Goal: Transaction & Acquisition: Purchase product/service

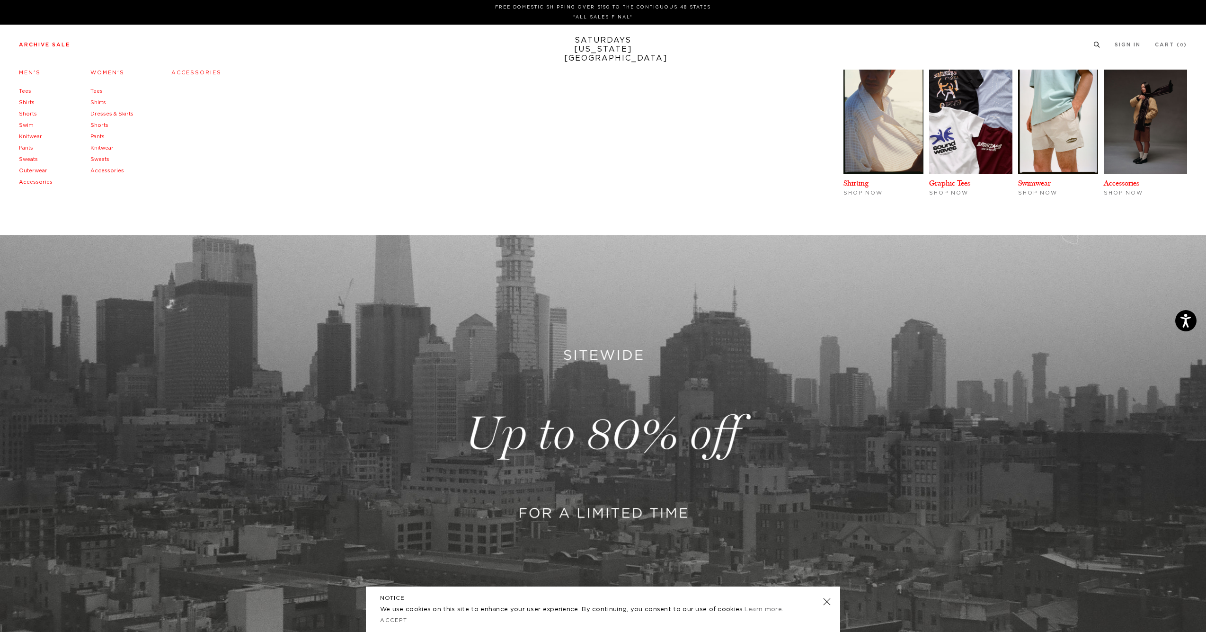
click at [30, 169] on link "Outerwear" at bounding box center [33, 170] width 28 height 5
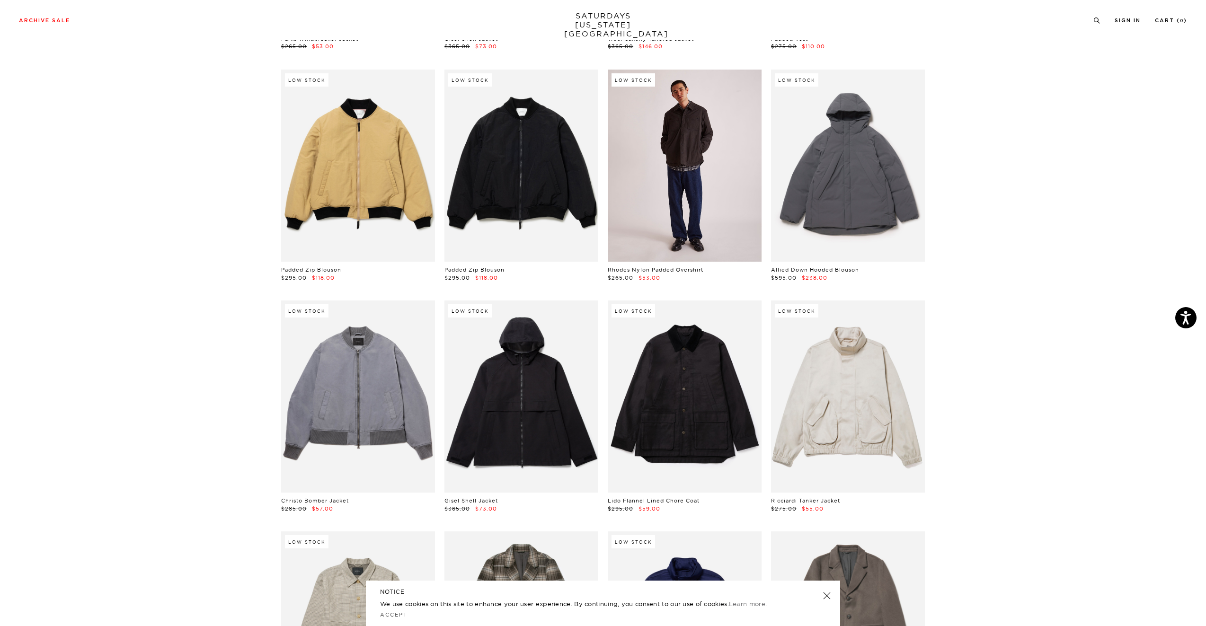
scroll to position [722, 0]
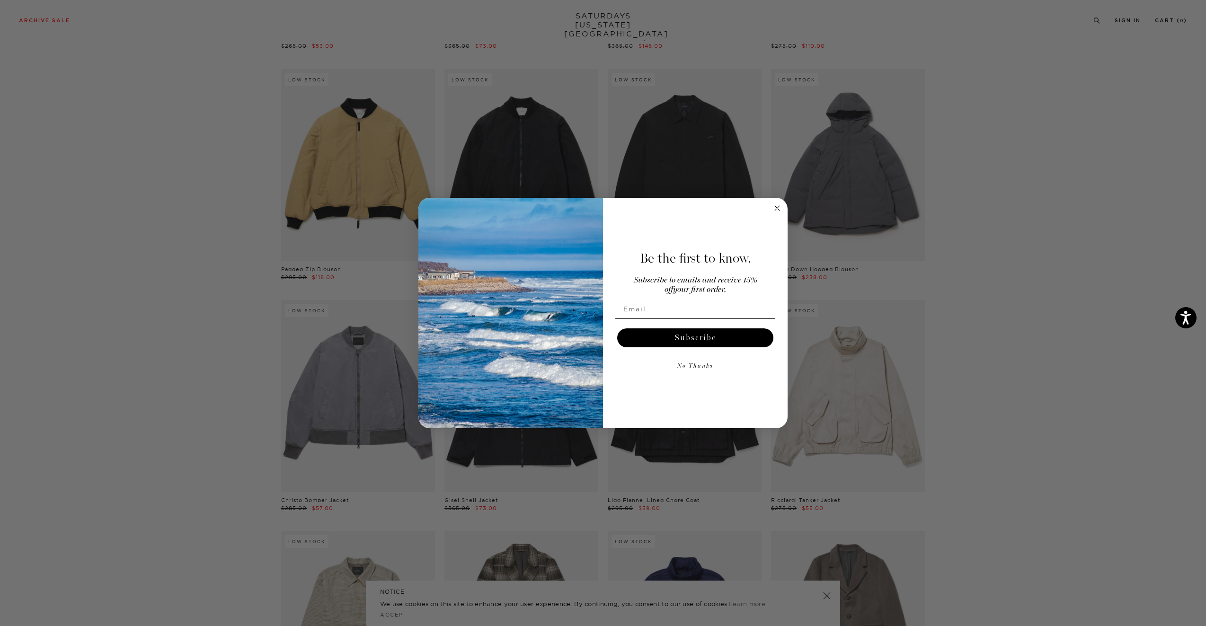
click at [779, 213] on circle "Close dialog" at bounding box center [777, 208] width 11 height 11
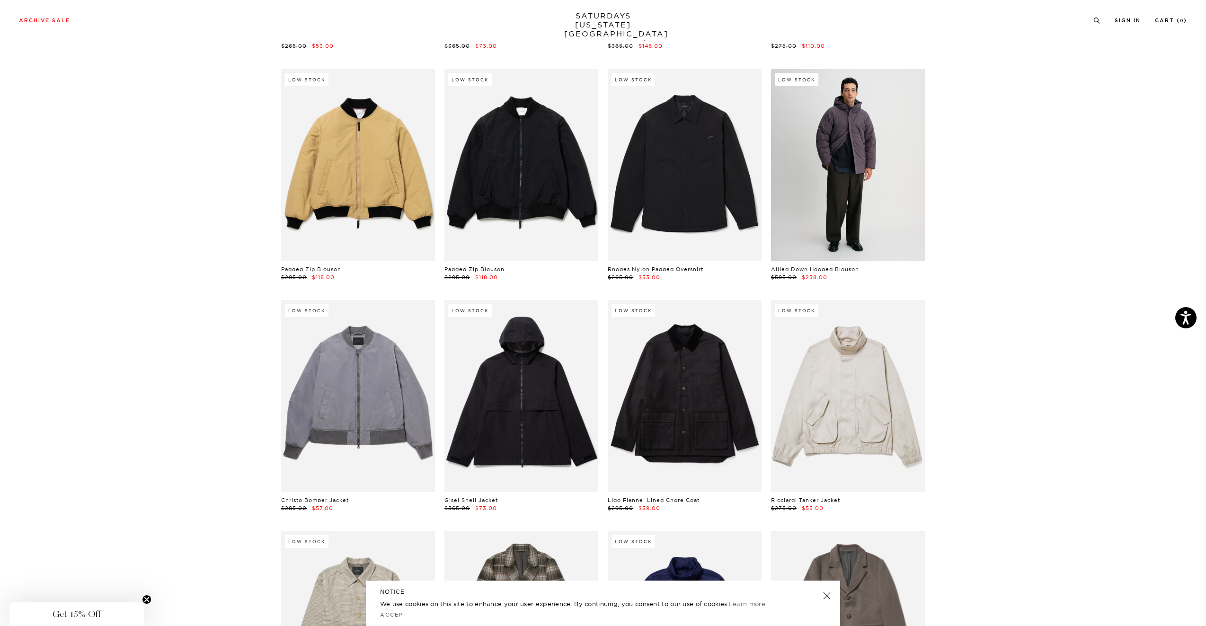
click at [885, 210] on link at bounding box center [848, 165] width 154 height 192
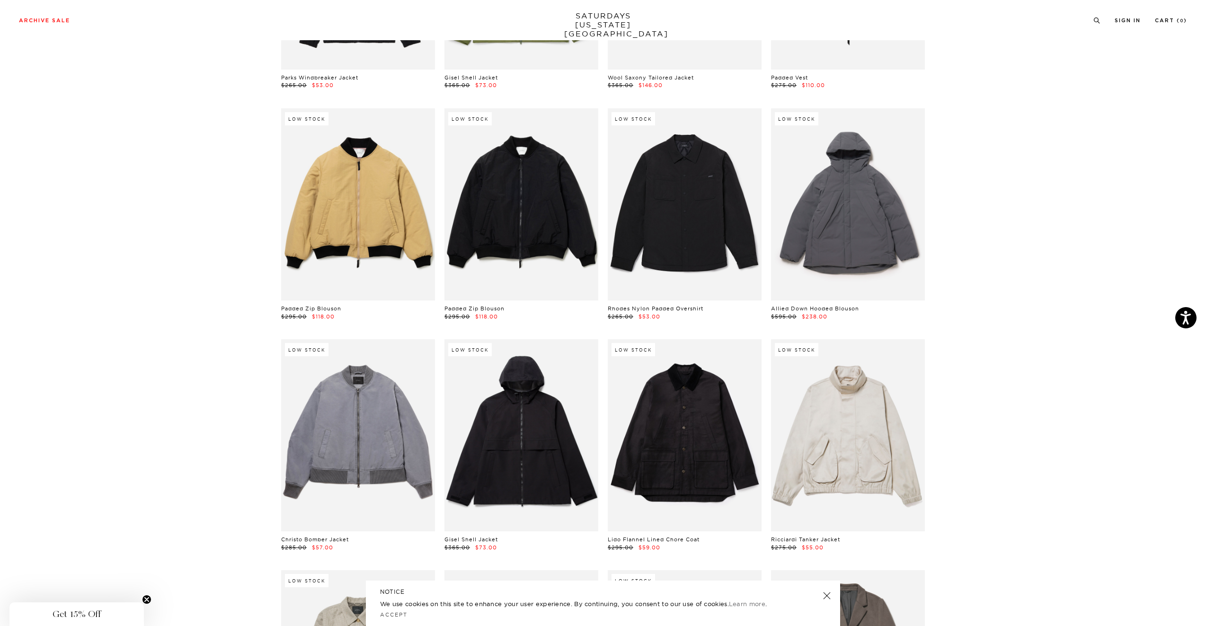
scroll to position [682, 0]
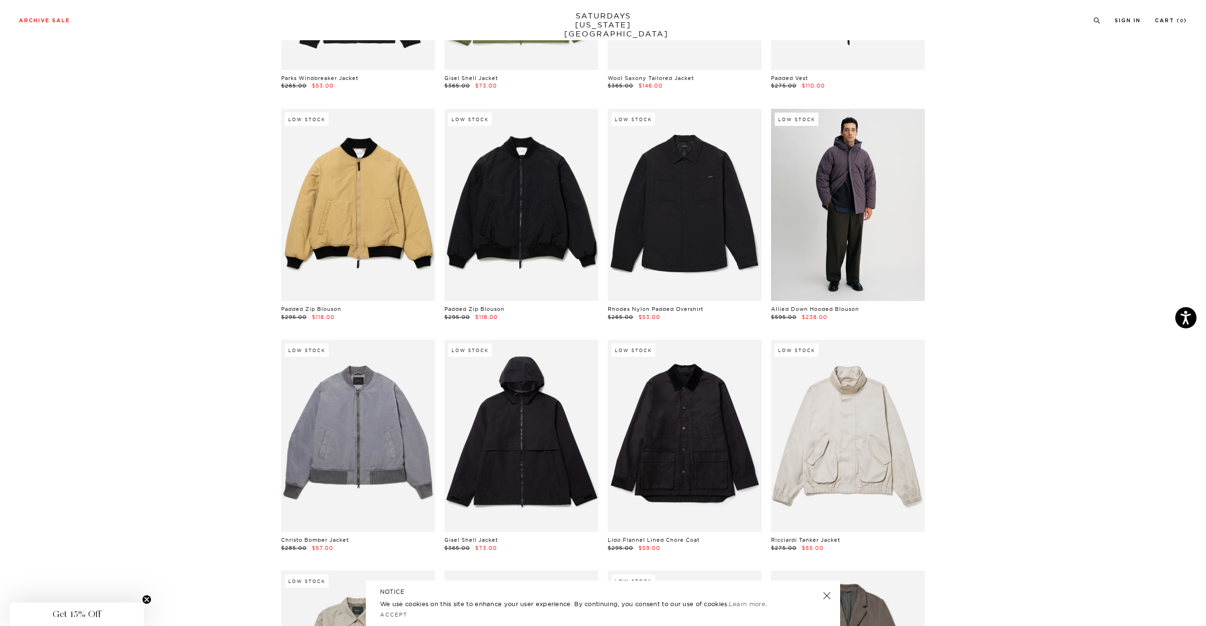
click at [847, 221] on link at bounding box center [848, 205] width 154 height 192
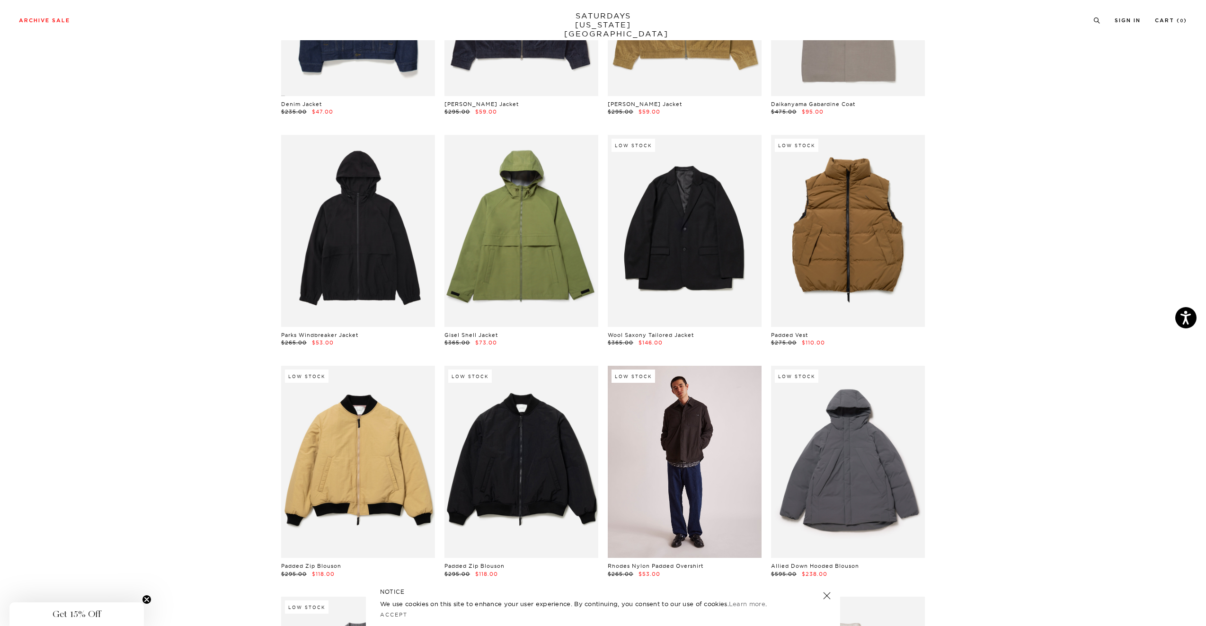
scroll to position [551, 5]
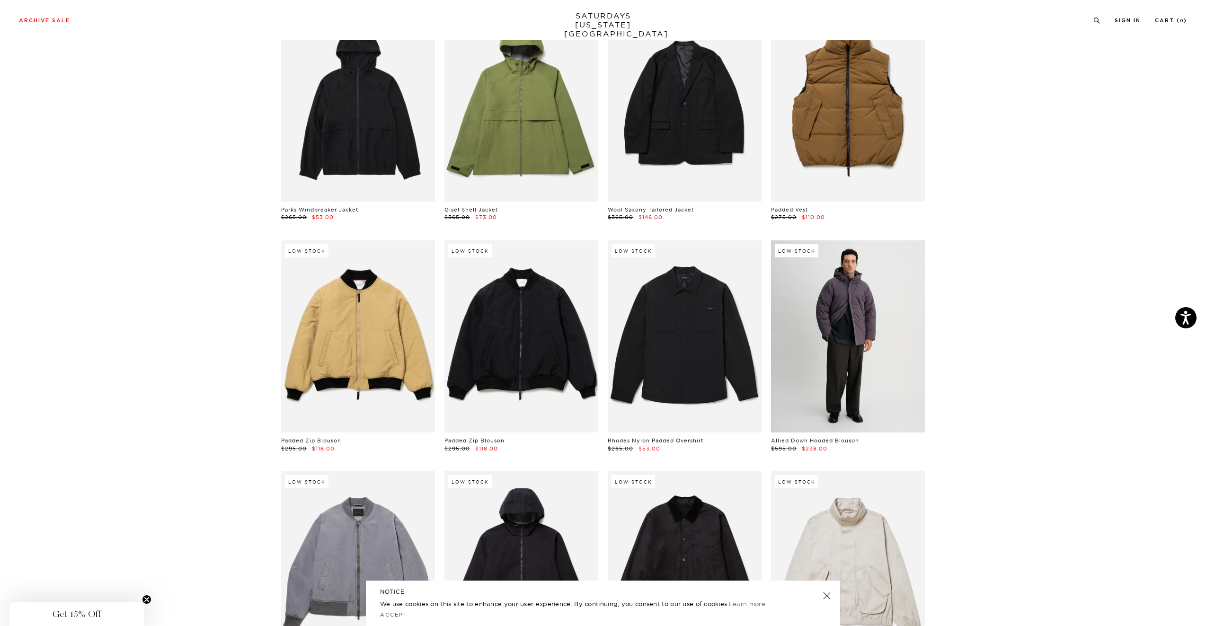
click at [815, 285] on link at bounding box center [848, 336] width 154 height 192
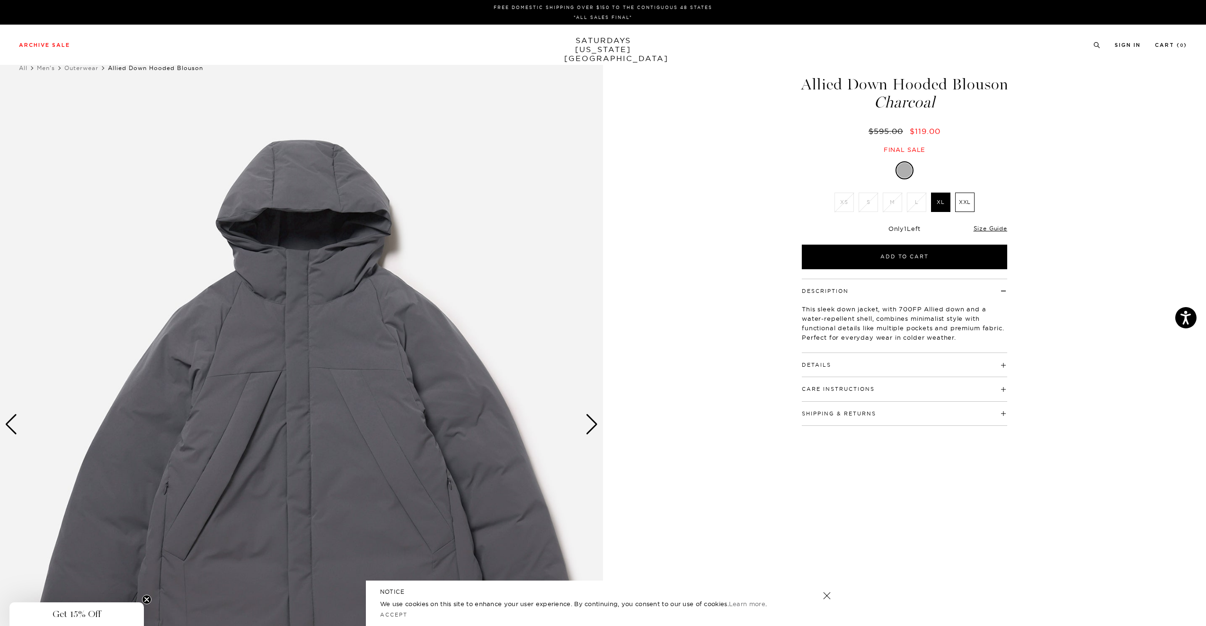
click at [962, 366] on h4 "Details" at bounding box center [904, 361] width 205 height 16
click at [955, 395] on div "Care Instructions Do not machine wash Do not bleach Do not tumble dry Do not ir…" at bounding box center [904, 389] width 205 height 24
click at [961, 386] on h4 "Care Instructions" at bounding box center [904, 385] width 205 height 16
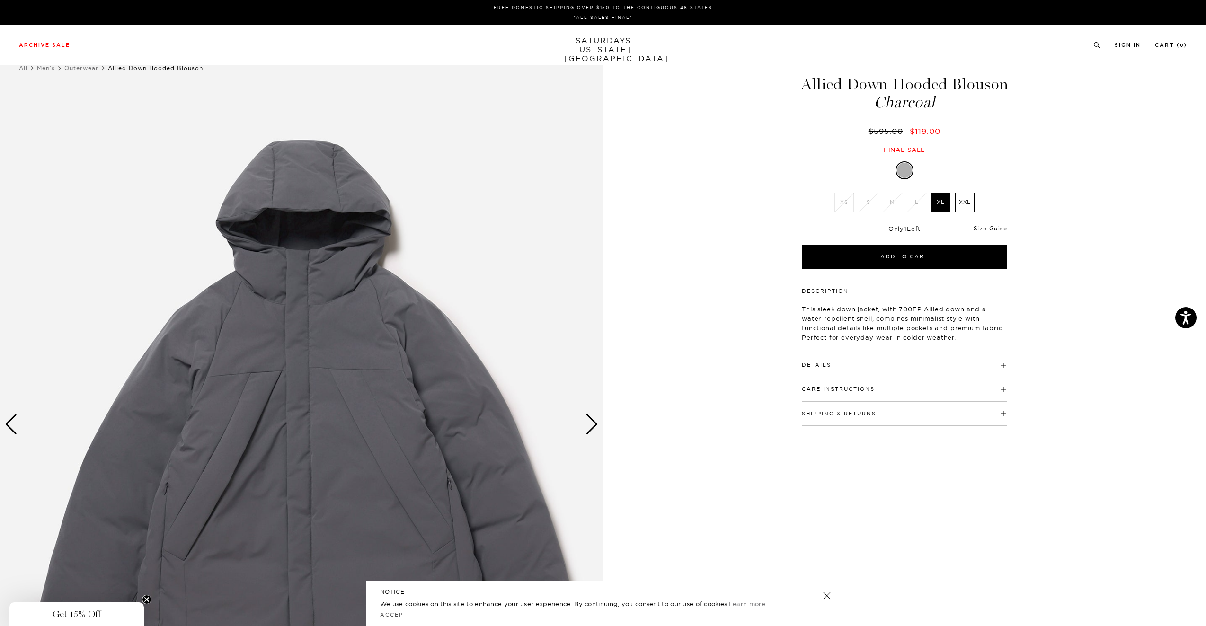
click at [958, 424] on div "Allied Down Hooded Blouson Charcoal $595.00 $119.00 Final sale Allied Down Hood…" at bounding box center [904, 425] width 237 height 754
click at [961, 415] on h4 "Shipping & Returns" at bounding box center [904, 410] width 205 height 16
click at [988, 299] on div "This sleek down jacket, with 700FP Allied down and a water-repellent shell, com…" at bounding box center [904, 320] width 205 height 50
click at [1001, 291] on h4 "Description" at bounding box center [904, 287] width 205 height 16
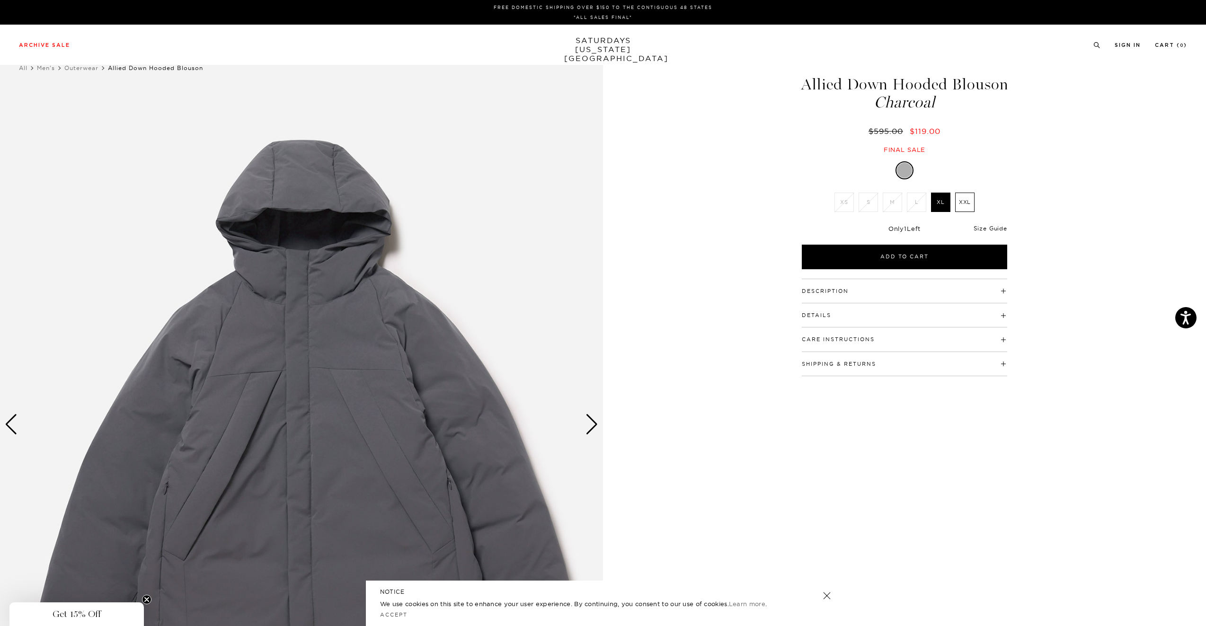
click at [995, 225] on link "Size Guide" at bounding box center [991, 228] width 34 height 7
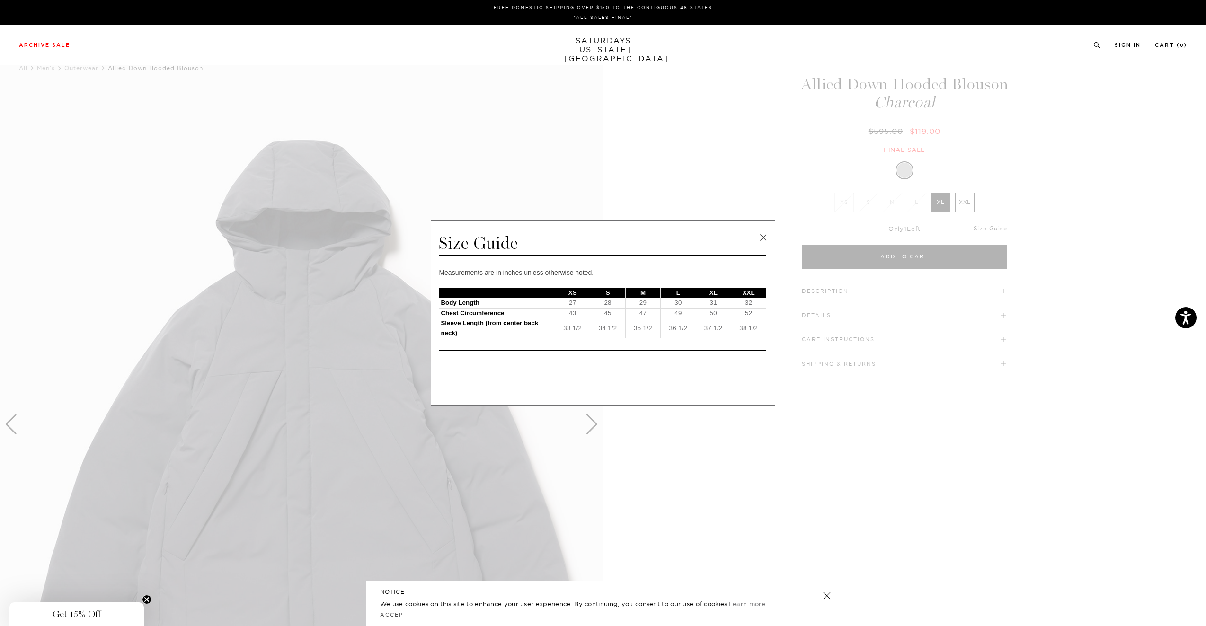
click at [763, 236] on link at bounding box center [763, 238] width 14 height 14
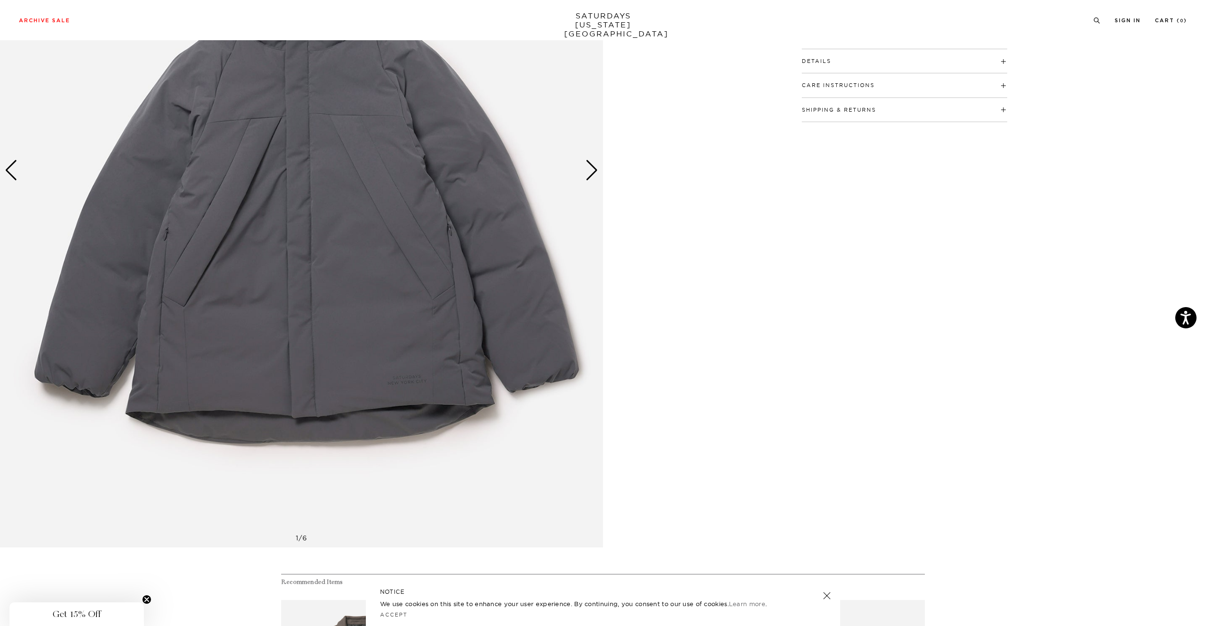
scroll to position [265, 0]
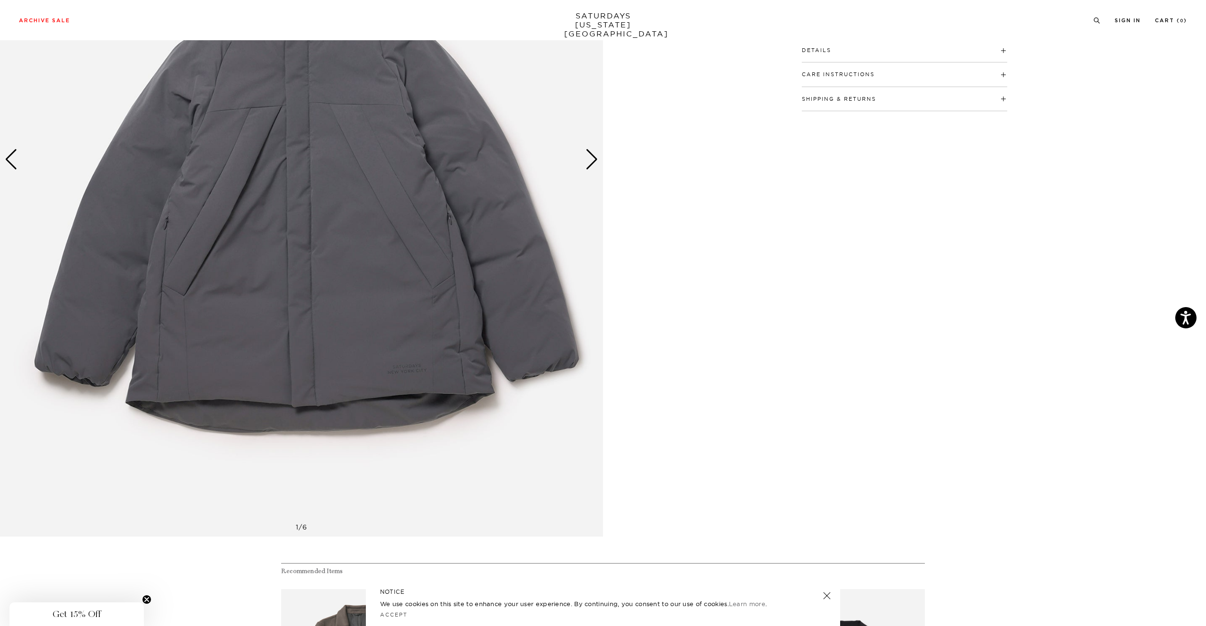
click at [591, 156] on div "Next slide" at bounding box center [592, 159] width 13 height 21
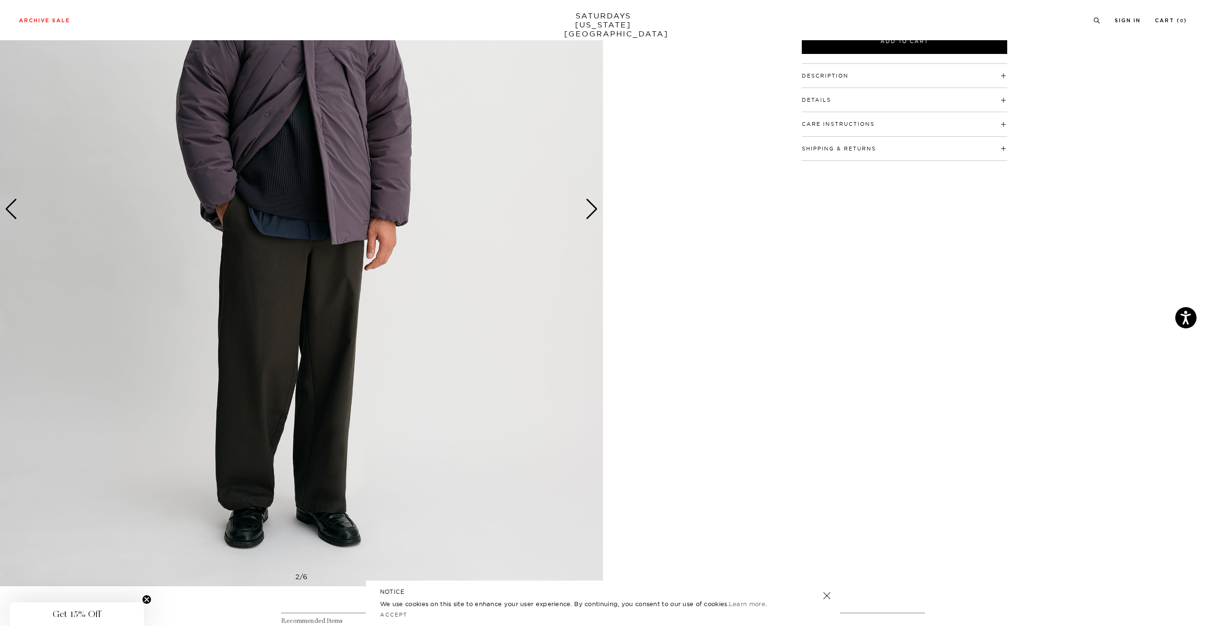
scroll to position [44, 0]
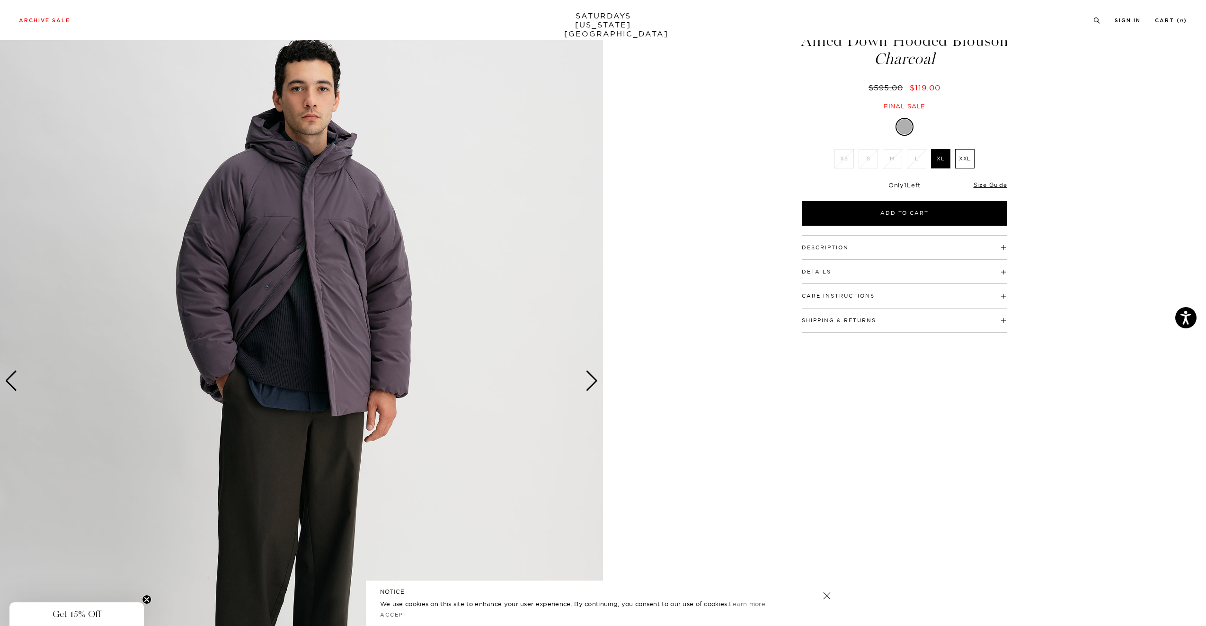
click at [589, 379] on div "Next slide" at bounding box center [592, 381] width 13 height 21
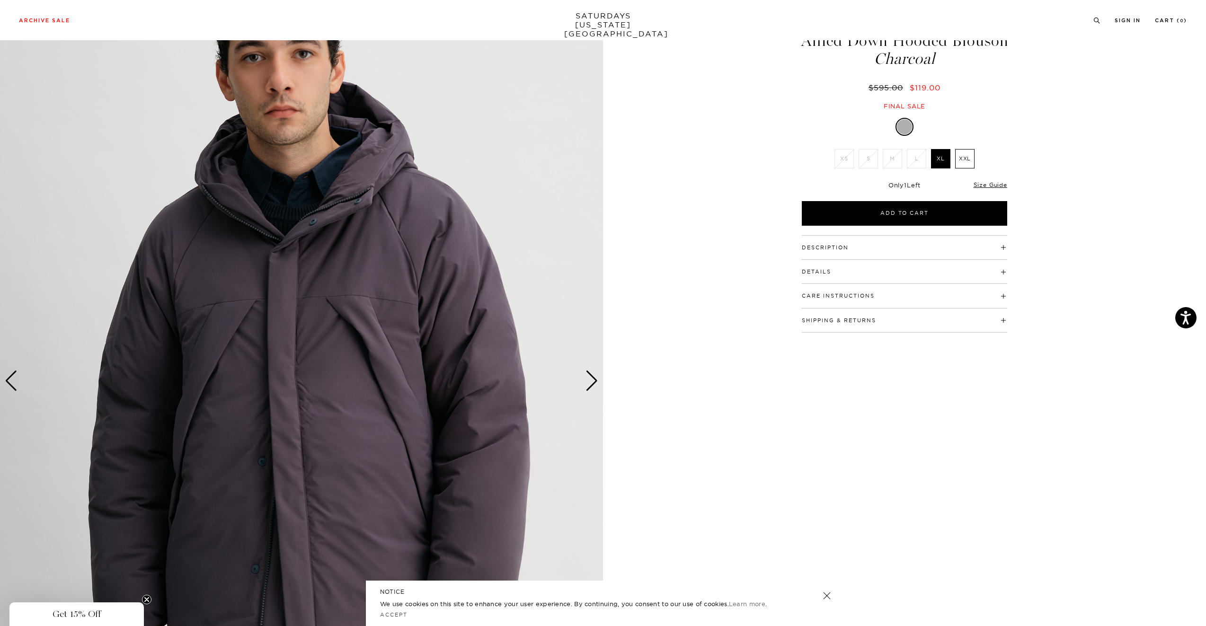
click at [589, 379] on div "Next slide" at bounding box center [592, 381] width 13 height 21
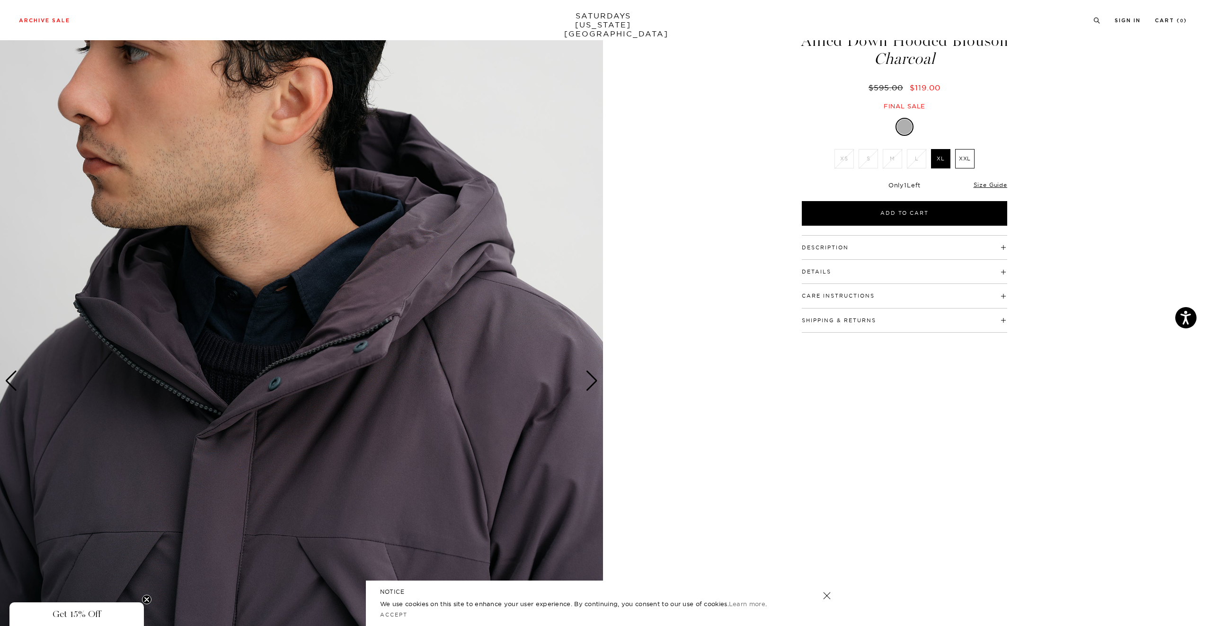
click at [589, 379] on div "Next slide" at bounding box center [592, 381] width 13 height 21
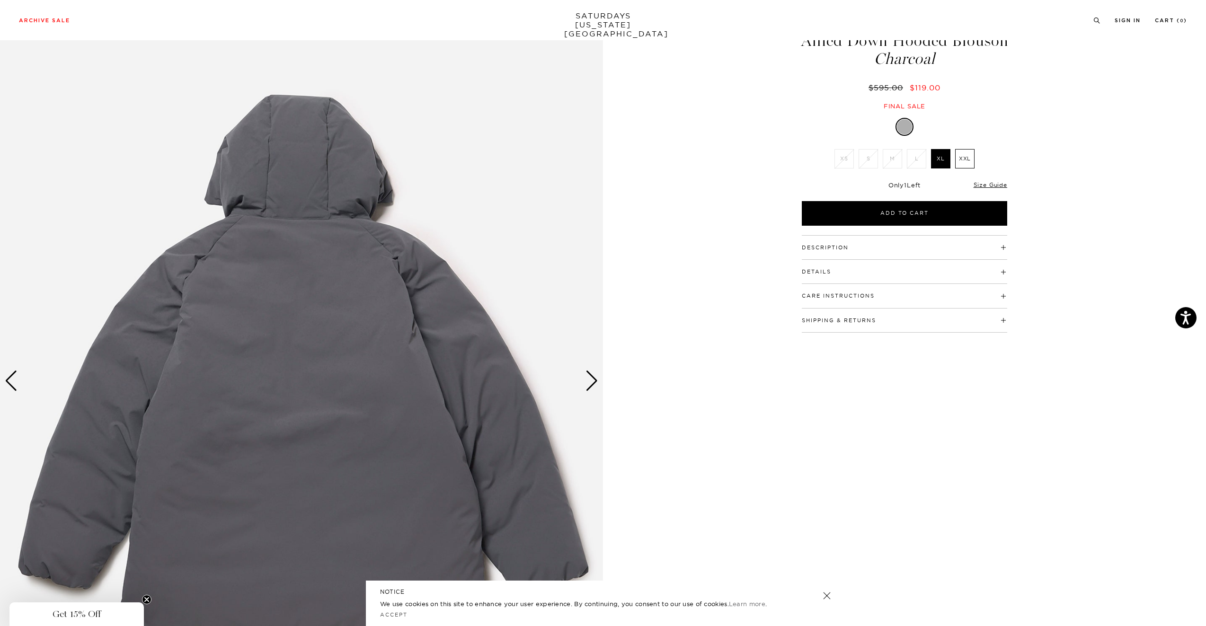
click at [589, 379] on div "Next slide" at bounding box center [592, 381] width 13 height 21
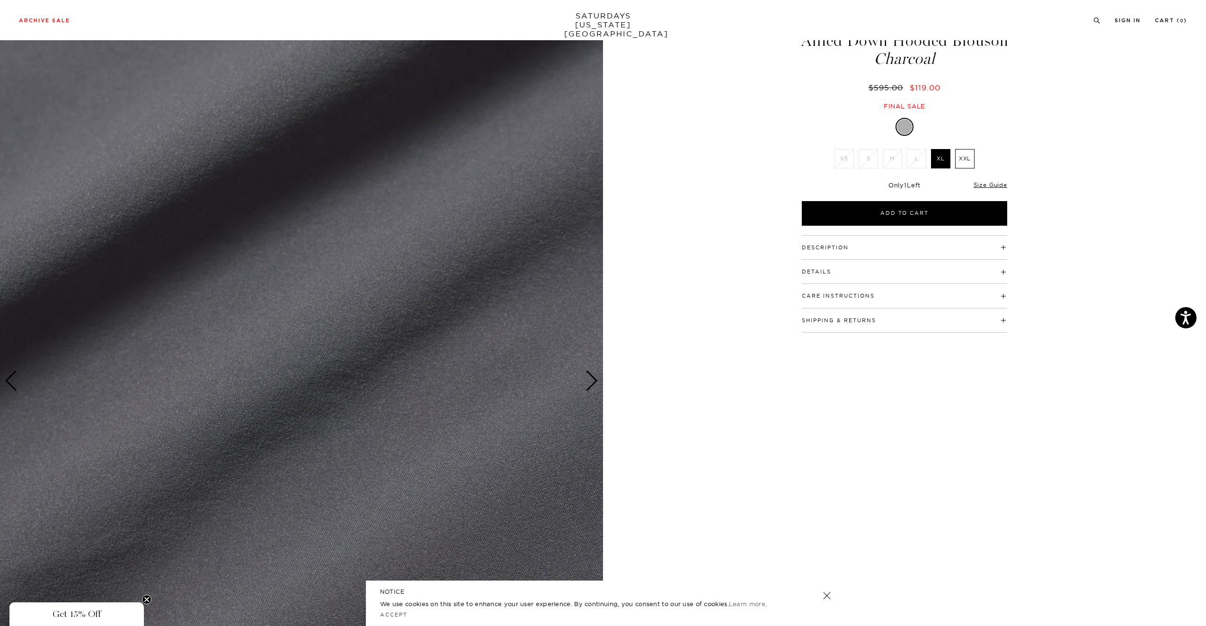
click at [589, 379] on div "Next slide" at bounding box center [592, 381] width 13 height 21
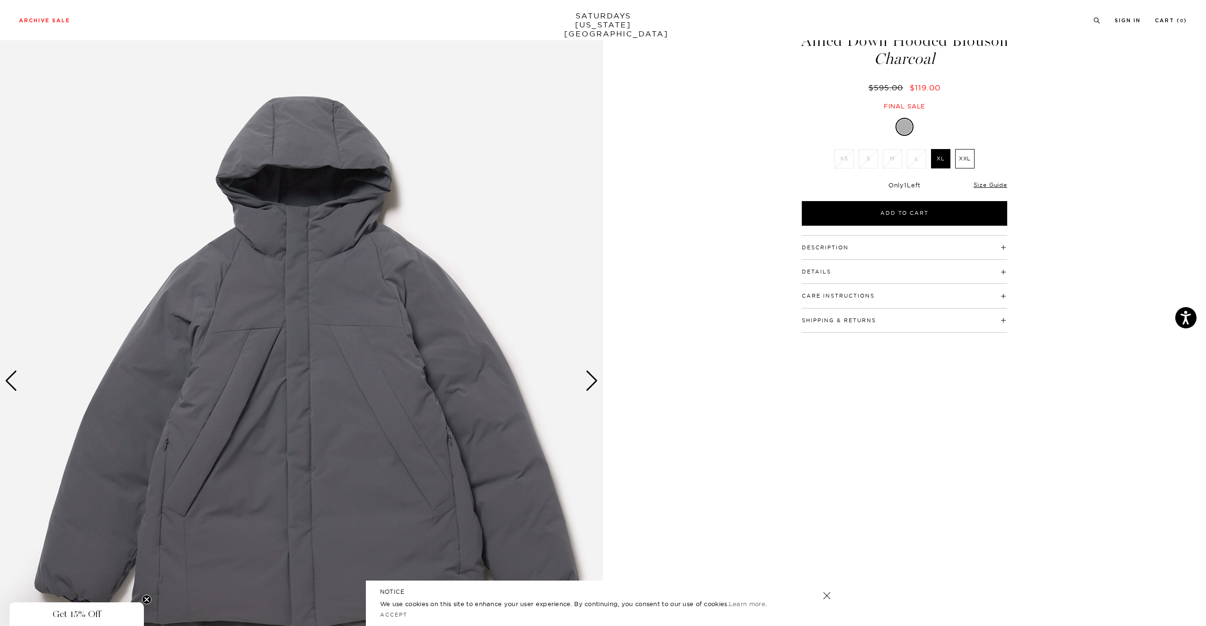
click at [589, 379] on div "Next slide" at bounding box center [592, 381] width 13 height 21
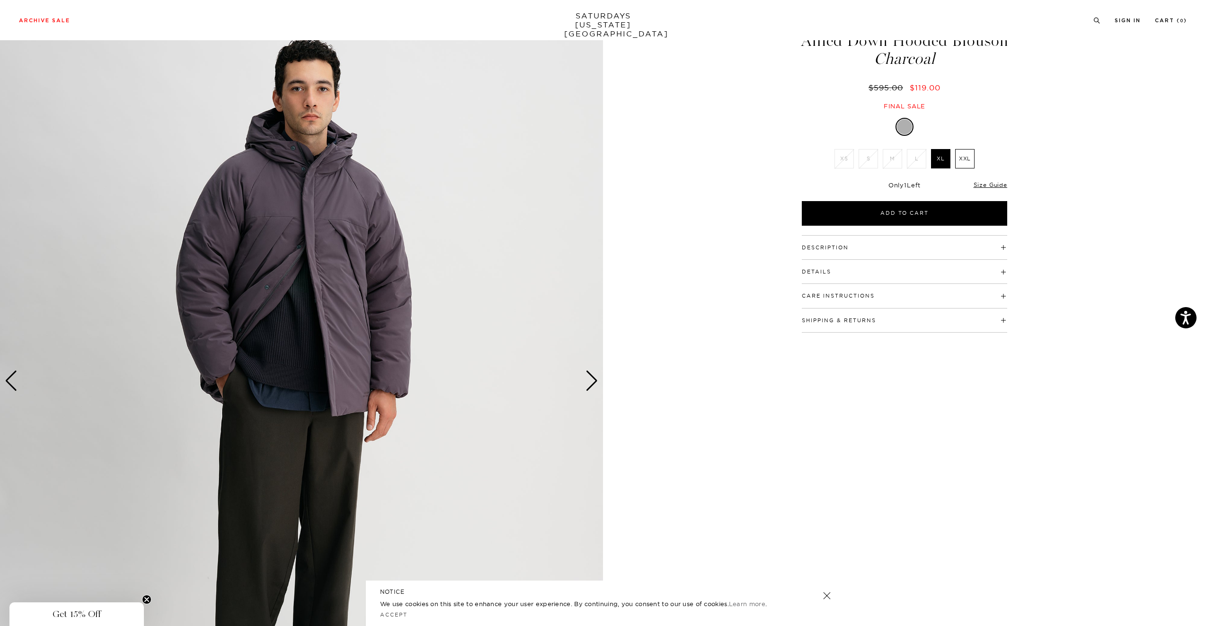
click at [589, 379] on div "Next slide" at bounding box center [592, 381] width 13 height 21
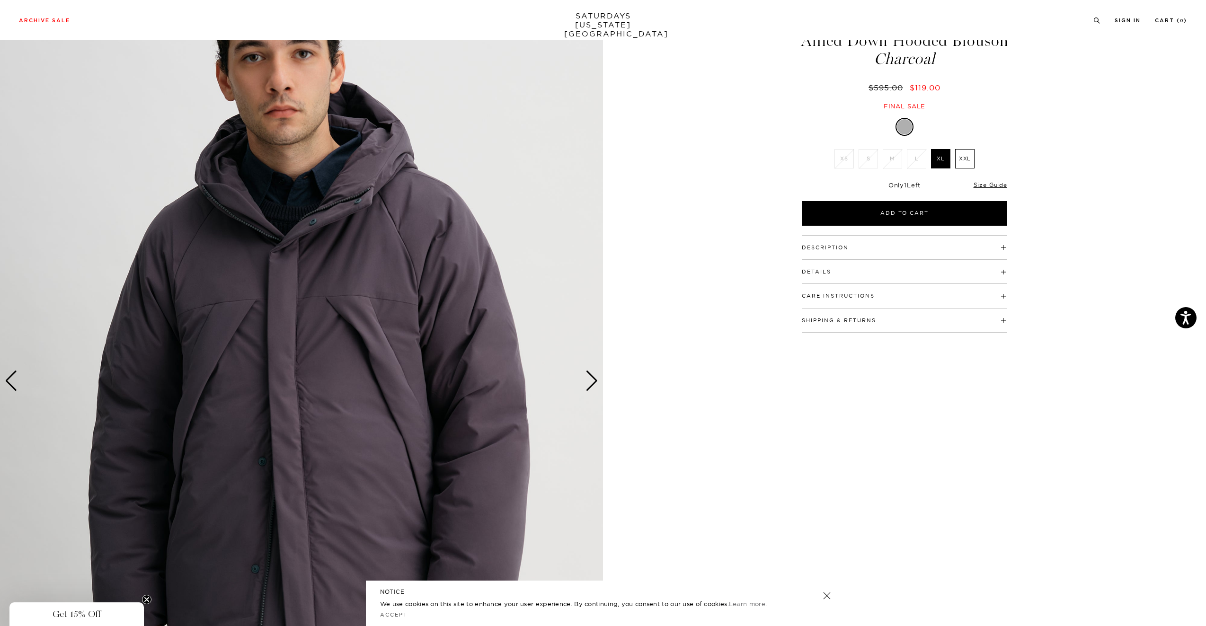
click at [589, 379] on div "Next slide" at bounding box center [592, 381] width 13 height 21
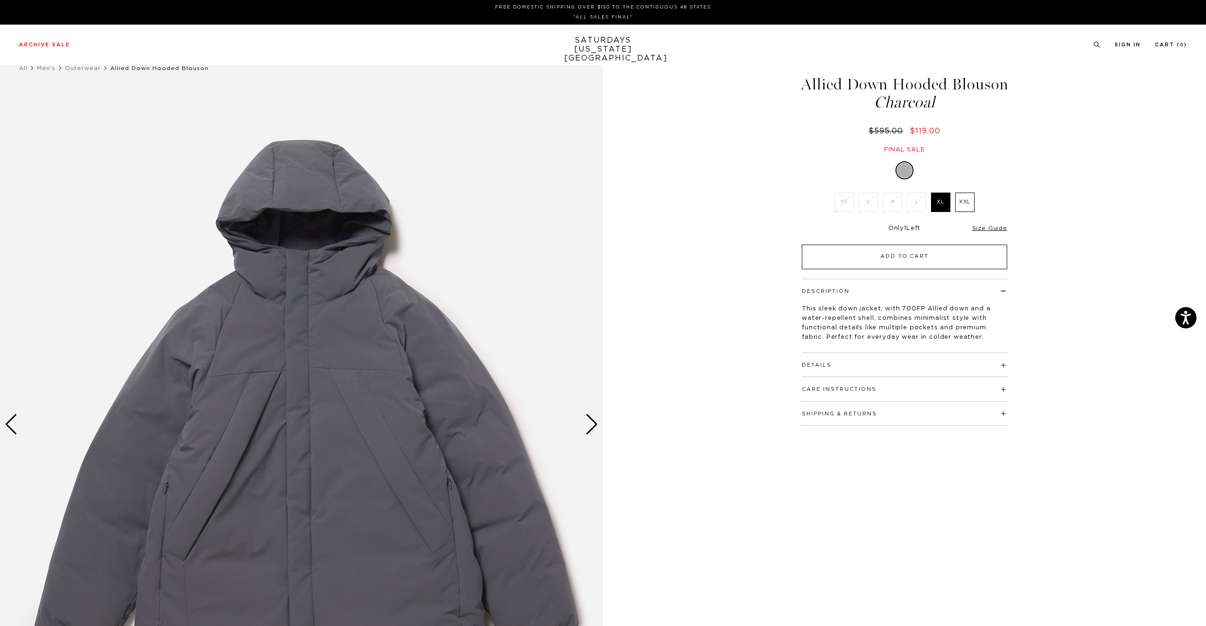
click at [954, 256] on button "Add to Cart" at bounding box center [904, 257] width 205 height 25
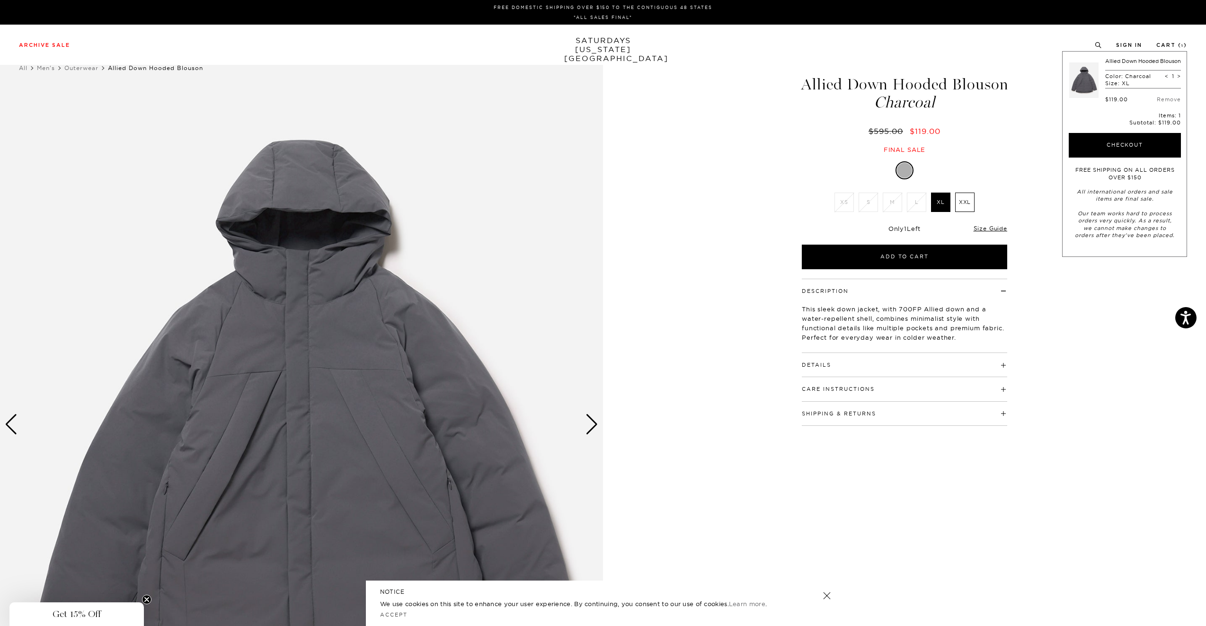
click at [659, 119] on div "1 / 6" at bounding box center [603, 425] width 1206 height 754
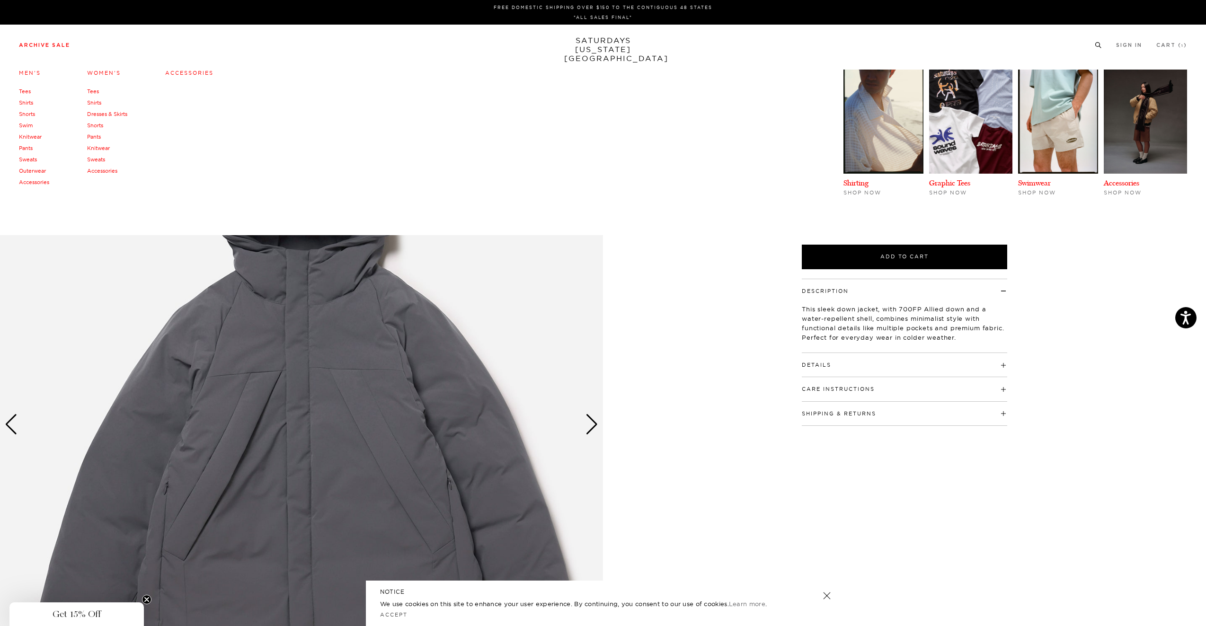
click at [24, 90] on link "Tees" at bounding box center [25, 91] width 12 height 7
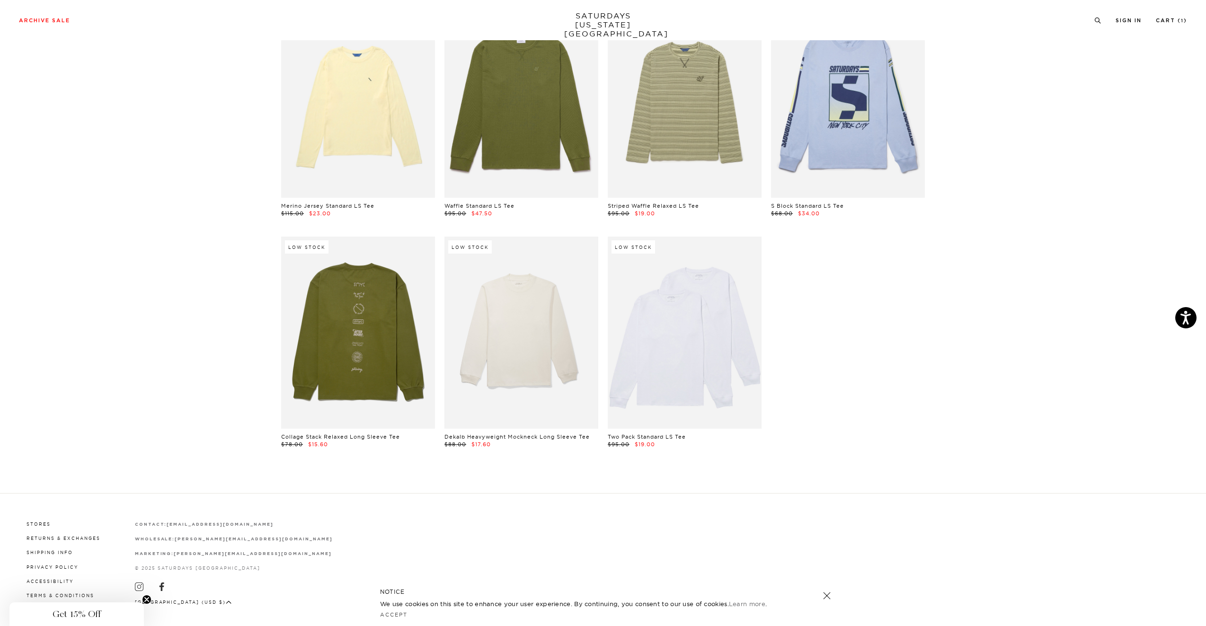
scroll to position [1257, 0]
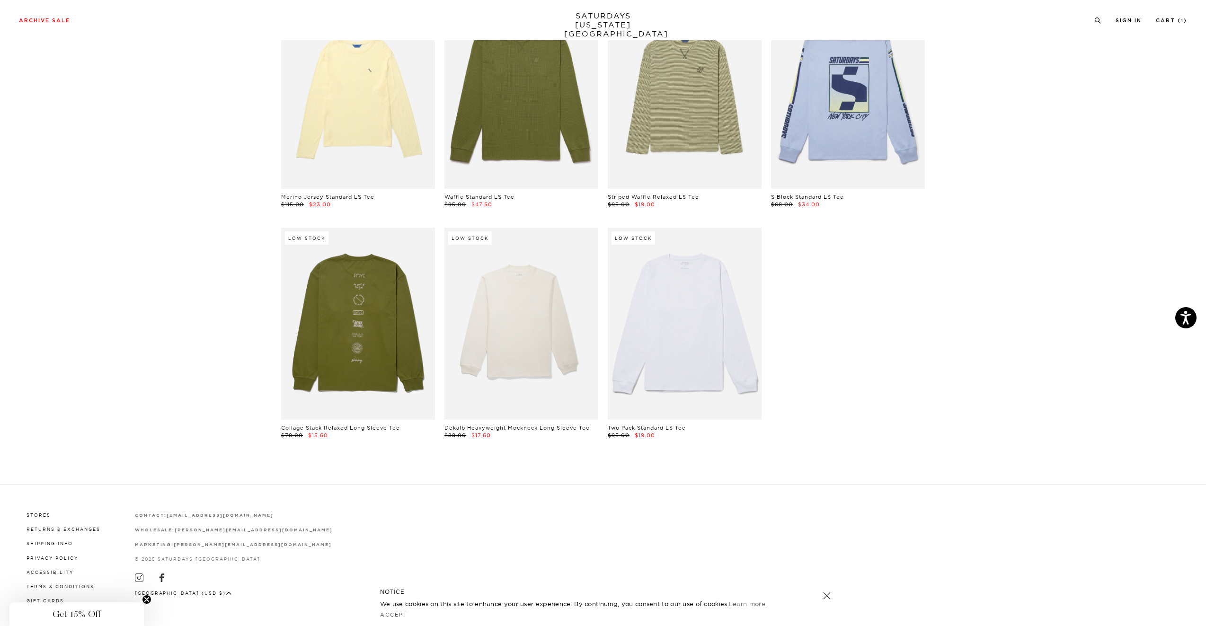
click at [710, 346] on link at bounding box center [685, 324] width 154 height 192
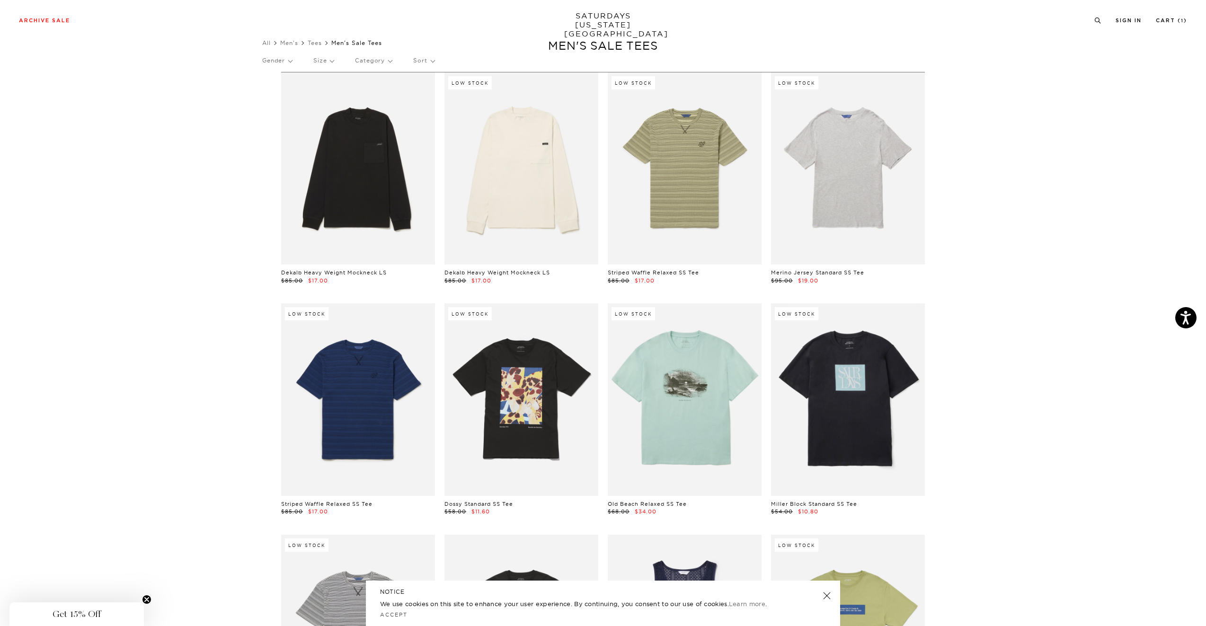
scroll to position [23, 0]
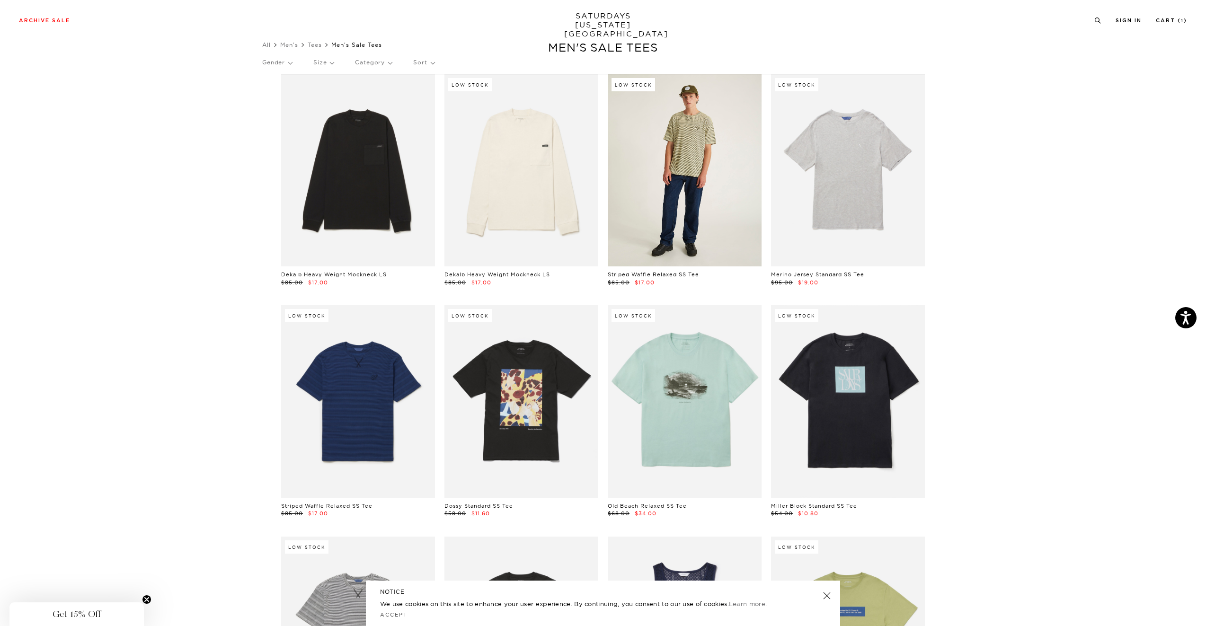
click at [715, 173] on link at bounding box center [685, 170] width 154 height 192
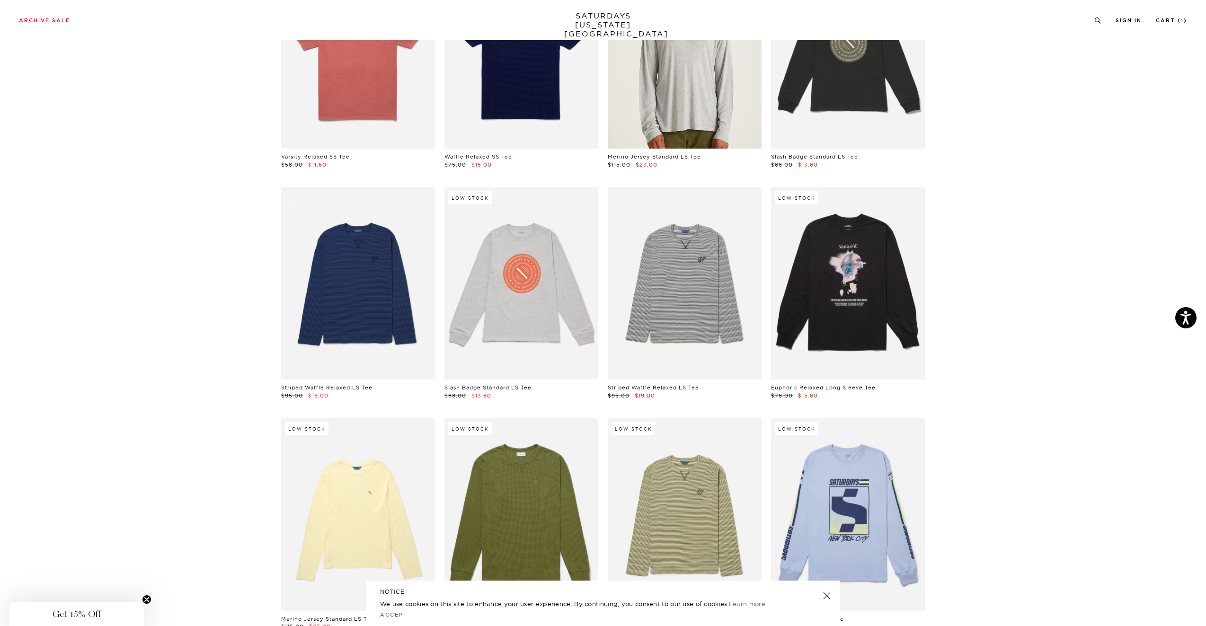
scroll to position [841, 0]
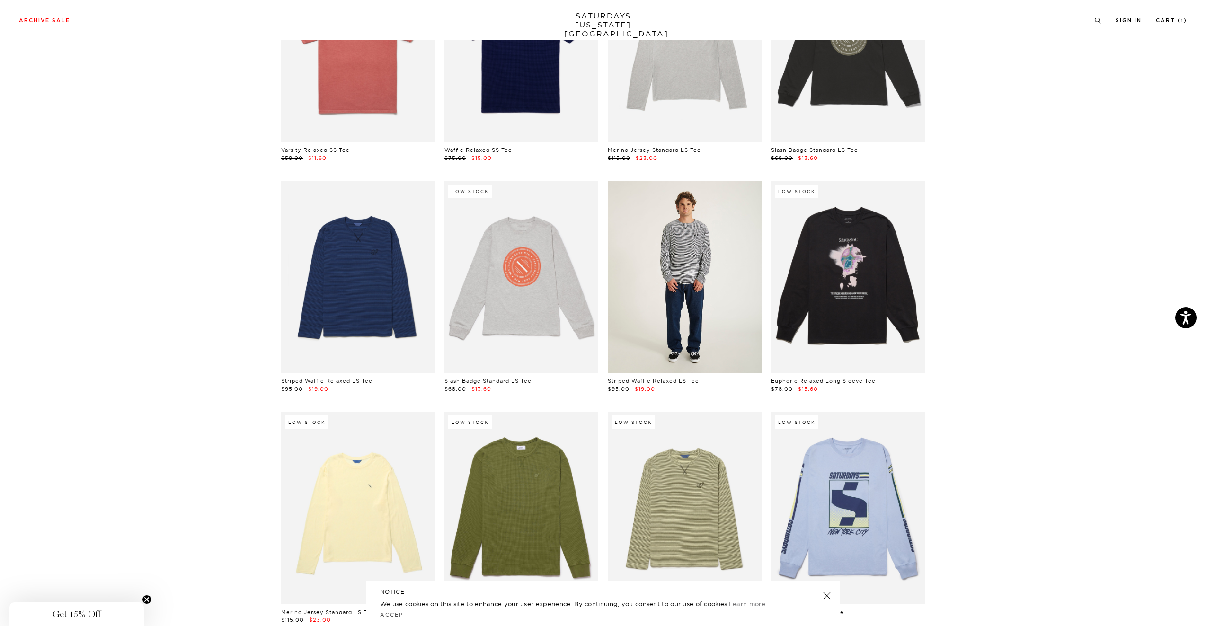
click at [694, 287] on link at bounding box center [685, 277] width 154 height 192
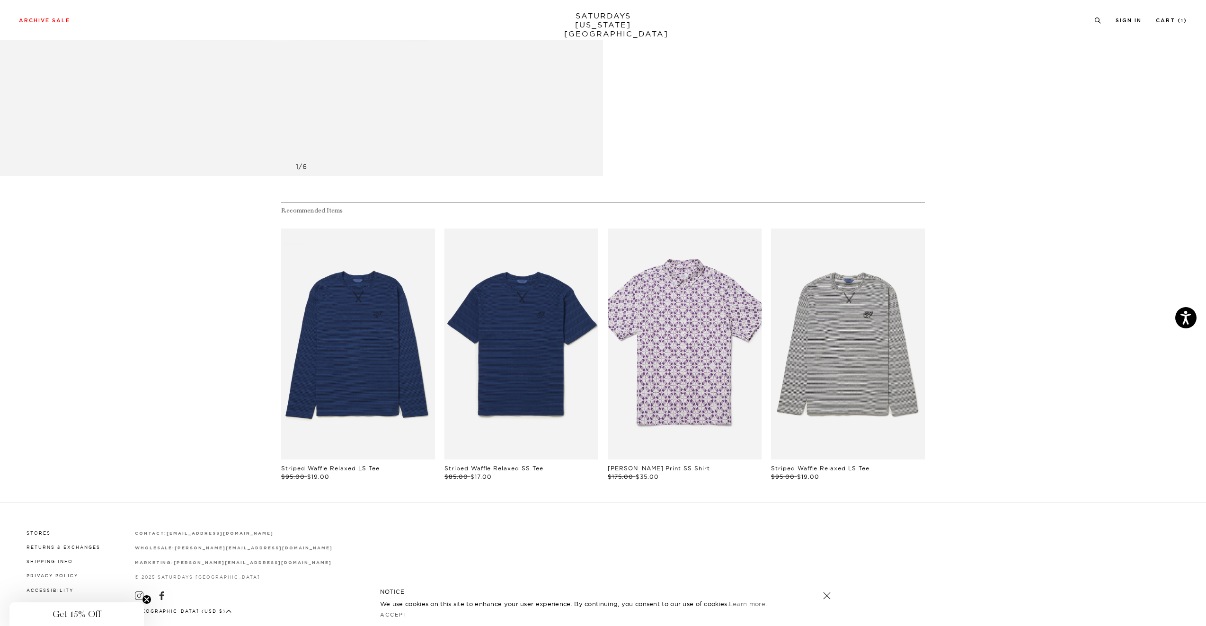
scroll to position [624, 0]
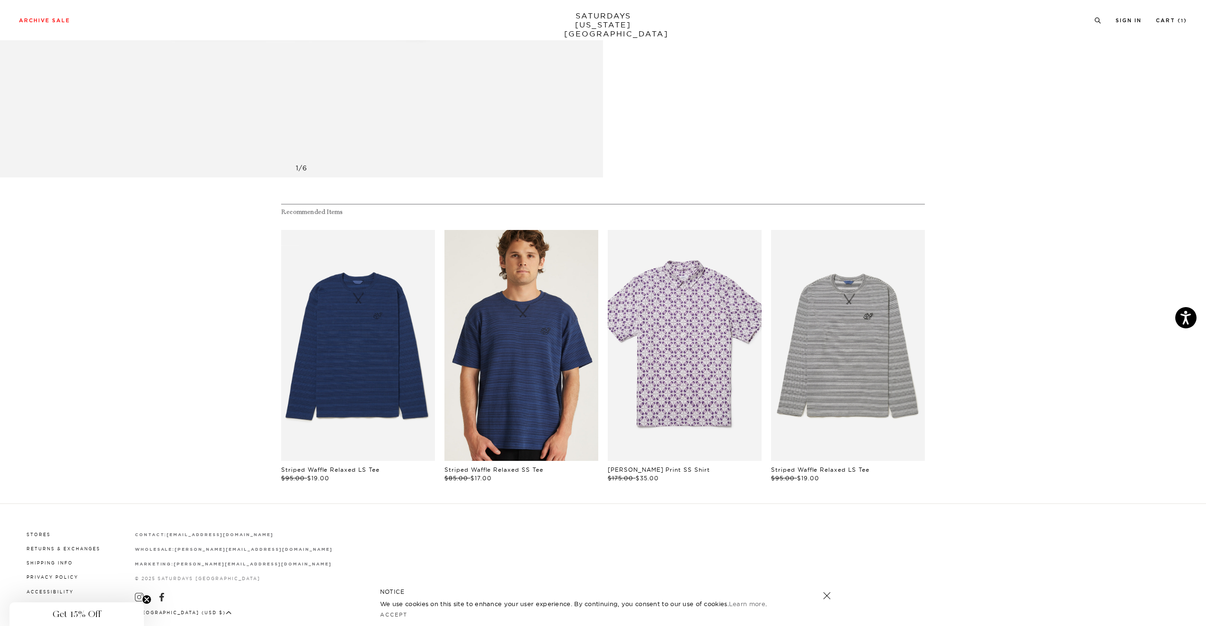
click at [537, 368] on link "files/MF2429ST01-LIMOGES_02_1.jpg" at bounding box center [522, 345] width 154 height 231
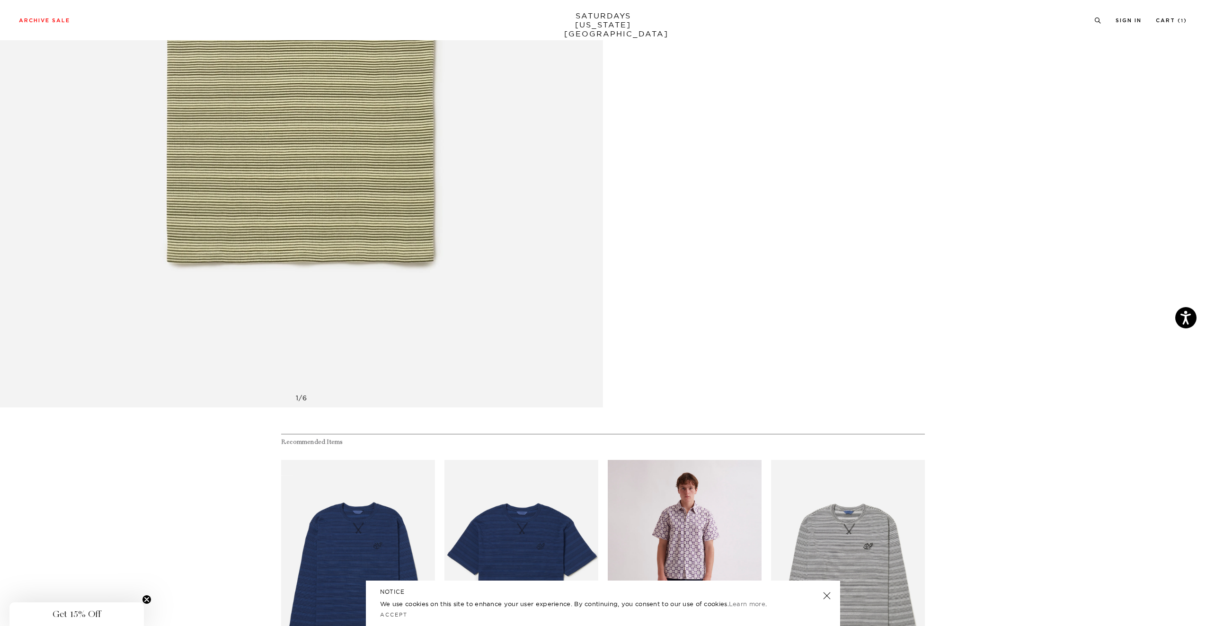
scroll to position [276, 0]
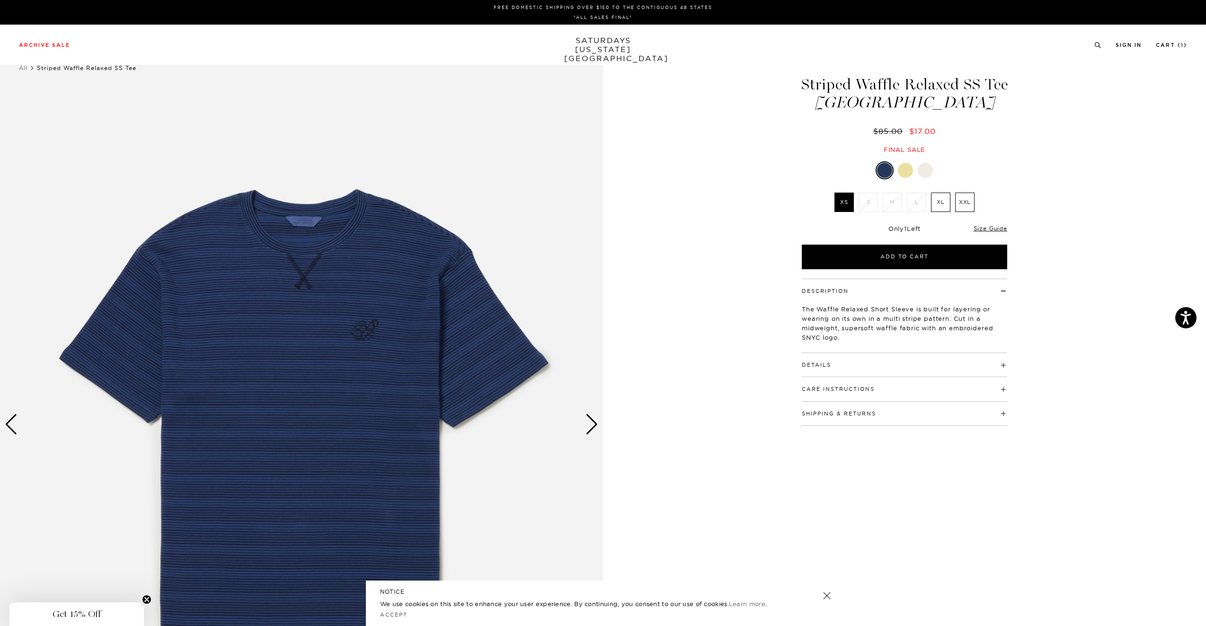
click at [940, 195] on label "XL" at bounding box center [940, 202] width 19 height 19
click at [0, 0] on input "XL" at bounding box center [0, 0] width 0 height 0
click at [991, 228] on link "Size Guide" at bounding box center [991, 228] width 34 height 7
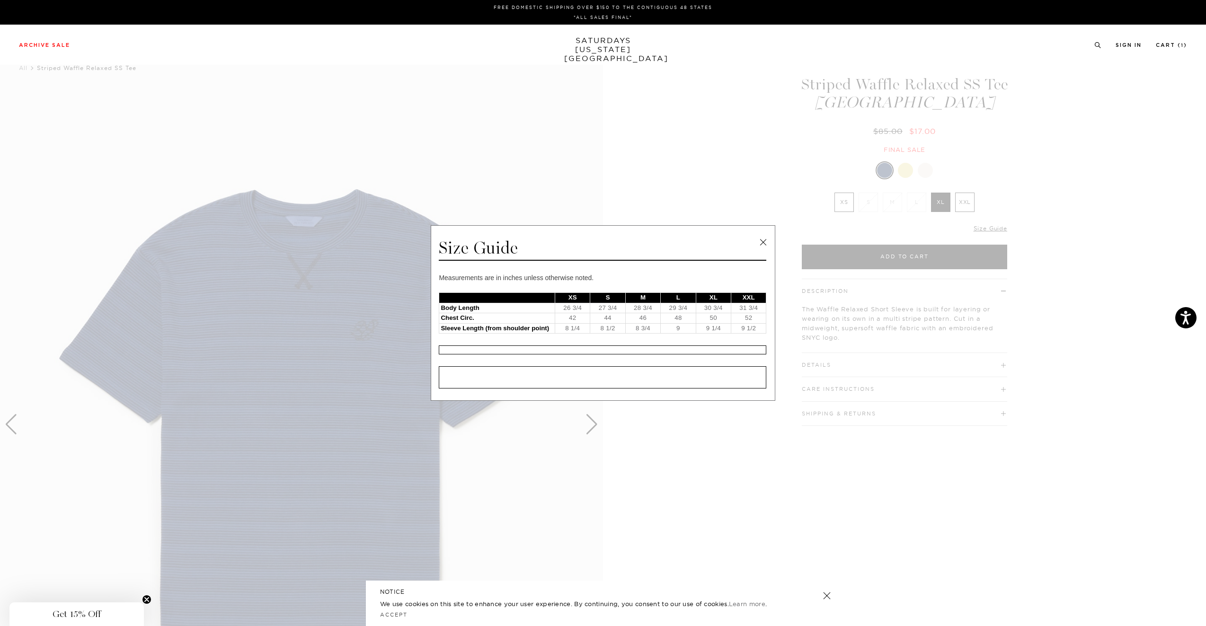
click at [759, 239] on link at bounding box center [763, 242] width 14 height 14
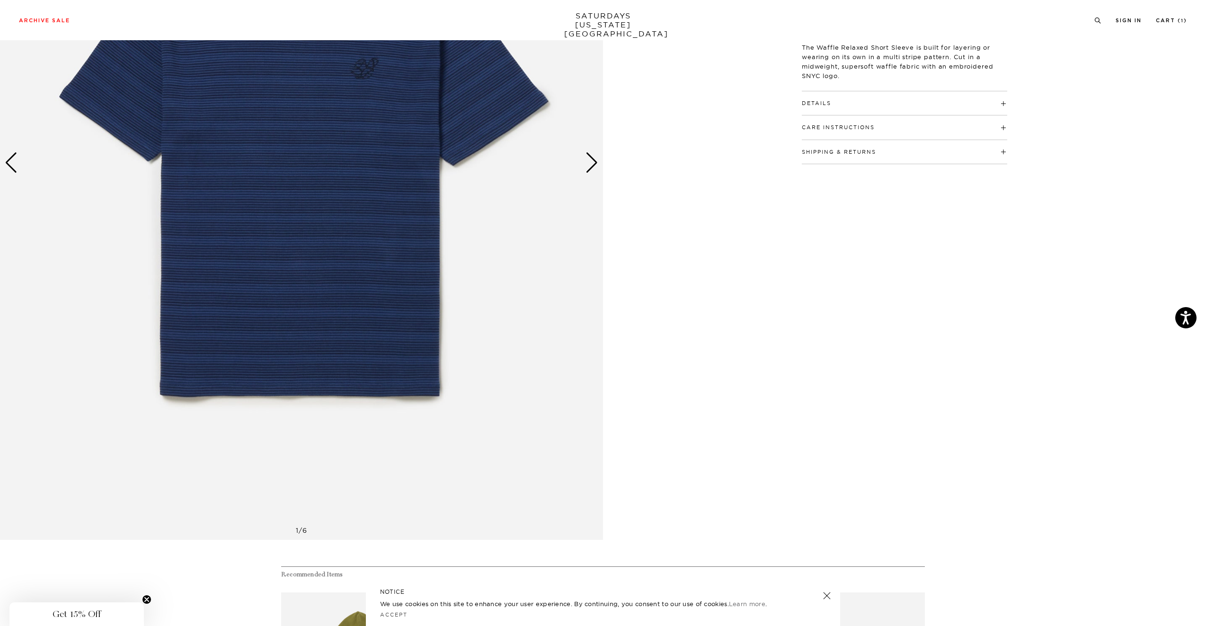
scroll to position [328, 0]
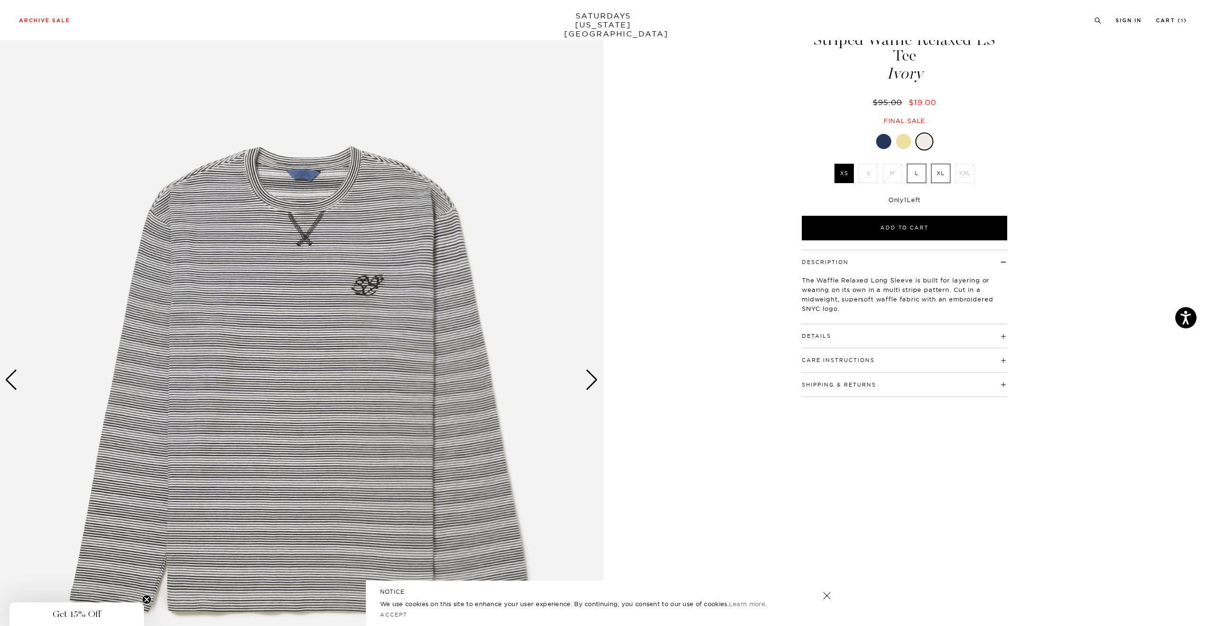
scroll to position [50, 0]
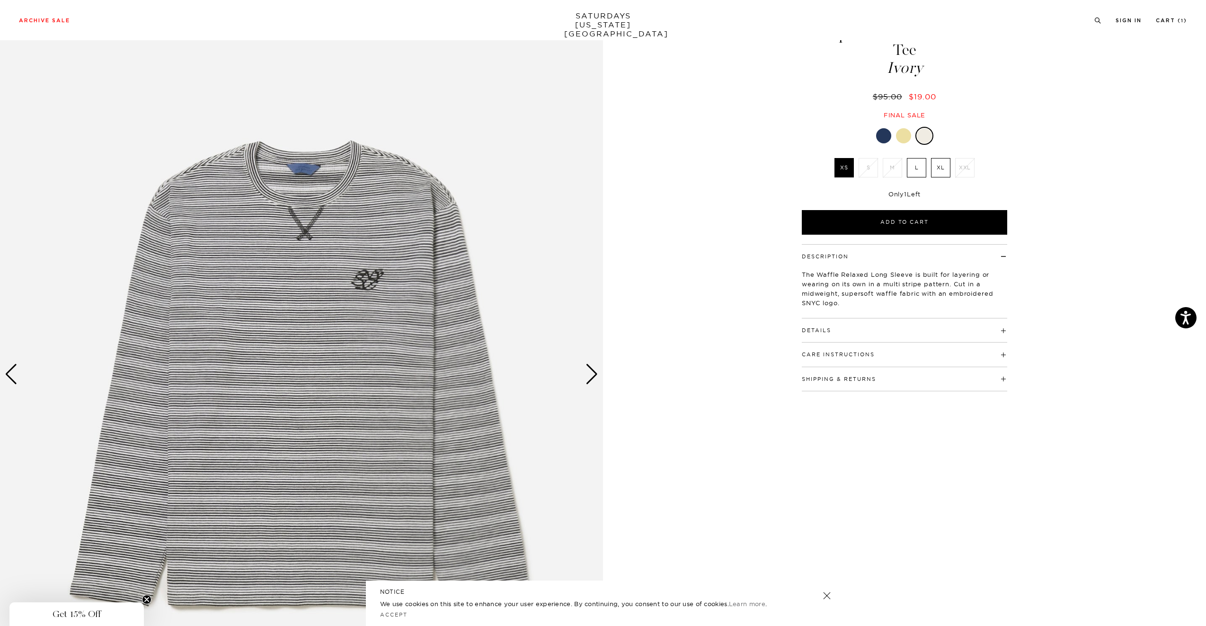
click at [587, 373] on div "Next slide" at bounding box center [592, 374] width 13 height 21
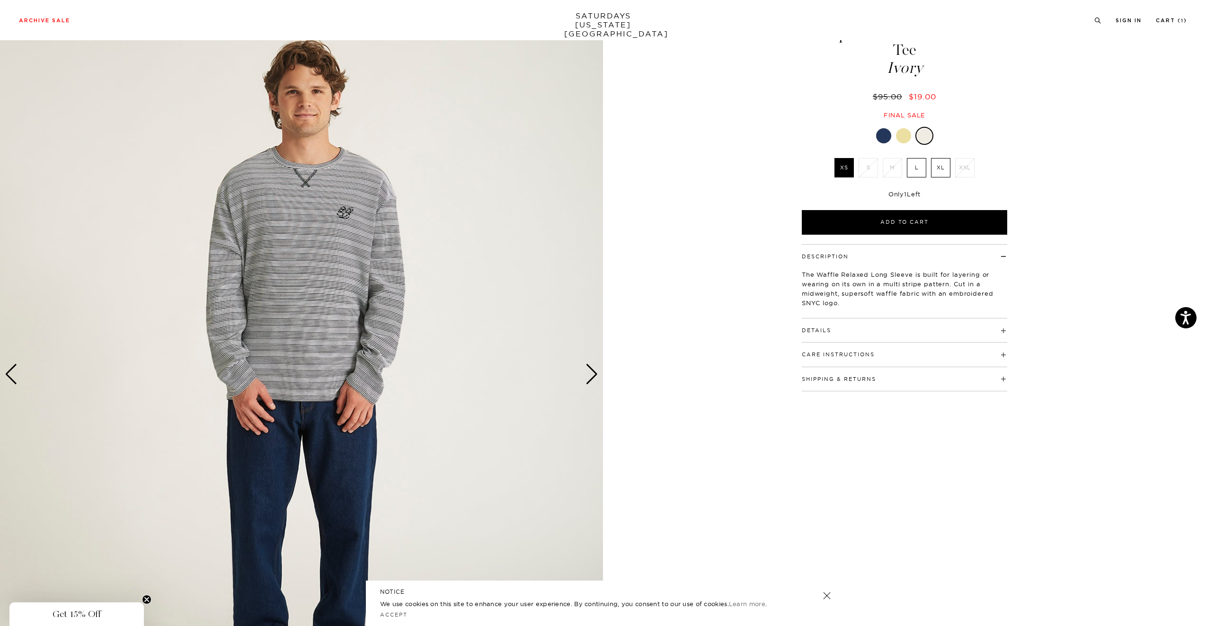
click at [587, 373] on div "Next slide" at bounding box center [592, 374] width 13 height 21
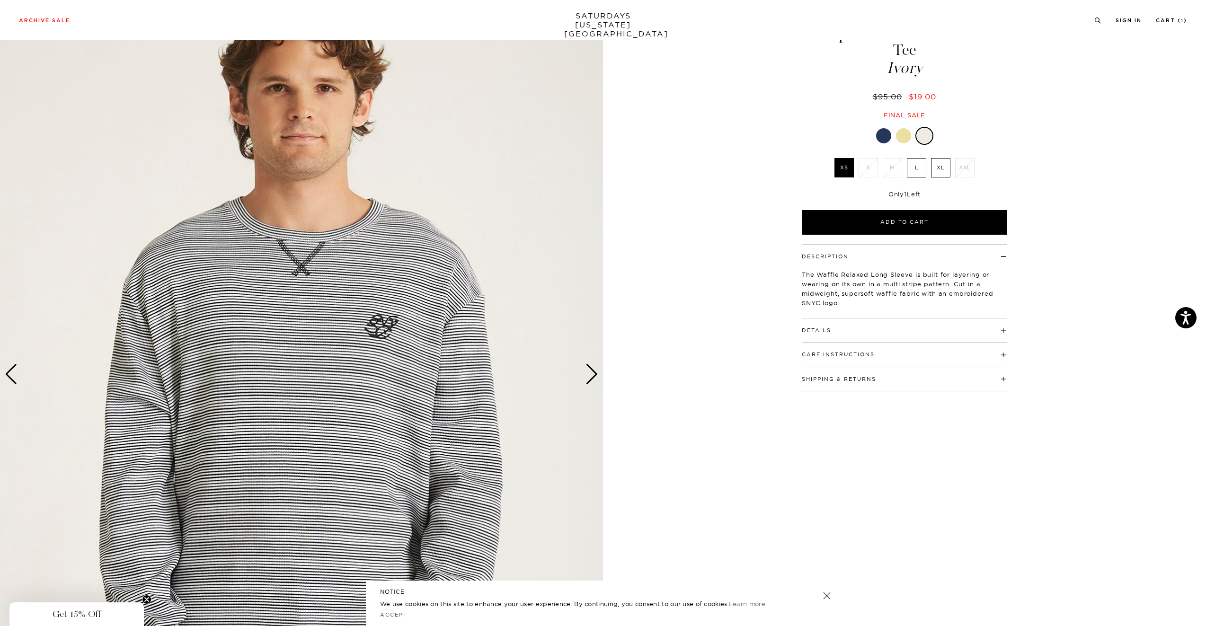
click at [587, 373] on div "Next slide" at bounding box center [592, 374] width 13 height 21
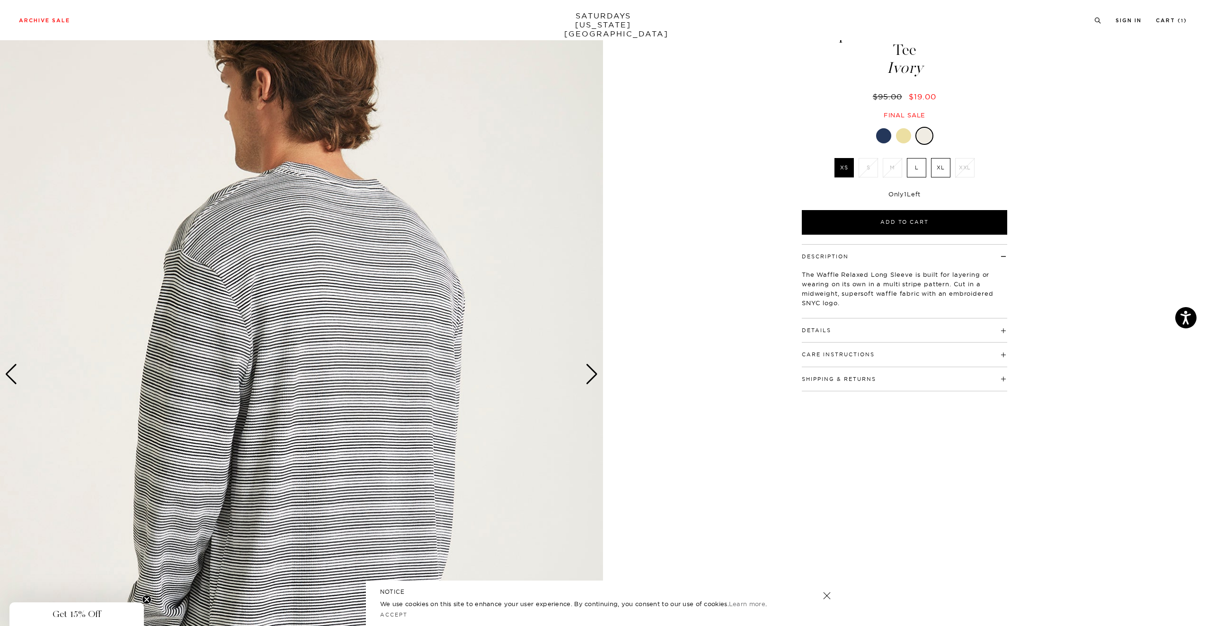
click at [587, 373] on div "Next slide" at bounding box center [592, 374] width 13 height 21
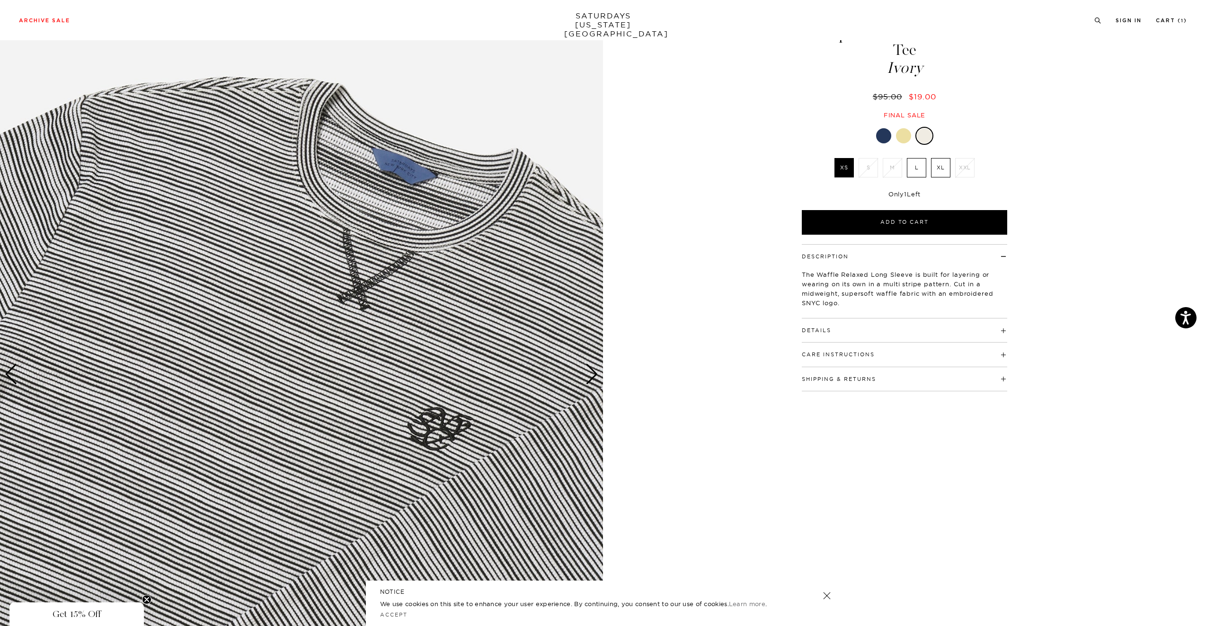
click at [587, 373] on div "Next slide" at bounding box center [592, 374] width 13 height 21
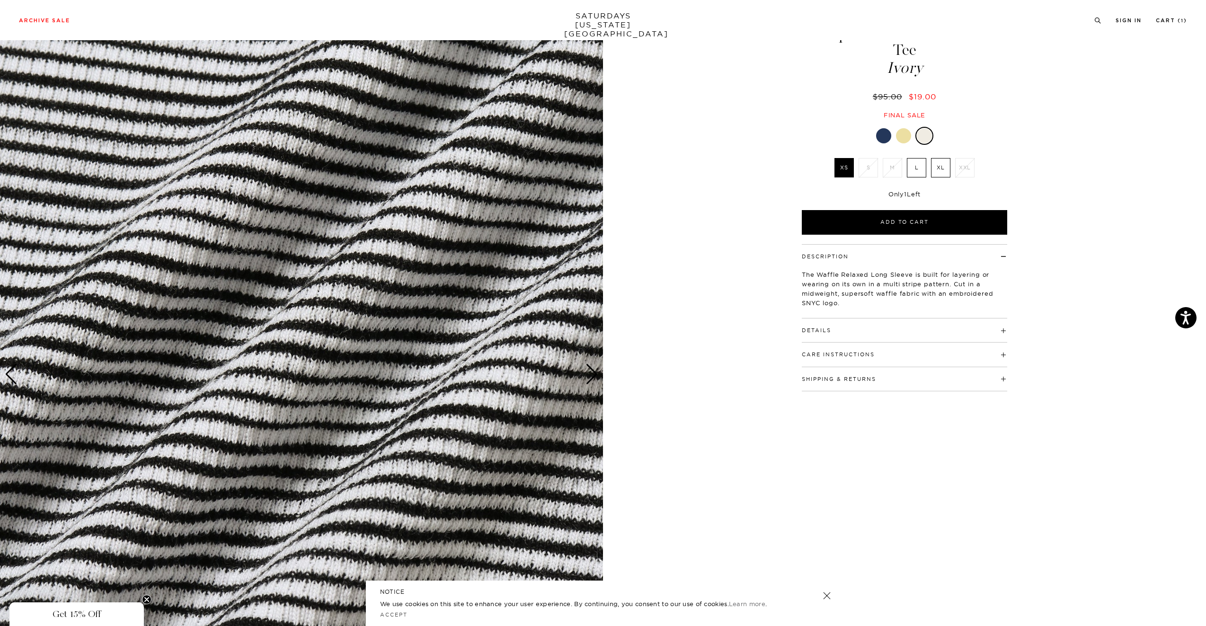
click at [587, 373] on div "Next slide" at bounding box center [592, 374] width 13 height 21
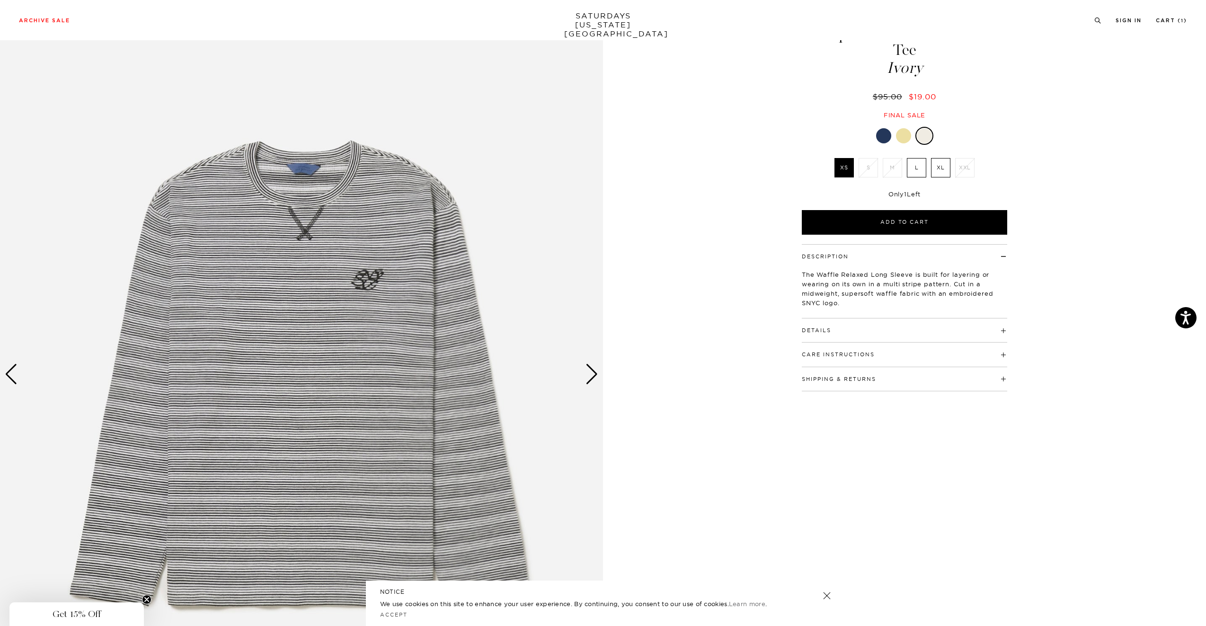
click at [587, 373] on div "Next slide" at bounding box center [592, 374] width 13 height 21
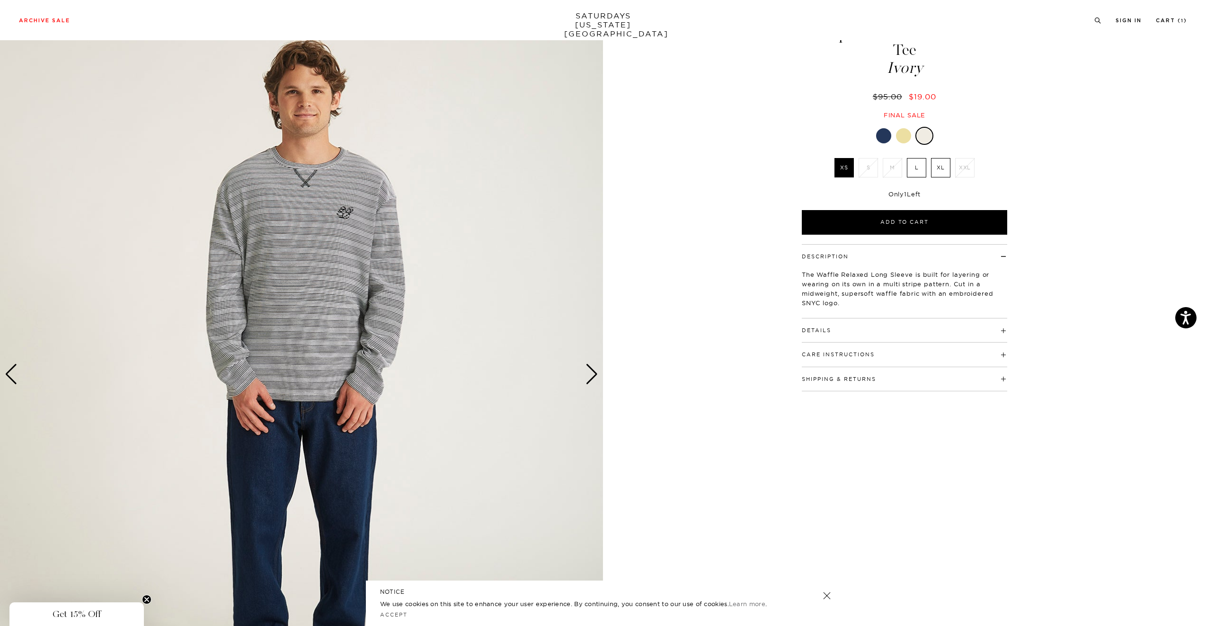
click at [587, 373] on div "Next slide" at bounding box center [592, 374] width 13 height 21
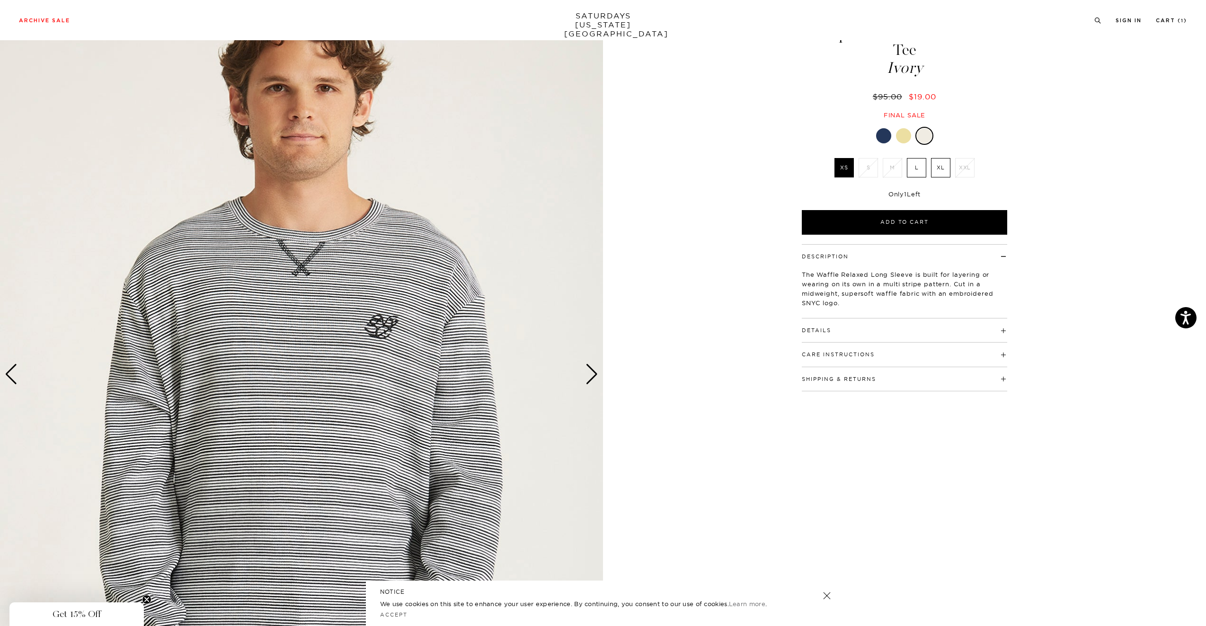
click at [587, 373] on div "Next slide" at bounding box center [592, 374] width 13 height 21
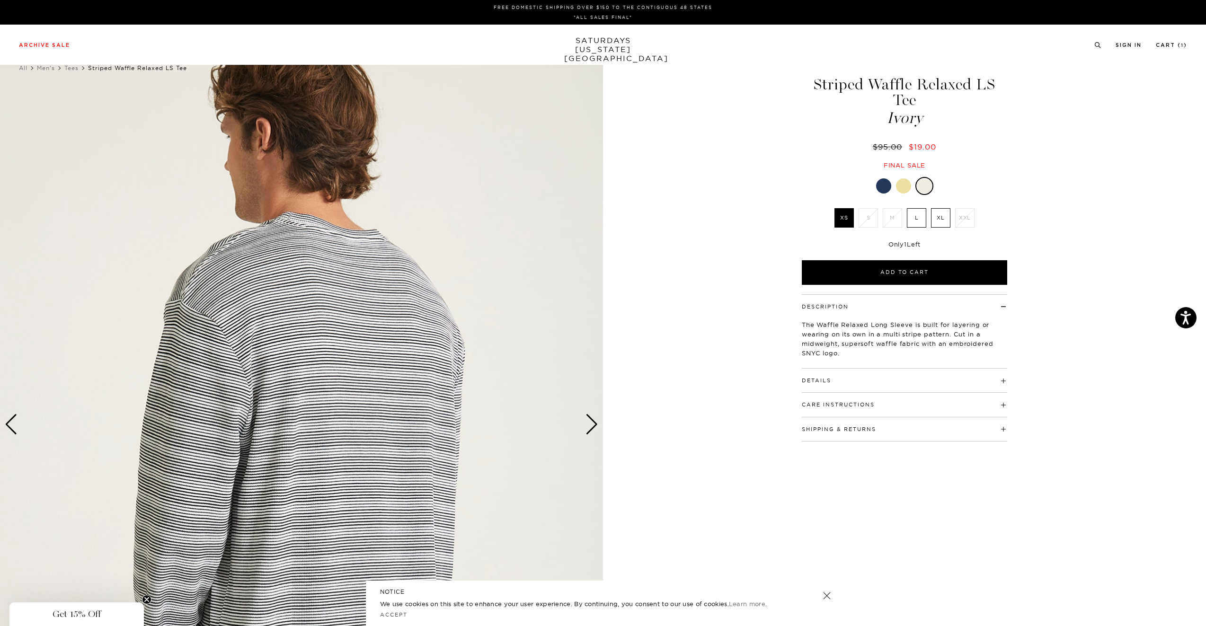
scroll to position [0, 0]
click at [916, 208] on label "L" at bounding box center [916, 217] width 19 height 19
click at [0, 0] on input "L" at bounding box center [0, 0] width 0 height 0
click at [899, 178] on div at bounding box center [903, 185] width 15 height 15
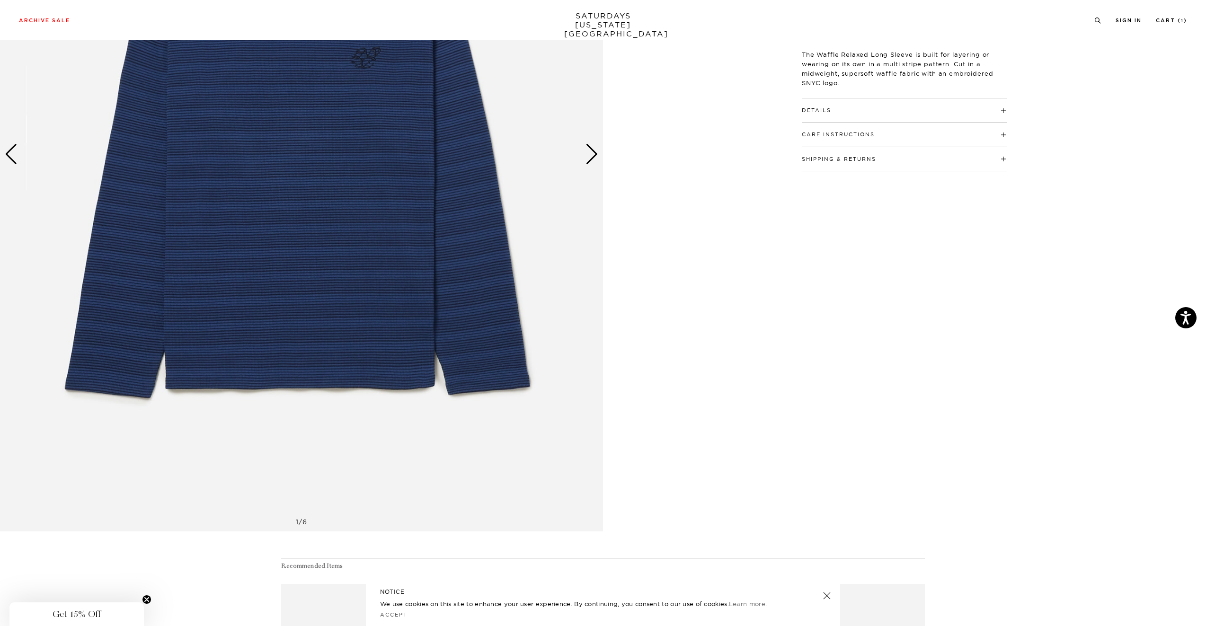
scroll to position [222, 0]
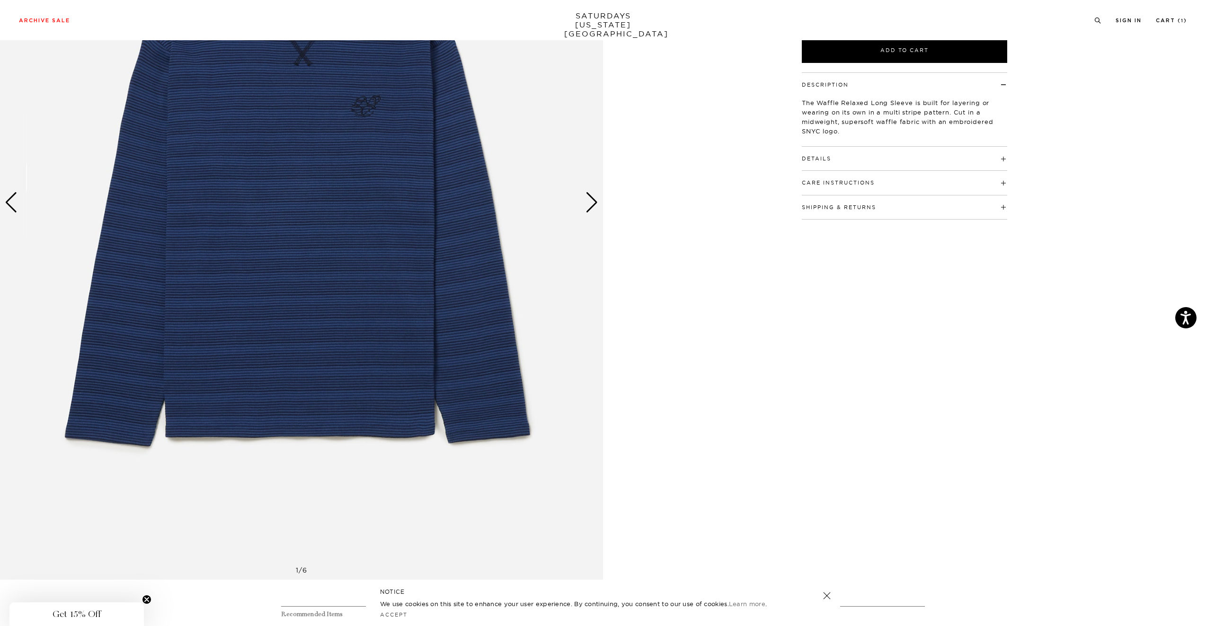
click at [596, 207] on div "Next slide" at bounding box center [592, 202] width 13 height 21
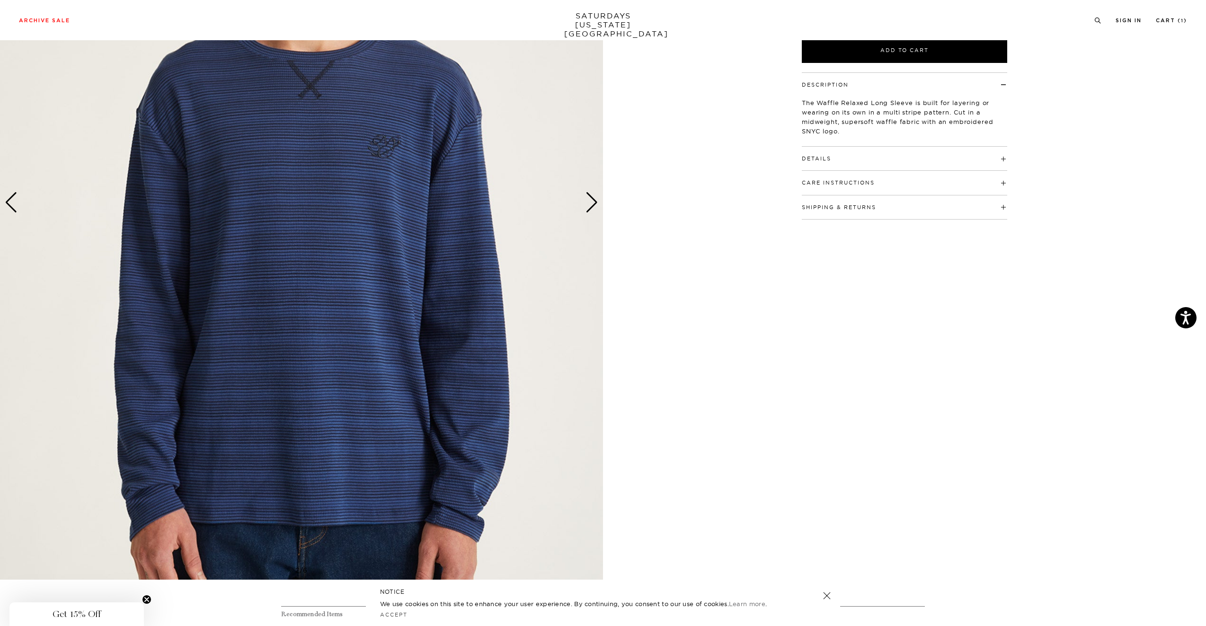
click at [596, 207] on div "Next slide" at bounding box center [592, 202] width 13 height 21
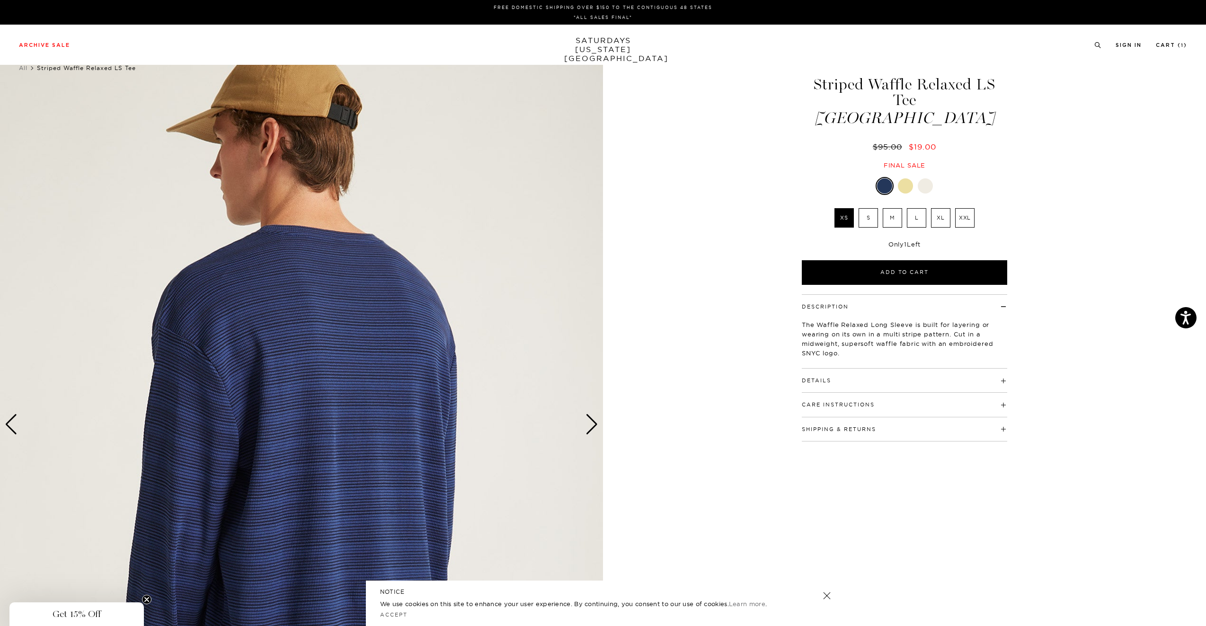
scroll to position [0, 0]
click at [921, 208] on label "L" at bounding box center [916, 217] width 19 height 19
click at [0, 0] on input "L" at bounding box center [0, 0] width 0 height 0
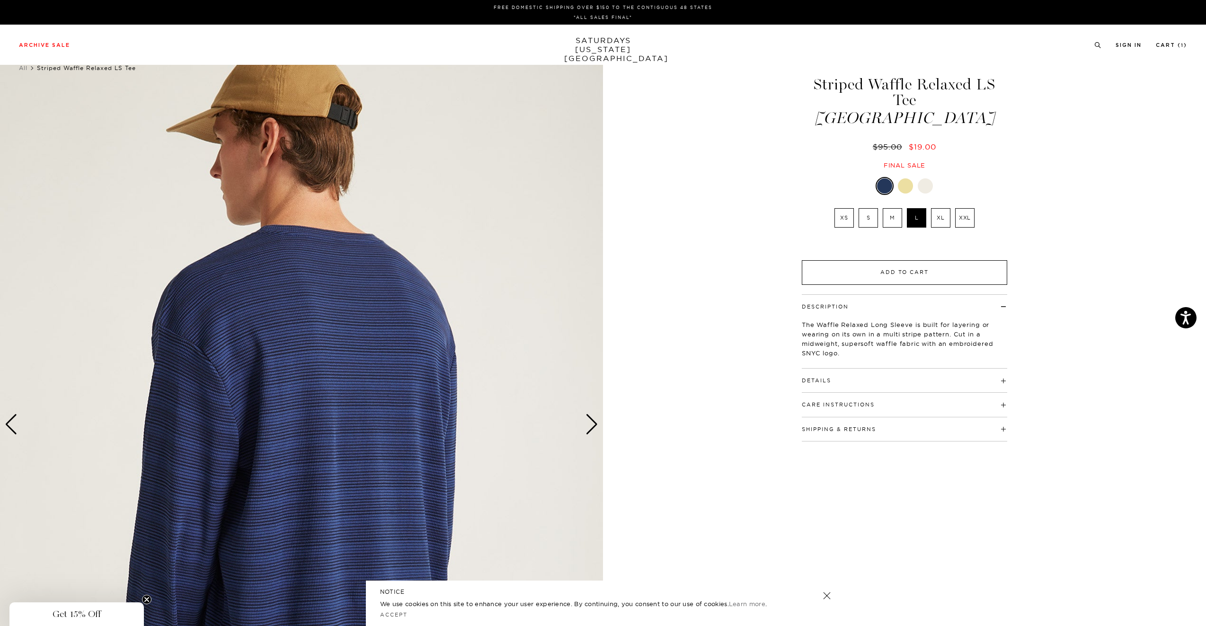
click at [906, 260] on button "Add to Cart" at bounding box center [904, 272] width 205 height 25
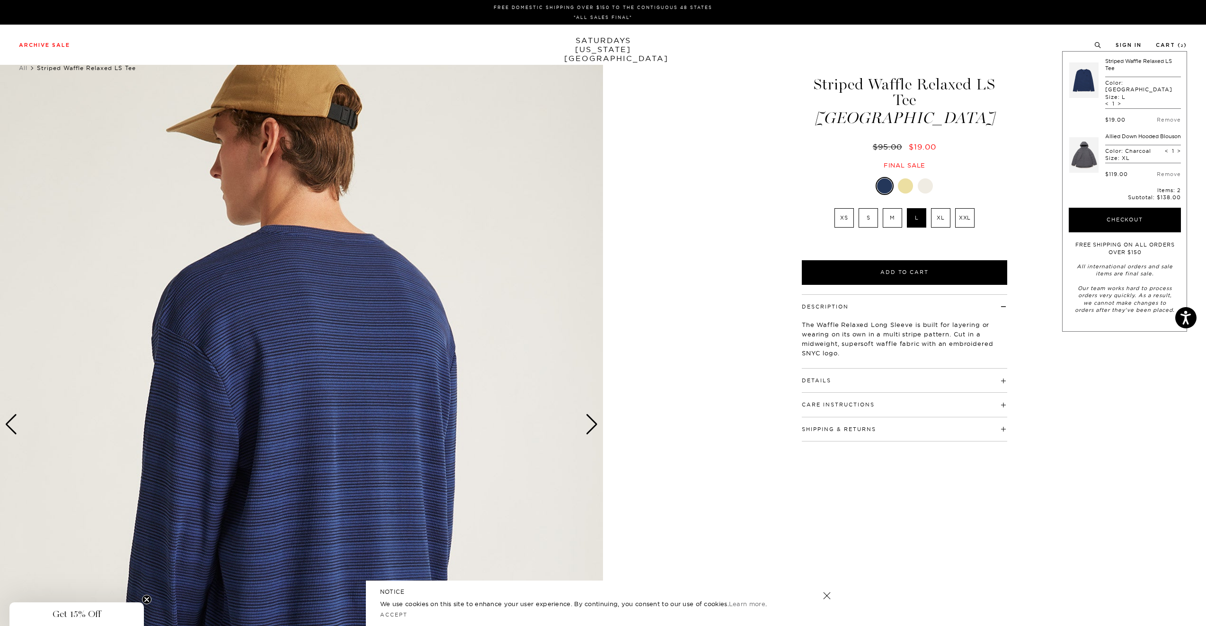
click at [925, 178] on div at bounding box center [925, 185] width 15 height 15
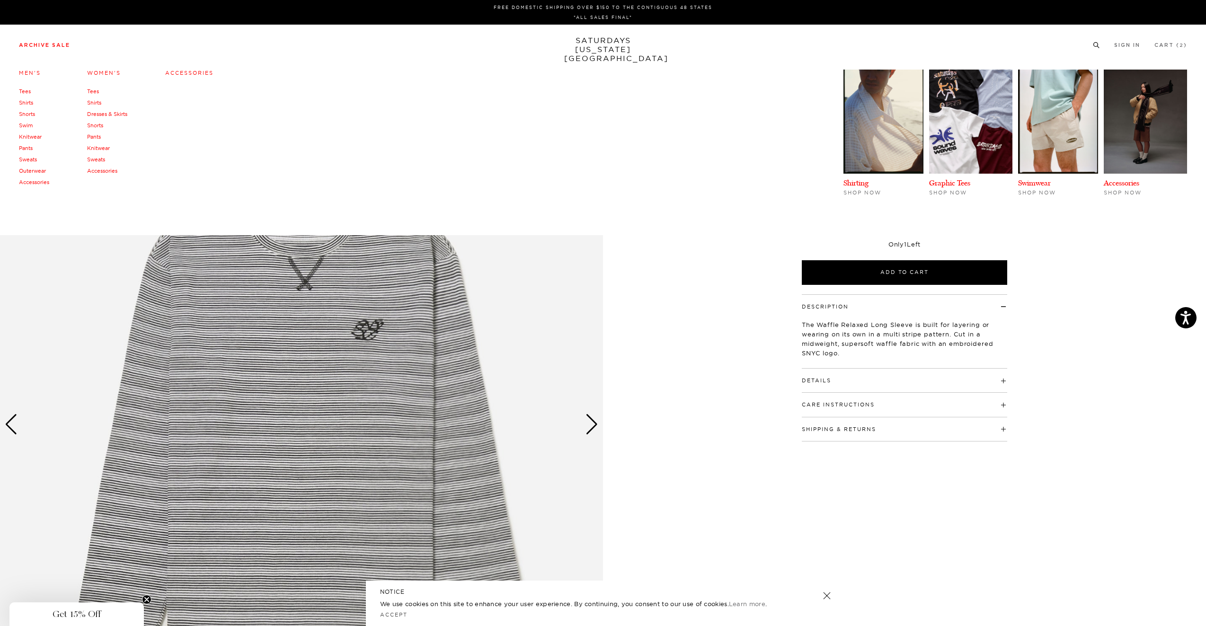
click at [27, 91] on link "Tees" at bounding box center [25, 91] width 12 height 7
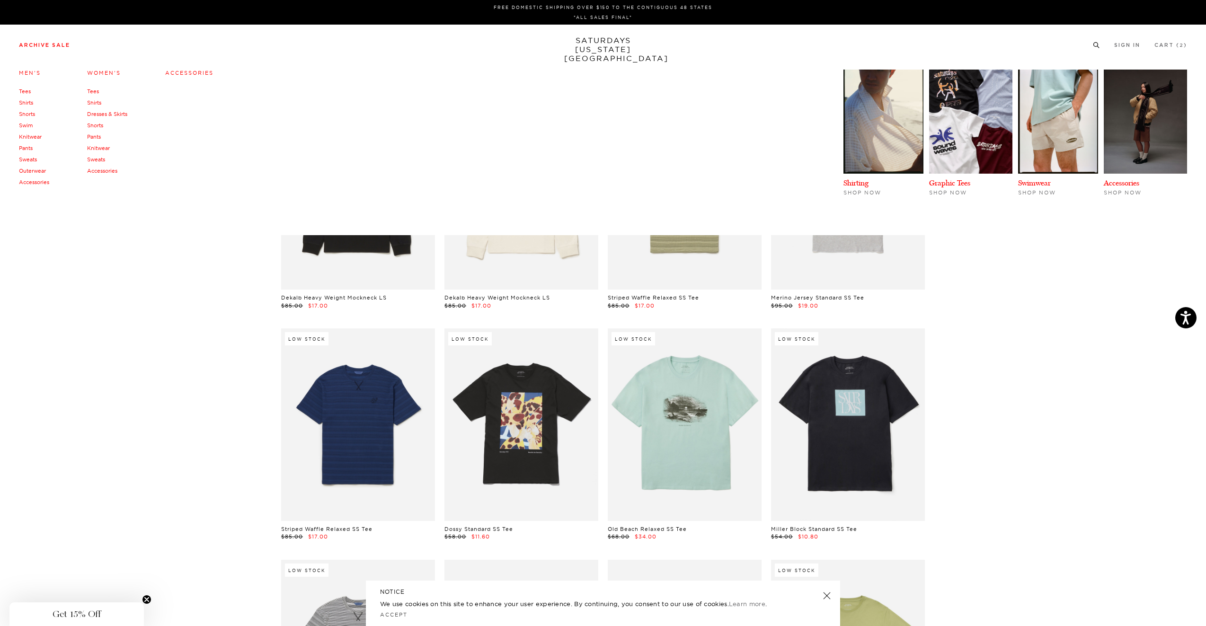
click at [29, 149] on link "Pants" at bounding box center [26, 148] width 14 height 7
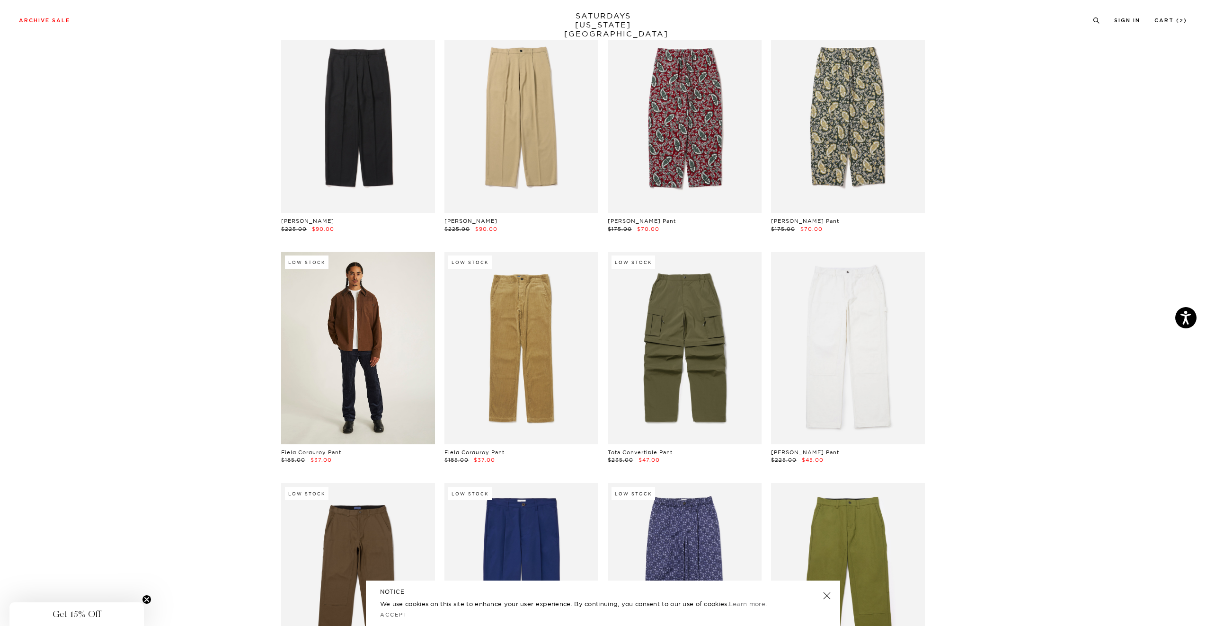
scroll to position [40, 0]
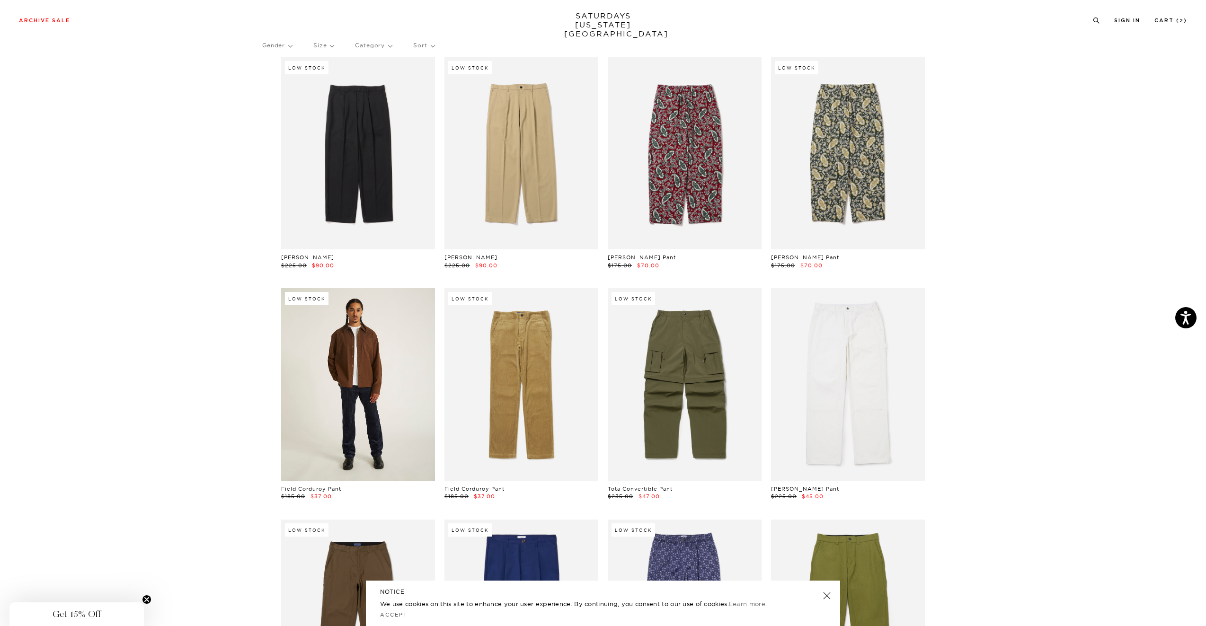
click at [410, 344] on link at bounding box center [358, 384] width 154 height 192
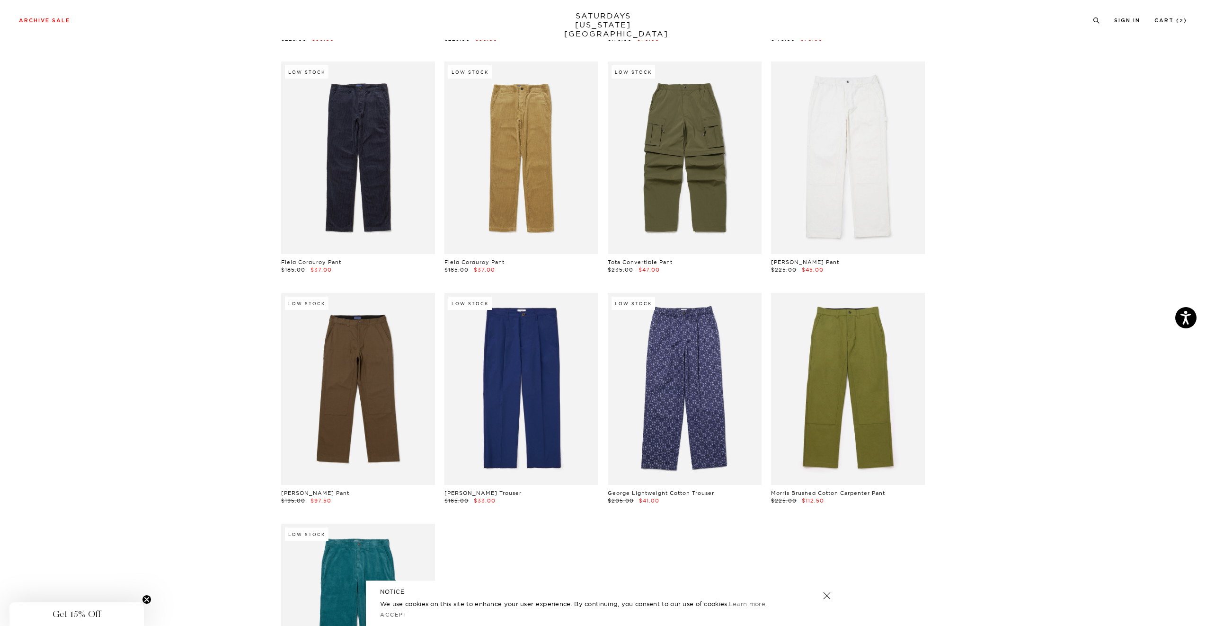
scroll to position [267, 0]
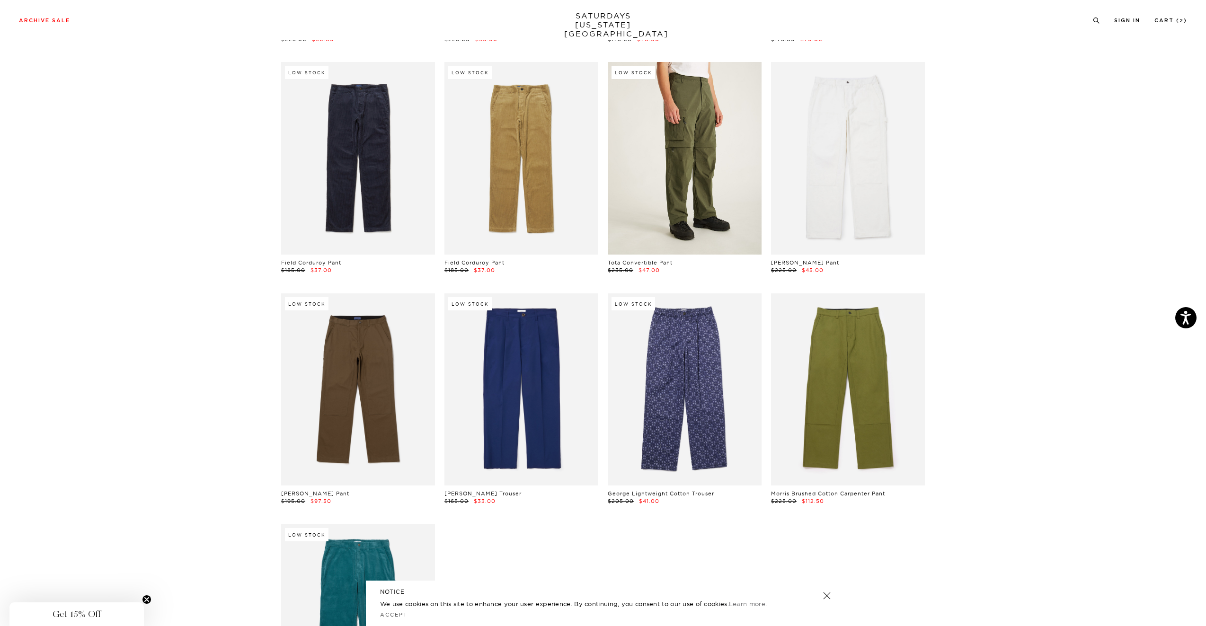
click at [725, 184] on link at bounding box center [685, 158] width 154 height 192
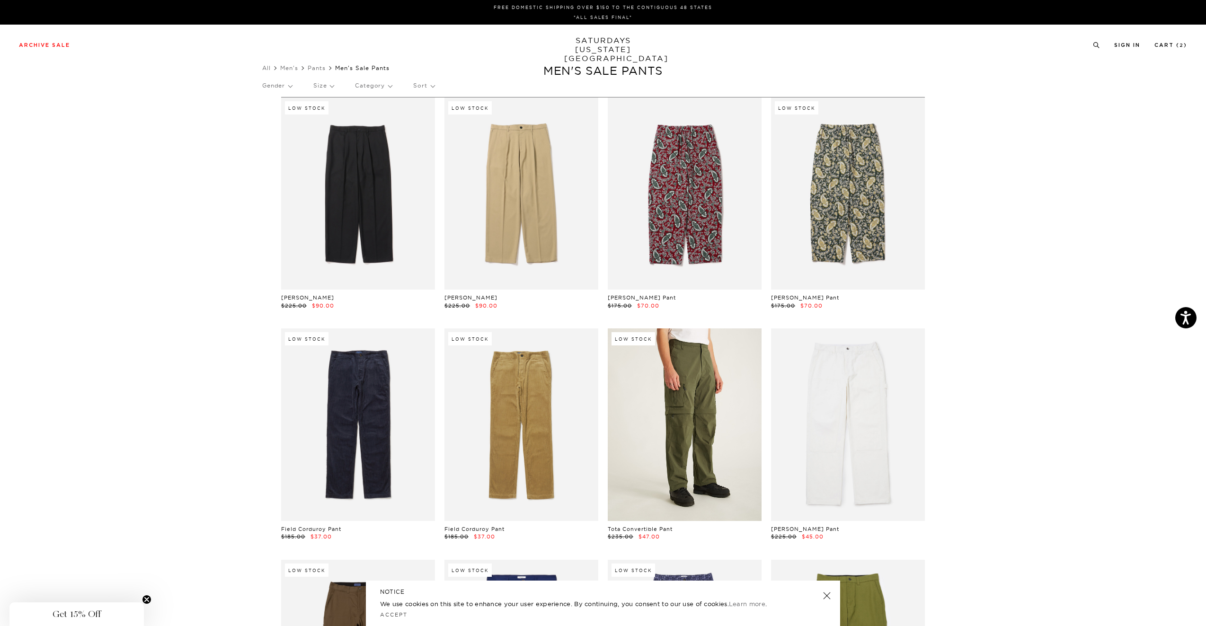
scroll to position [0, 0]
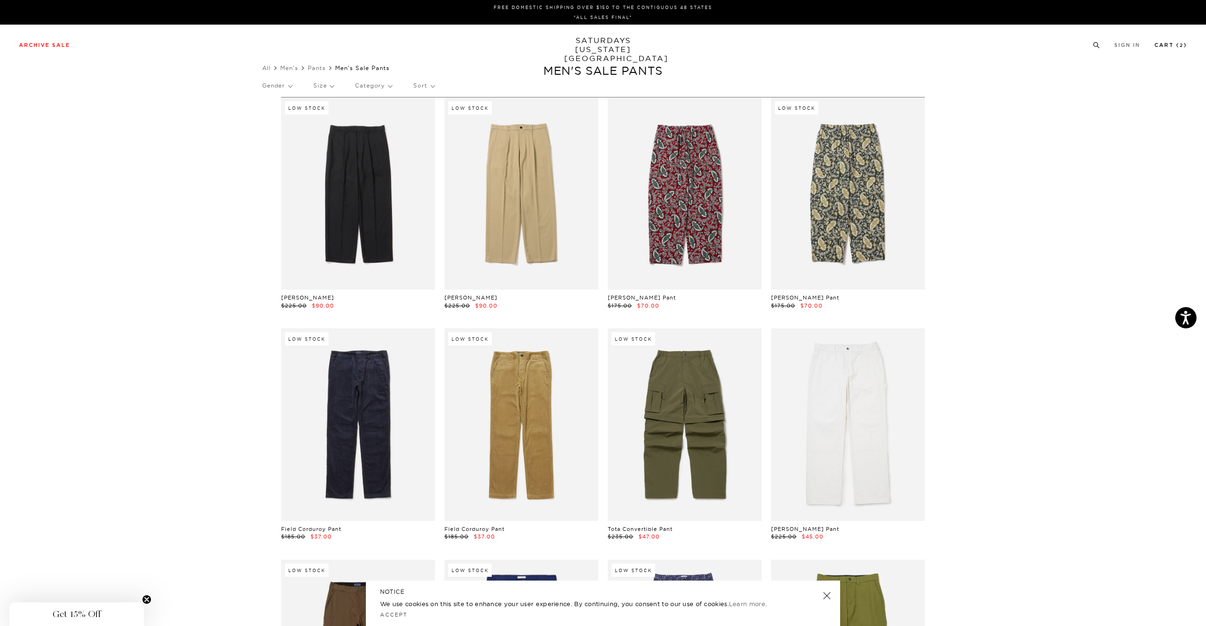
click at [1176, 46] on link "Cart ( 2 )" at bounding box center [1171, 45] width 33 height 5
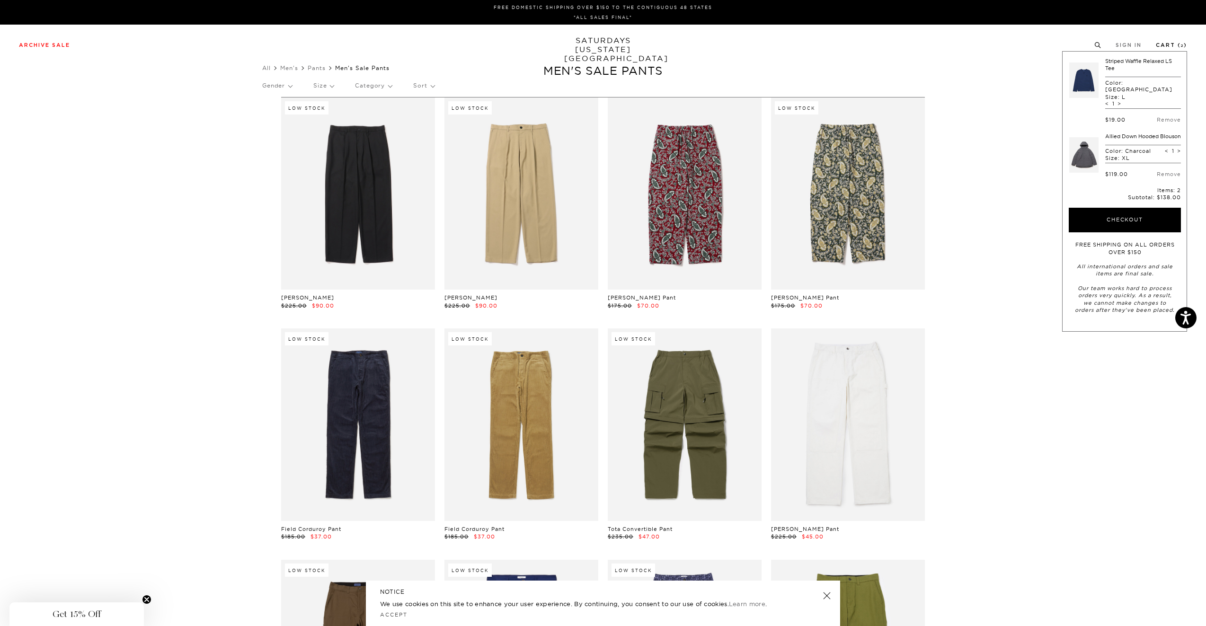
click at [1176, 45] on link "Cart ( 2 )" at bounding box center [1171, 45] width 31 height 5
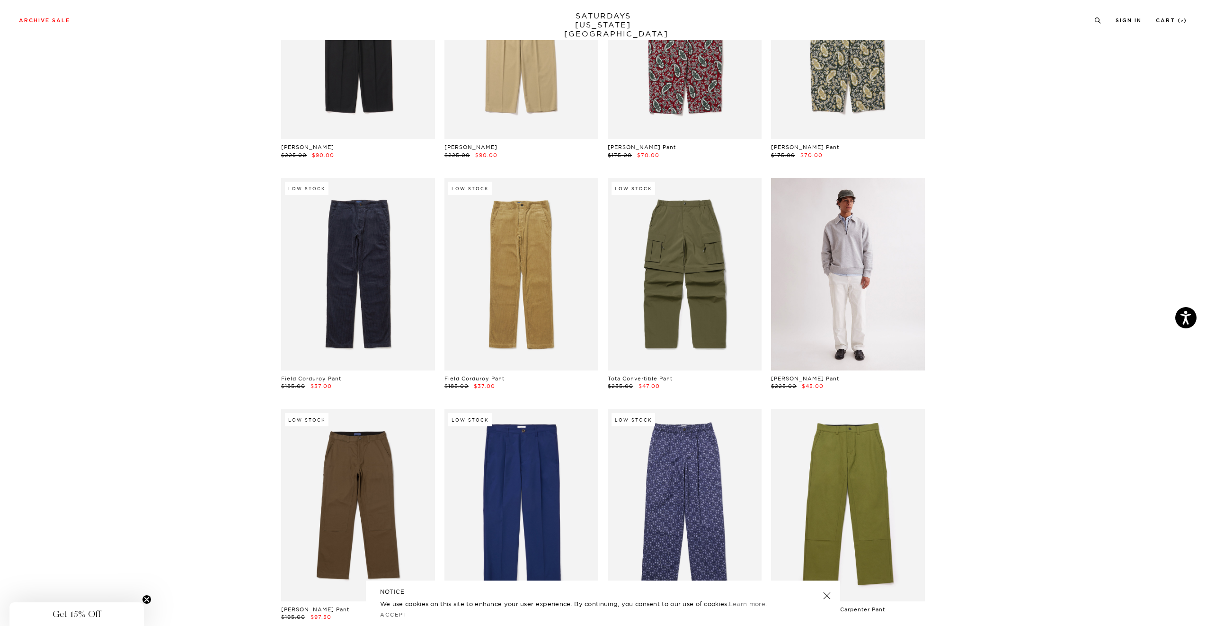
scroll to position [162, 0]
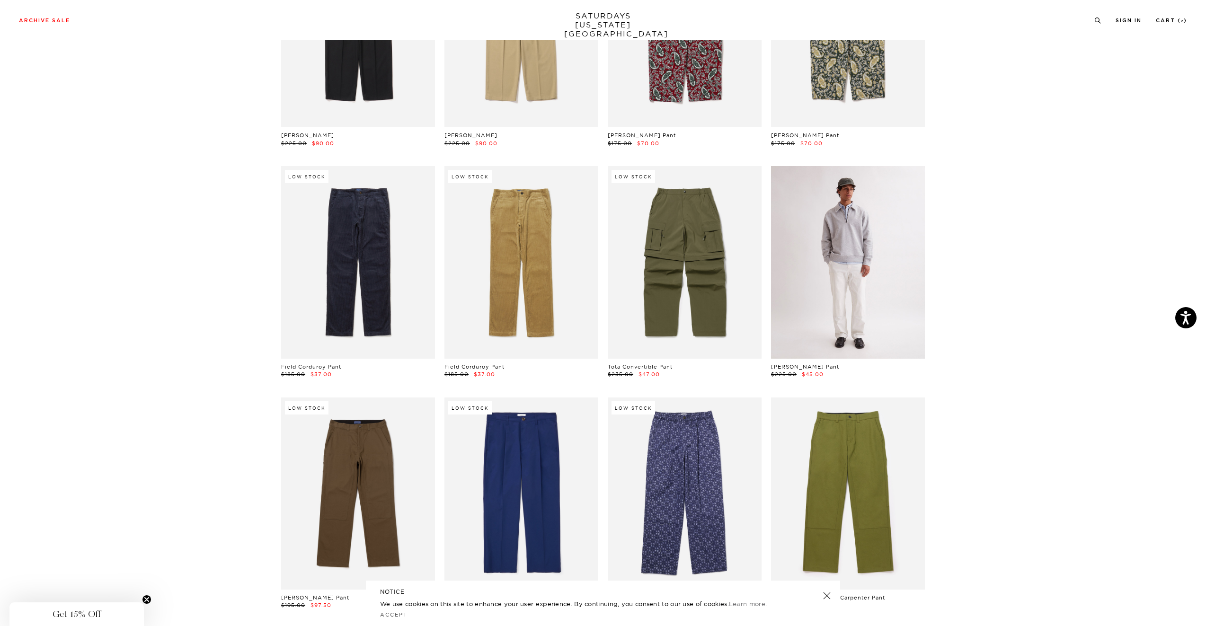
click at [900, 297] on link at bounding box center [848, 262] width 154 height 192
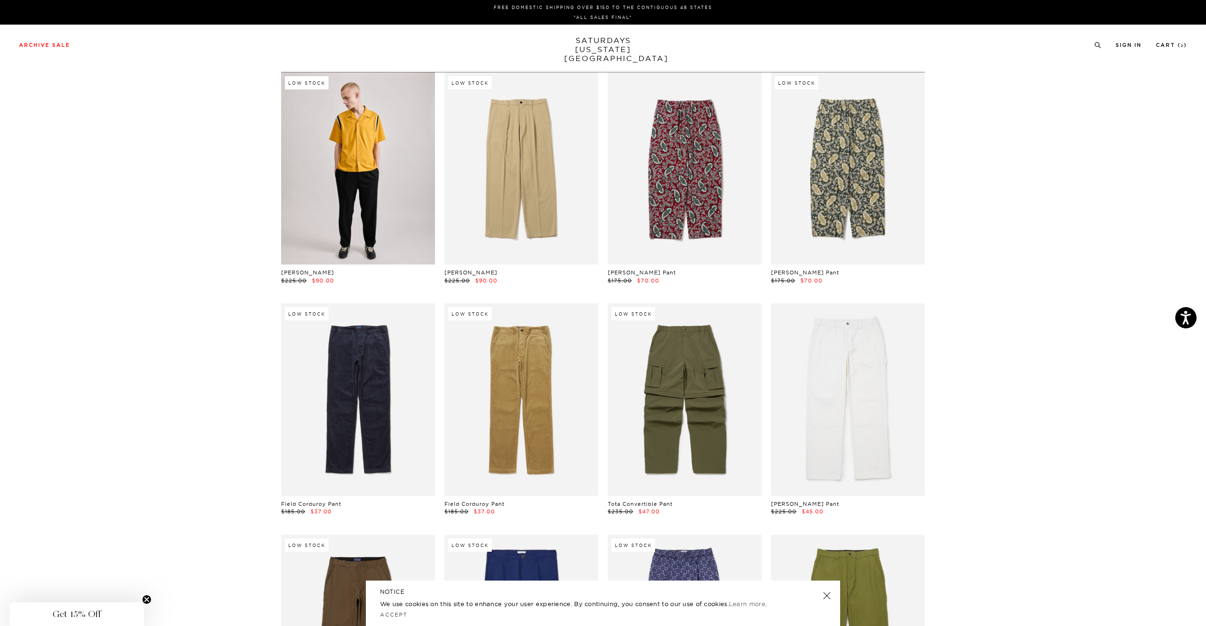
scroll to position [0, 0]
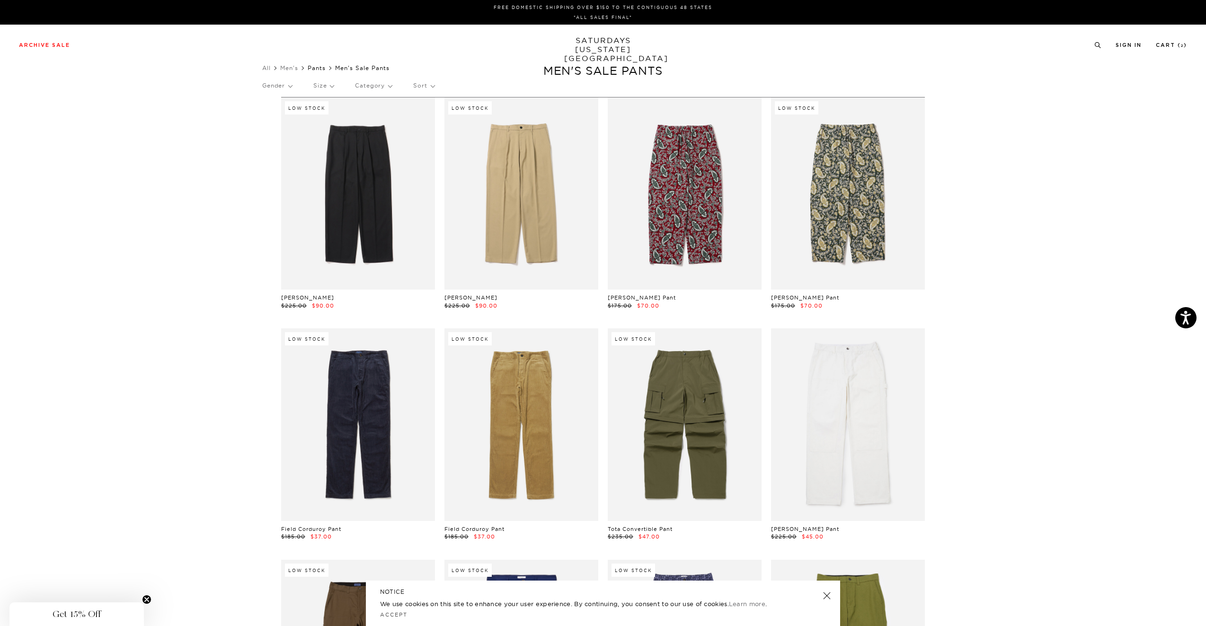
click at [316, 69] on link "Pants" at bounding box center [317, 67] width 18 height 7
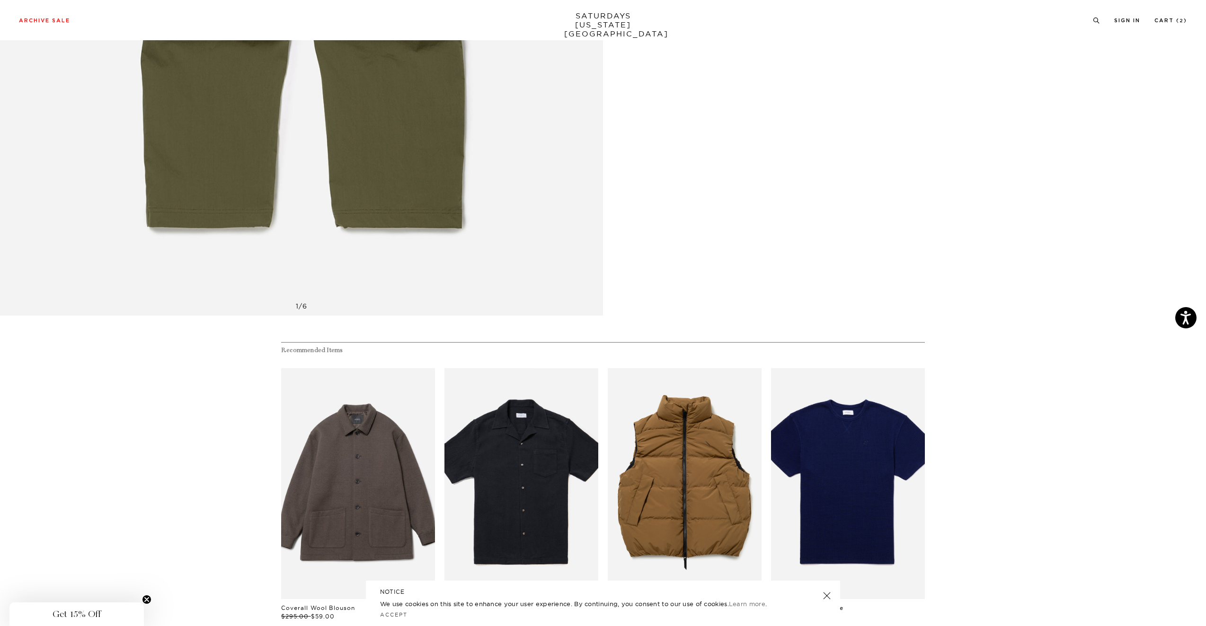
scroll to position [537, 0]
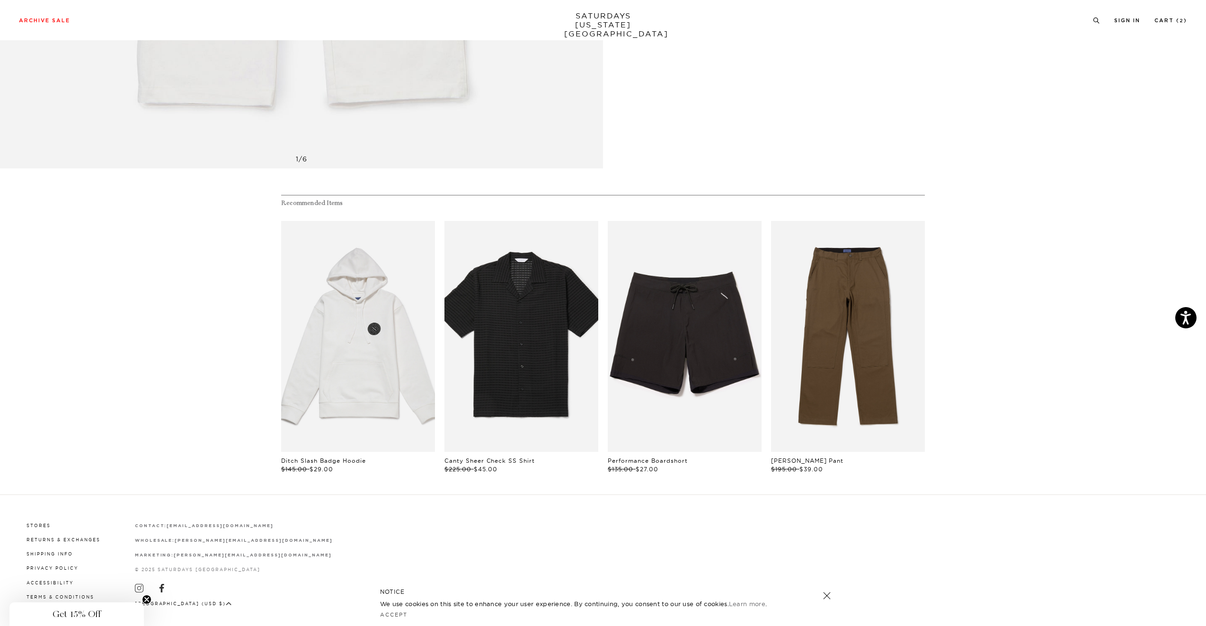
scroll to position [614, 0]
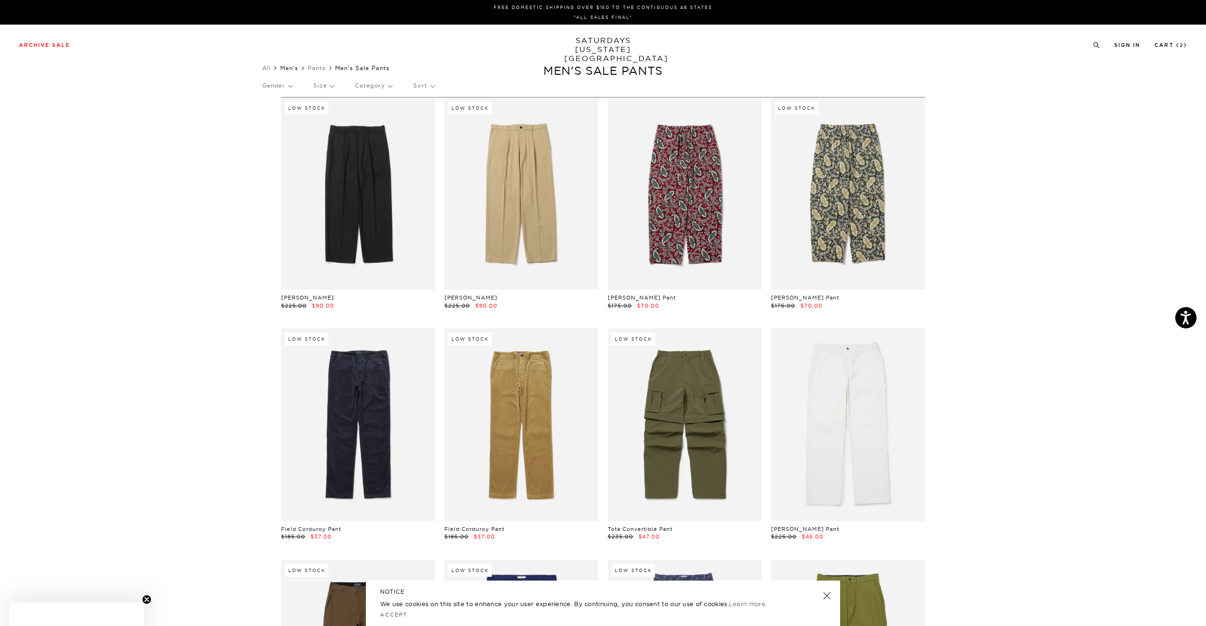
click at [296, 70] on link "Men's" at bounding box center [289, 67] width 18 height 7
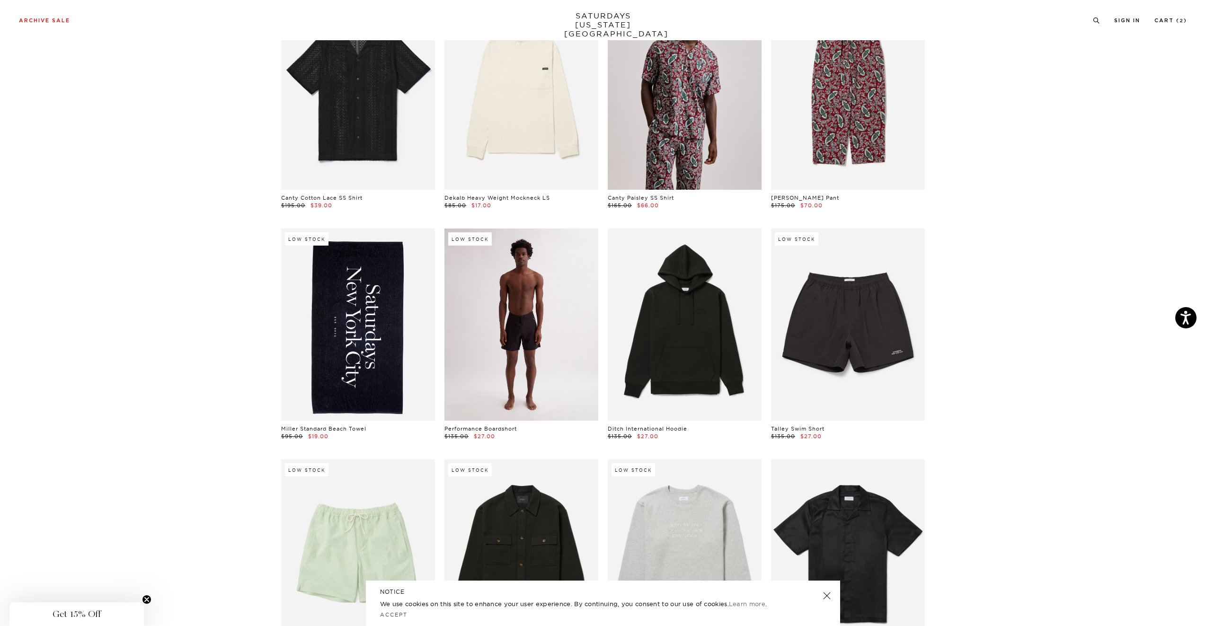
click at [550, 333] on link at bounding box center [522, 325] width 154 height 192
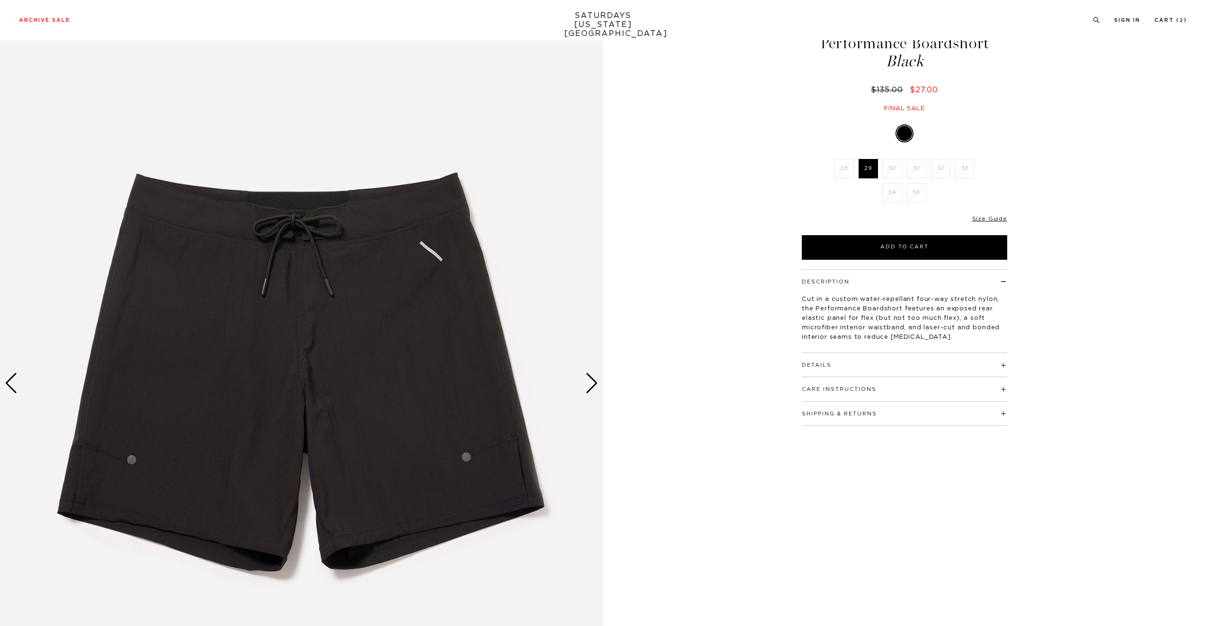
scroll to position [41, 0]
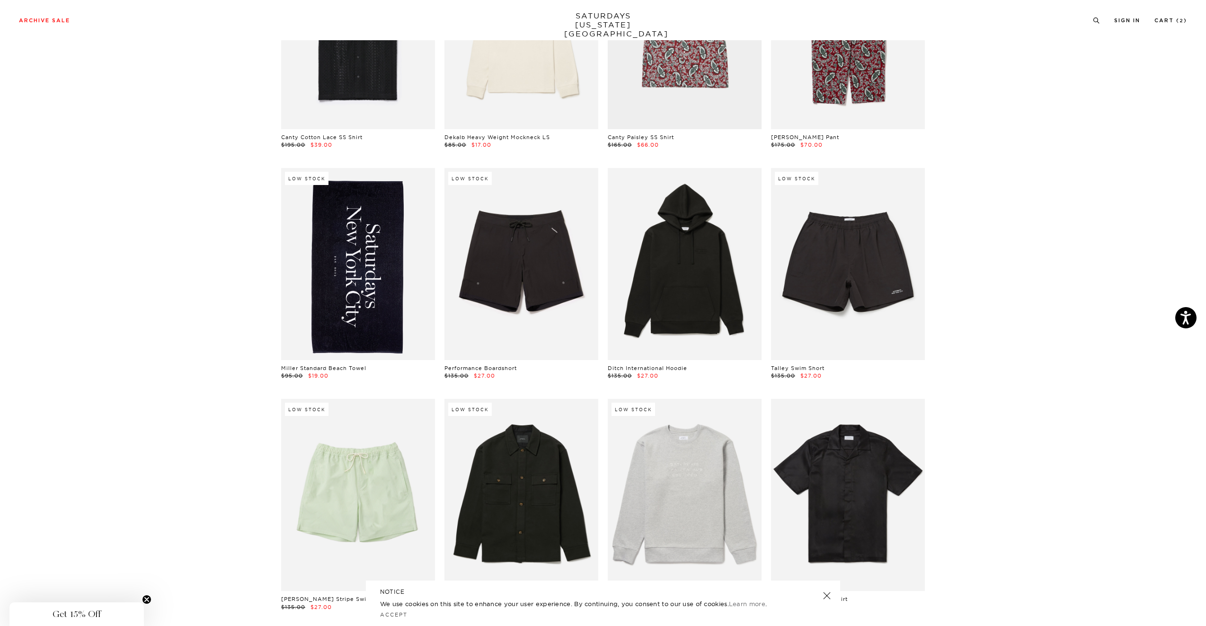
scroll to position [398, 0]
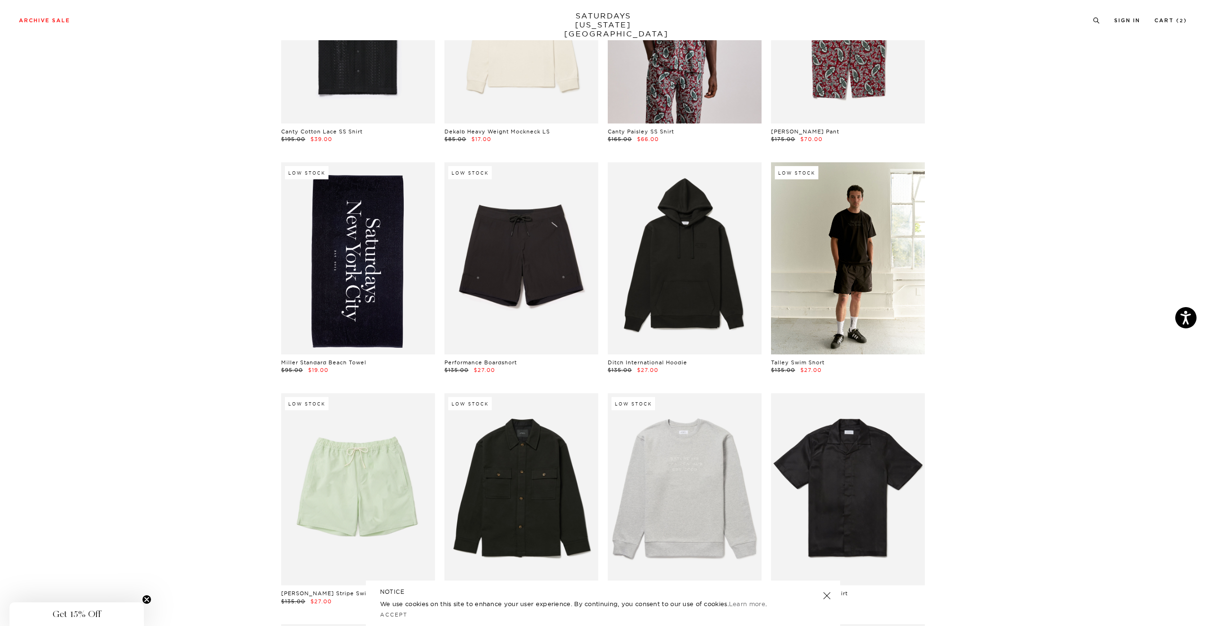
click at [844, 230] on link at bounding box center [848, 258] width 154 height 192
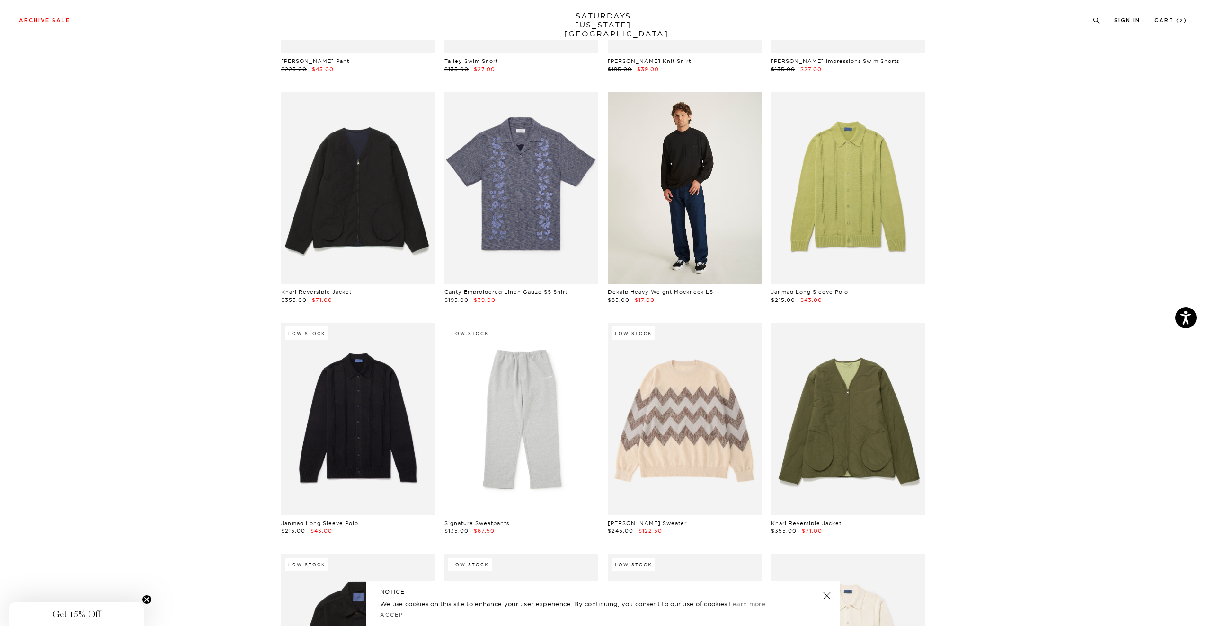
scroll to position [1865, 0]
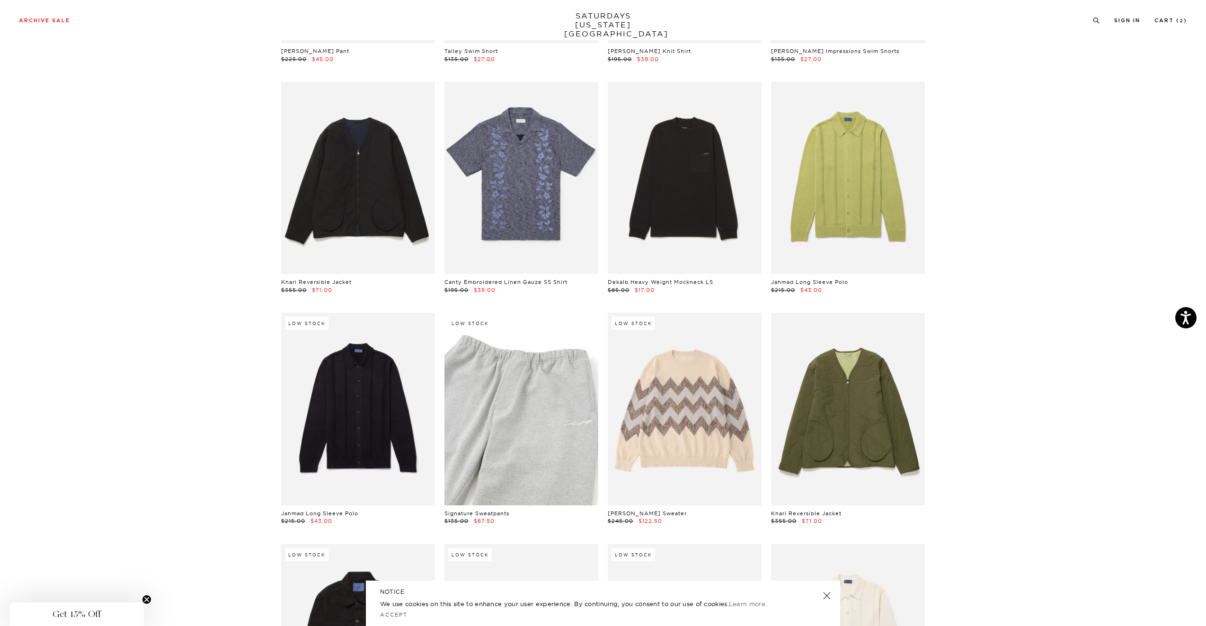
click at [555, 380] on link at bounding box center [522, 409] width 154 height 192
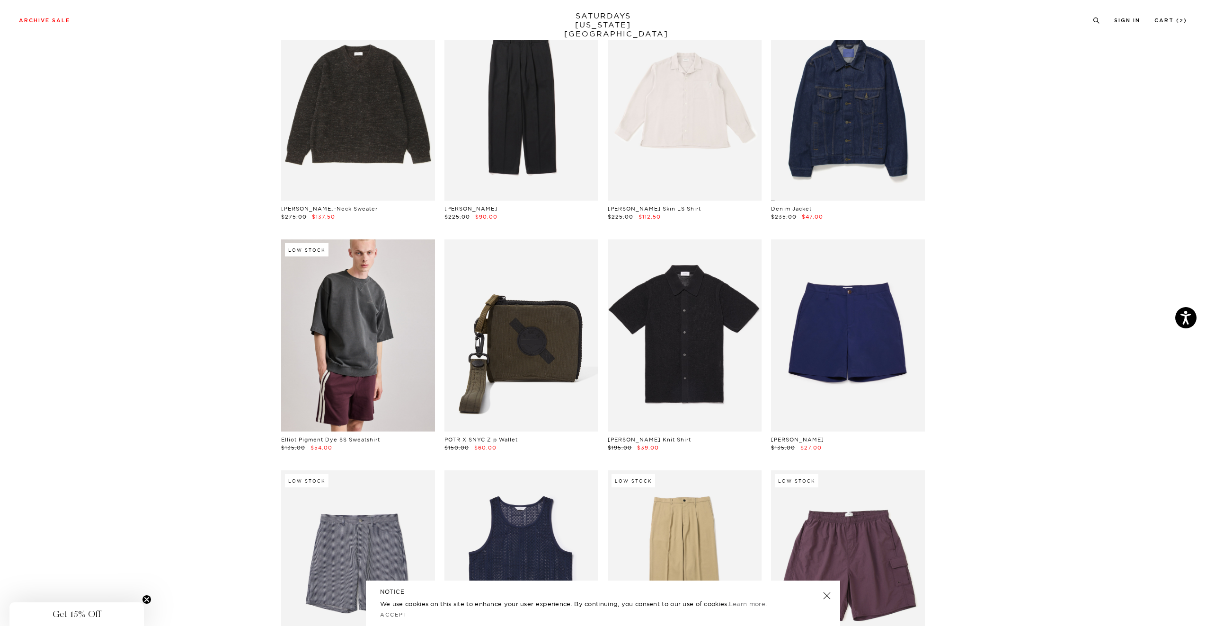
scroll to position [2709, 0]
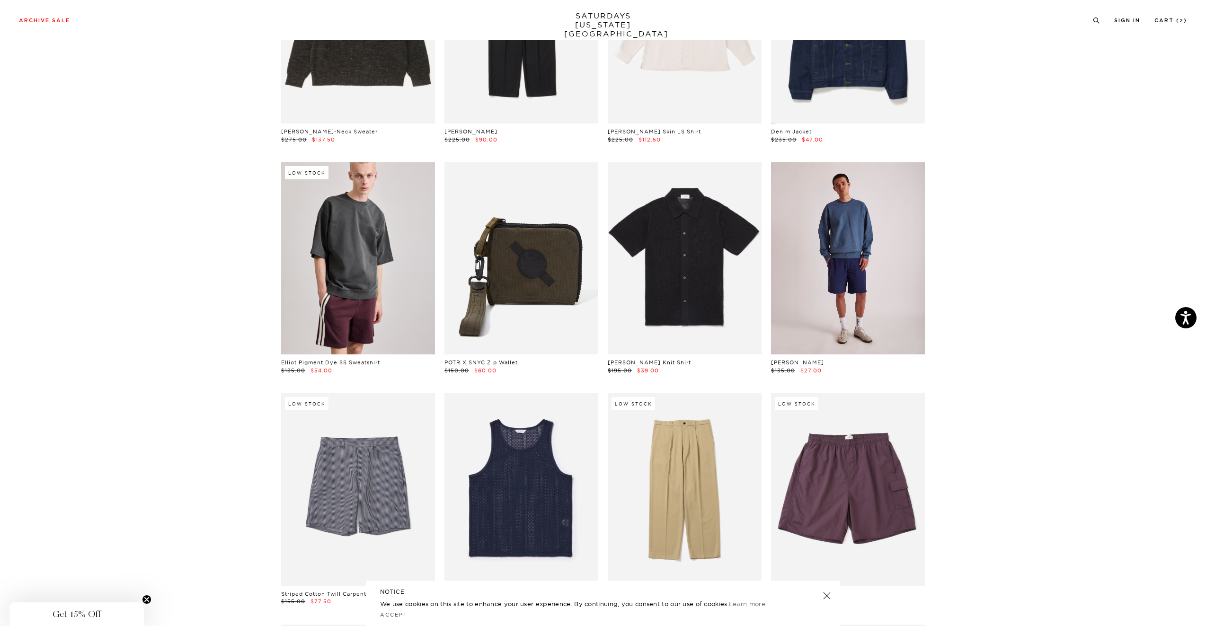
click at [905, 255] on link at bounding box center [848, 258] width 154 height 192
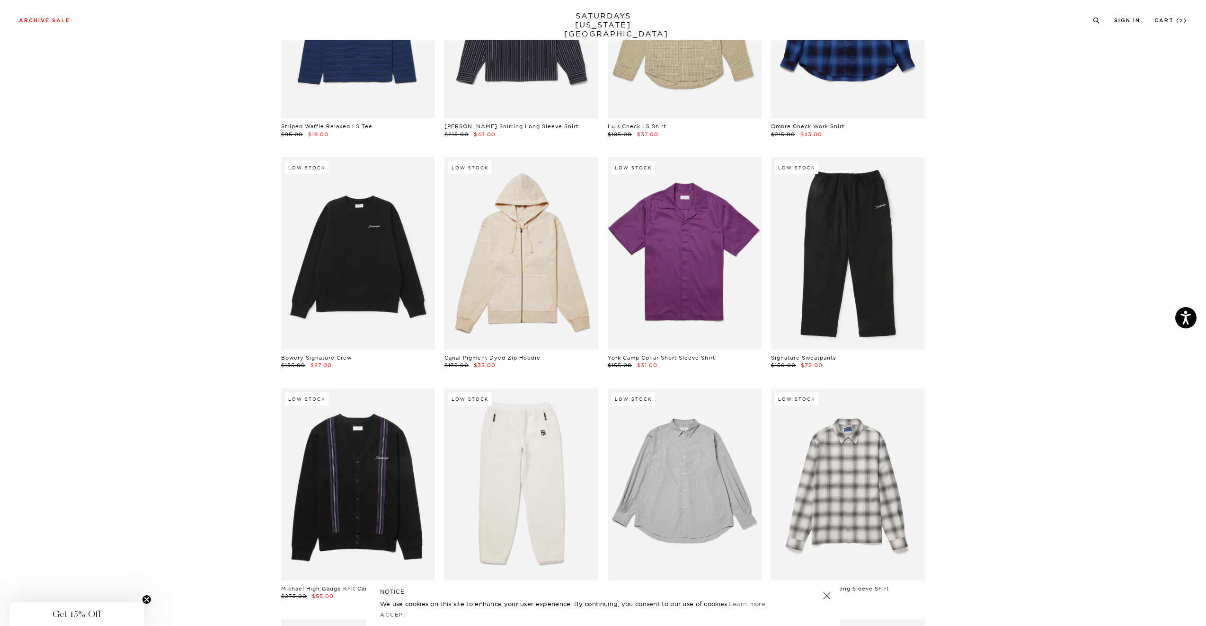
scroll to position [9847, 0]
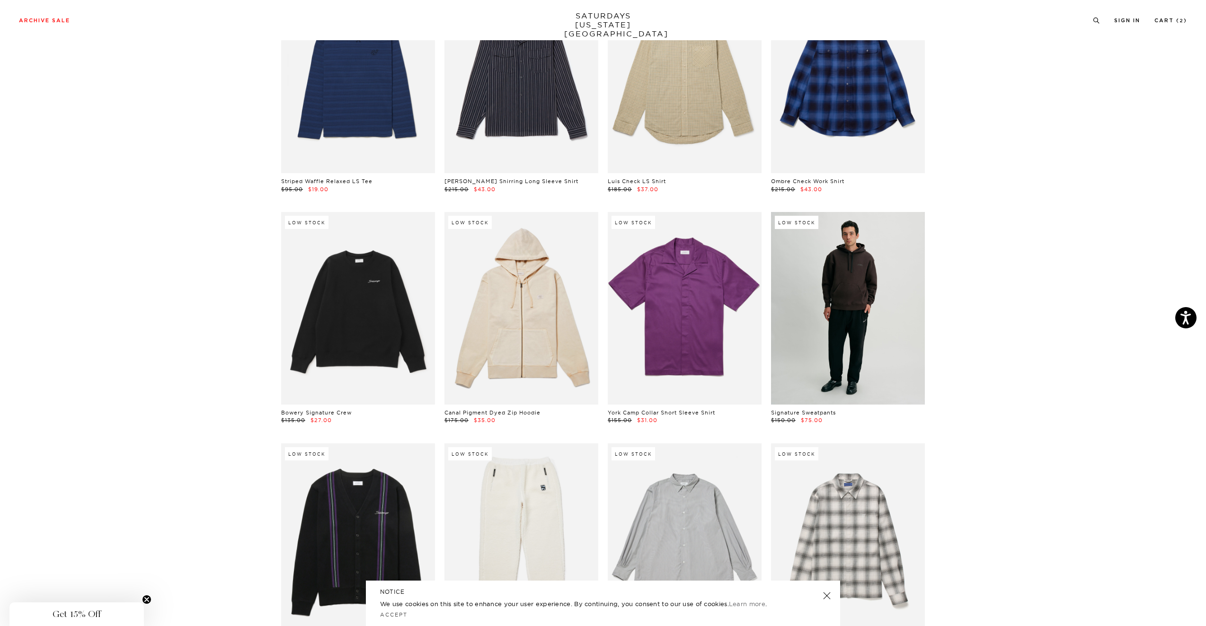
click at [880, 226] on link at bounding box center [848, 308] width 154 height 192
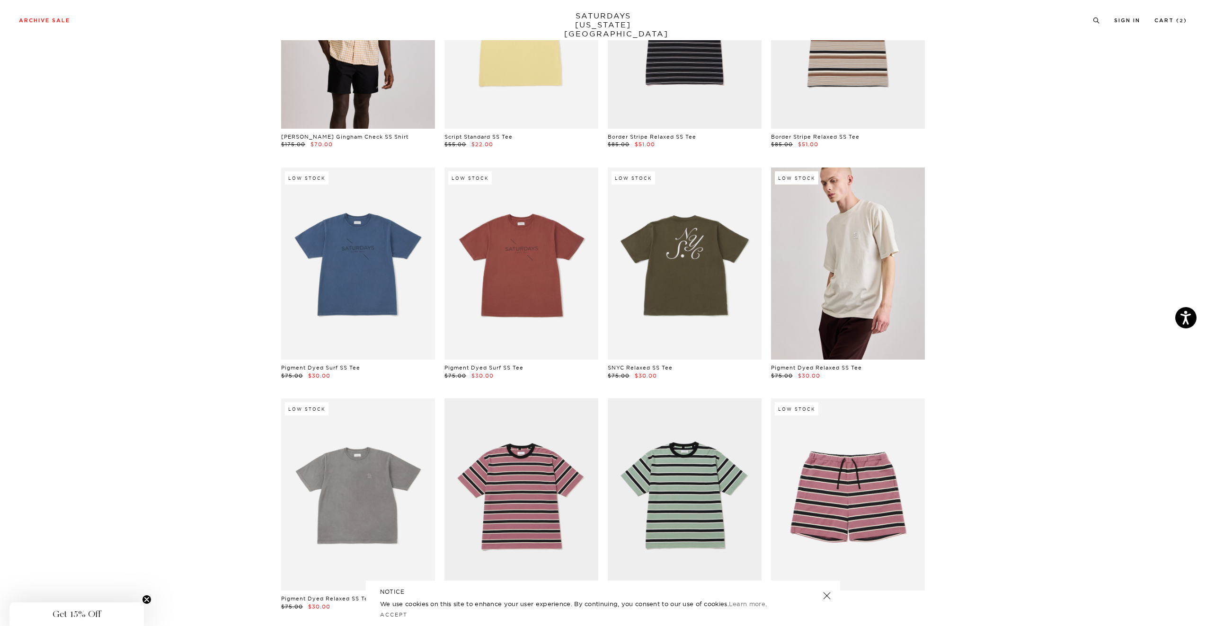
scroll to position [12205, 0]
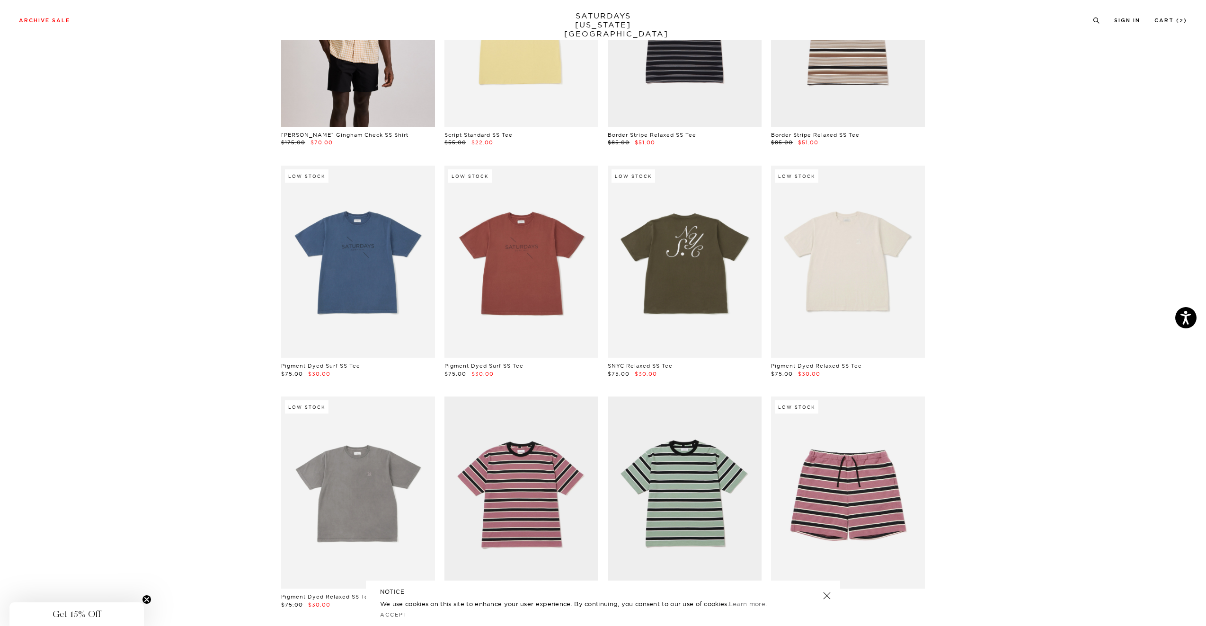
click at [893, 236] on link at bounding box center [848, 262] width 154 height 192
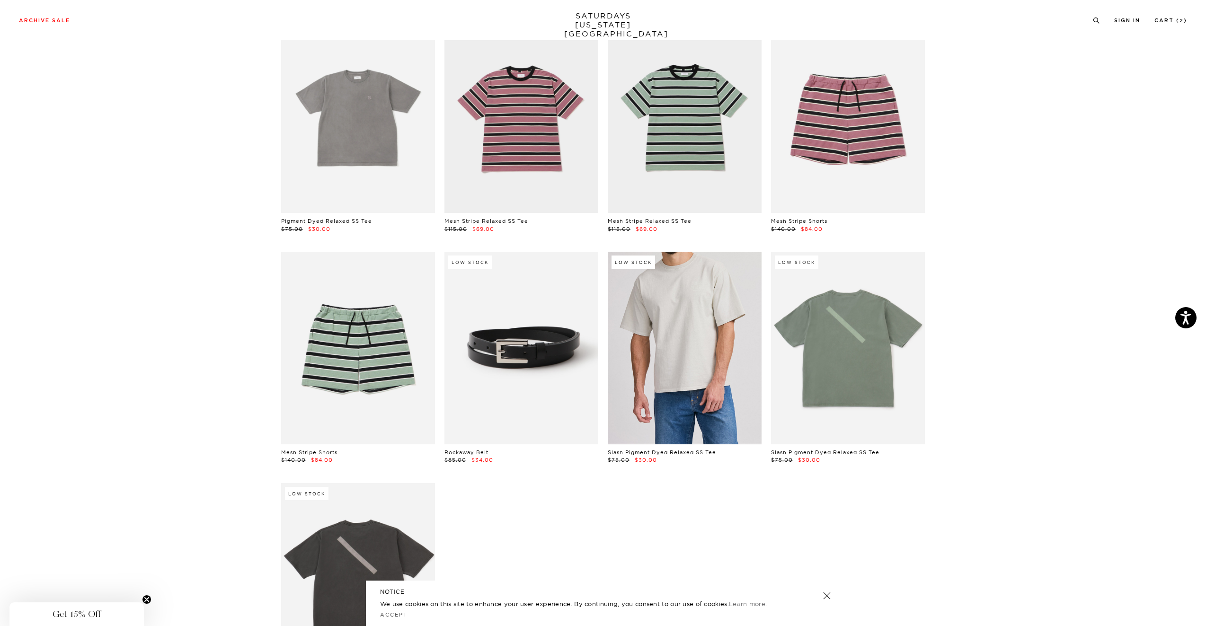
scroll to position [12629, 0]
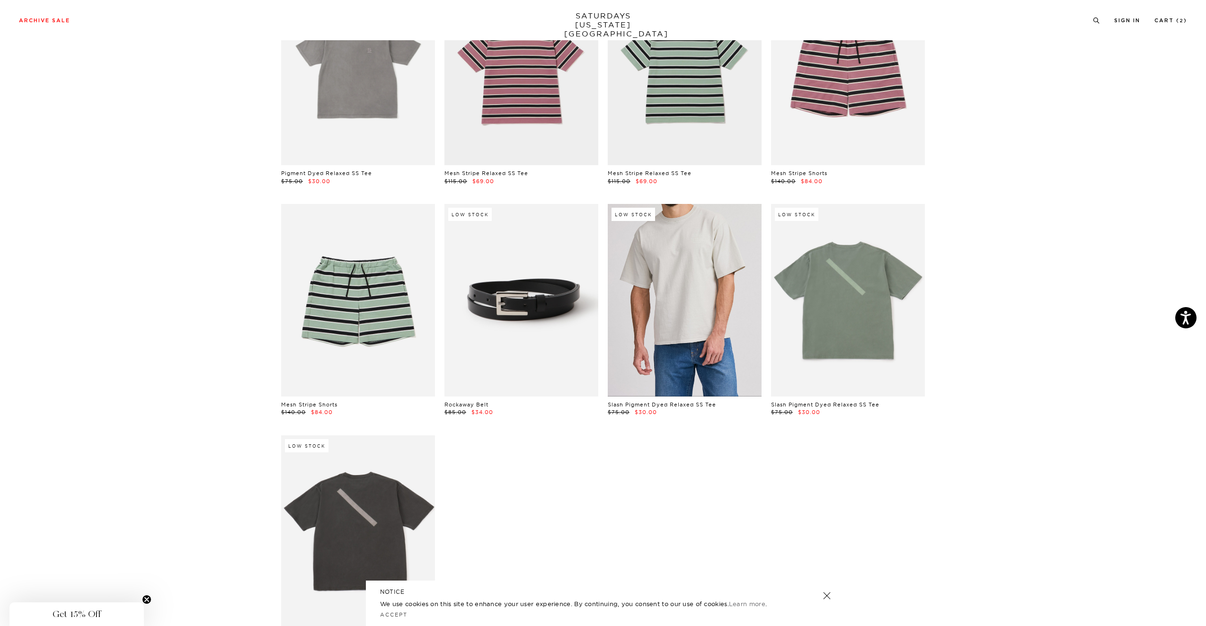
click at [706, 269] on link at bounding box center [685, 300] width 154 height 192
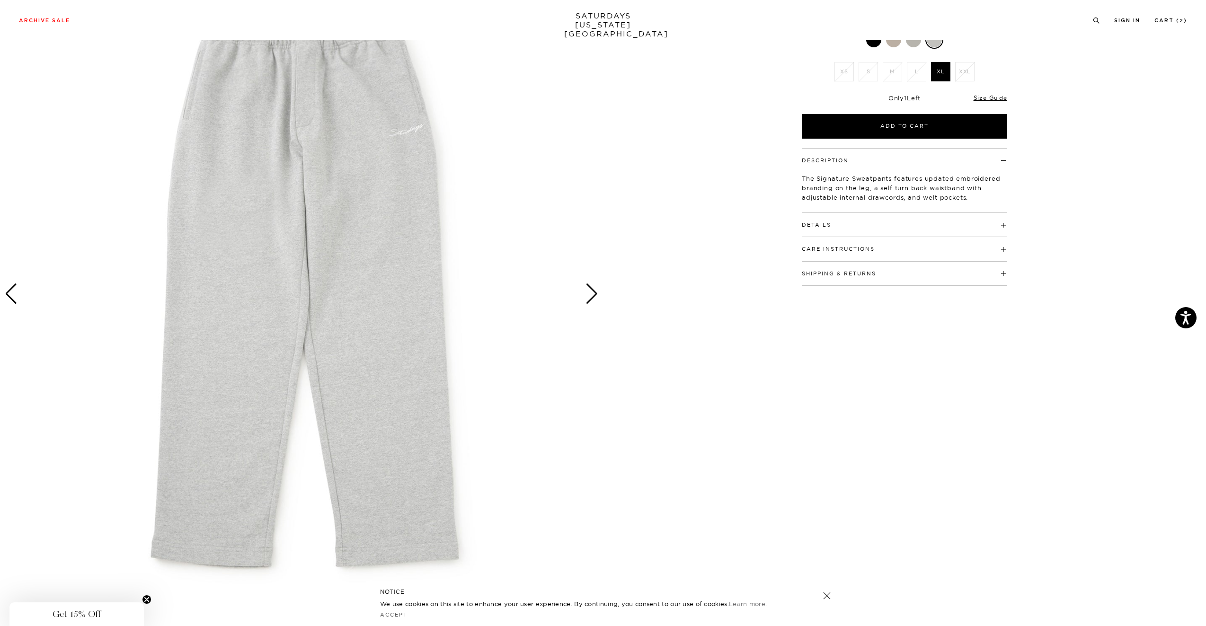
scroll to position [128, 0]
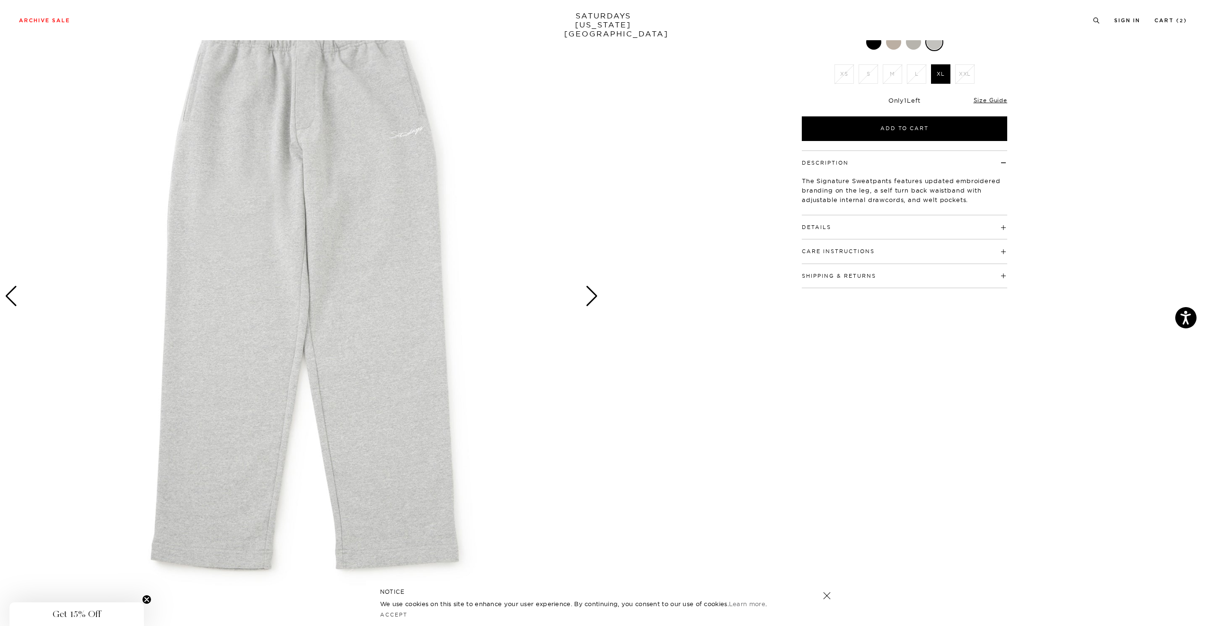
click at [604, 285] on div "1 / 2 Signature Sweatpants Gray $90.00 $45.00" at bounding box center [603, 297] width 1206 height 754
click at [583, 288] on img at bounding box center [301, 297] width 603 height 754
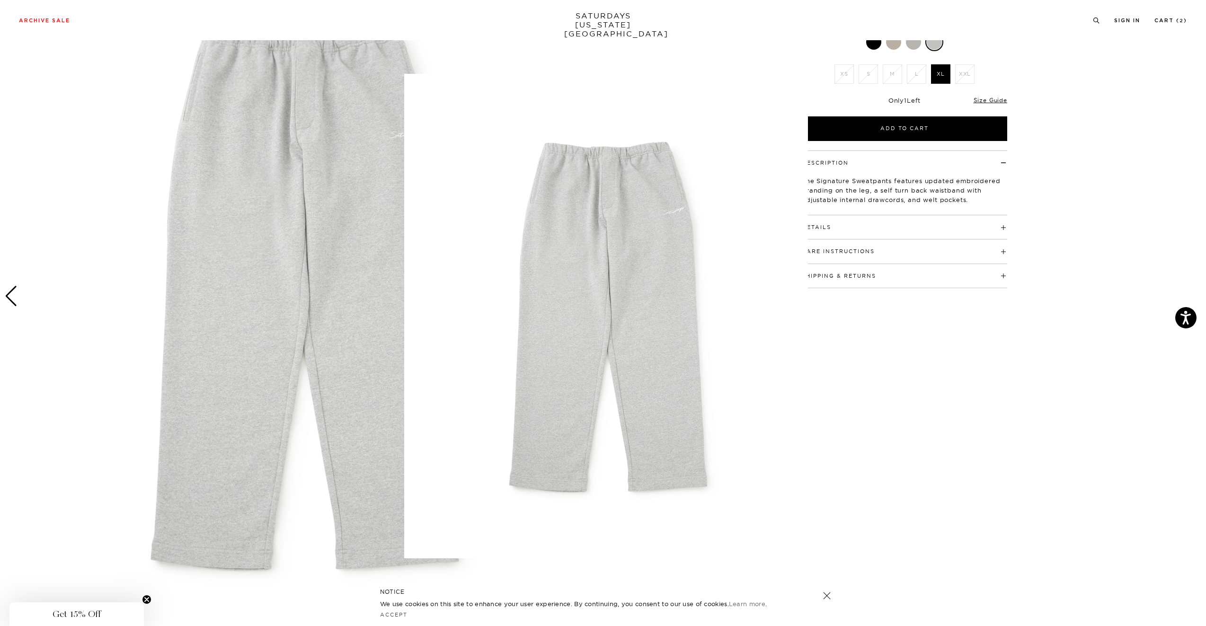
click at [545, 274] on img at bounding box center [606, 316] width 404 height 485
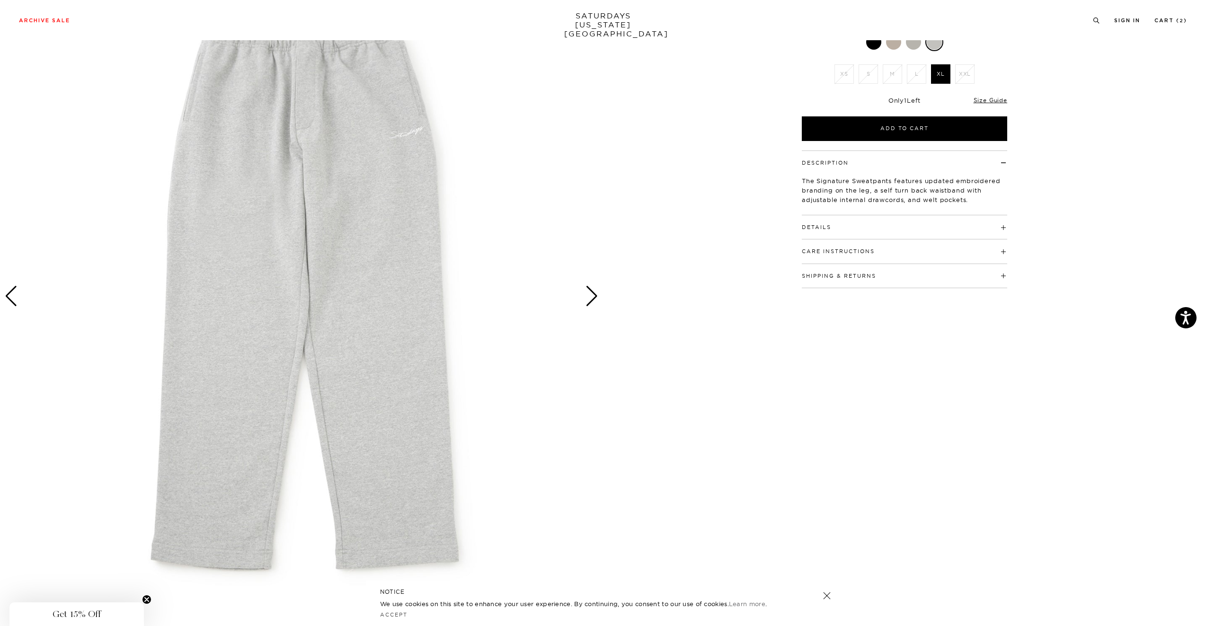
click at [590, 298] on div "Next slide" at bounding box center [592, 296] width 13 height 21
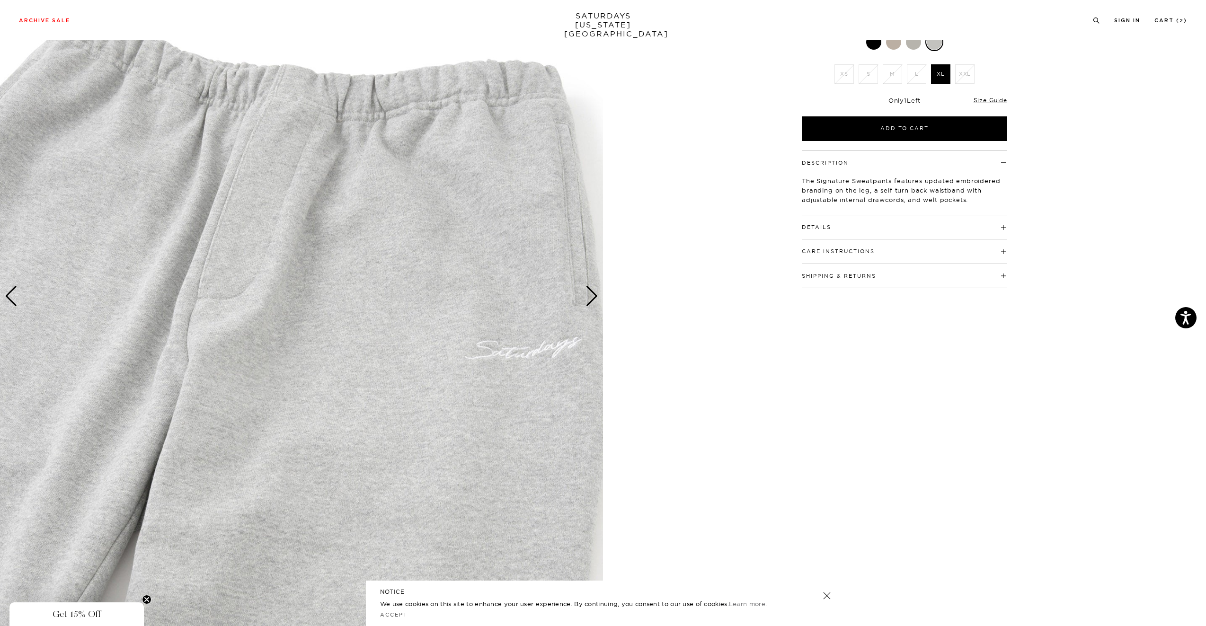
click at [590, 298] on div "Next slide" at bounding box center [592, 296] width 13 height 21
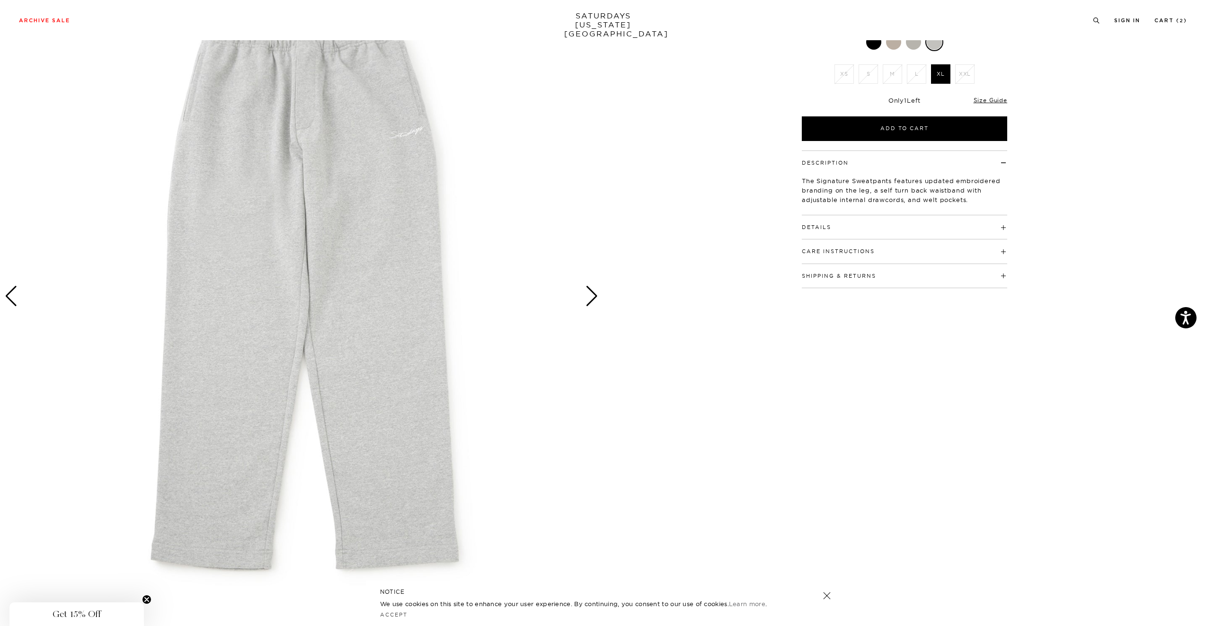
click at [590, 298] on div "Next slide" at bounding box center [592, 296] width 13 height 21
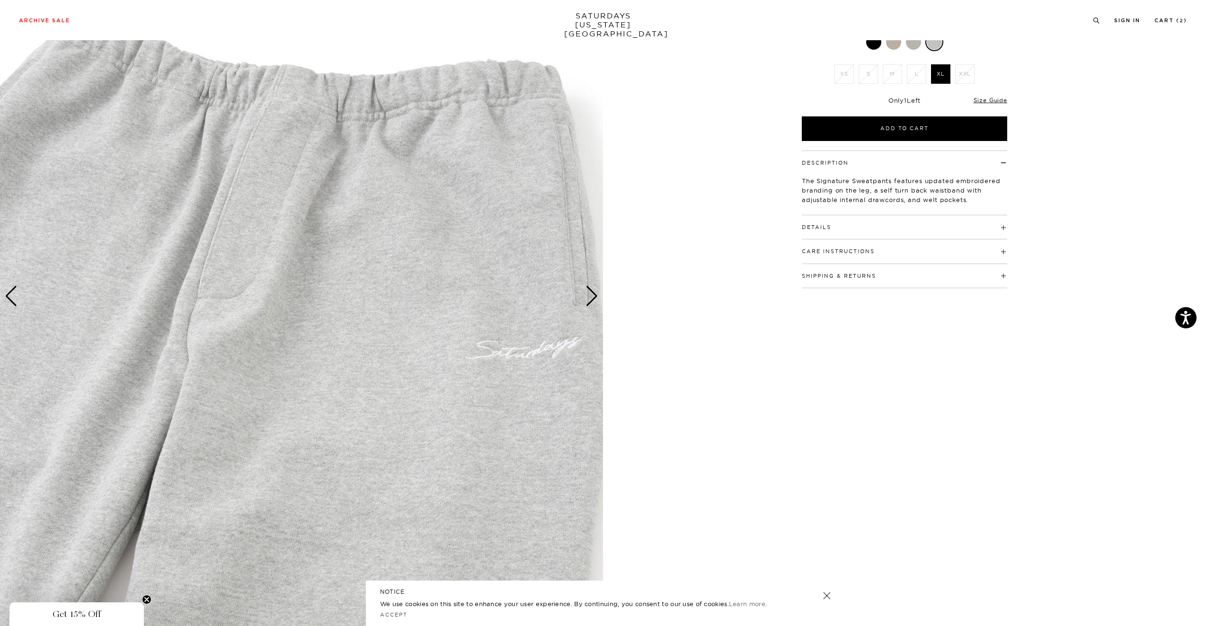
click at [590, 298] on div "Next slide" at bounding box center [592, 296] width 13 height 21
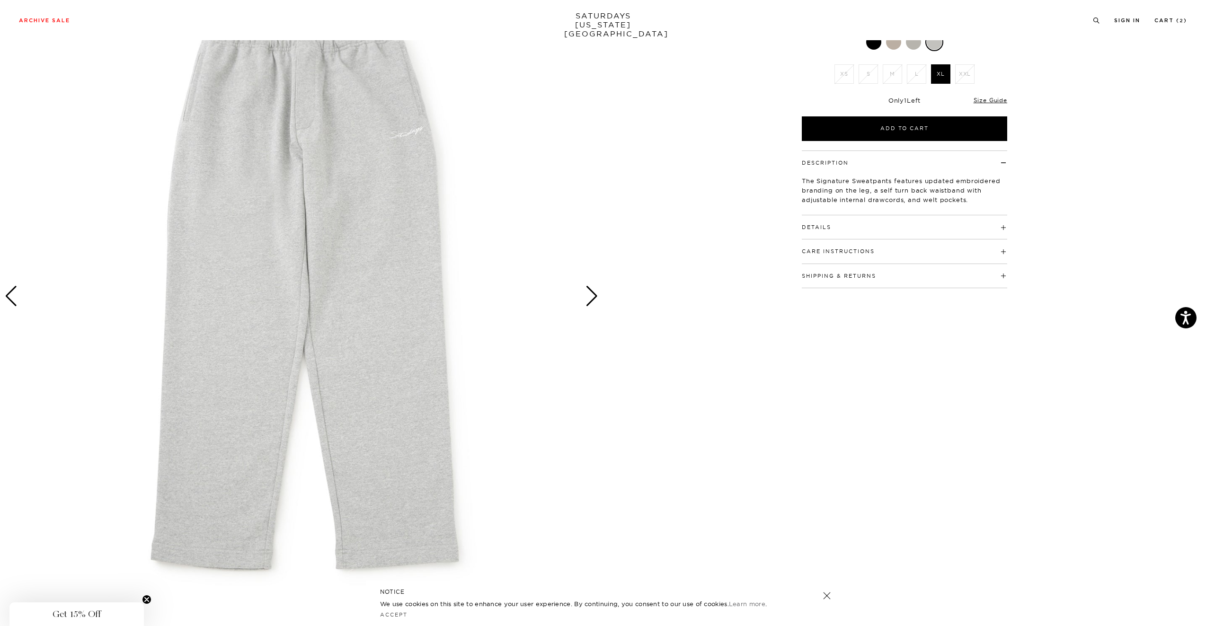
click at [590, 298] on div "Next slide" at bounding box center [592, 296] width 13 height 21
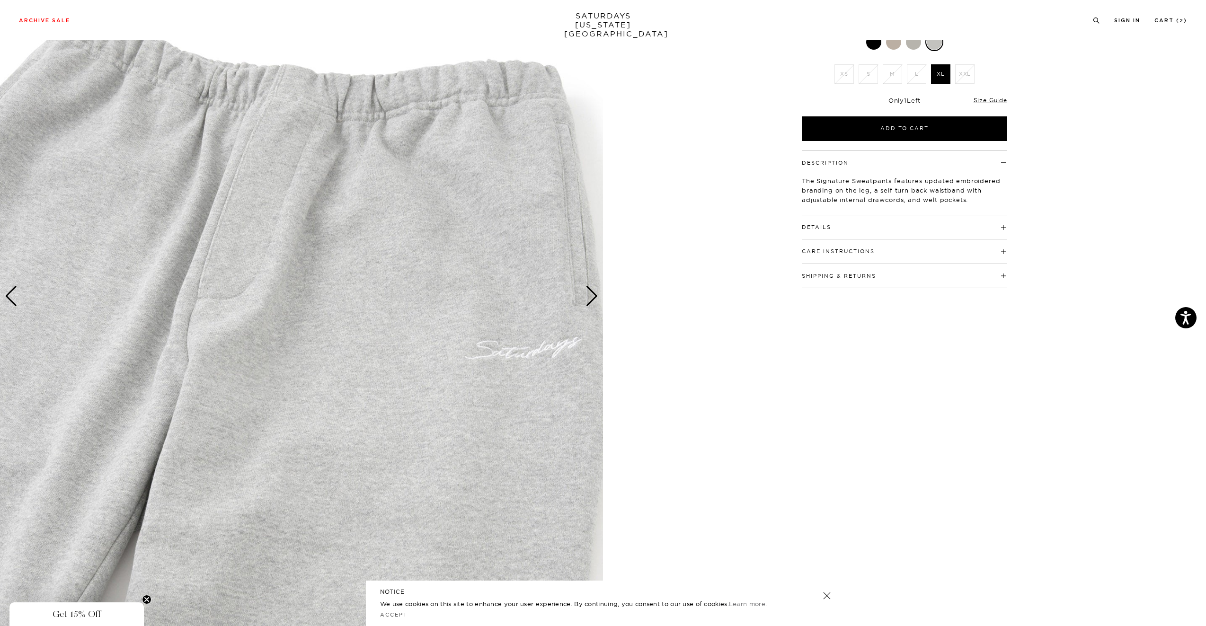
click at [590, 298] on div "Next slide" at bounding box center [592, 296] width 13 height 21
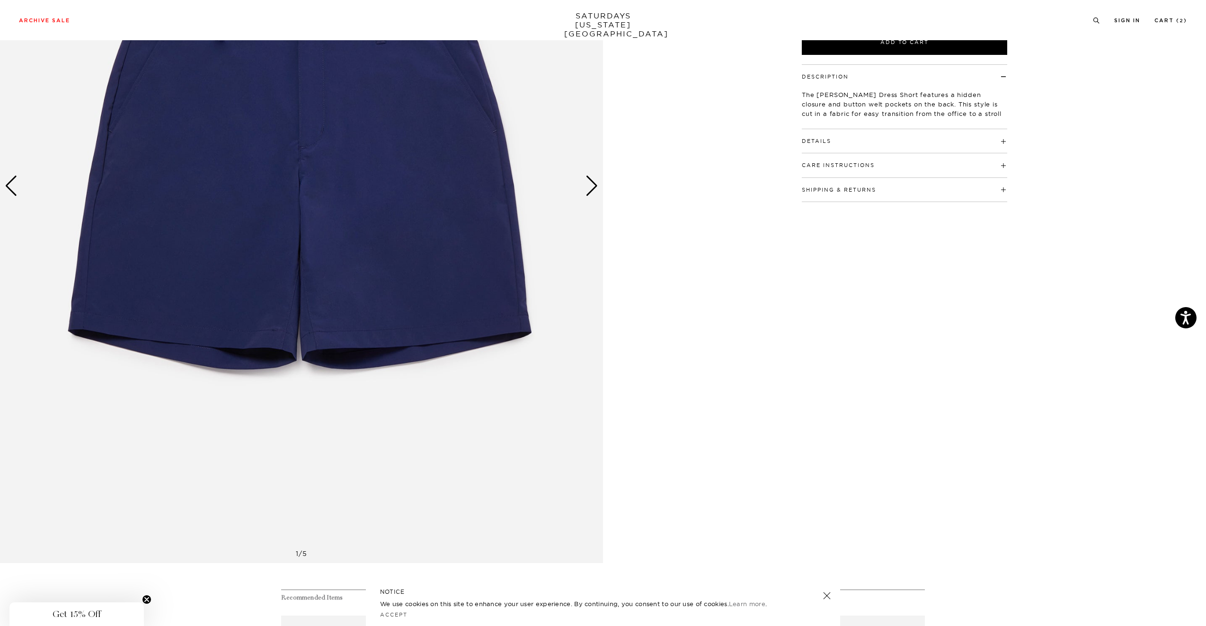
scroll to position [115, 0]
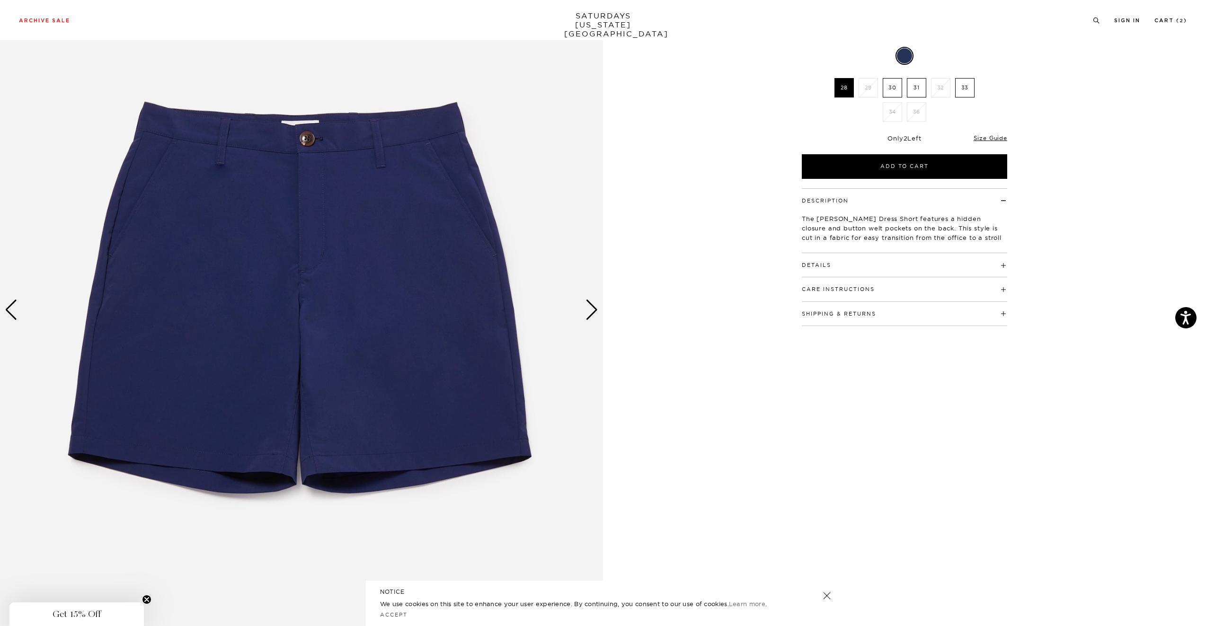
click at [593, 304] on div "Next slide" at bounding box center [592, 310] width 13 height 21
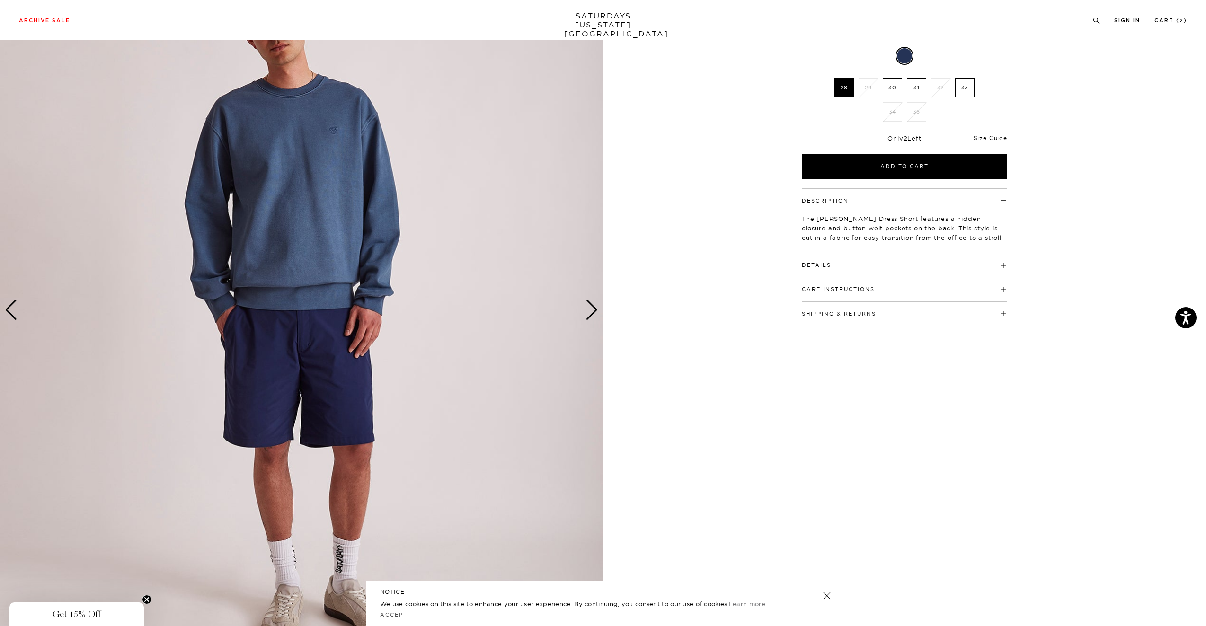
click at [593, 304] on div "Next slide" at bounding box center [592, 310] width 13 height 21
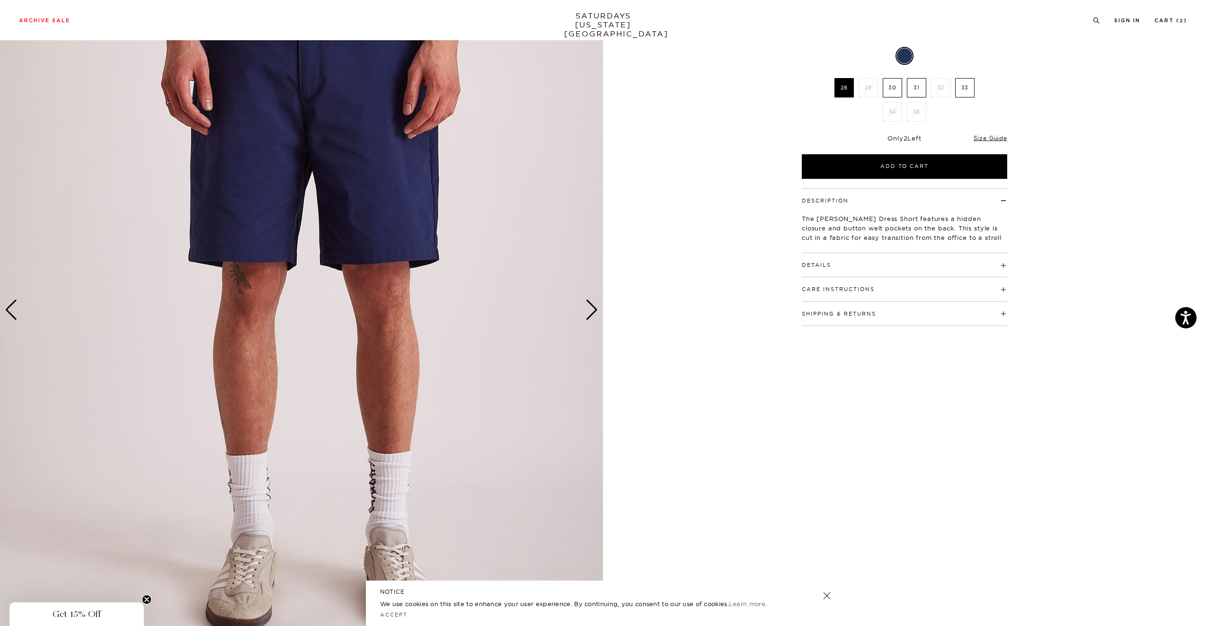
click at [593, 304] on div "Next slide" at bounding box center [592, 310] width 13 height 21
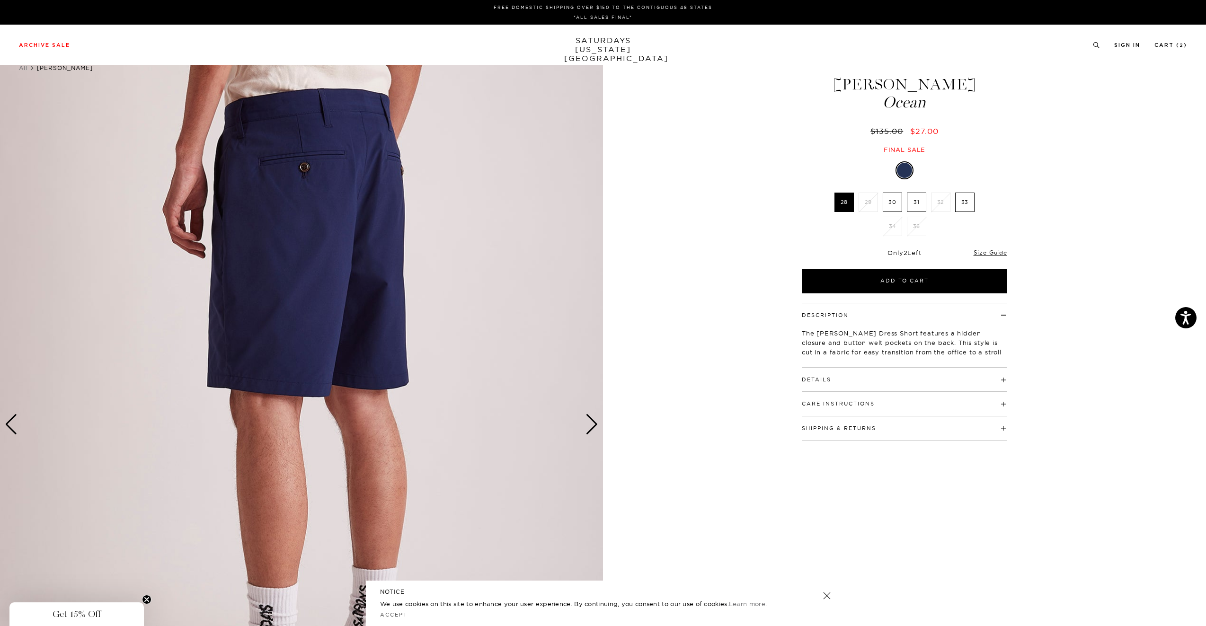
scroll to position [0, 0]
click at [12, 427] on div "Previous slide" at bounding box center [11, 424] width 13 height 21
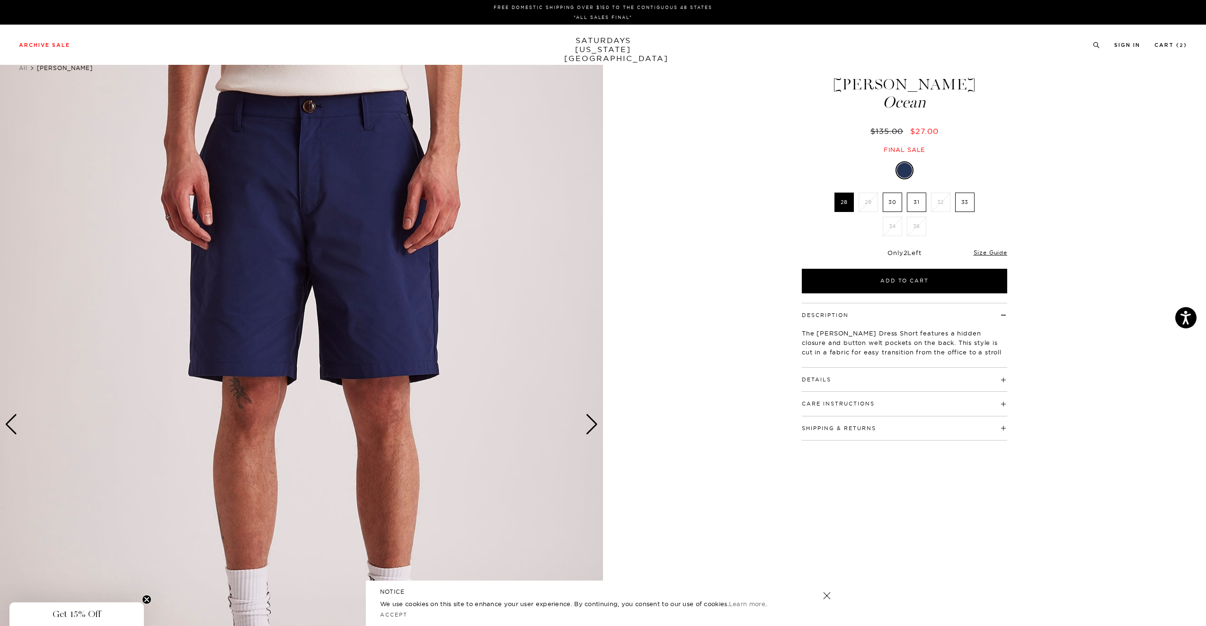
click at [12, 427] on div "Previous slide" at bounding box center [11, 424] width 13 height 21
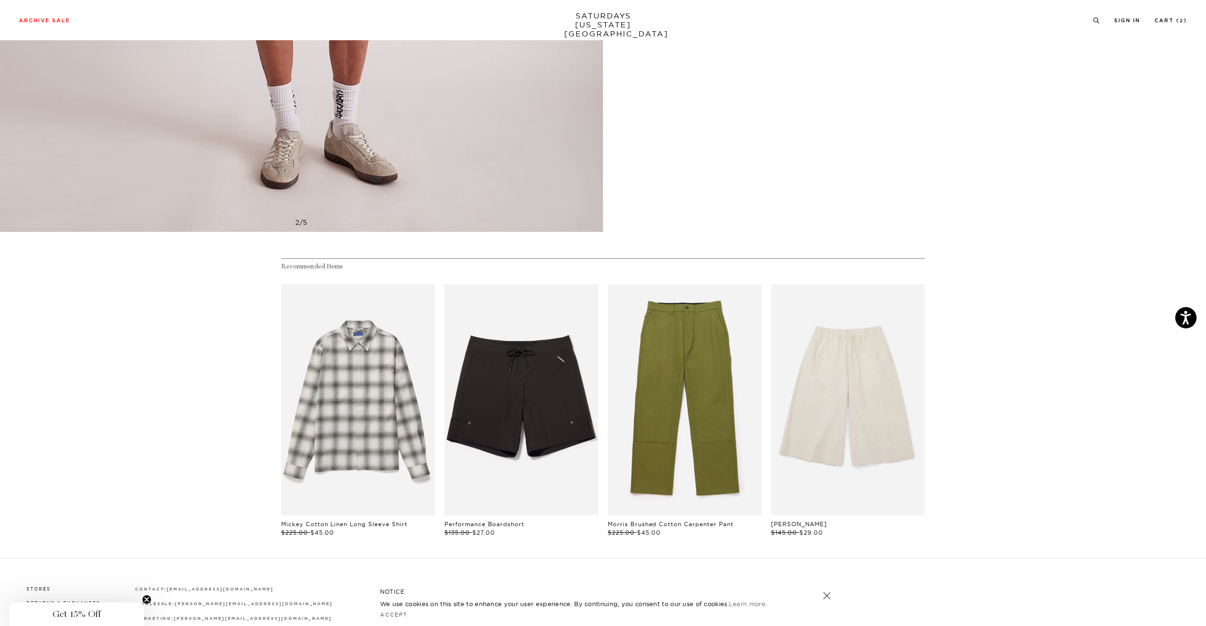
scroll to position [580, 0]
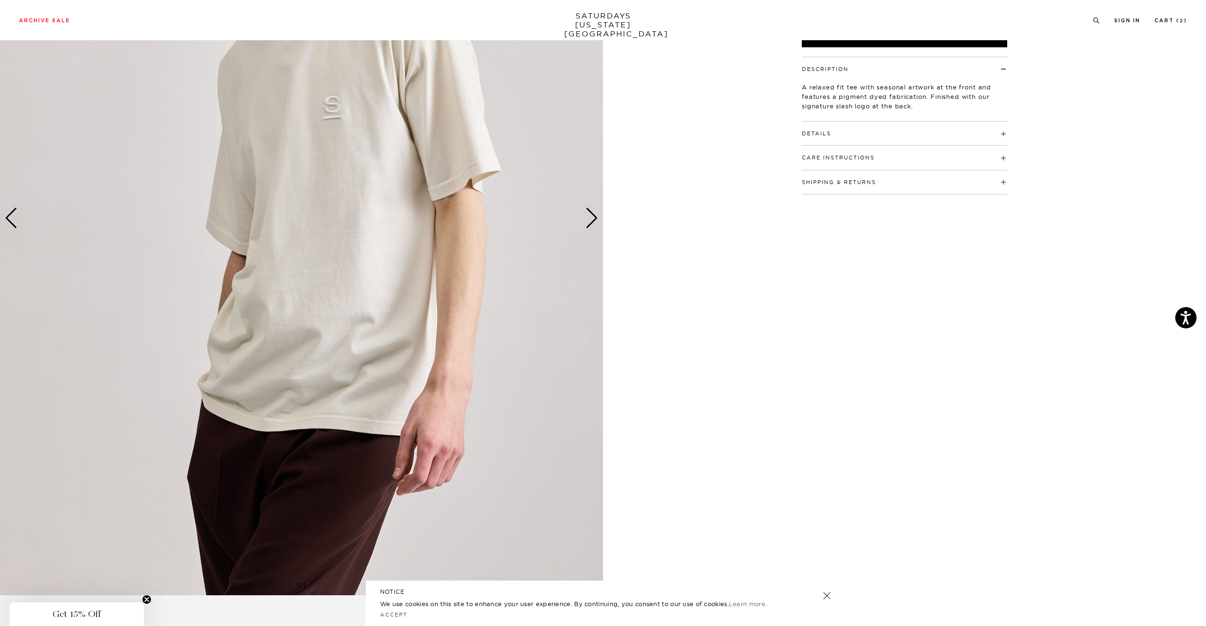
scroll to position [93, 0]
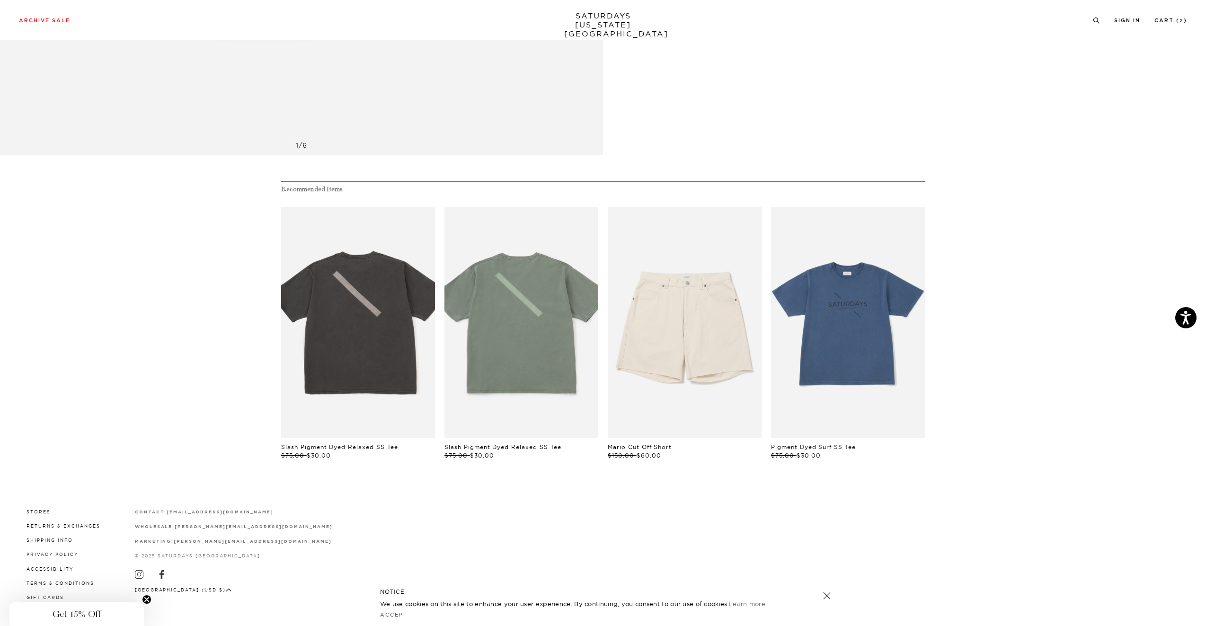
scroll to position [647, 0]
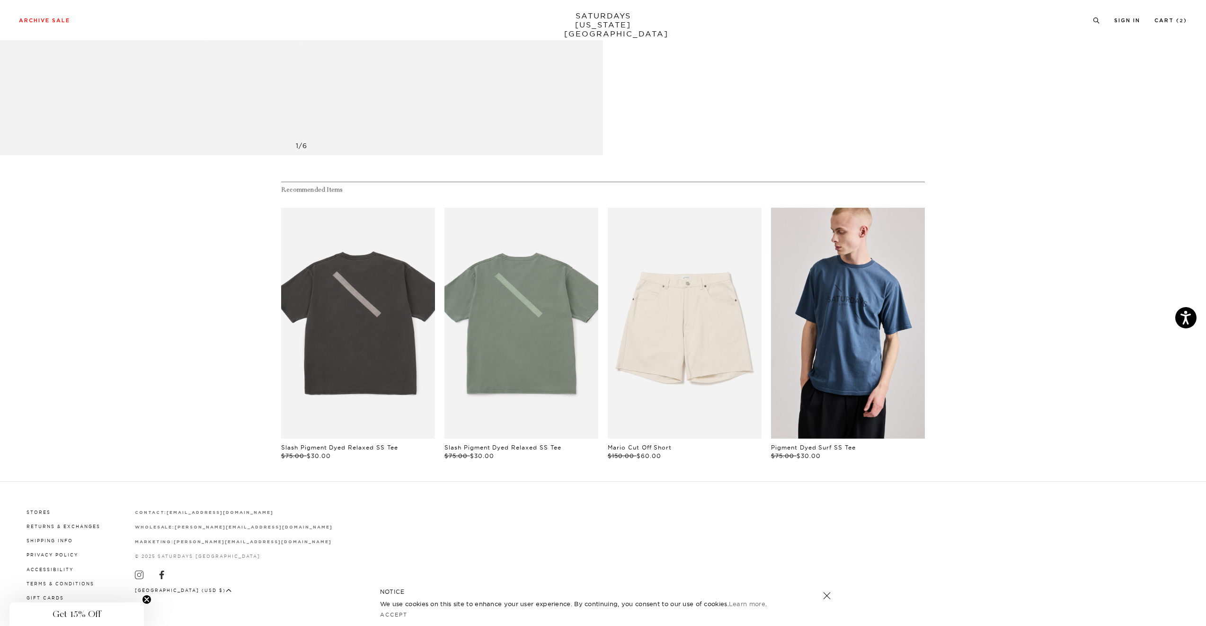
click at [869, 277] on link "files/250308_saturdaysnyc6988.jpg" at bounding box center [848, 323] width 154 height 231
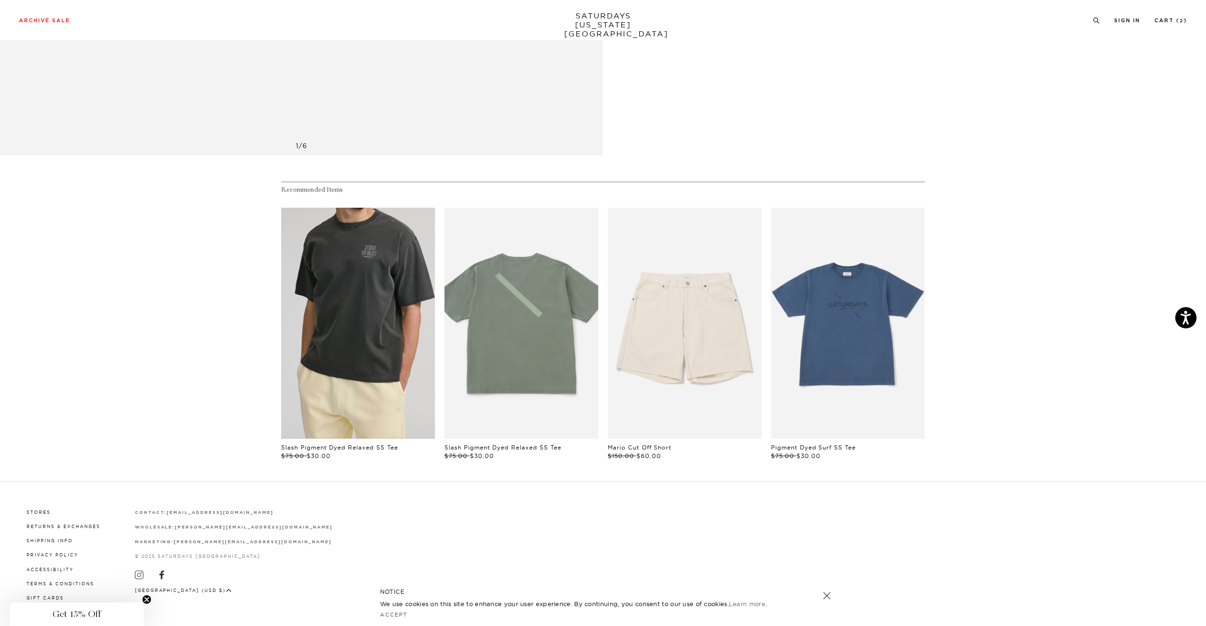
click at [347, 365] on link "files/00979.jpg" at bounding box center [358, 323] width 154 height 231
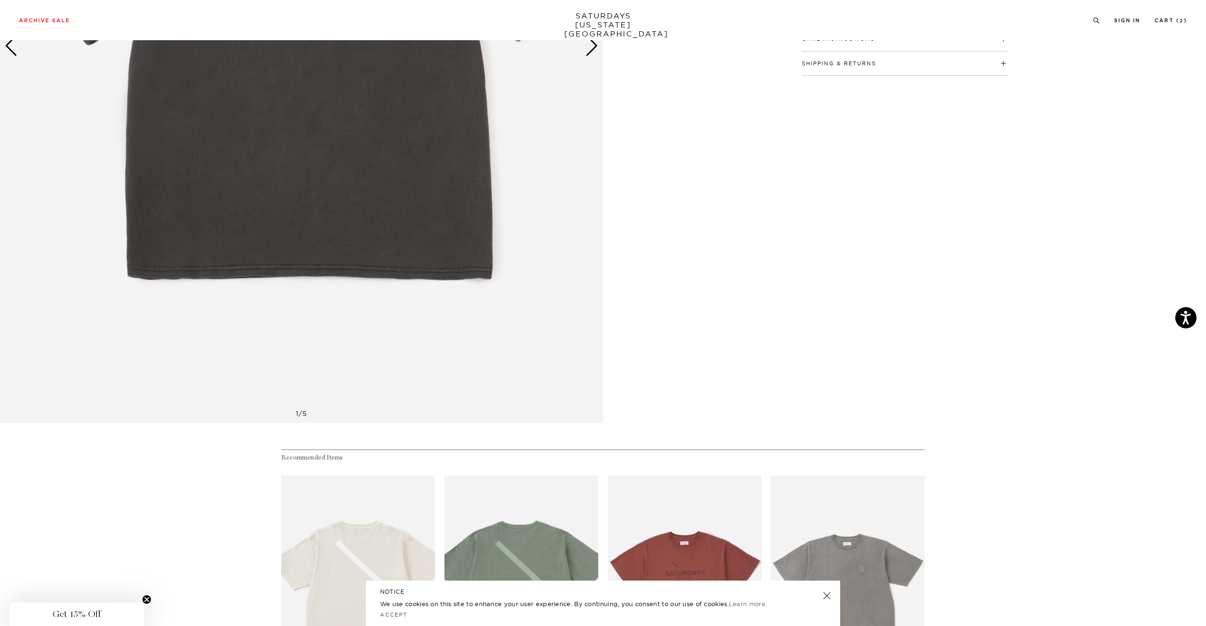
scroll to position [516, 0]
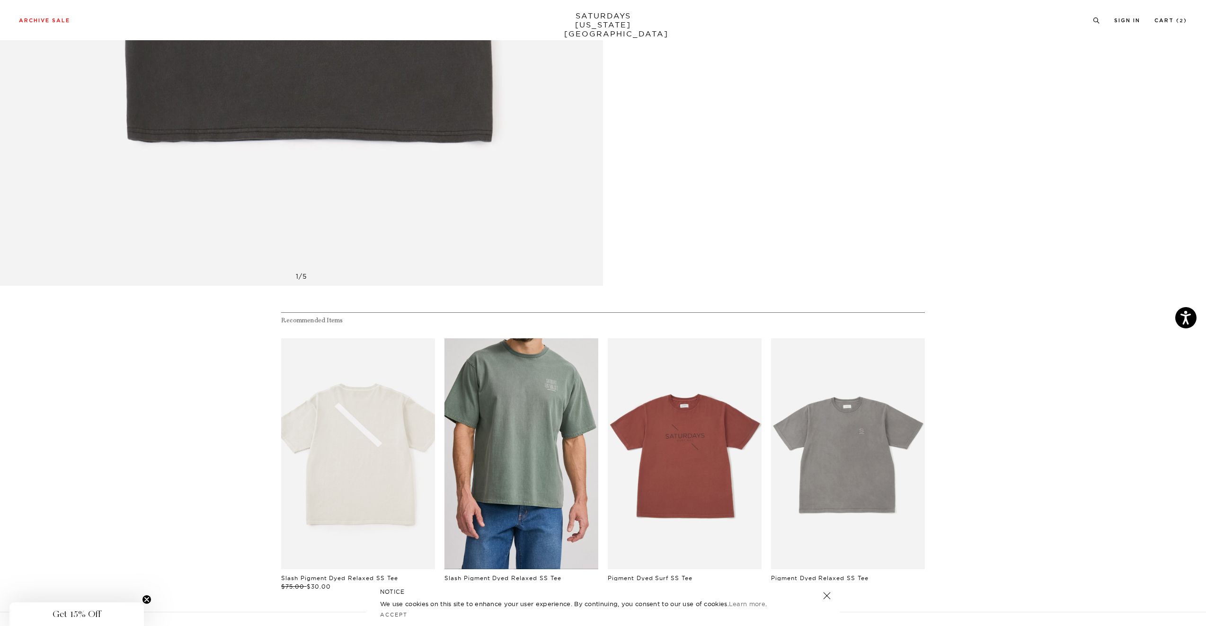
click at [534, 397] on link "files/01678.jpg" at bounding box center [522, 453] width 154 height 231
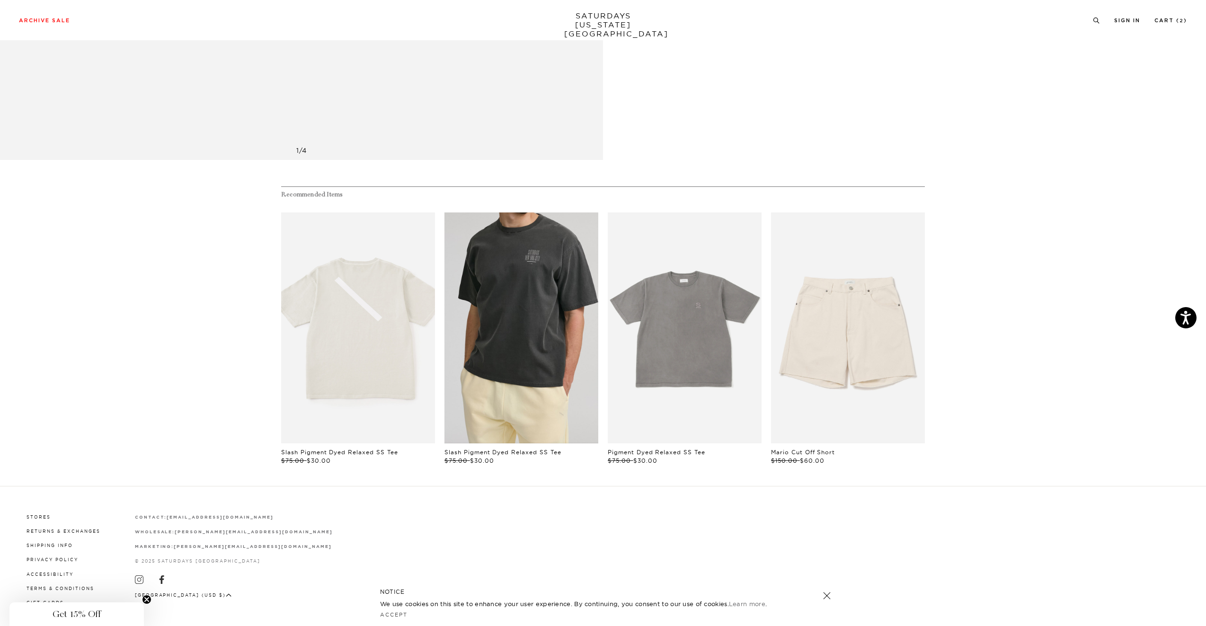
scroll to position [647, 0]
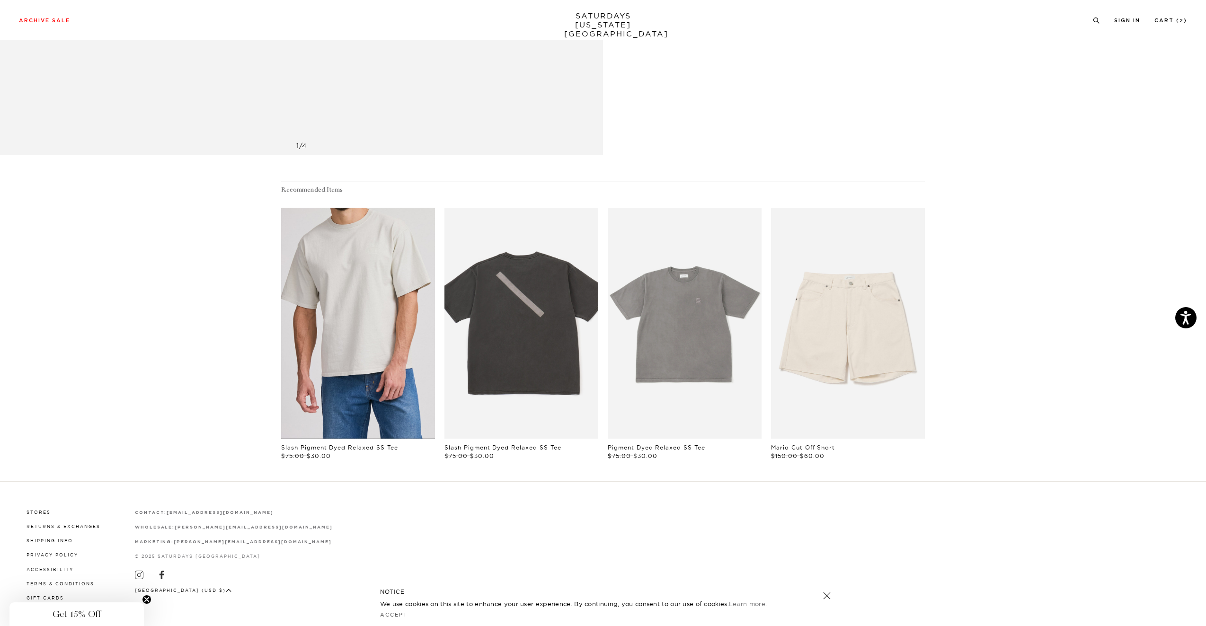
click at [360, 353] on link "files/01449.jpg" at bounding box center [358, 323] width 154 height 231
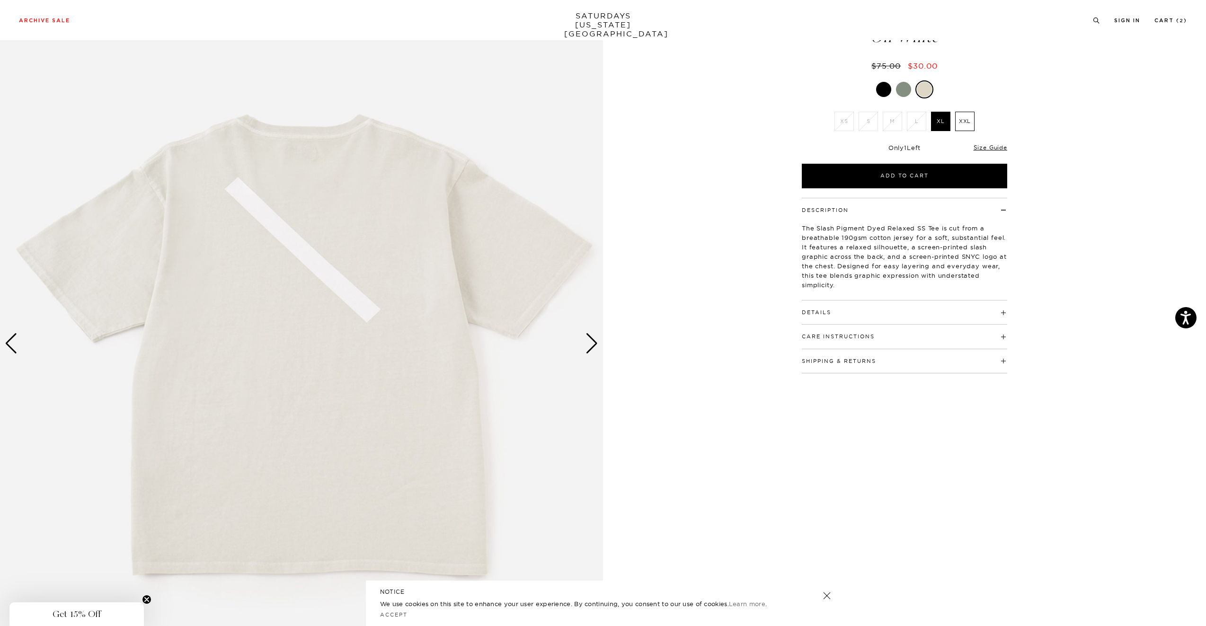
scroll to position [87, 0]
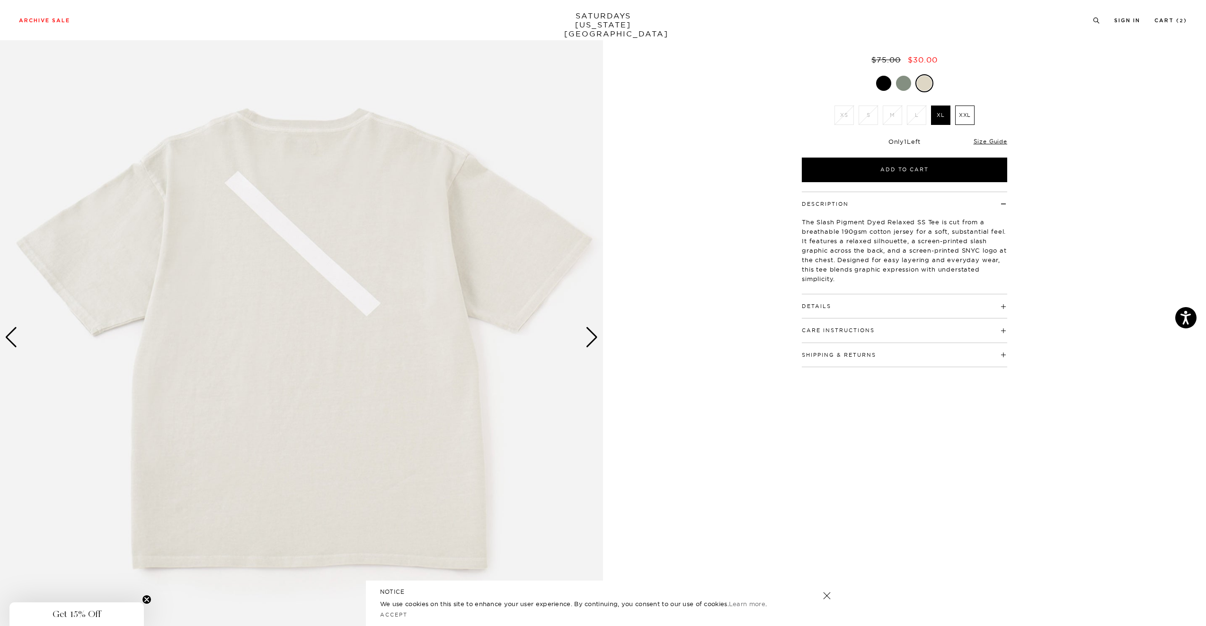
click at [836, 305] on h4 "Details" at bounding box center [904, 302] width 205 height 16
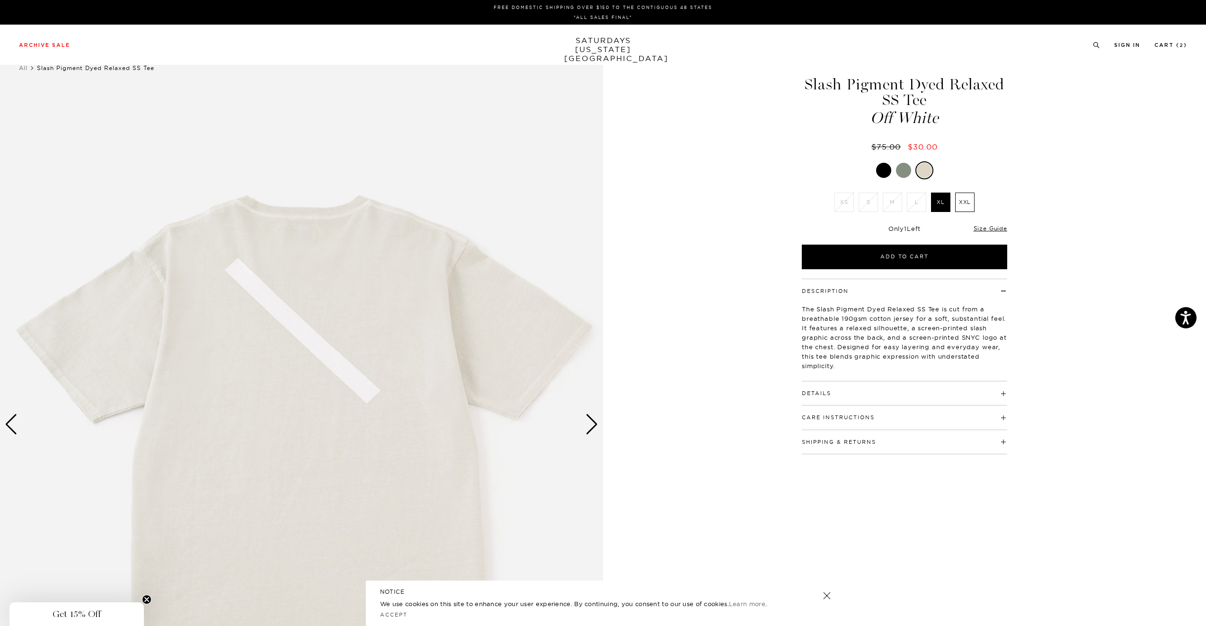
scroll to position [0, 0]
click at [1168, 45] on link "Cart ( 2 )" at bounding box center [1171, 45] width 33 height 5
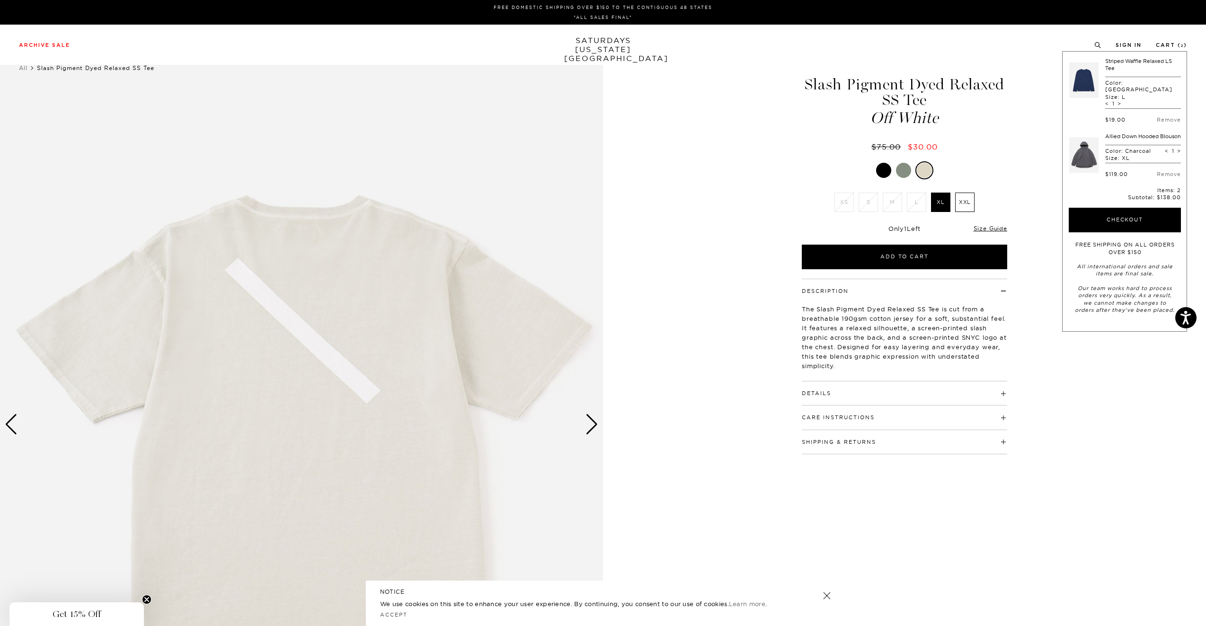
click at [1092, 136] on link at bounding box center [1083, 155] width 29 height 44
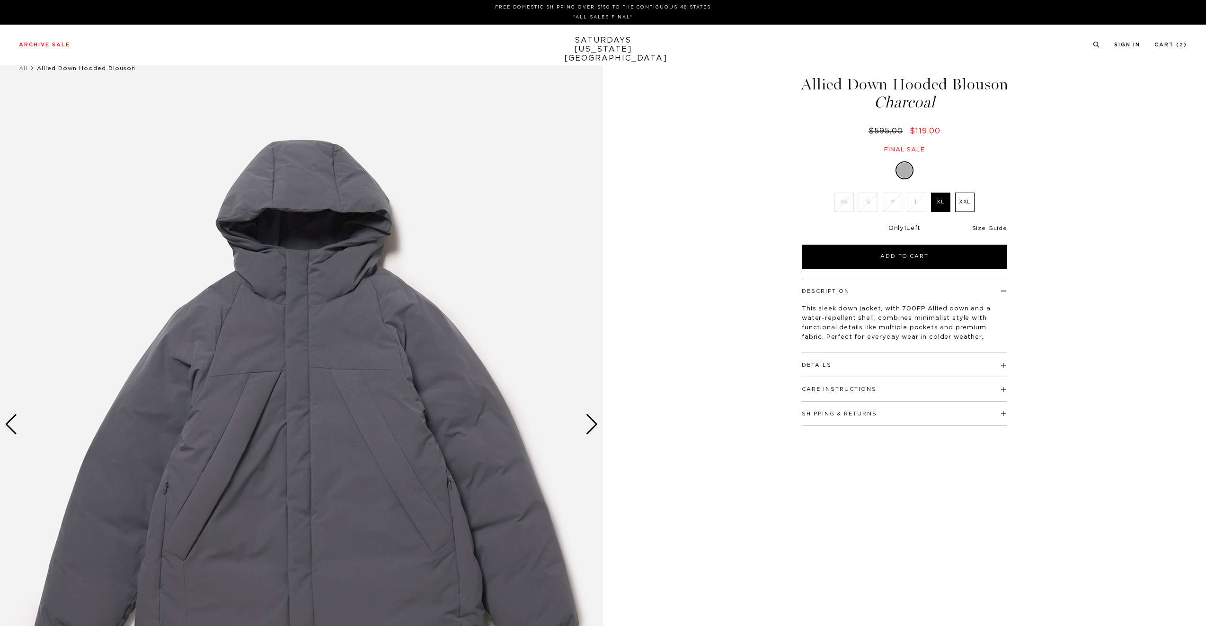
click at [987, 229] on link "Size Guide" at bounding box center [989, 228] width 35 height 6
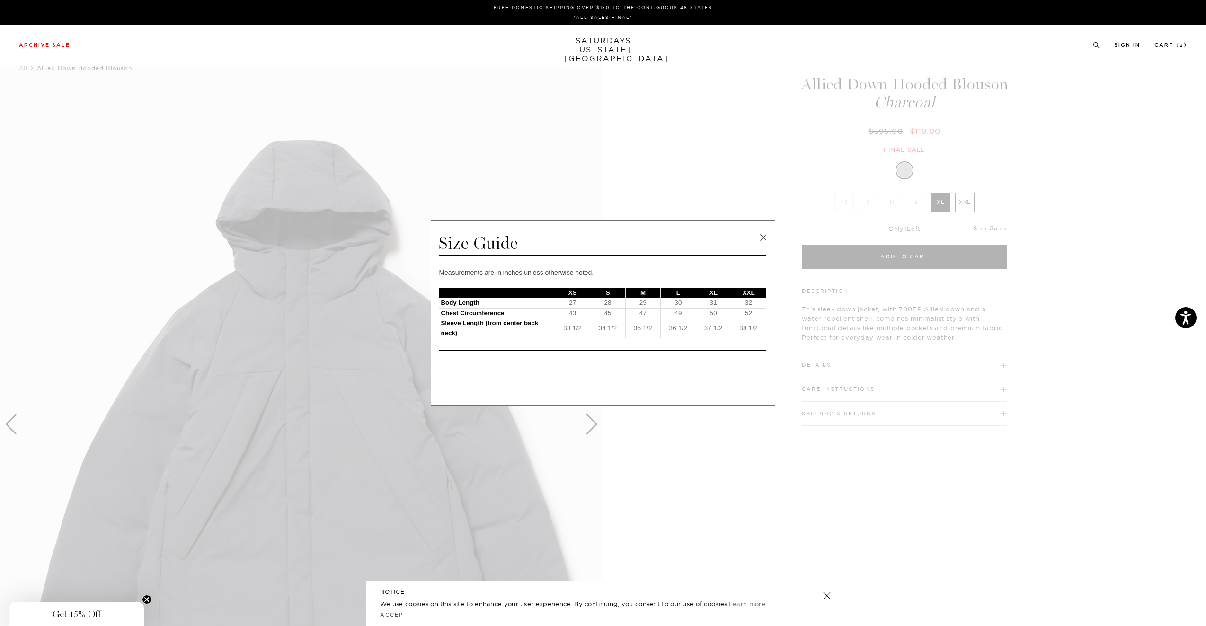
click at [762, 242] on link at bounding box center [763, 238] width 14 height 14
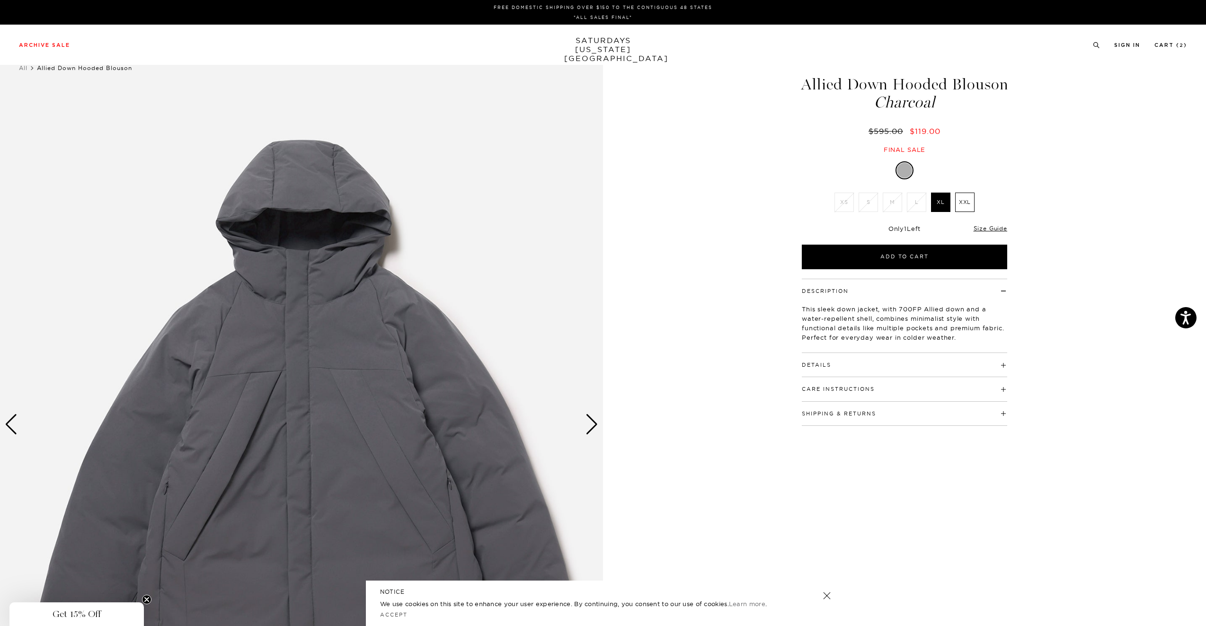
click at [951, 358] on h4 "Details" at bounding box center [904, 361] width 205 height 16
click at [961, 455] on h4 "Care Instructions" at bounding box center [904, 459] width 205 height 16
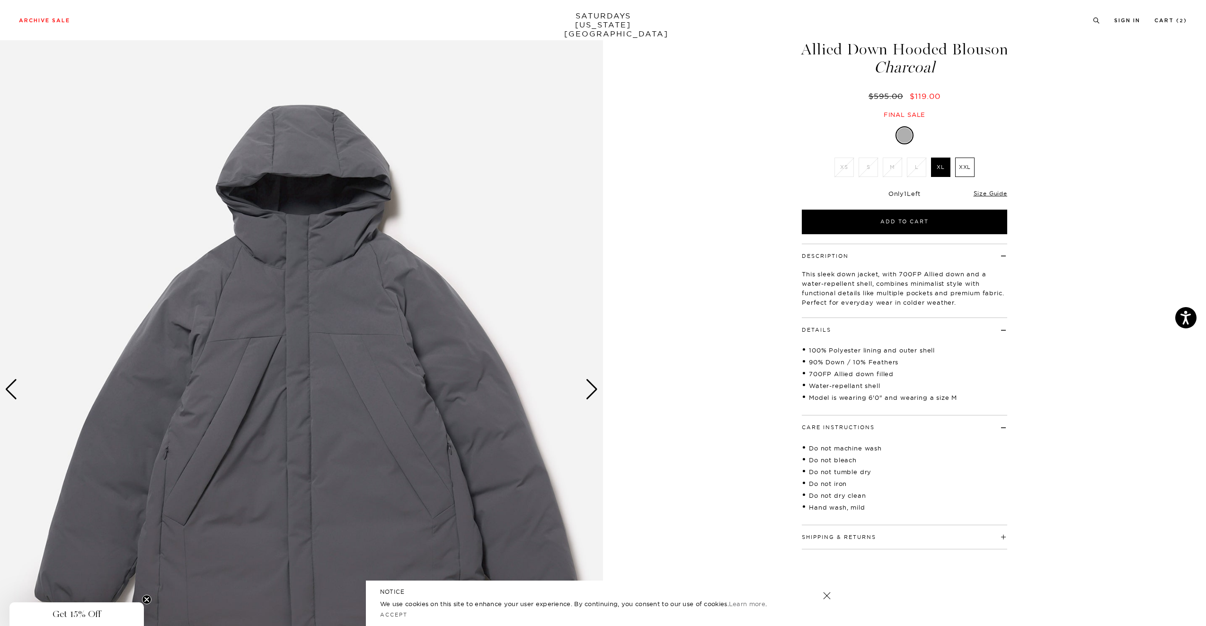
scroll to position [80, 0]
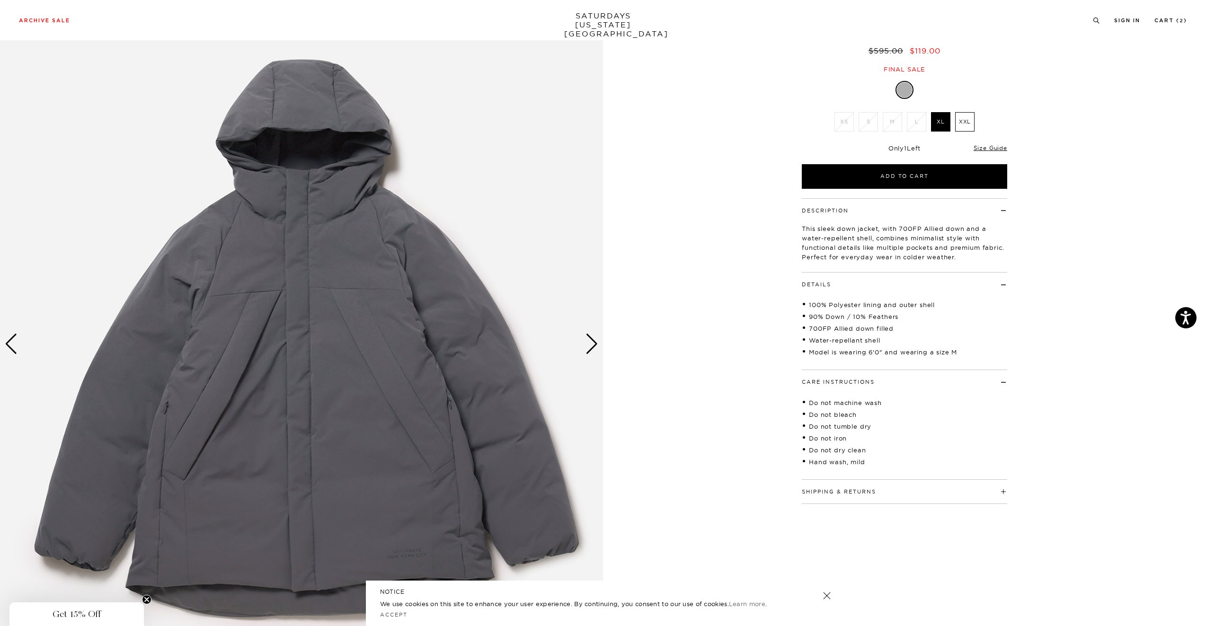
click at [960, 492] on h4 "Shipping & Returns" at bounding box center [904, 488] width 205 height 16
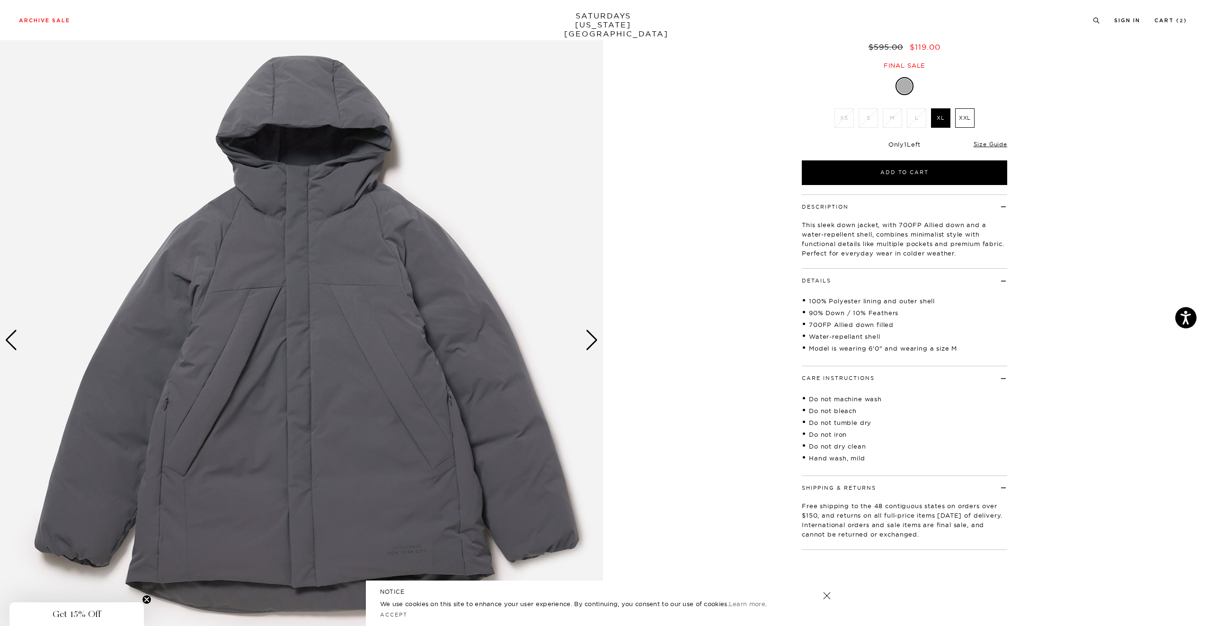
scroll to position [101, 0]
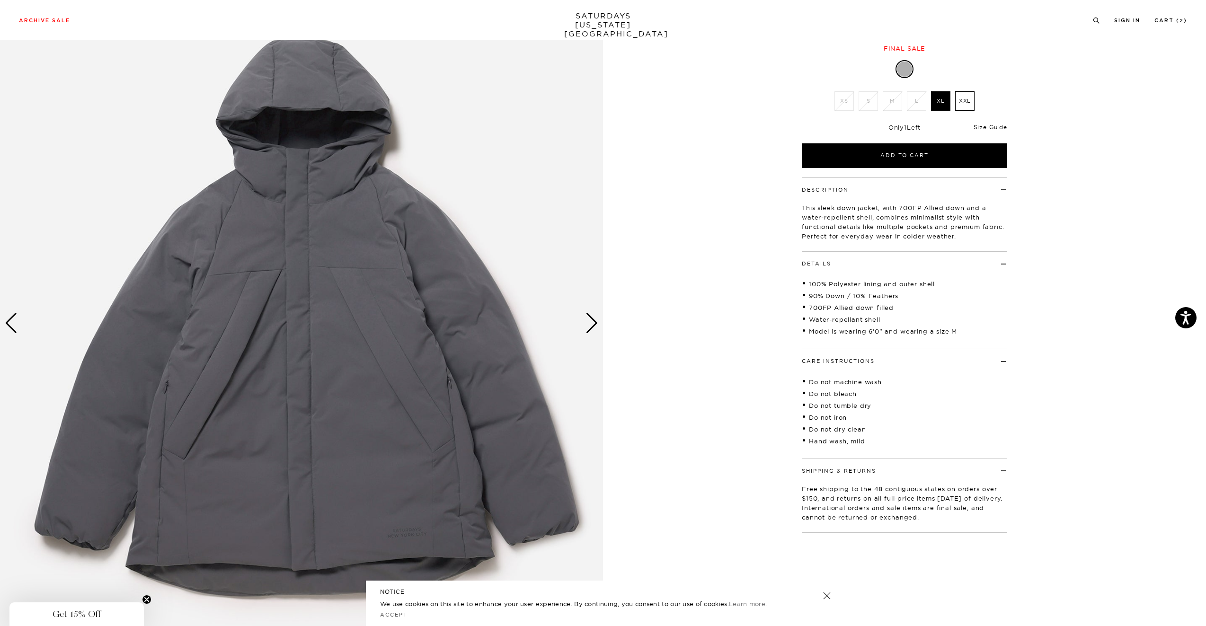
click at [983, 127] on link "Size Guide" at bounding box center [991, 127] width 34 height 7
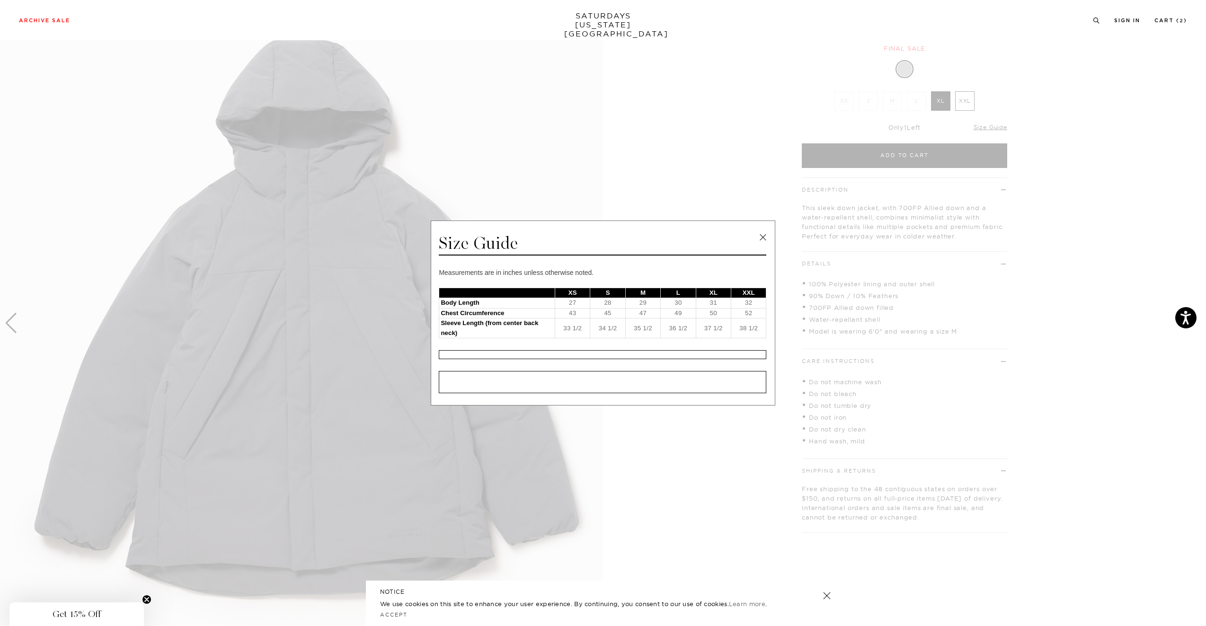
scroll to position [0, 0]
click at [757, 237] on link at bounding box center [763, 238] width 14 height 14
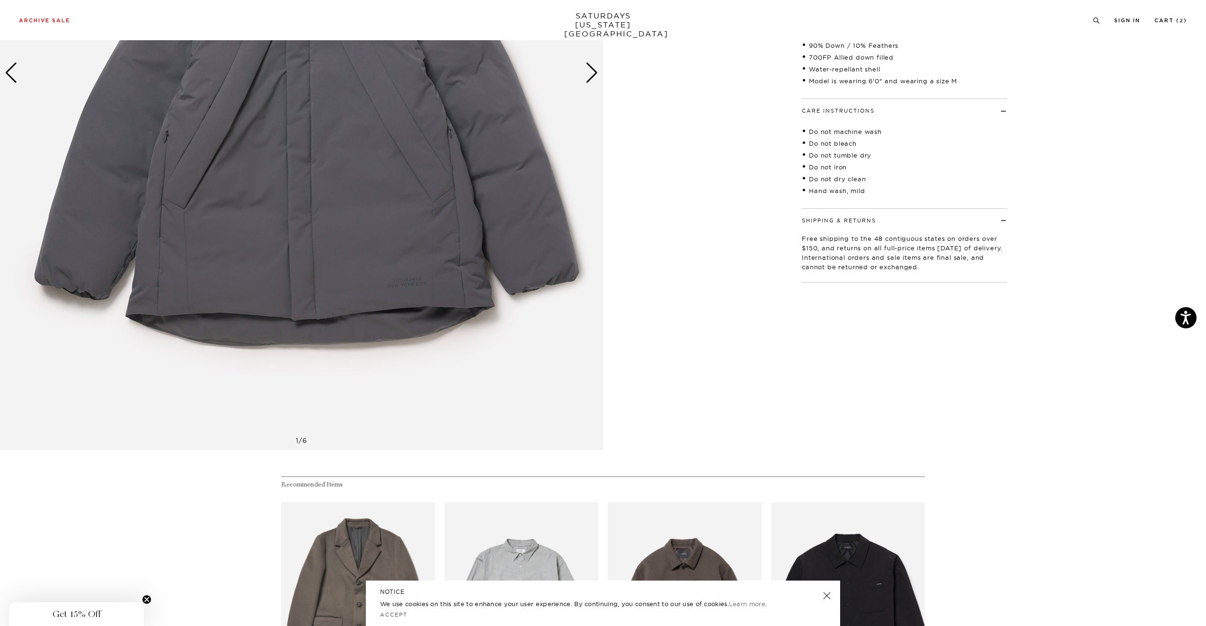
scroll to position [252, 0]
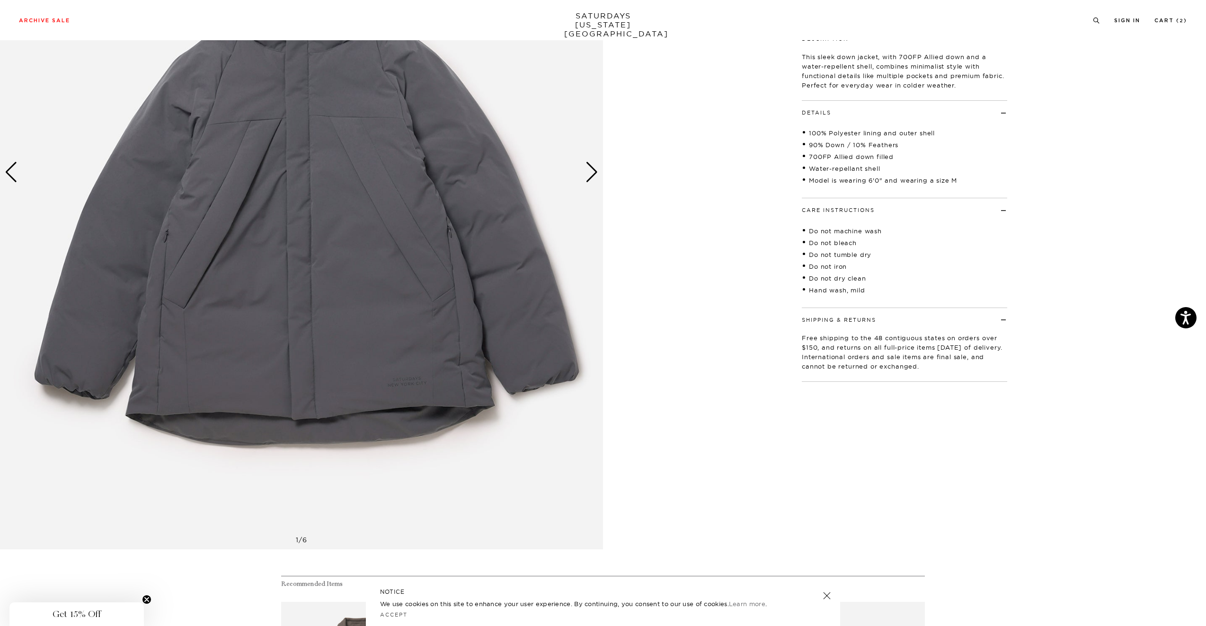
click at [598, 173] on img at bounding box center [301, 172] width 603 height 754
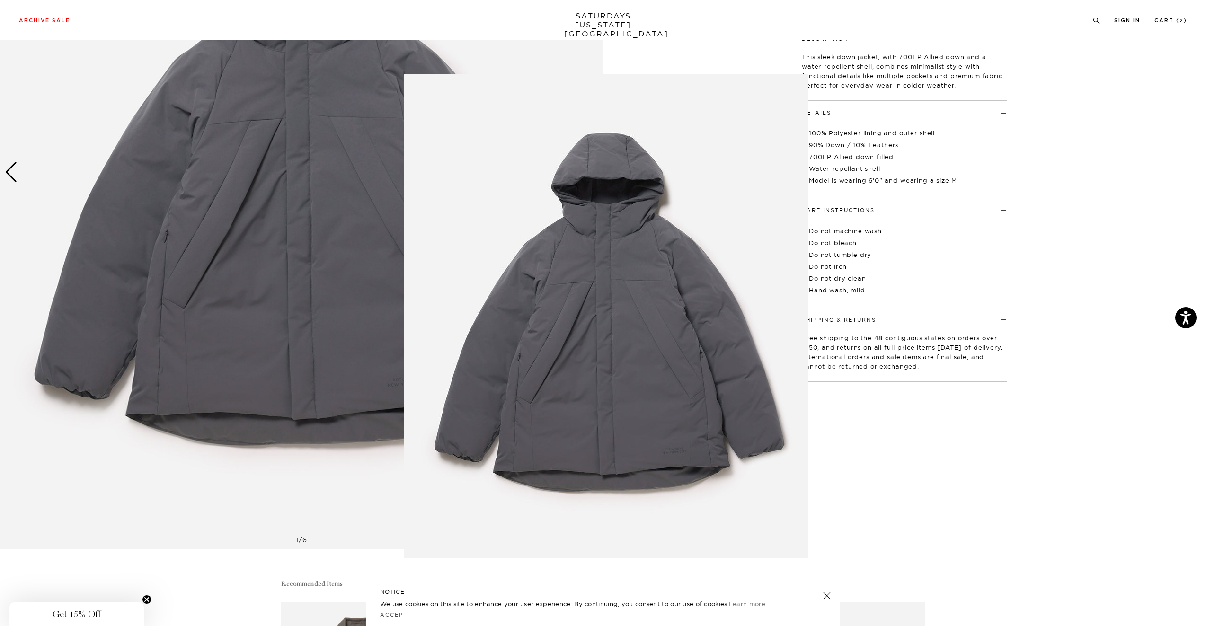
click at [592, 171] on img at bounding box center [606, 316] width 404 height 485
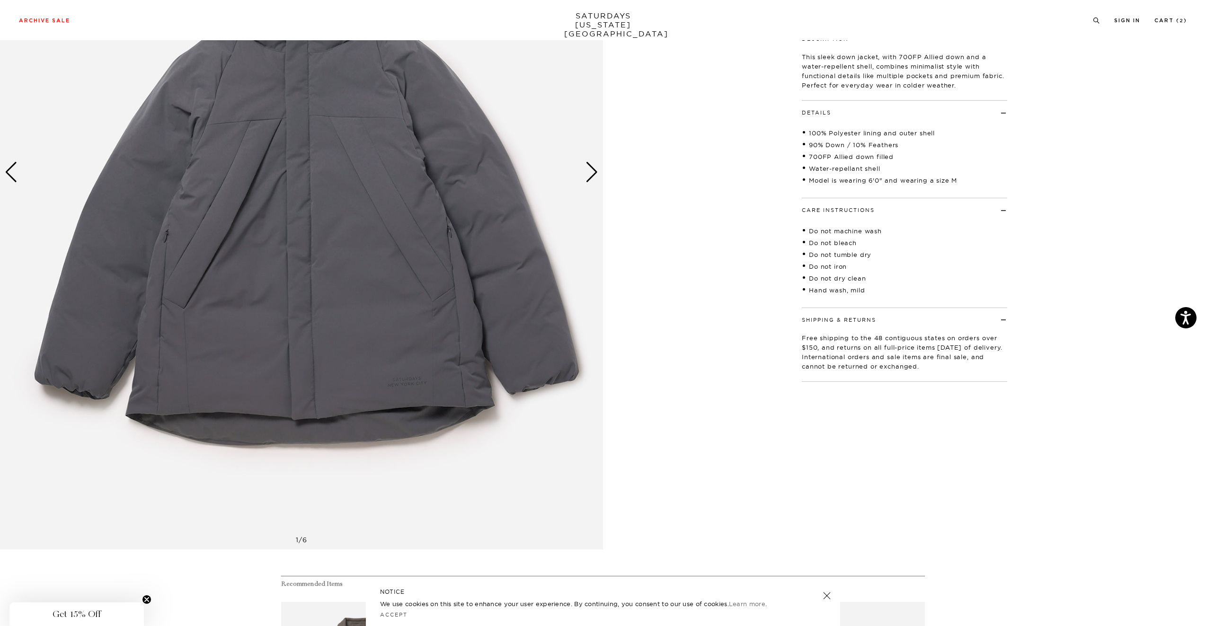
click at [591, 175] on div "Next slide" at bounding box center [592, 172] width 13 height 21
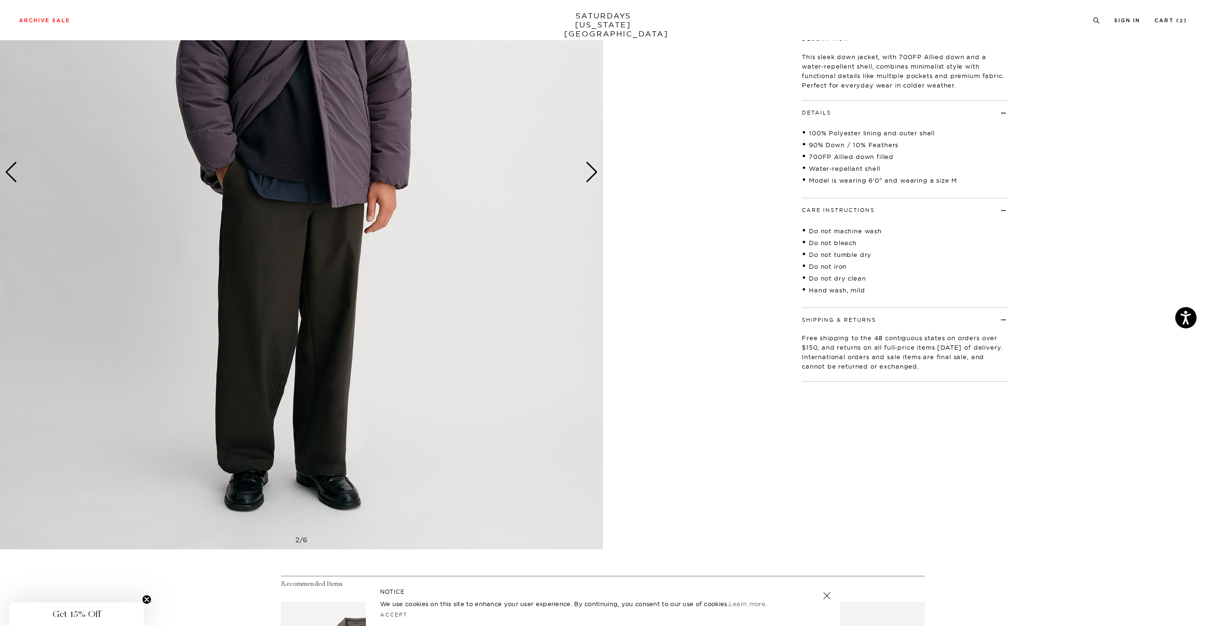
click at [591, 175] on div "Next slide" at bounding box center [592, 172] width 13 height 21
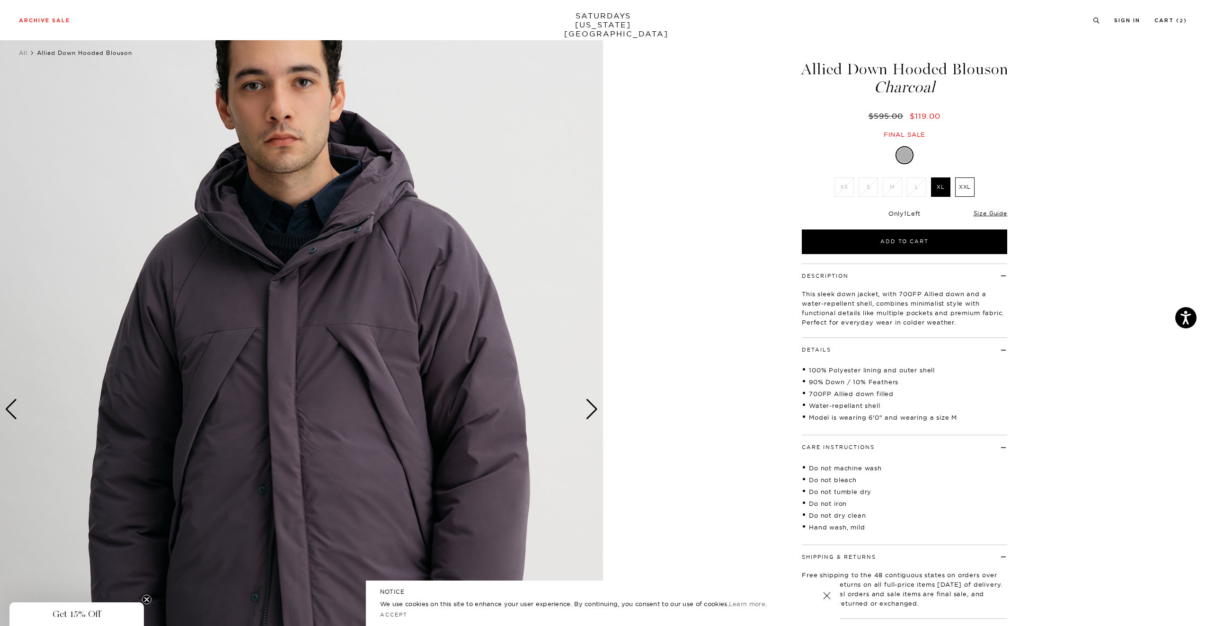
scroll to position [13, 0]
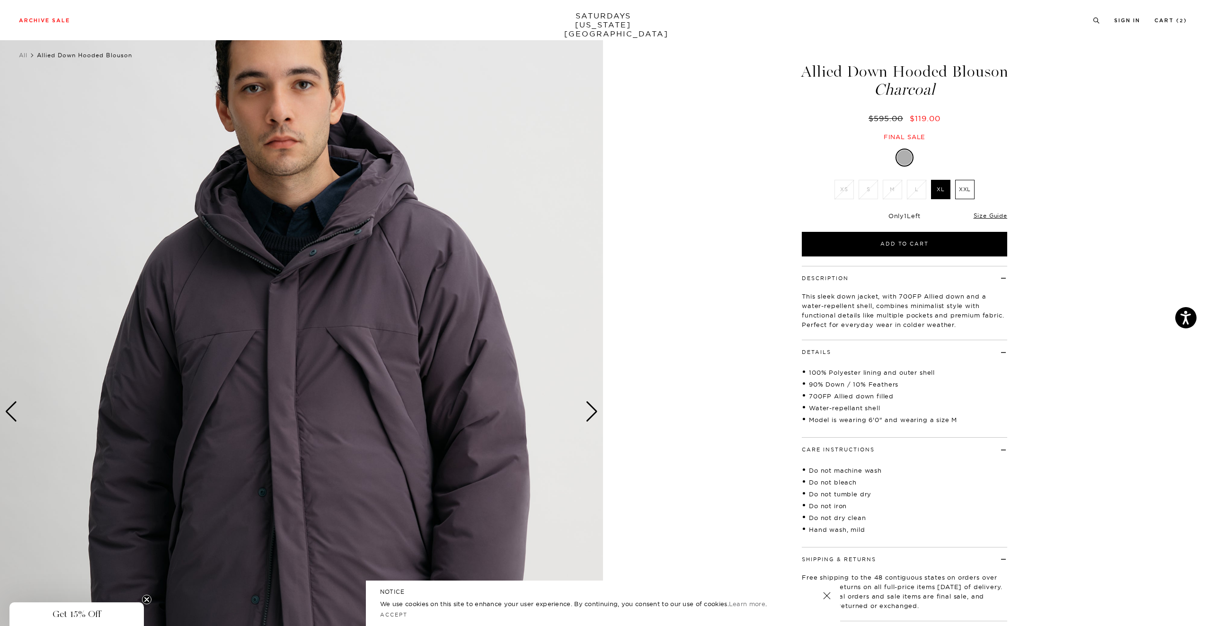
click at [17, 408] on div "Previous slide" at bounding box center [11, 411] width 13 height 21
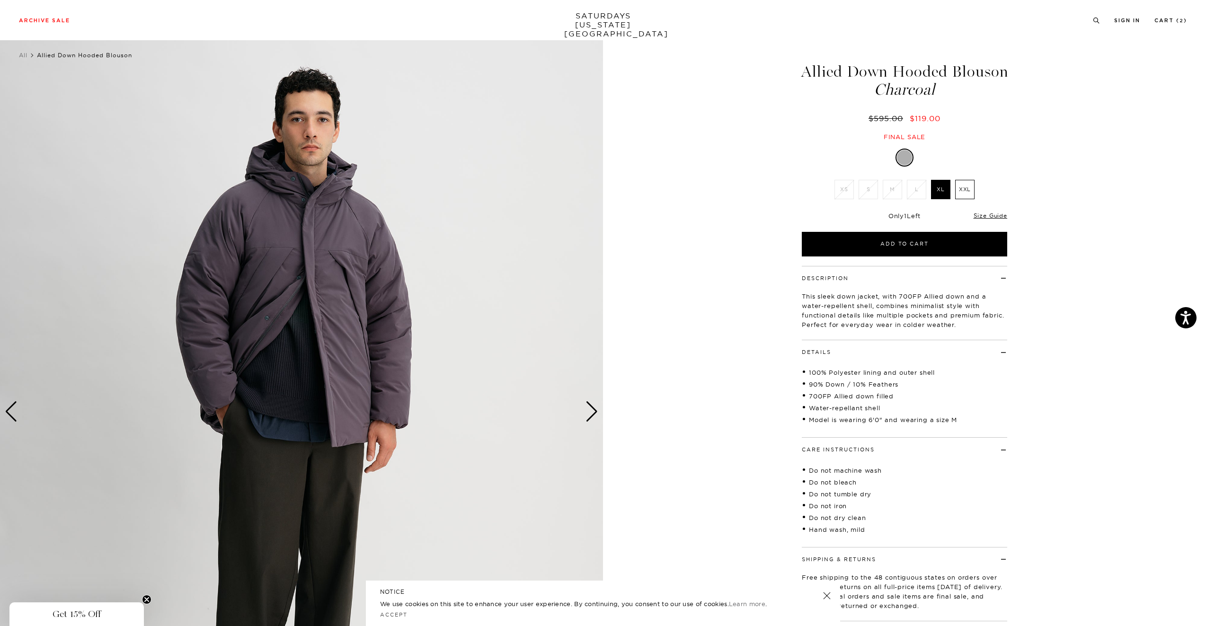
click at [586, 406] on div "Next slide" at bounding box center [592, 411] width 13 height 21
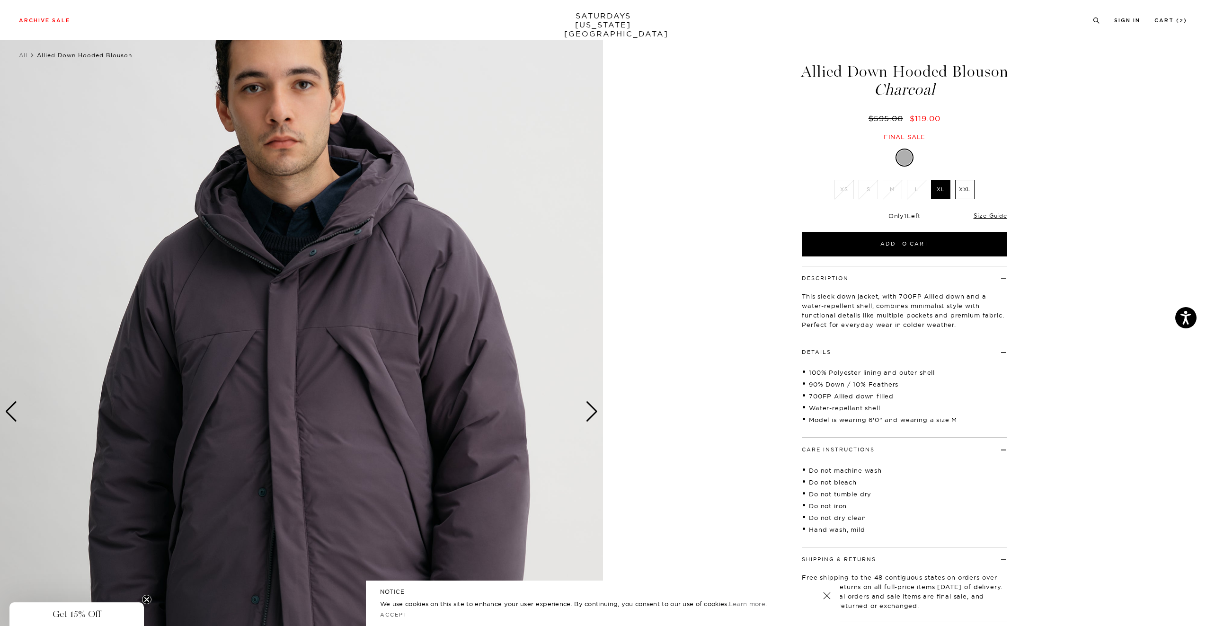
click at [586, 406] on div "Next slide" at bounding box center [592, 411] width 13 height 21
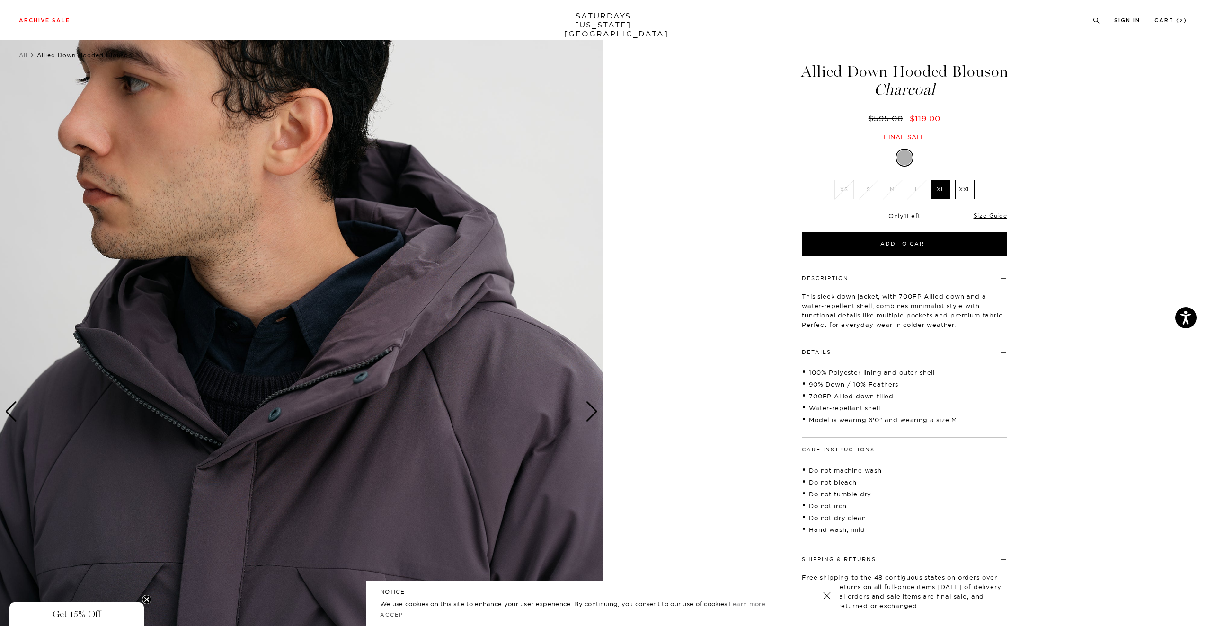
click at [586, 406] on div "Next slide" at bounding box center [592, 411] width 13 height 21
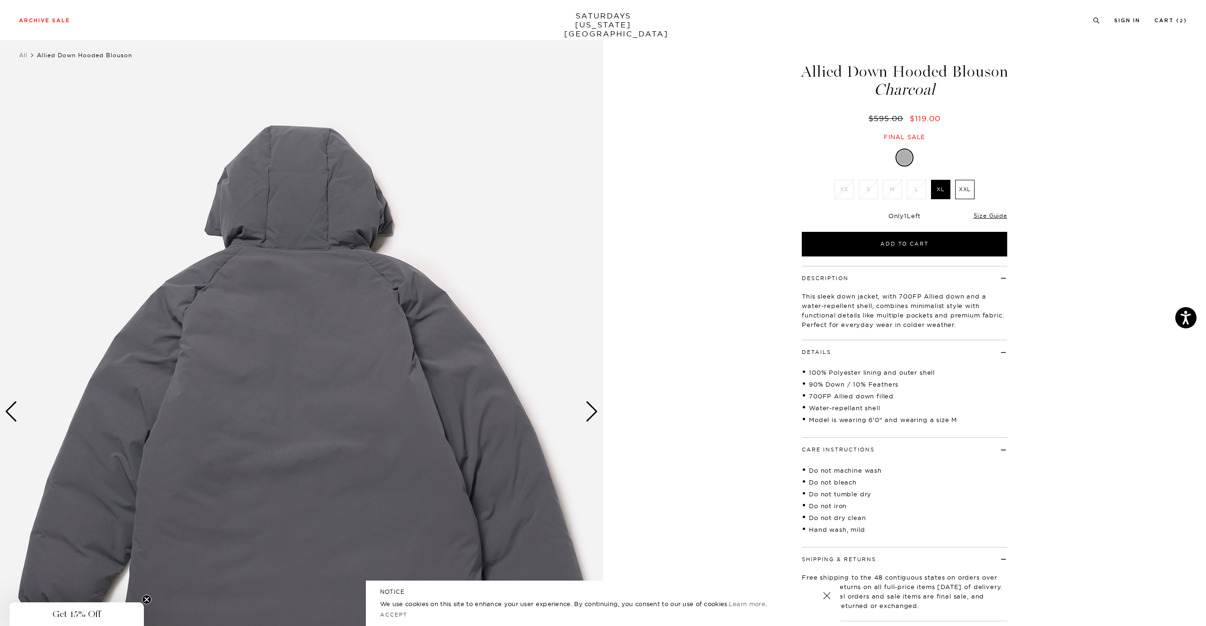
click at [586, 406] on div "Next slide" at bounding box center [592, 411] width 13 height 21
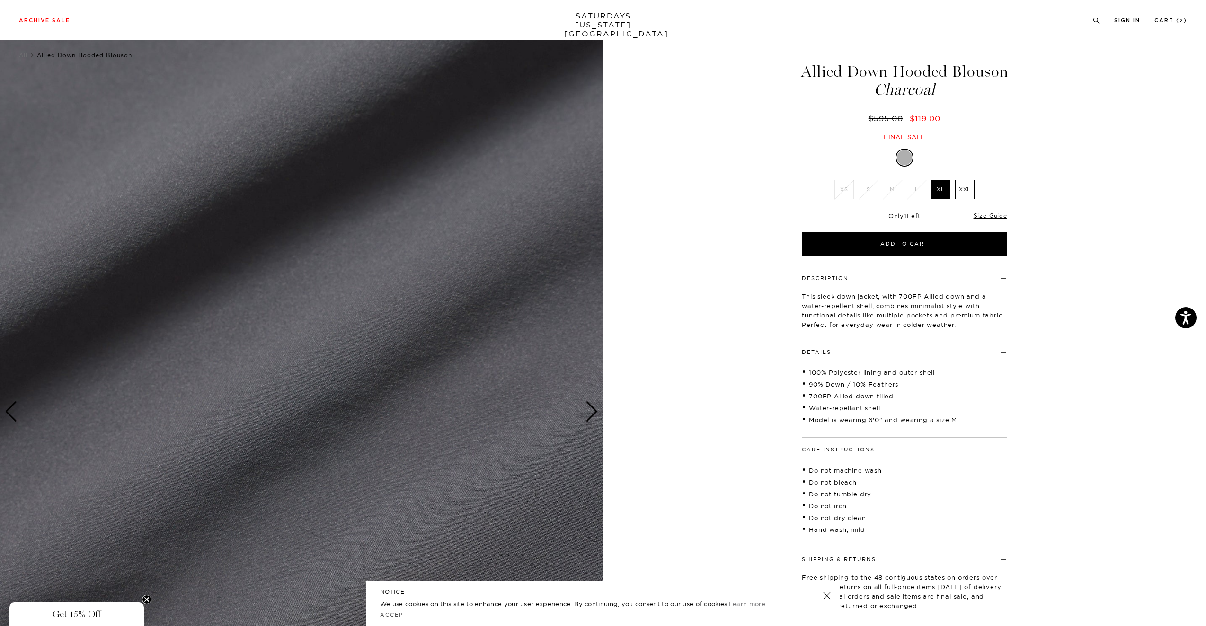
click at [586, 406] on div "Next slide" at bounding box center [592, 411] width 13 height 21
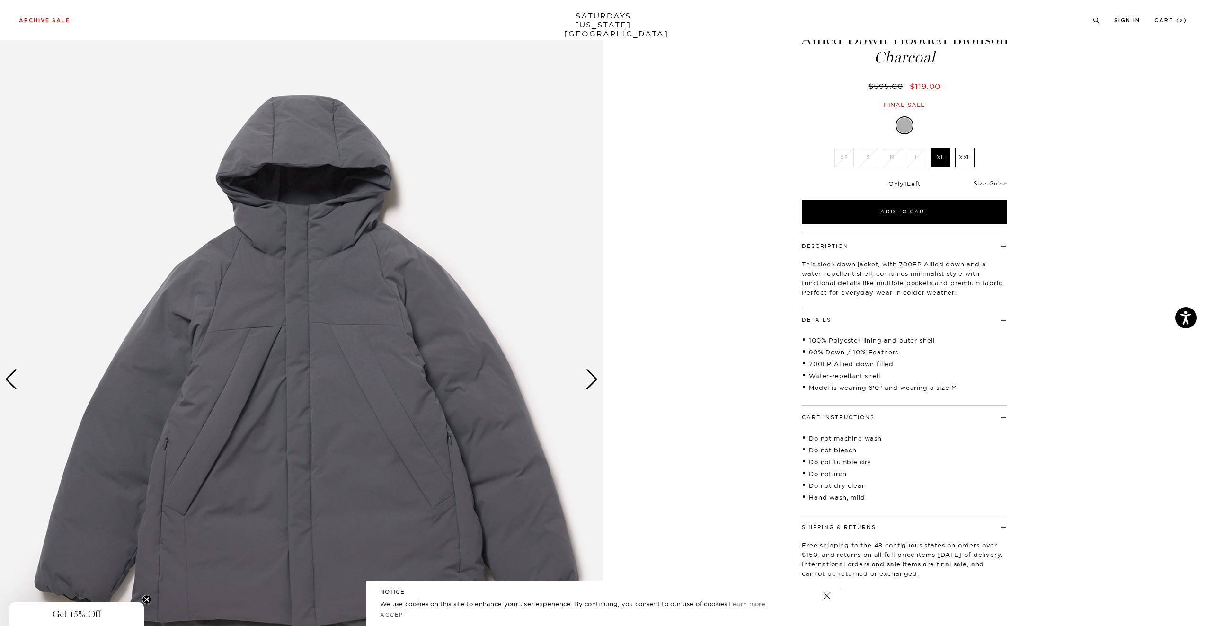
scroll to position [45, 0]
click at [587, 385] on div "Next slide" at bounding box center [592, 379] width 13 height 21
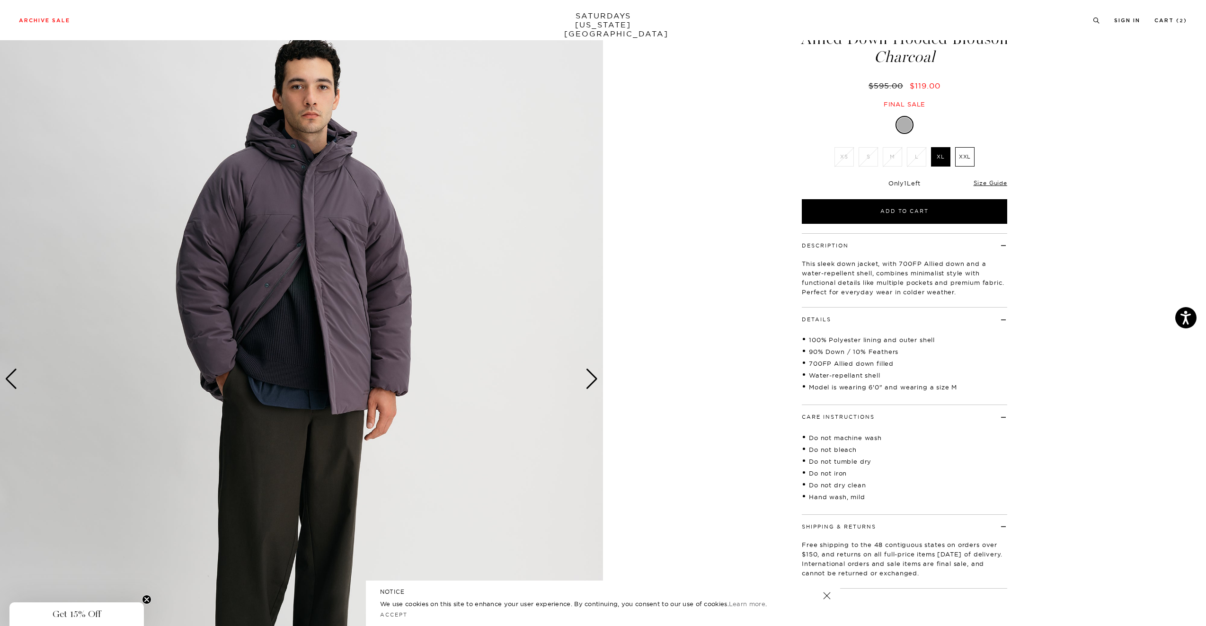
click at [587, 385] on div "Next slide" at bounding box center [592, 379] width 13 height 21
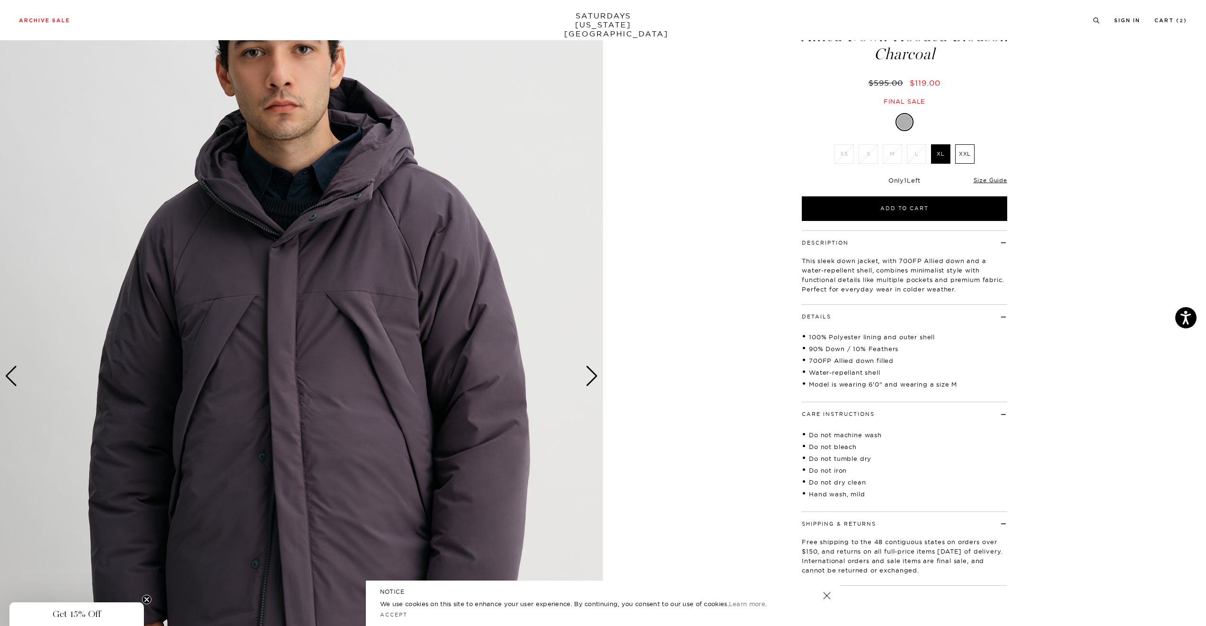
scroll to position [24, 0]
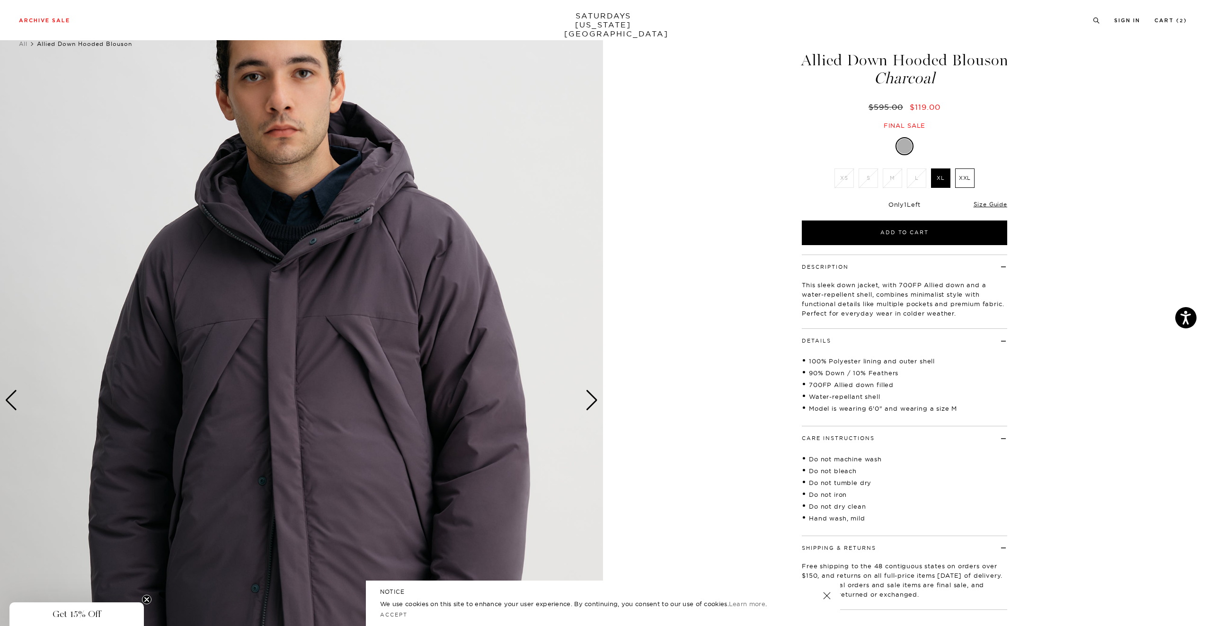
click at [597, 396] on div "Next slide" at bounding box center [592, 400] width 13 height 21
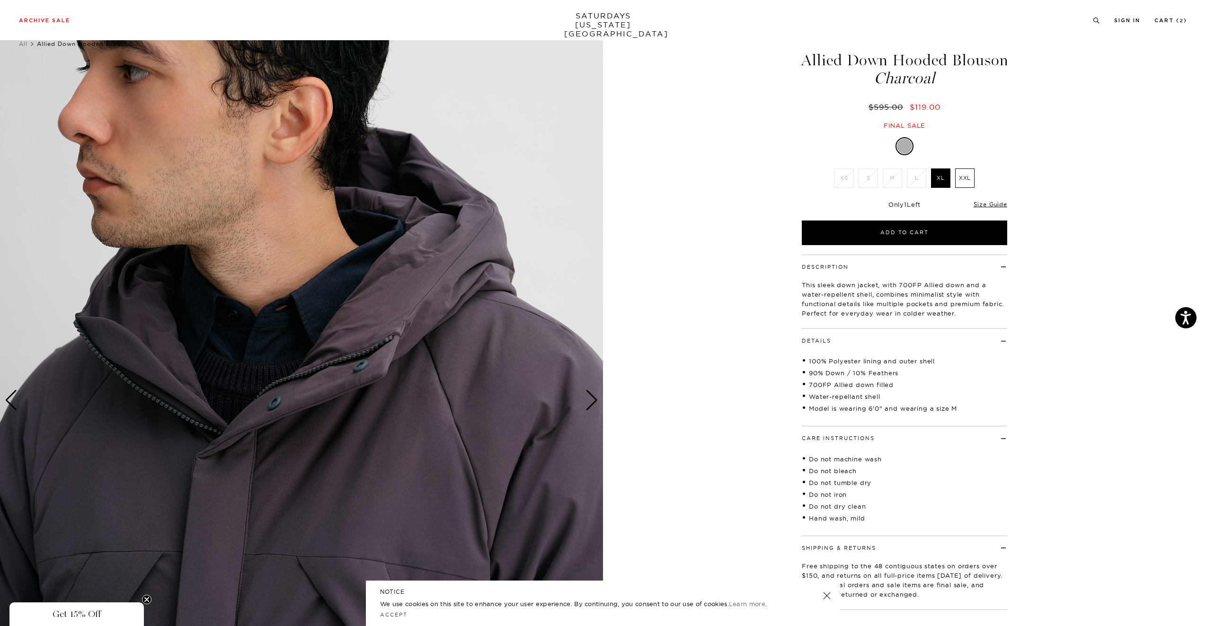
click at [597, 396] on div "Next slide" at bounding box center [592, 400] width 13 height 21
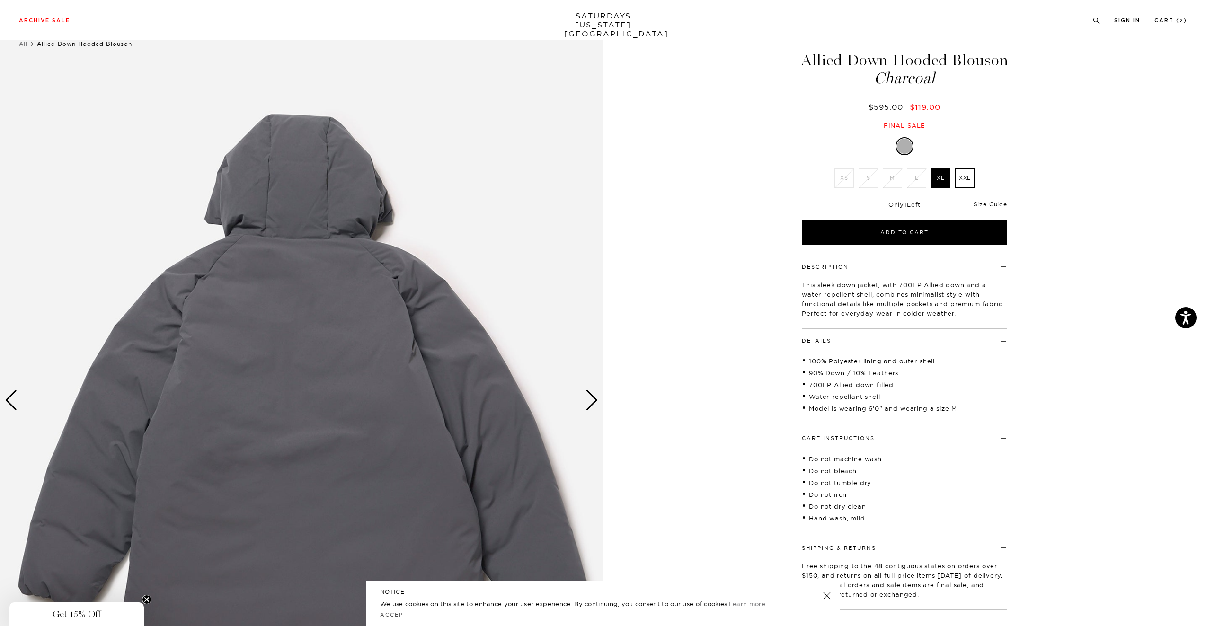
click at [597, 396] on div "Next slide" at bounding box center [592, 400] width 13 height 21
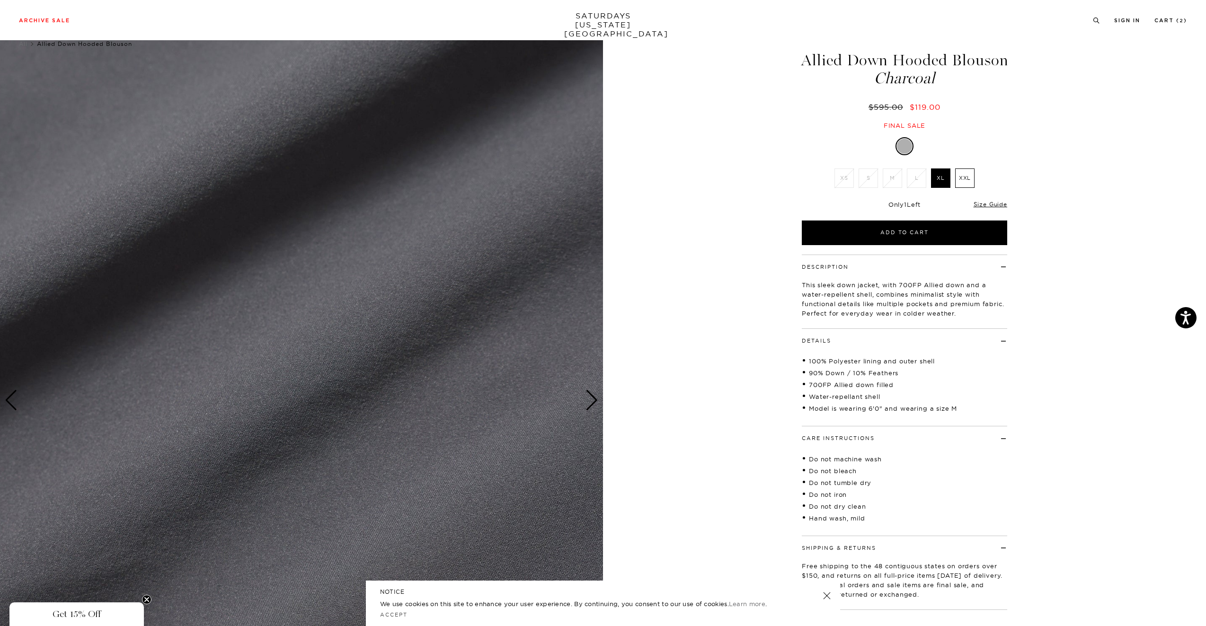
click at [597, 396] on div "Next slide" at bounding box center [592, 400] width 13 height 21
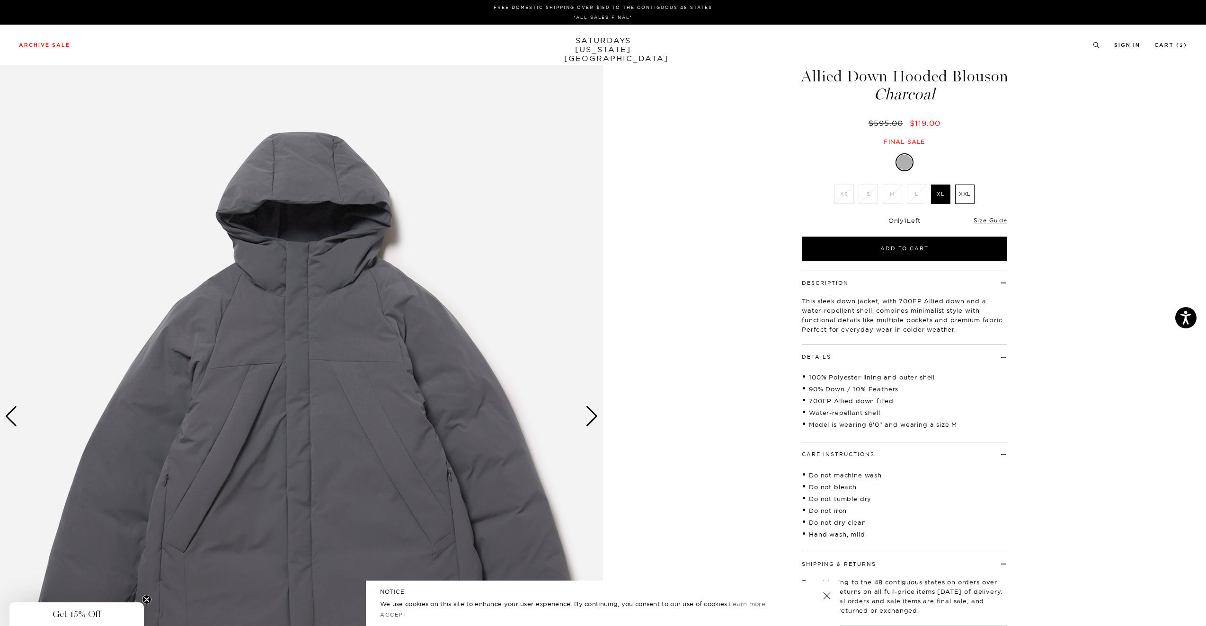
scroll to position [0, 0]
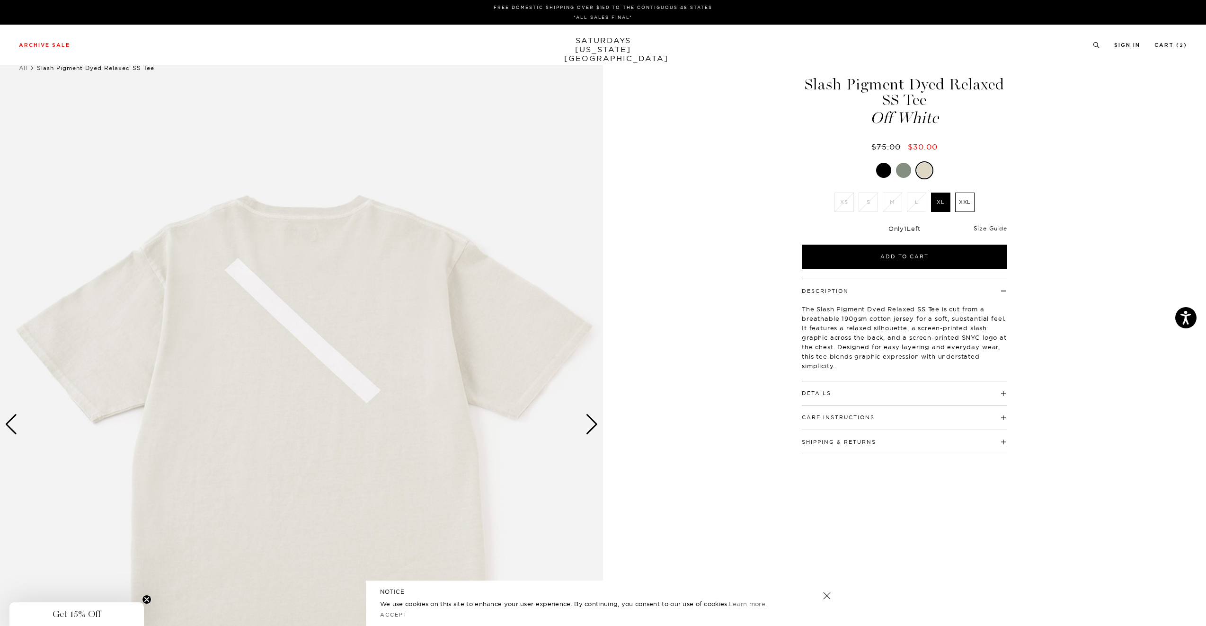
click at [999, 228] on link "Size Guide" at bounding box center [991, 228] width 34 height 7
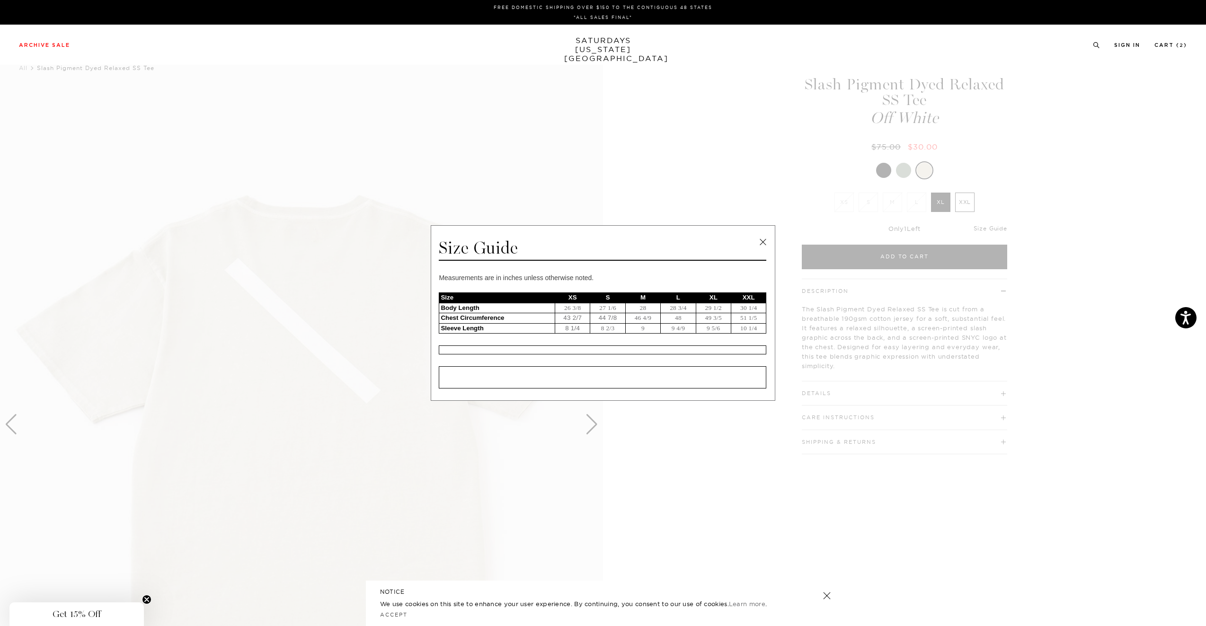
click at [999, 228] on span at bounding box center [599, 313] width 1199 height 626
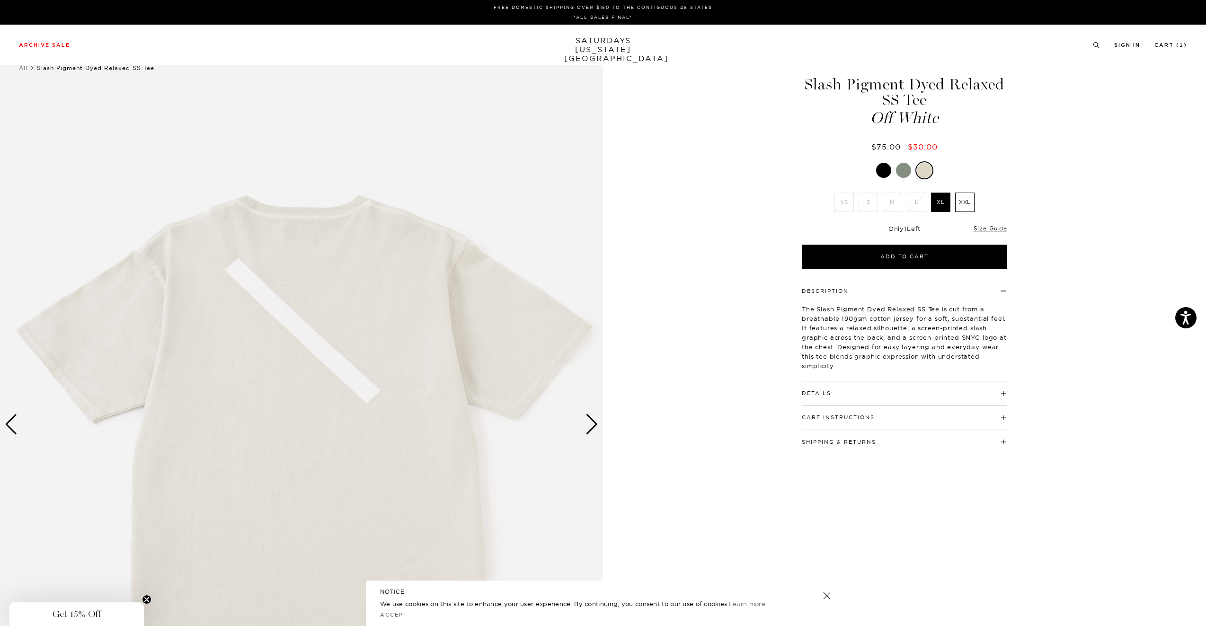
click at [1000, 383] on h4 "Details" at bounding box center [904, 390] width 205 height 16
click at [999, 383] on h4 "Details" at bounding box center [904, 390] width 205 height 16
click at [999, 231] on link "Size Guide" at bounding box center [991, 228] width 34 height 7
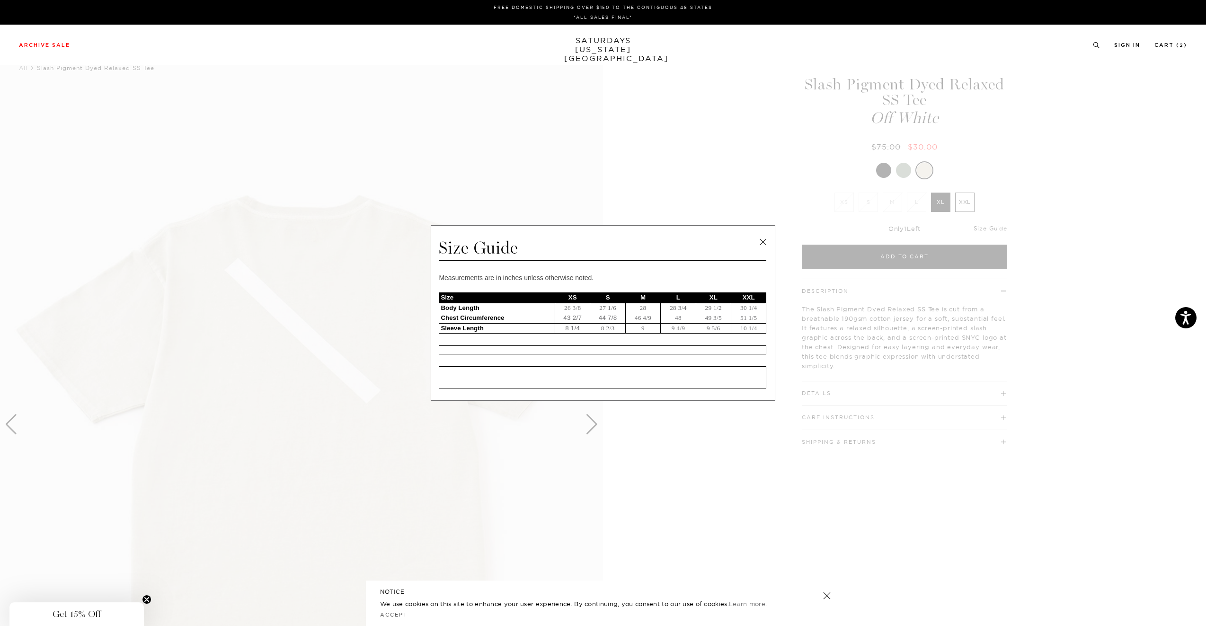
click at [999, 231] on span at bounding box center [599, 313] width 1199 height 626
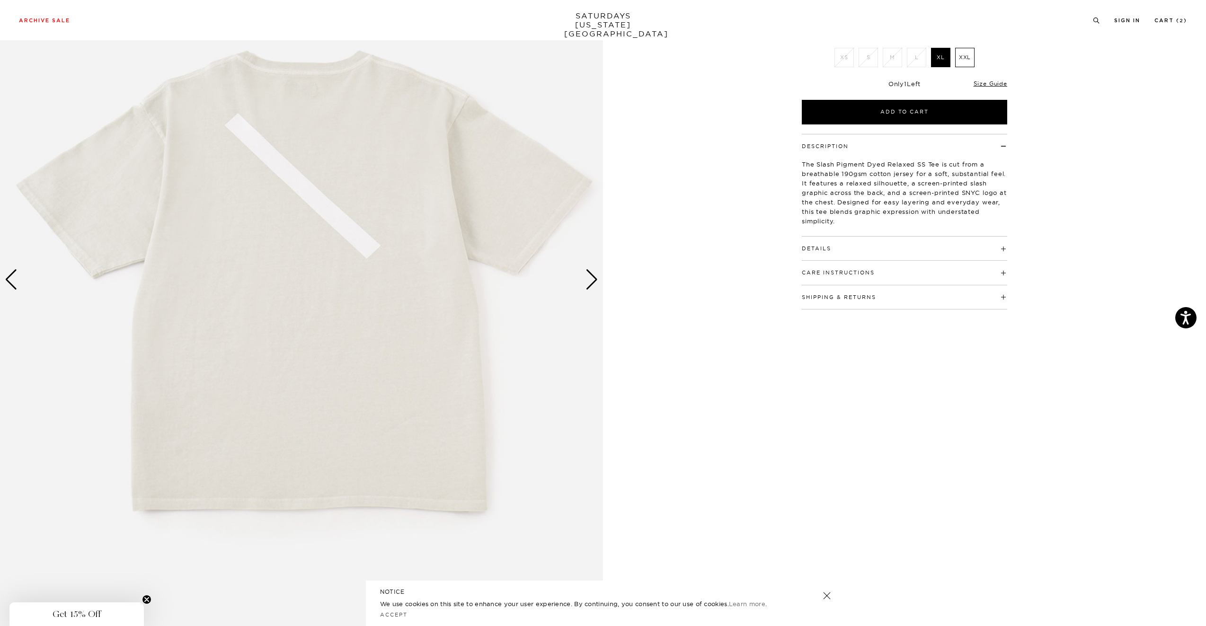
scroll to position [113, 0]
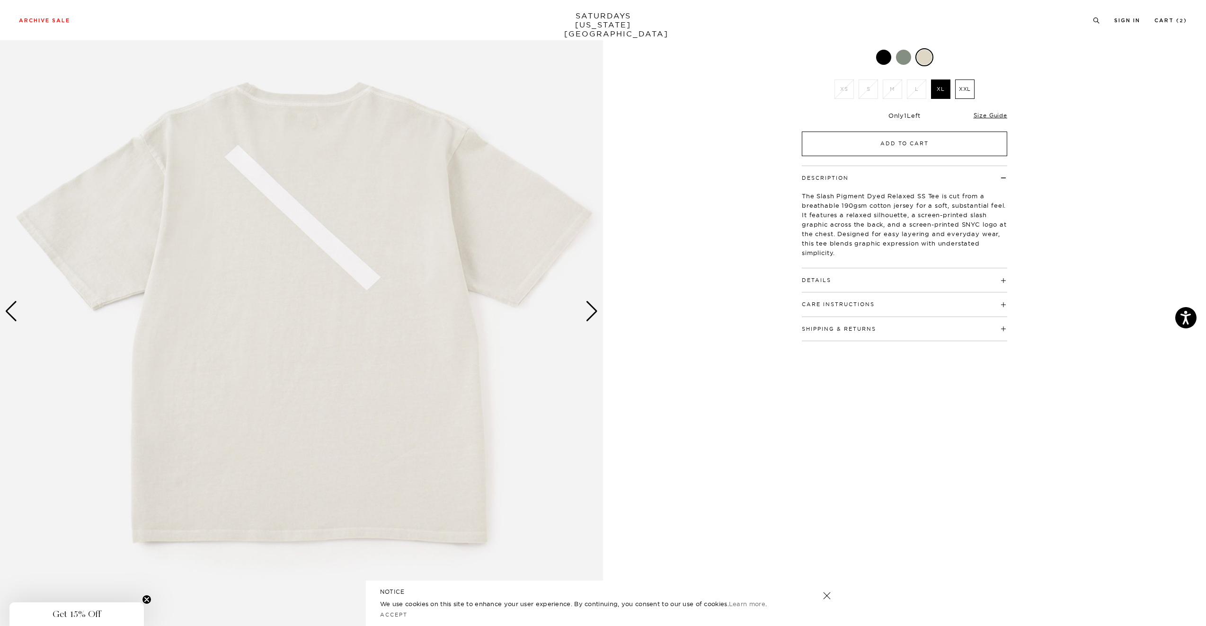
click at [851, 144] on button "Add to Cart" at bounding box center [904, 144] width 205 height 25
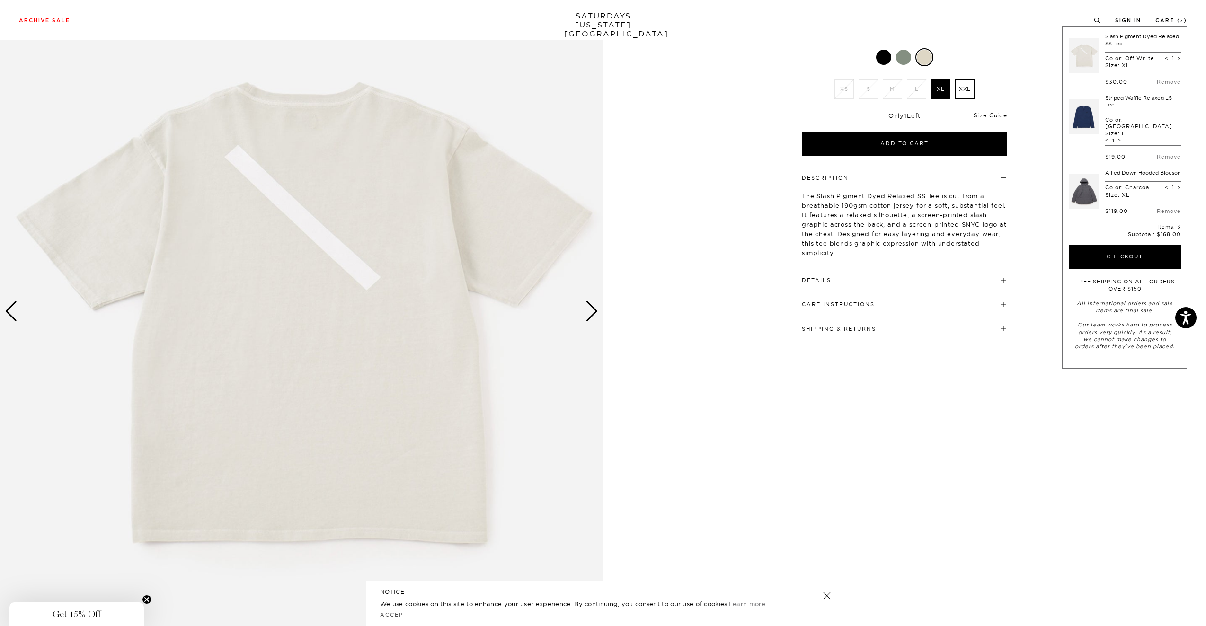
click at [1093, 111] on link at bounding box center [1083, 117] width 29 height 44
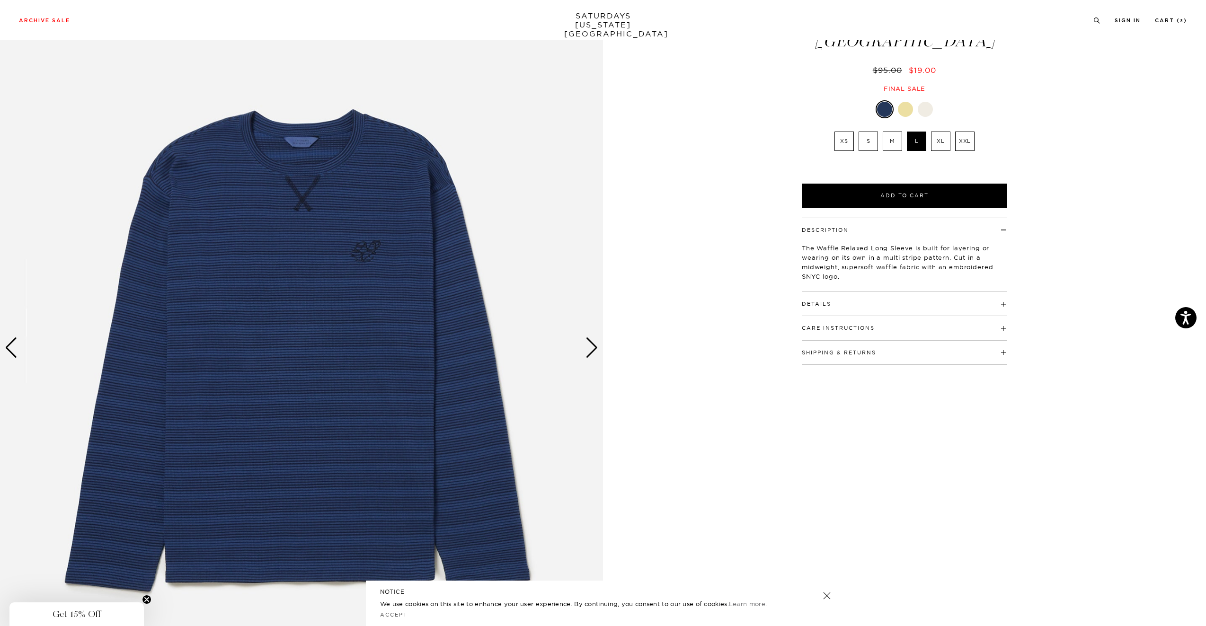
scroll to position [92, 0]
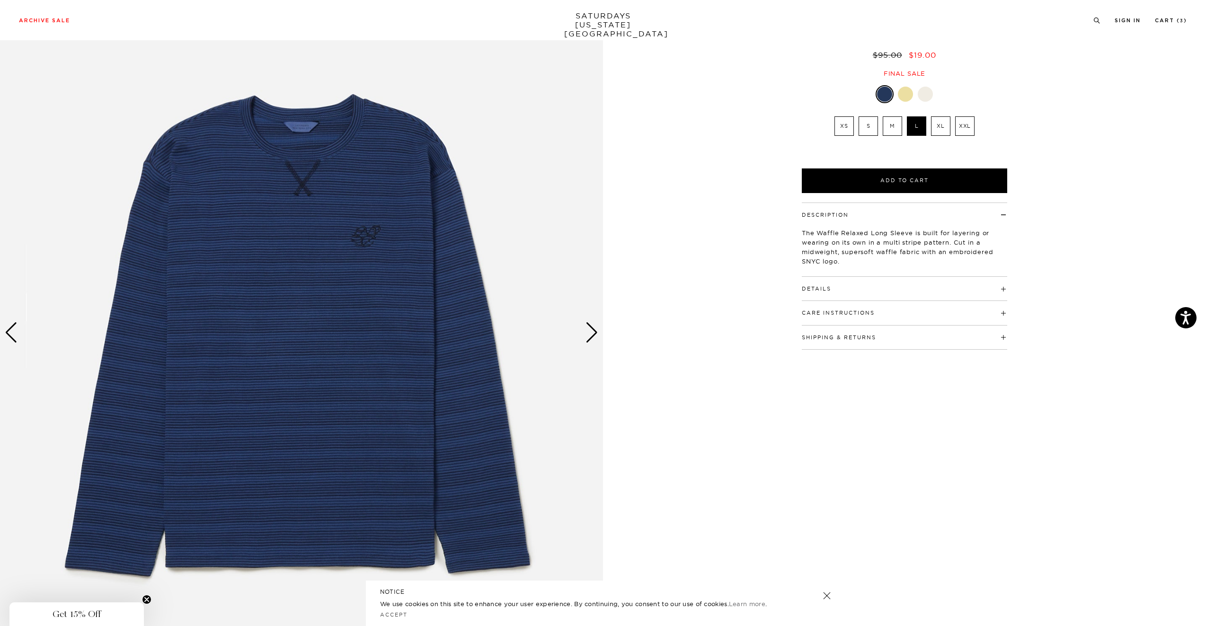
click at [964, 277] on h4 "Details" at bounding box center [904, 285] width 205 height 16
click at [587, 329] on div "Next slide" at bounding box center [592, 332] width 13 height 21
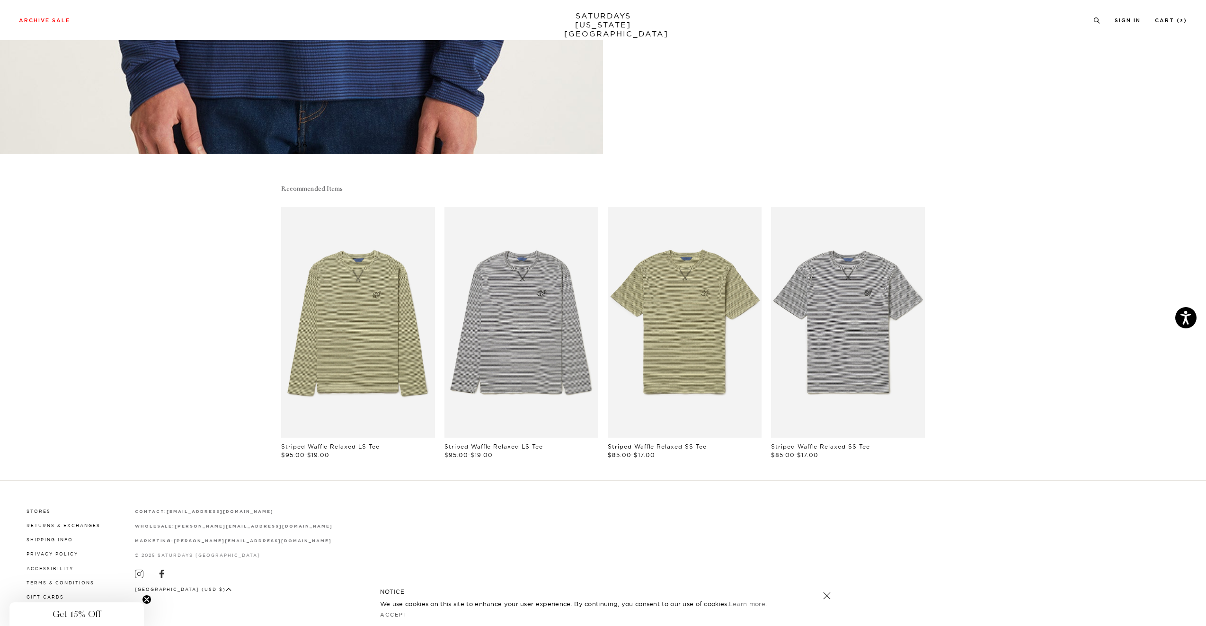
scroll to position [647, 0]
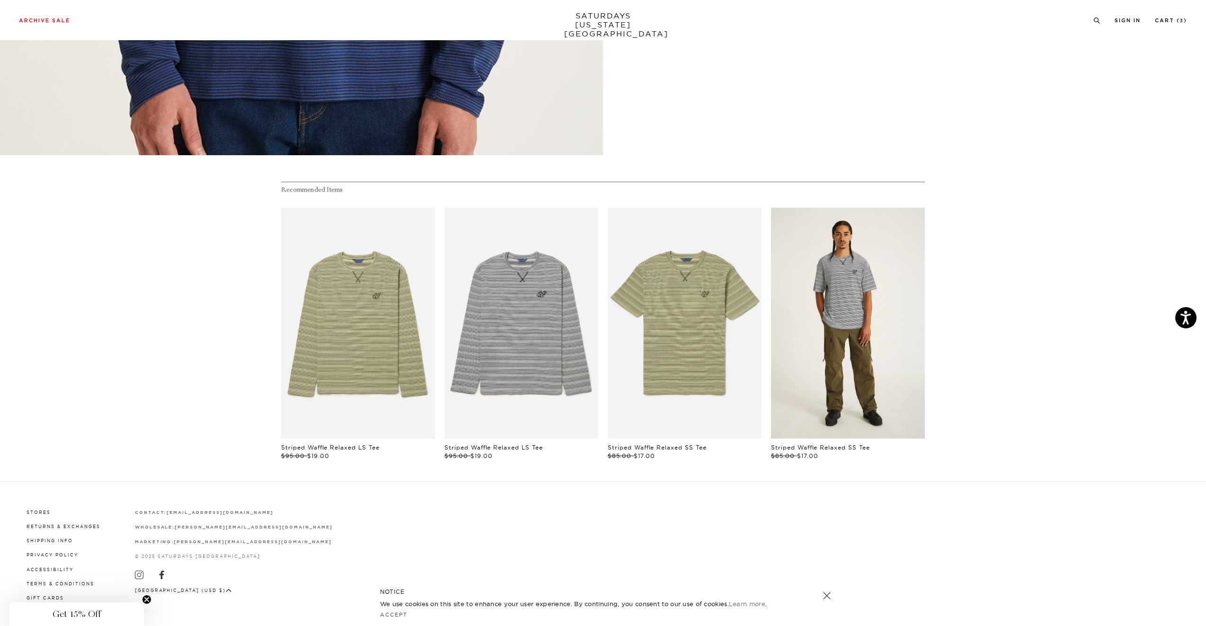
click at [873, 294] on link "files/MF2429ST01-IVORY_03.jpg" at bounding box center [848, 323] width 154 height 231
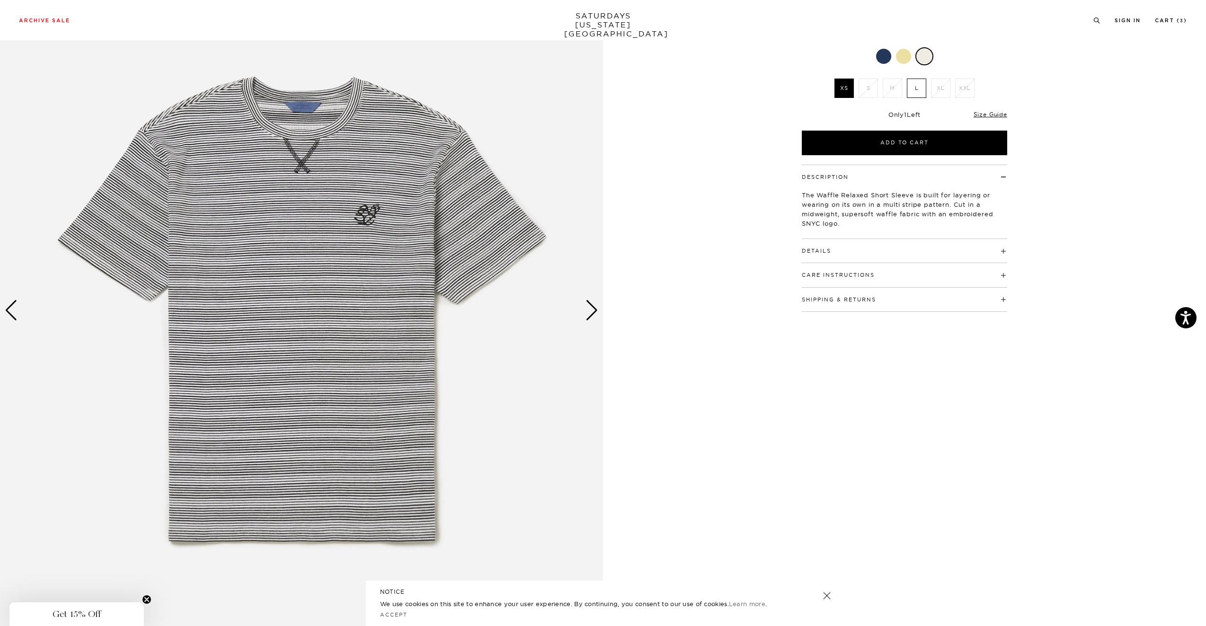
scroll to position [110, 0]
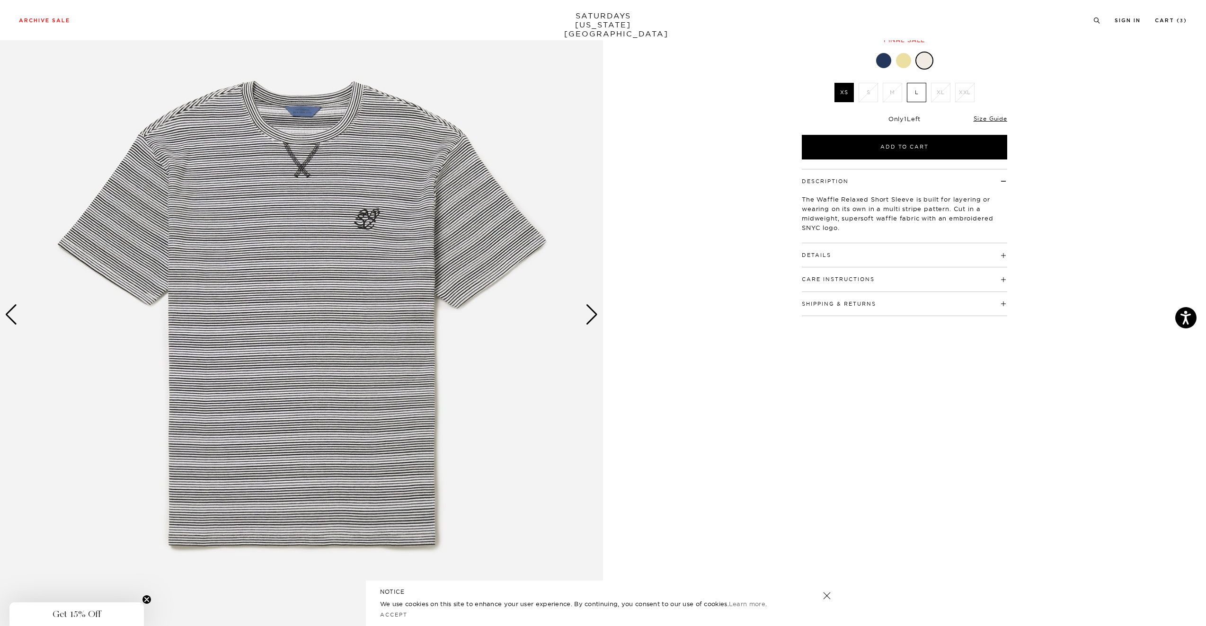
click at [595, 315] on div "Next slide" at bounding box center [592, 314] width 13 height 21
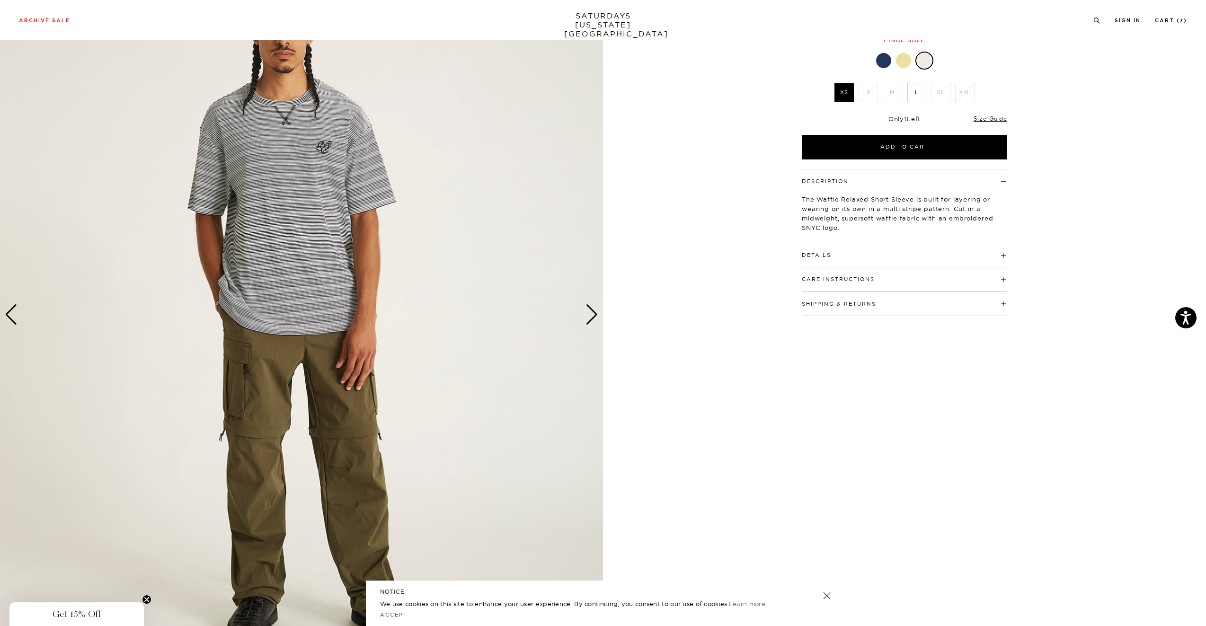
click at [595, 315] on div "Next slide" at bounding box center [592, 314] width 13 height 21
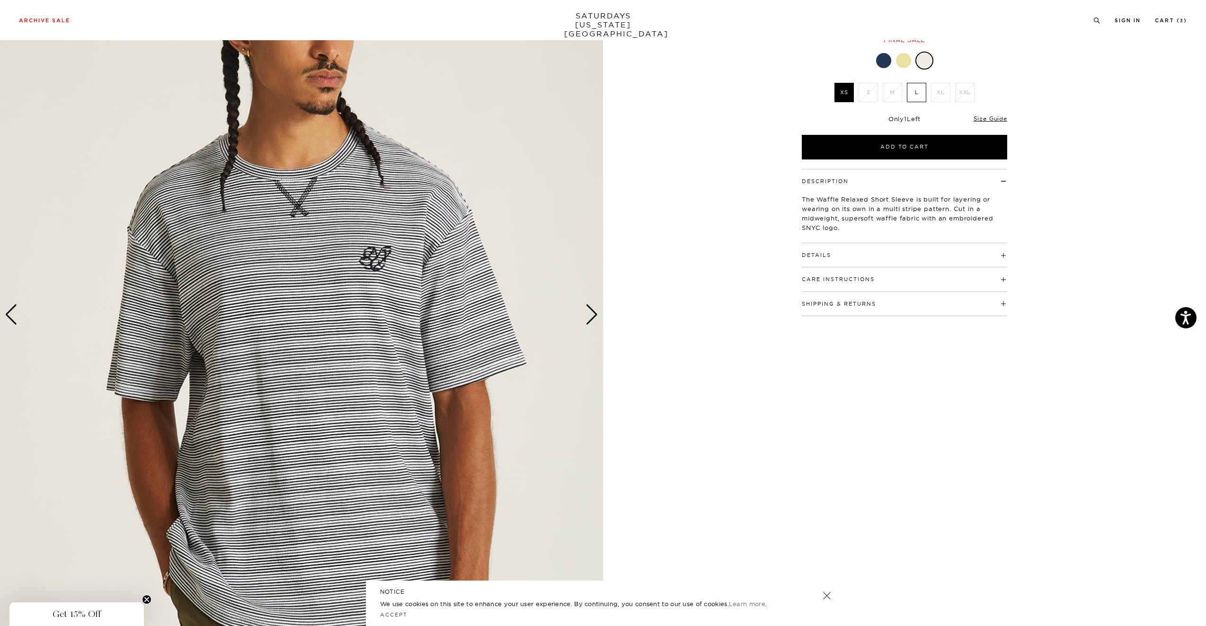
click at [595, 315] on div "Next slide" at bounding box center [592, 314] width 13 height 21
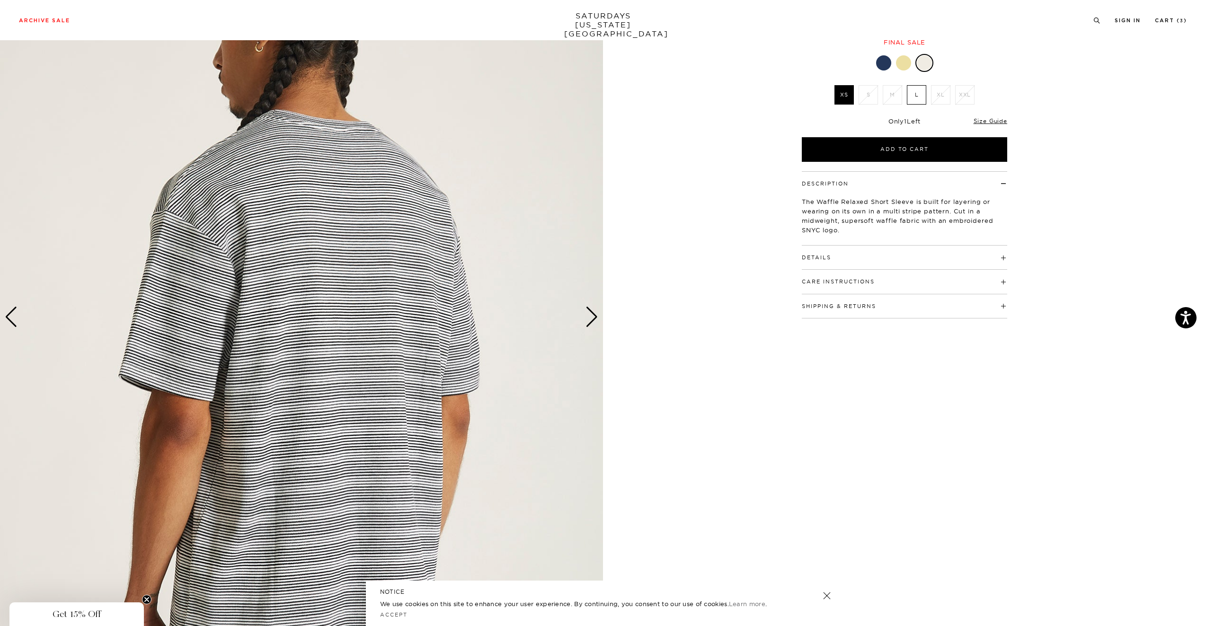
scroll to position [0, 0]
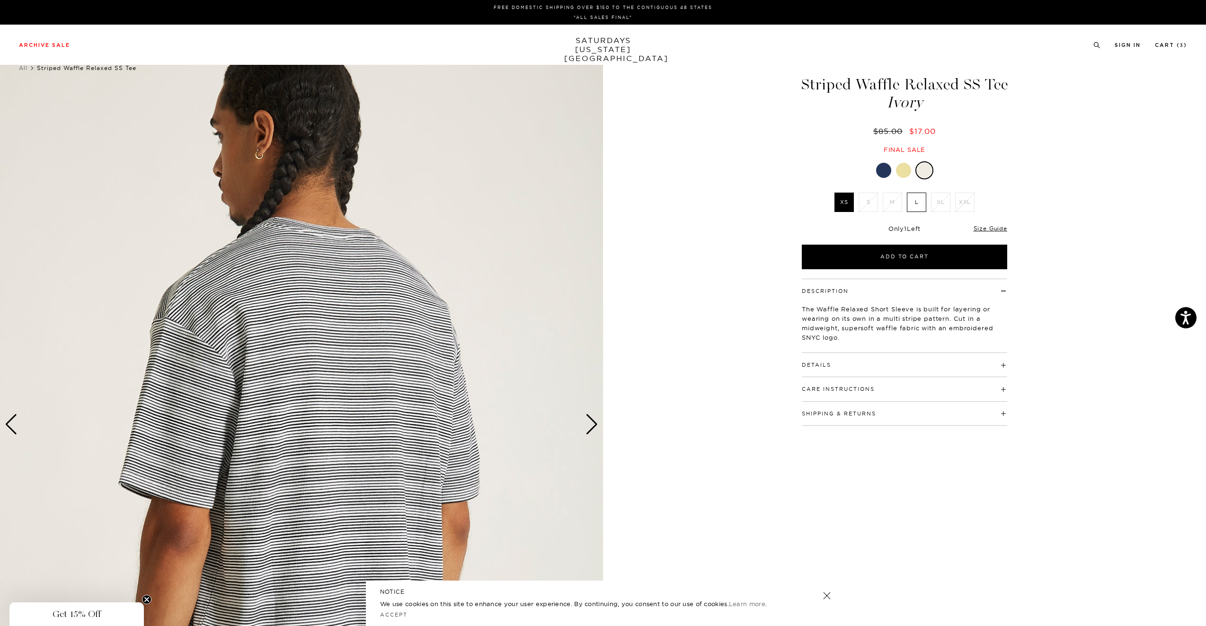
click at [15, 424] on div "Previous slide" at bounding box center [11, 424] width 13 height 21
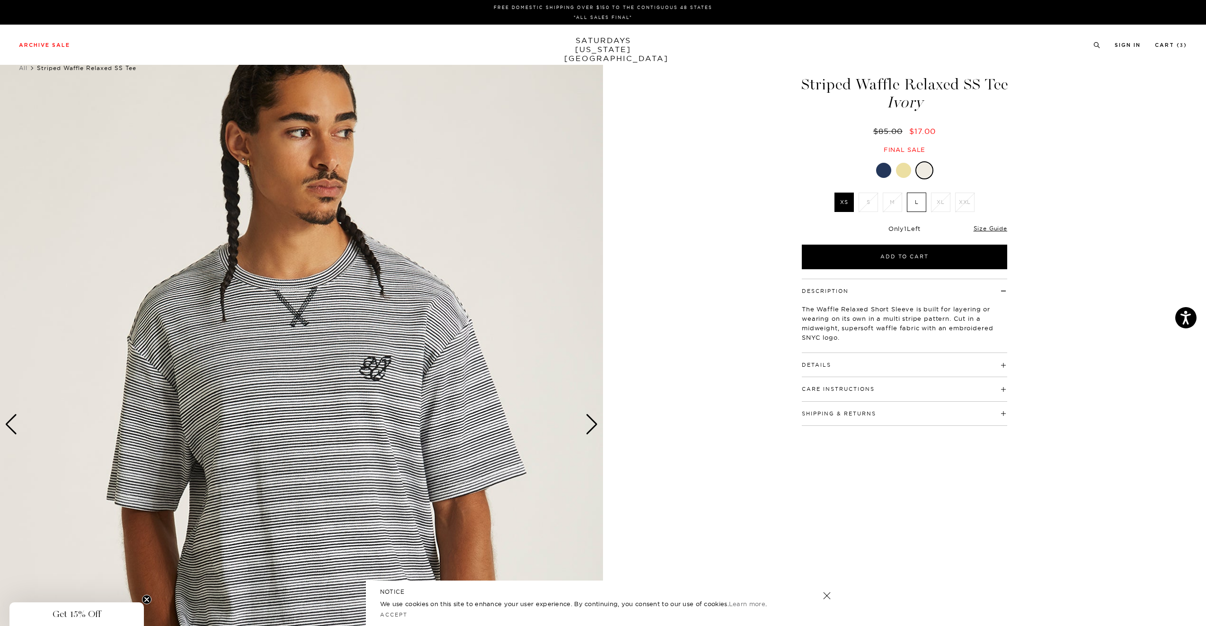
click at [15, 424] on div "Previous slide" at bounding box center [11, 424] width 13 height 21
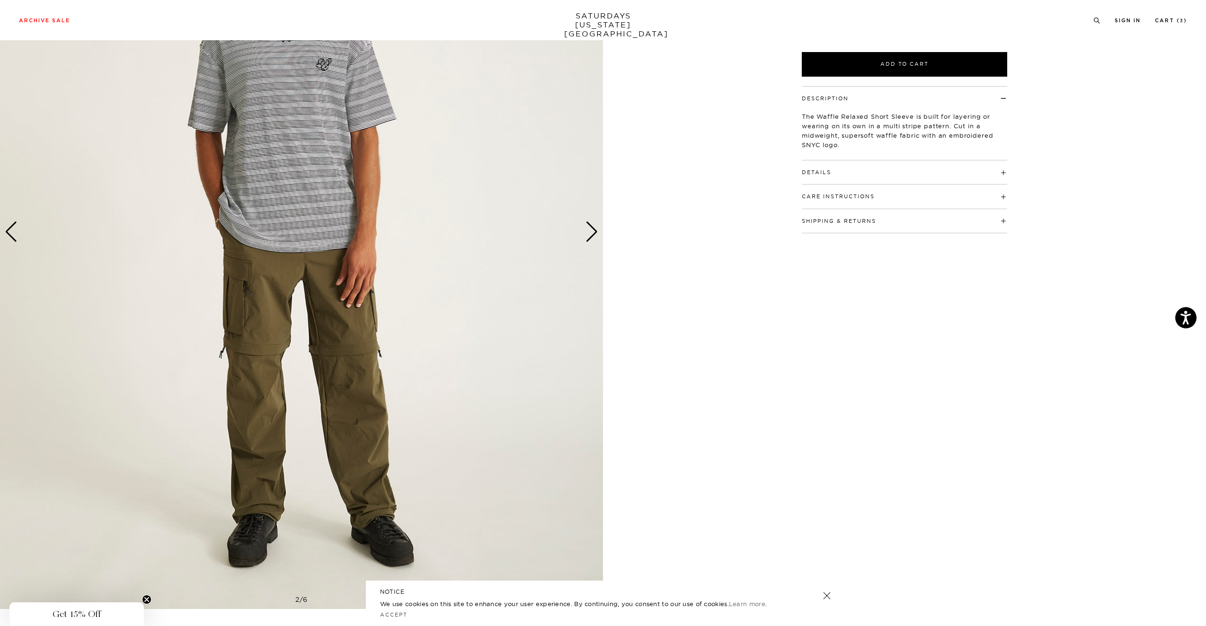
scroll to position [43, 0]
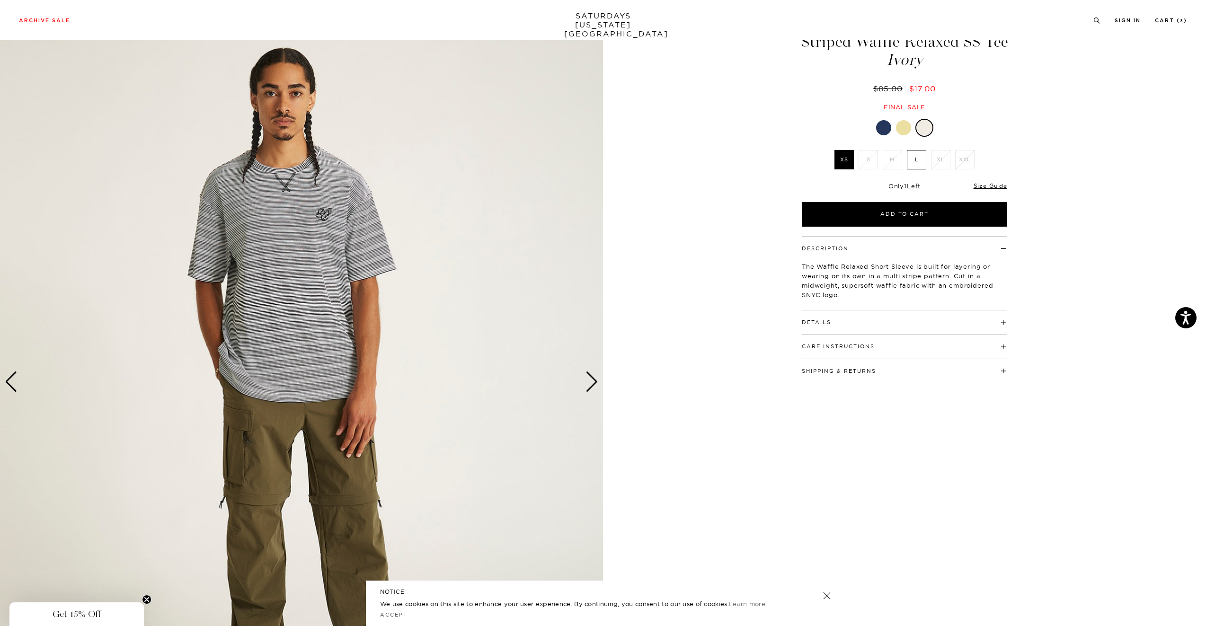
click at [906, 124] on div at bounding box center [903, 127] width 15 height 15
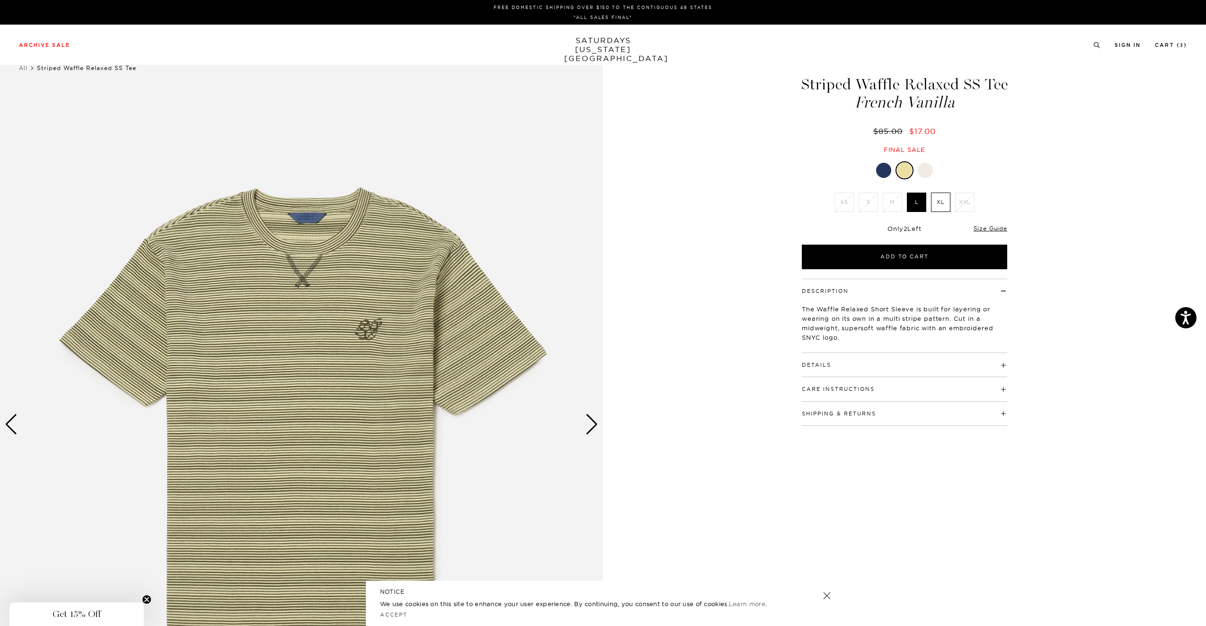
click at [881, 172] on div at bounding box center [883, 170] width 15 height 15
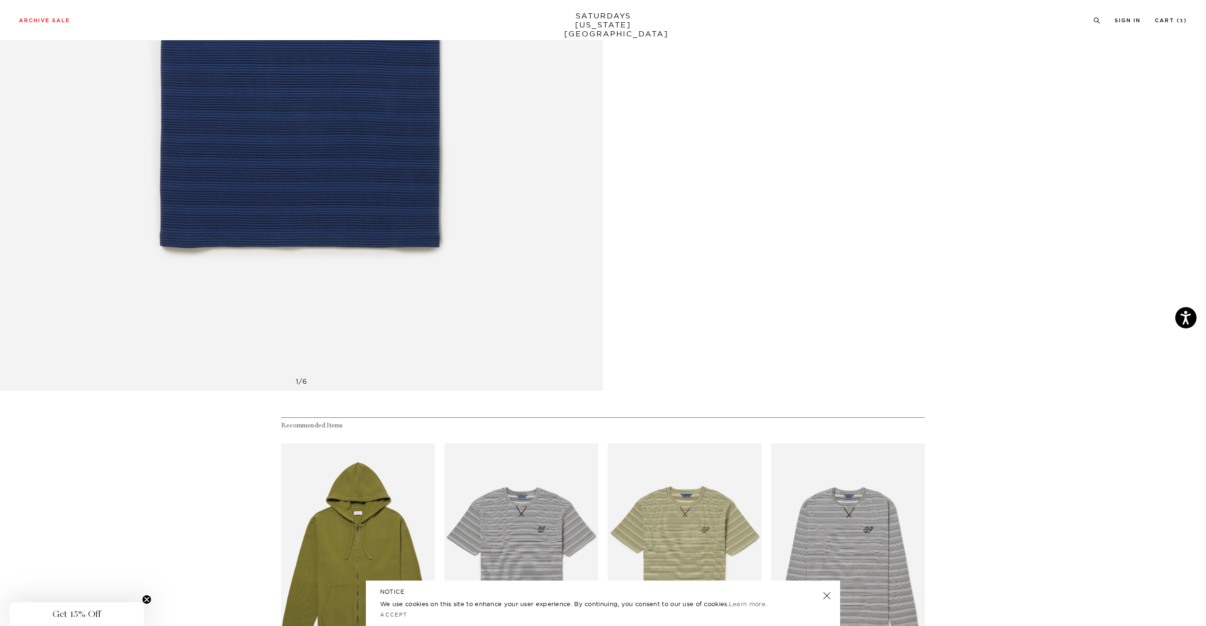
scroll to position [153, 0]
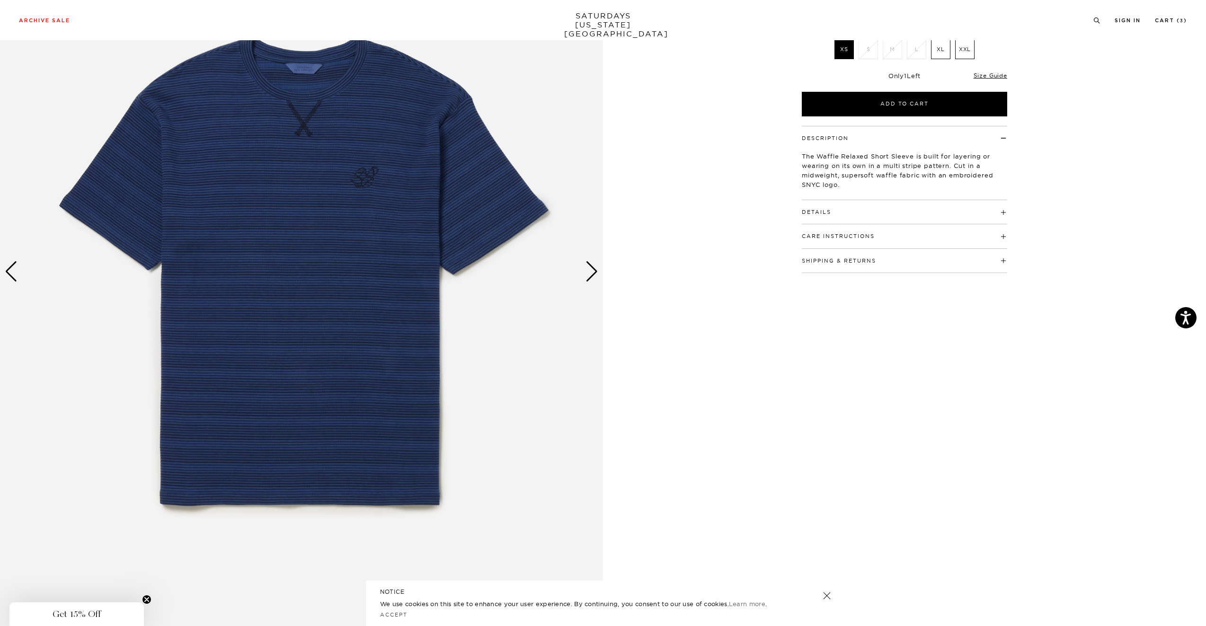
click at [591, 265] on div "Next slide" at bounding box center [592, 271] width 13 height 21
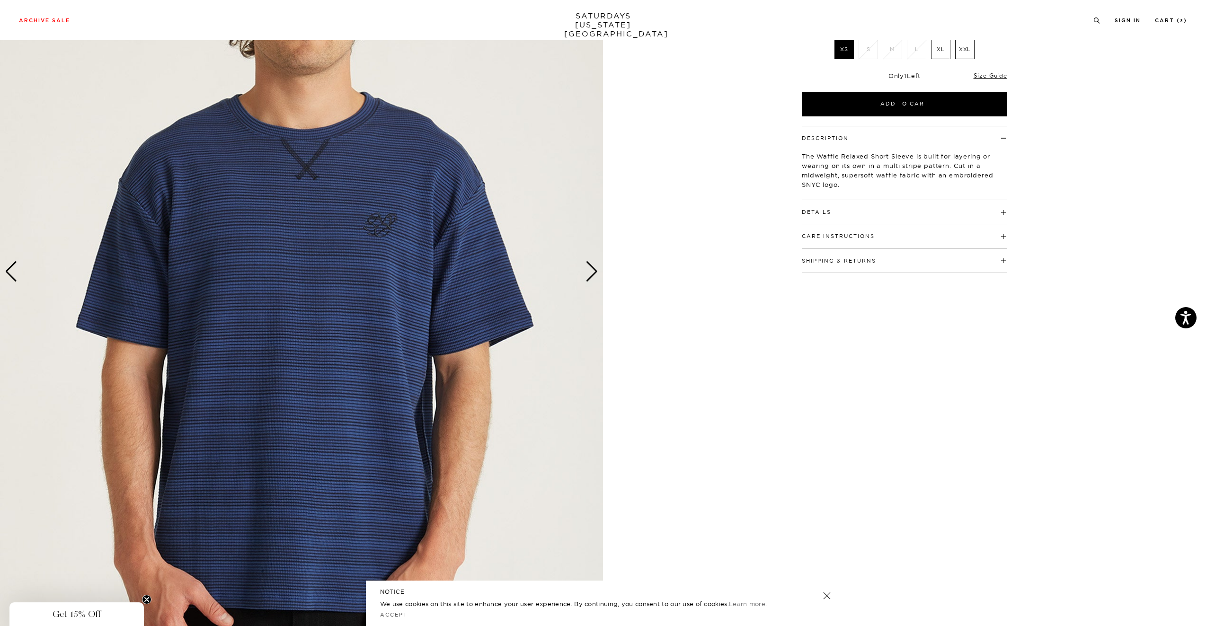
click at [591, 265] on div "Next slide" at bounding box center [592, 271] width 13 height 21
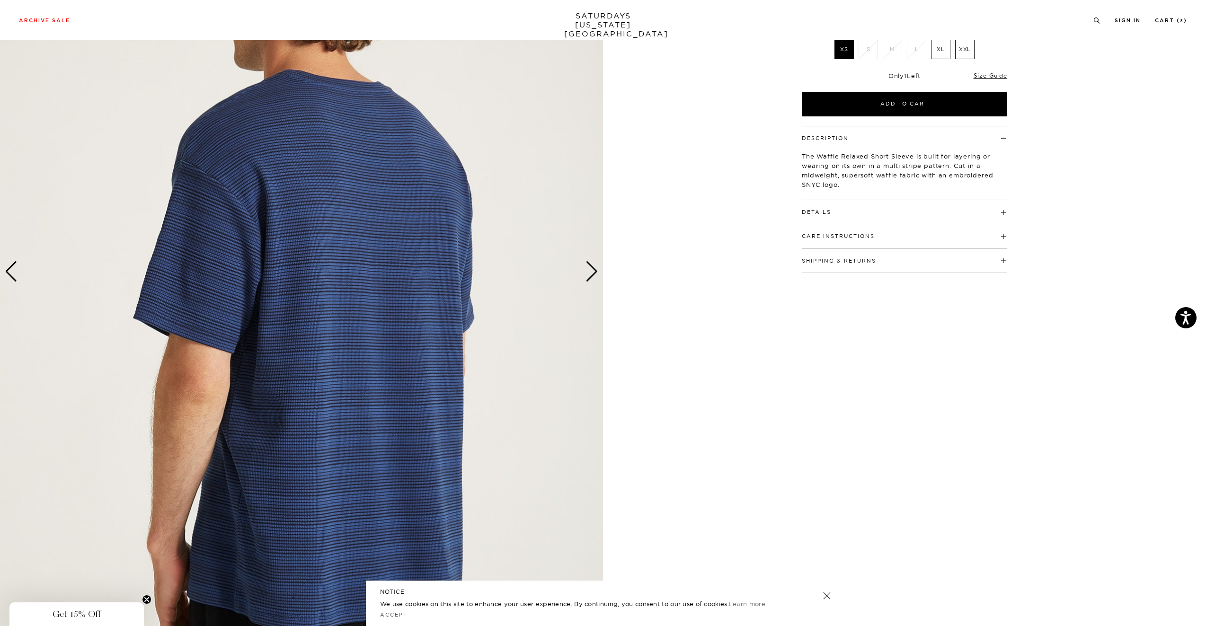
click at [591, 265] on div "Next slide" at bounding box center [592, 271] width 13 height 21
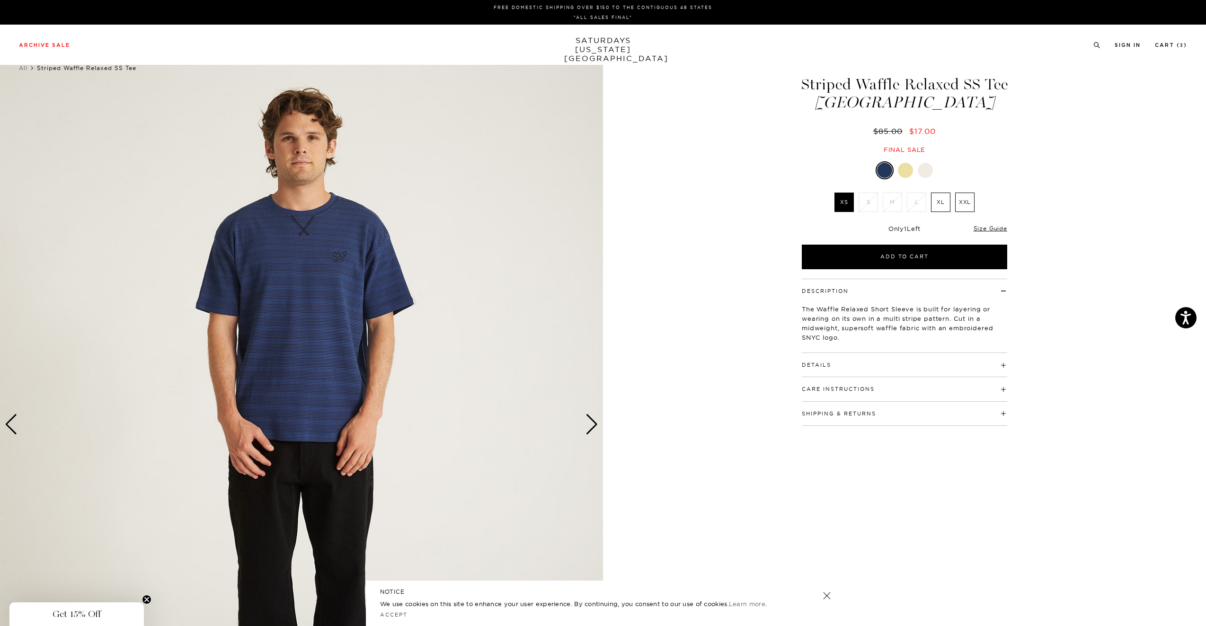
scroll to position [0, 0]
click at [924, 168] on div at bounding box center [925, 170] width 15 height 15
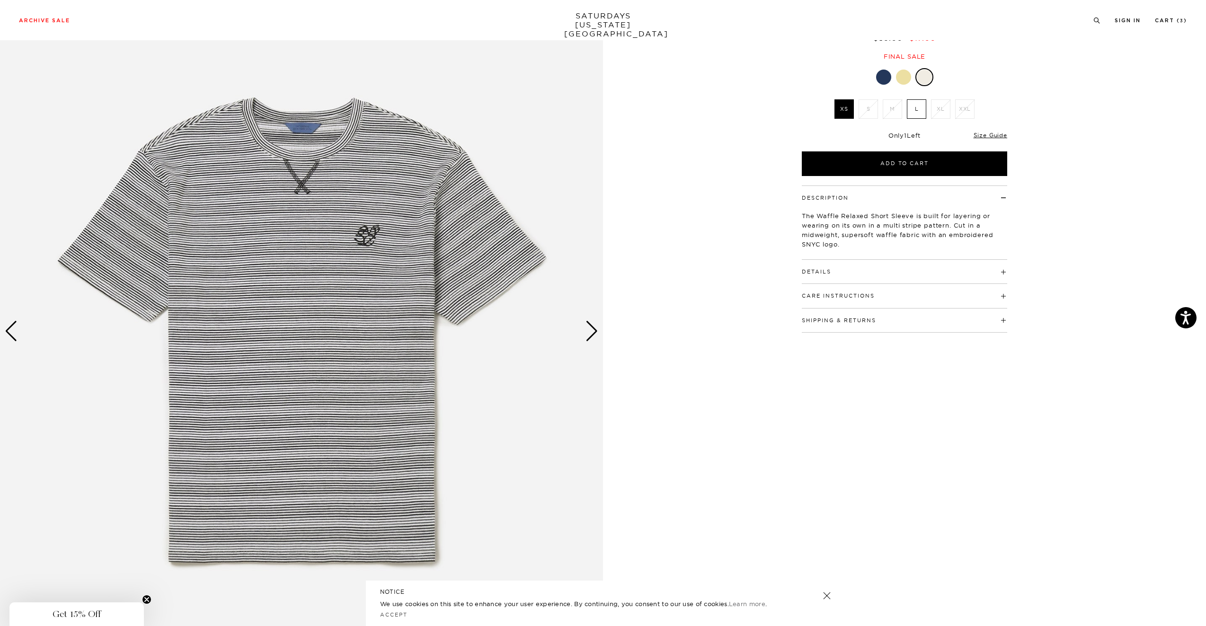
scroll to position [87, 0]
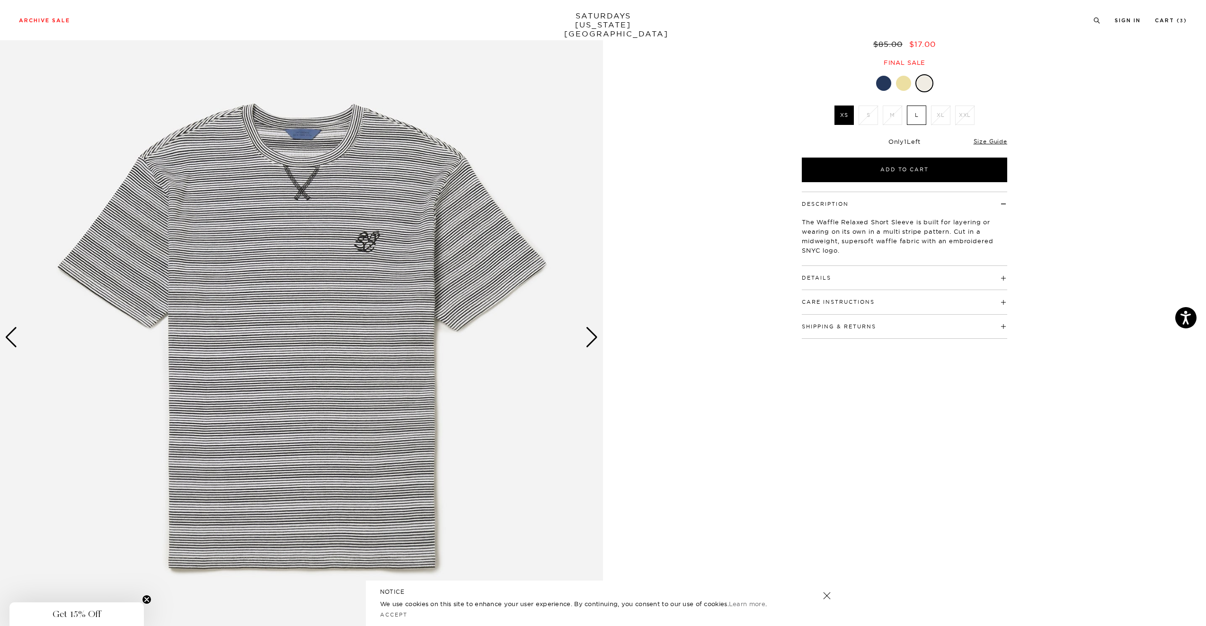
click at [916, 117] on label "L" at bounding box center [916, 115] width 19 height 19
click at [0, 0] on input "L" at bounding box center [0, 0] width 0 height 0
click at [596, 336] on div "Next slide" at bounding box center [592, 337] width 13 height 21
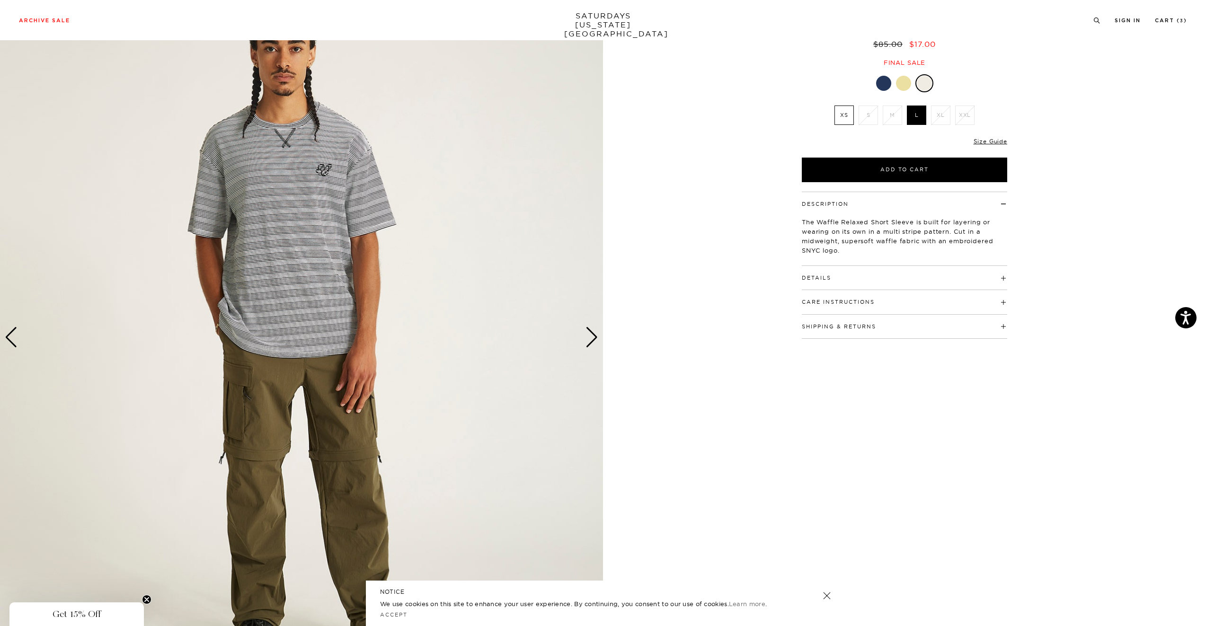
click at [596, 336] on div "Next slide" at bounding box center [592, 337] width 13 height 21
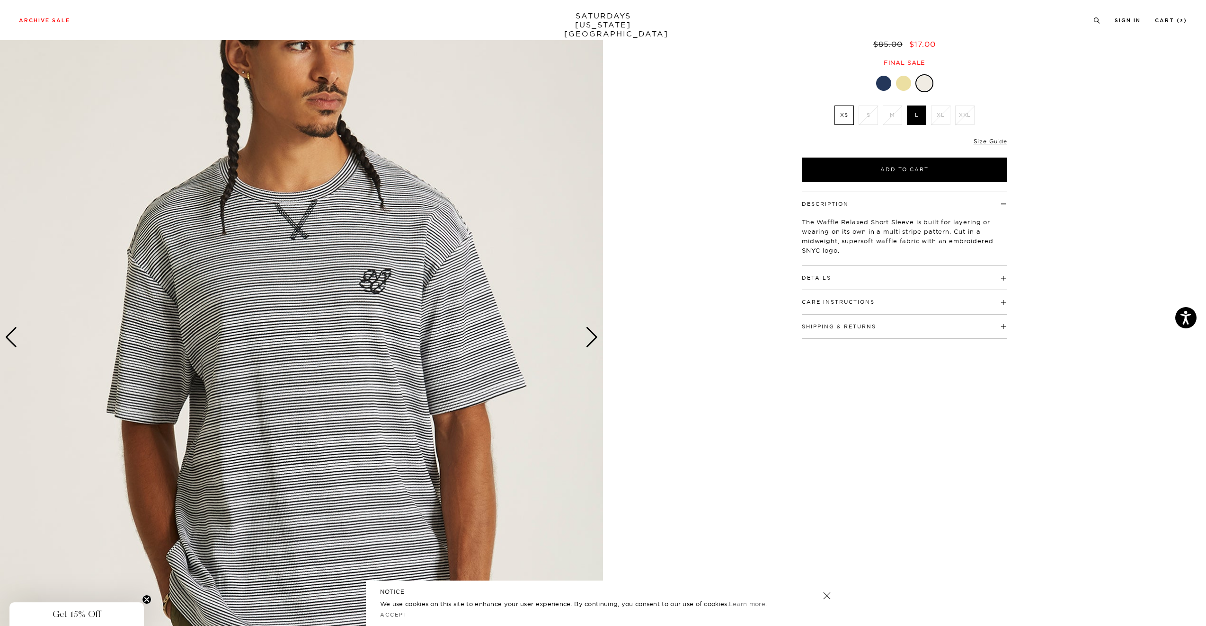
click at [596, 336] on div "Next slide" at bounding box center [592, 337] width 13 height 21
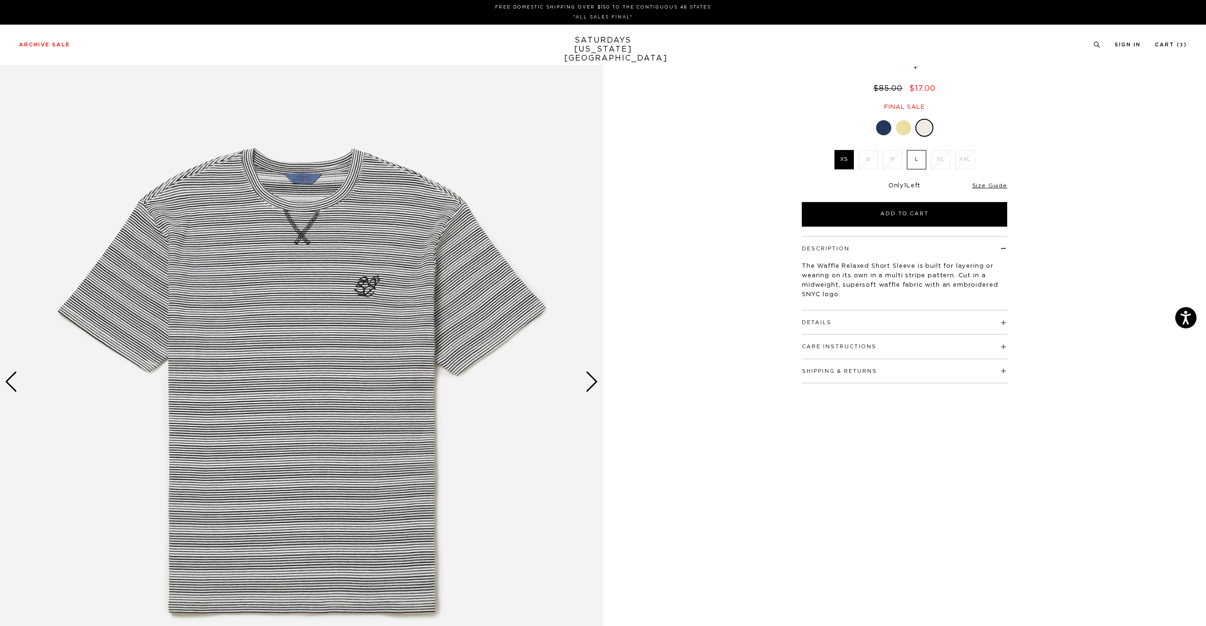
scroll to position [43, 0]
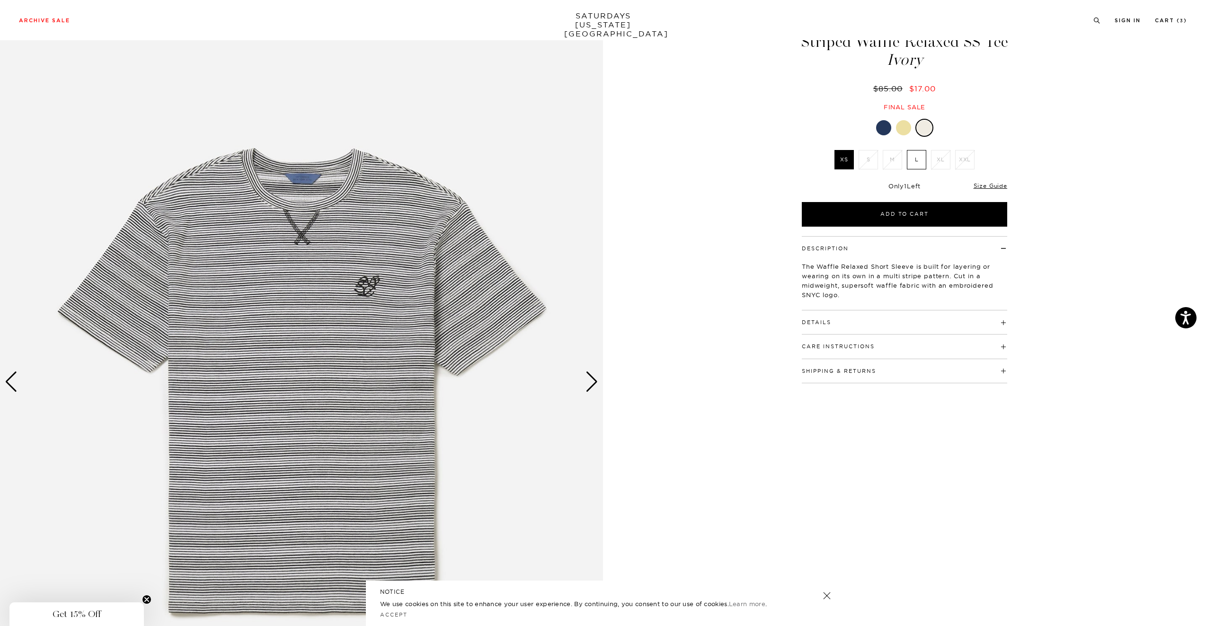
click at [925, 130] on div at bounding box center [924, 127] width 15 height 15
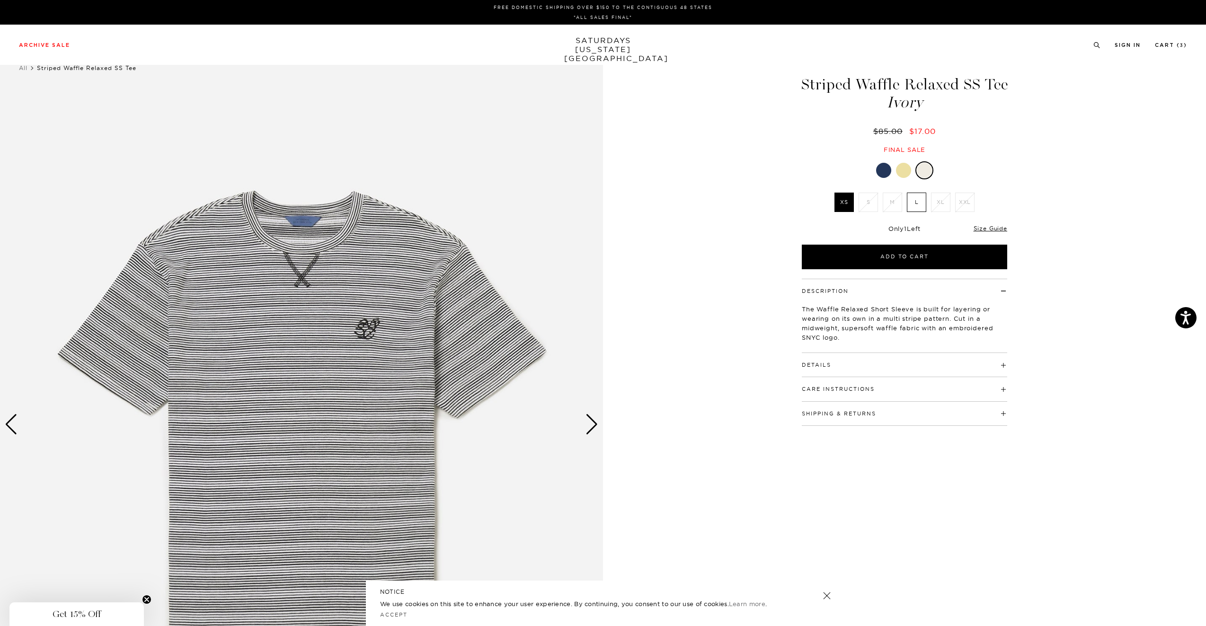
click at [916, 194] on label "L" at bounding box center [916, 202] width 19 height 19
click at [0, 0] on input "L" at bounding box center [0, 0] width 0 height 0
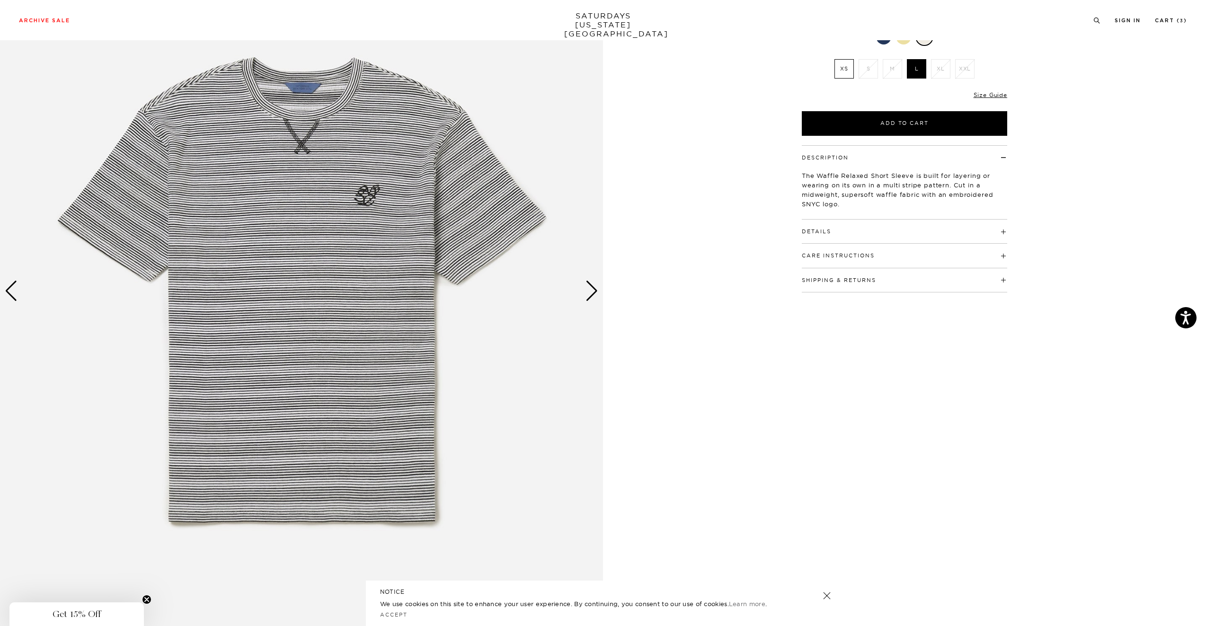
scroll to position [46, 0]
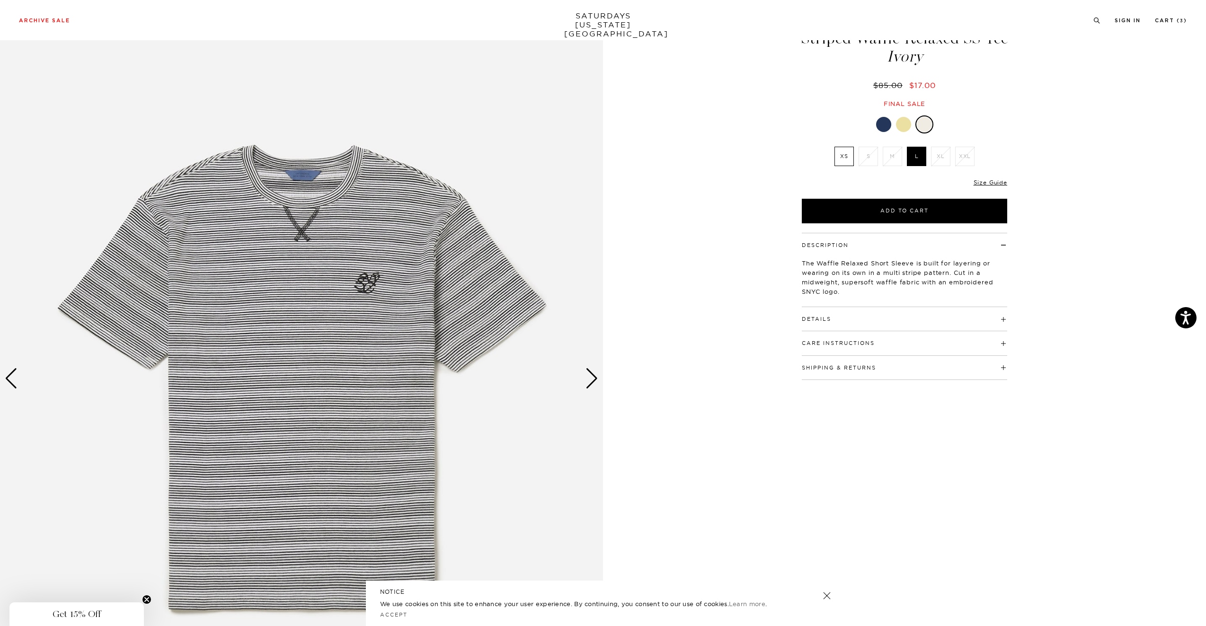
click at [884, 131] on div at bounding box center [883, 124] width 15 height 15
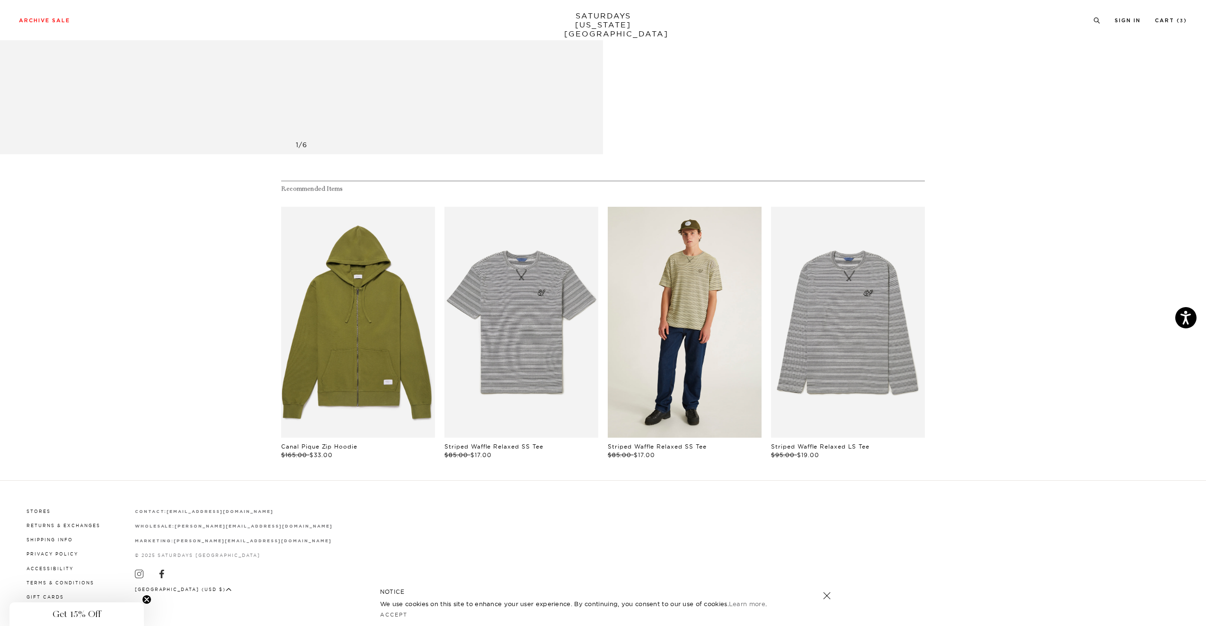
scroll to position [647, 0]
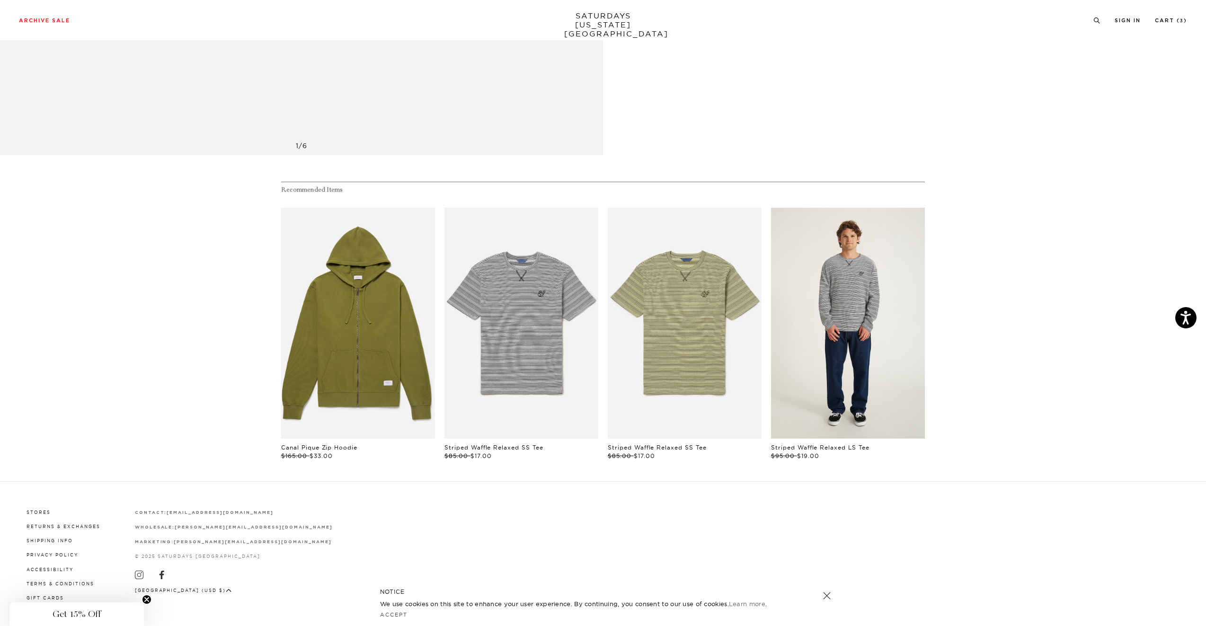
click at [858, 347] on link "files/MF2429LT01-IVORY_01.jpg" at bounding box center [848, 323] width 154 height 231
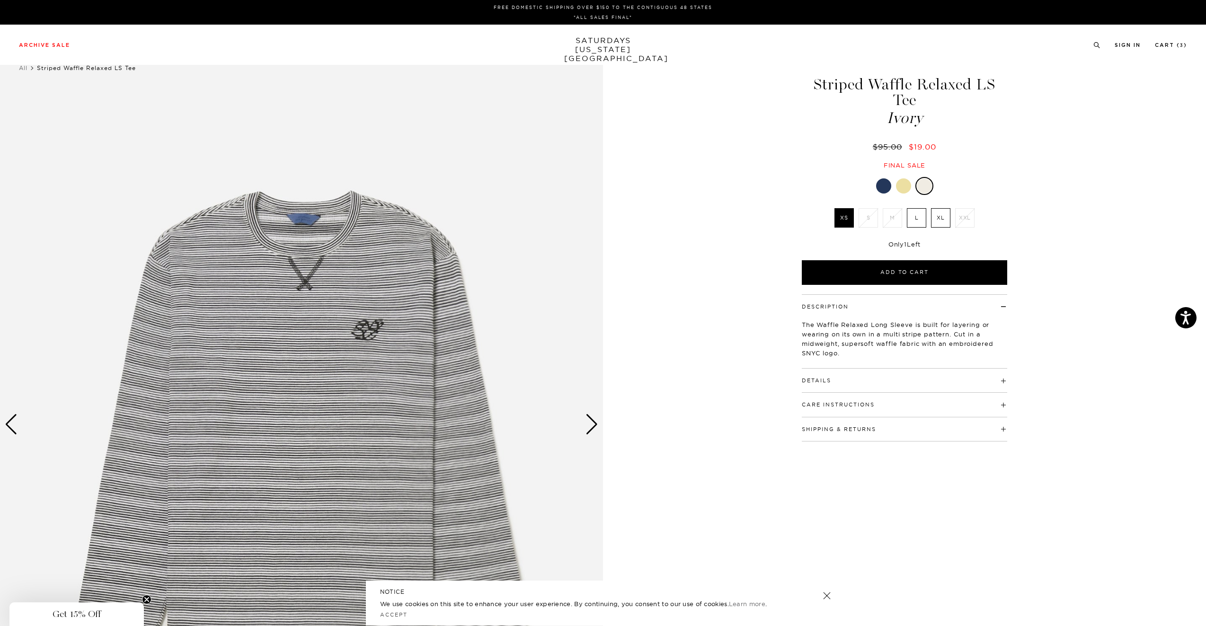
click at [587, 433] on div "Next slide" at bounding box center [592, 424] width 13 height 21
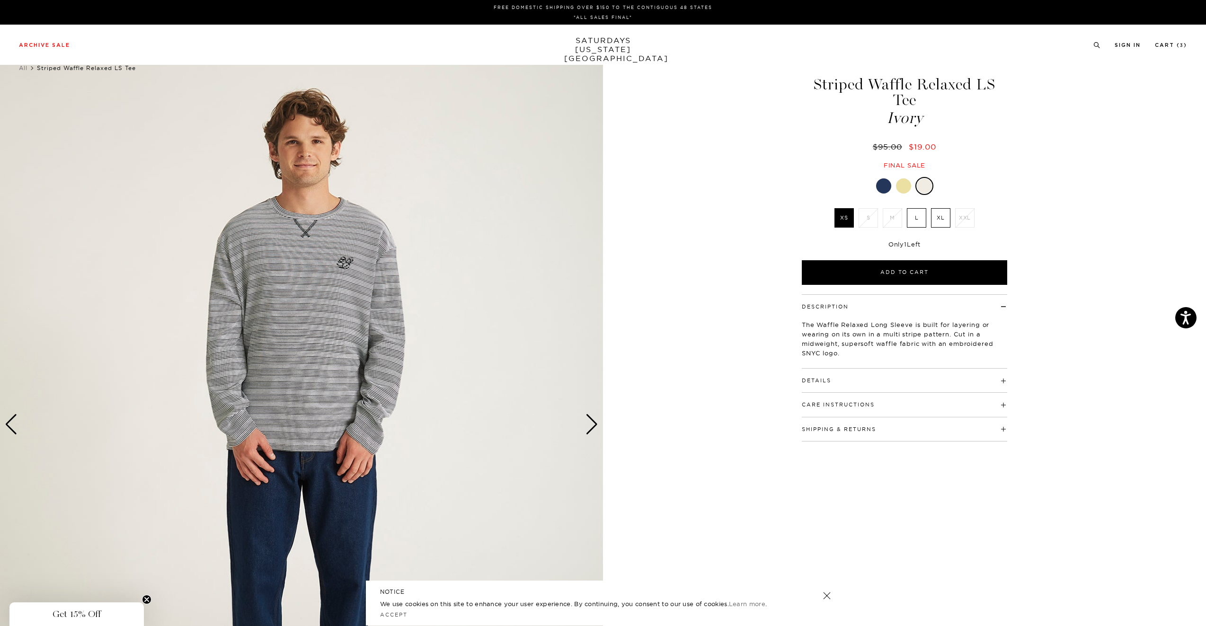
click at [587, 433] on div "Next slide" at bounding box center [592, 424] width 13 height 21
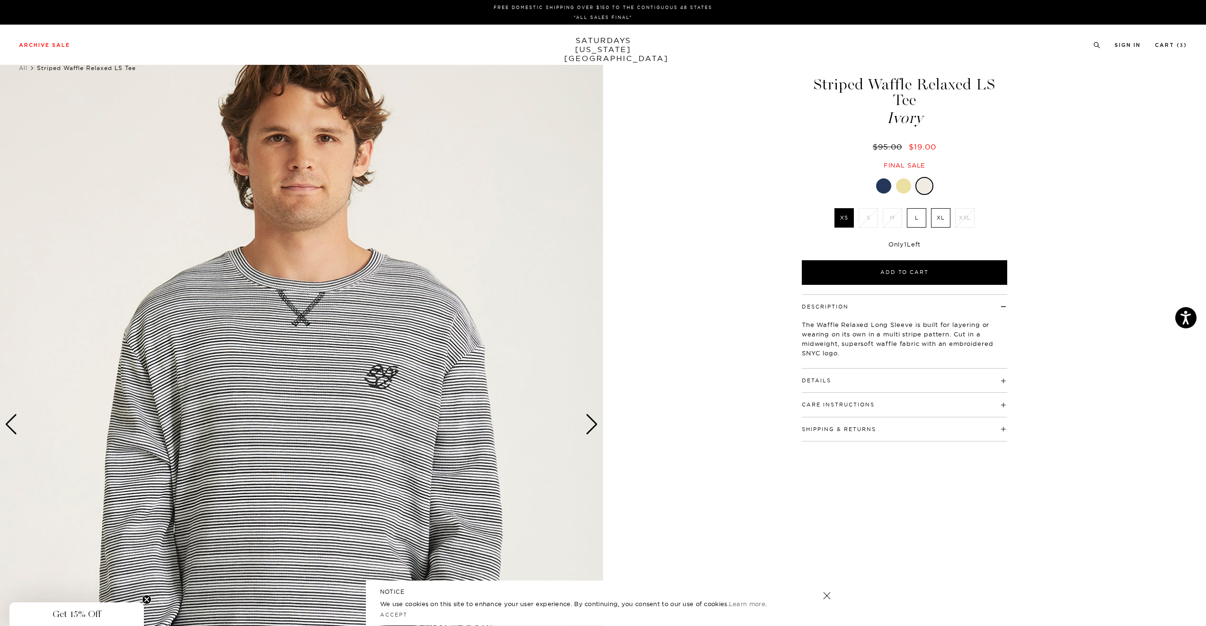
click at [587, 433] on div "Next slide" at bounding box center [592, 424] width 13 height 21
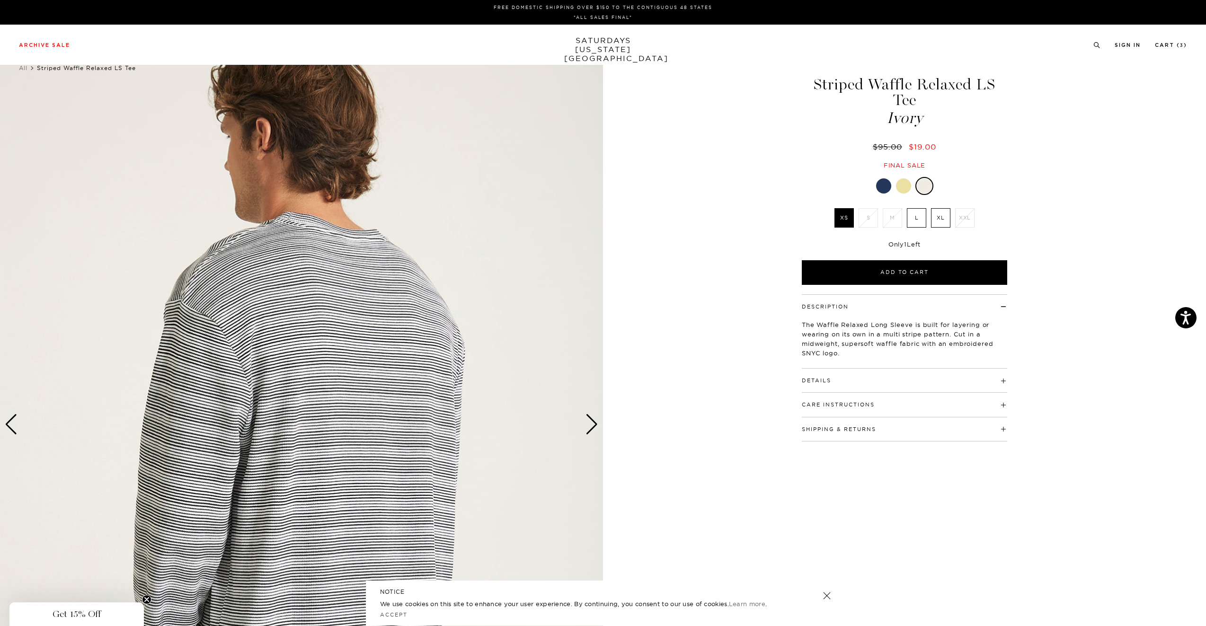
click at [587, 433] on div "Next slide" at bounding box center [592, 424] width 13 height 21
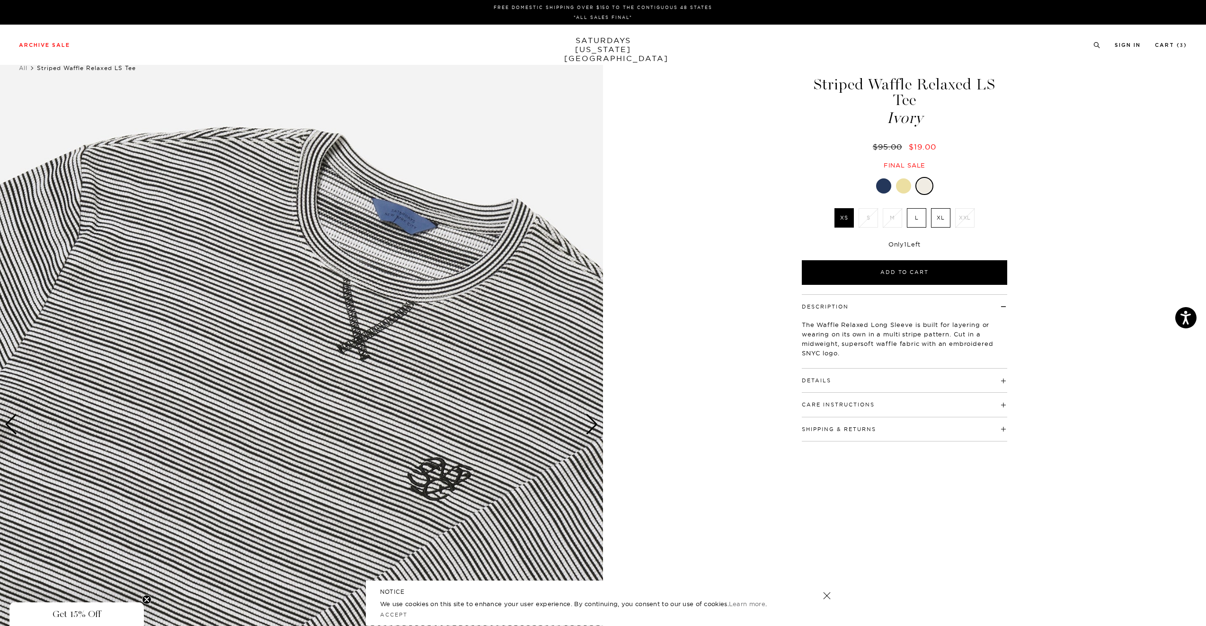
click at [587, 433] on div "Next slide" at bounding box center [592, 424] width 13 height 21
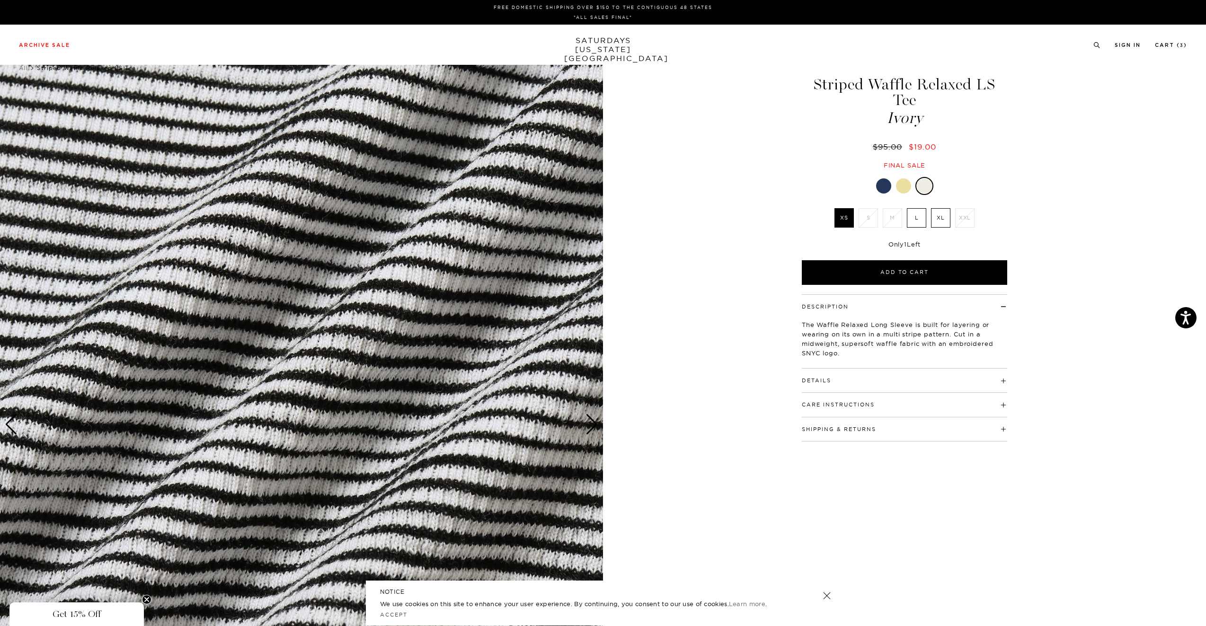
click at [587, 433] on div "Next slide" at bounding box center [592, 424] width 13 height 21
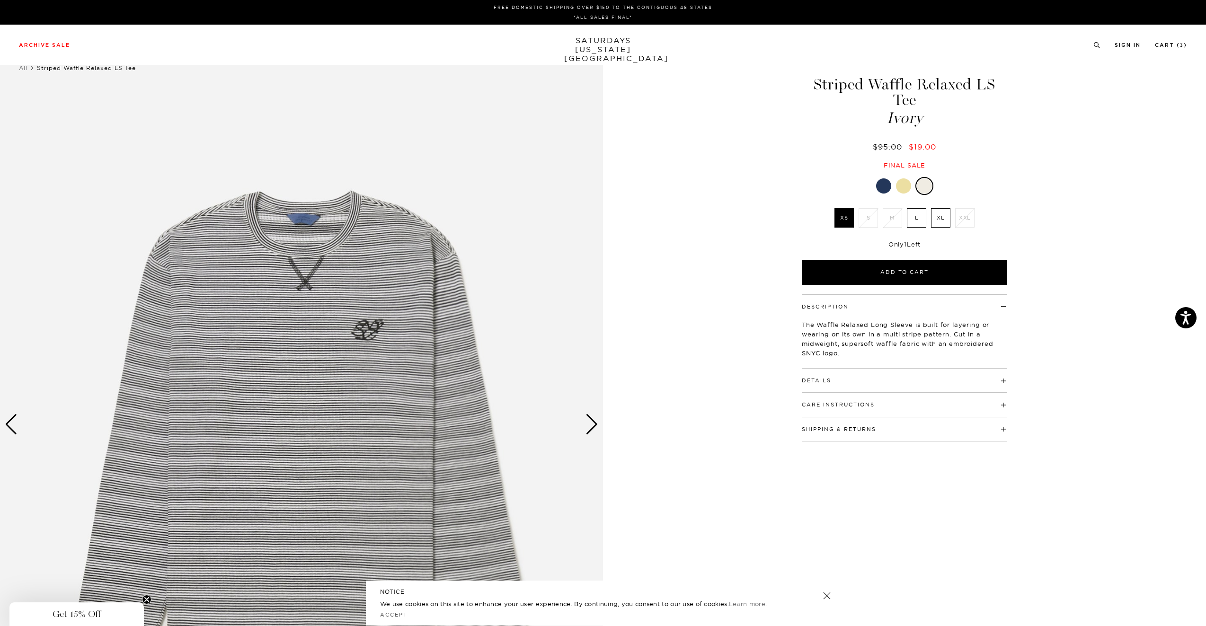
click at [587, 433] on div "Next slide" at bounding box center [592, 424] width 13 height 21
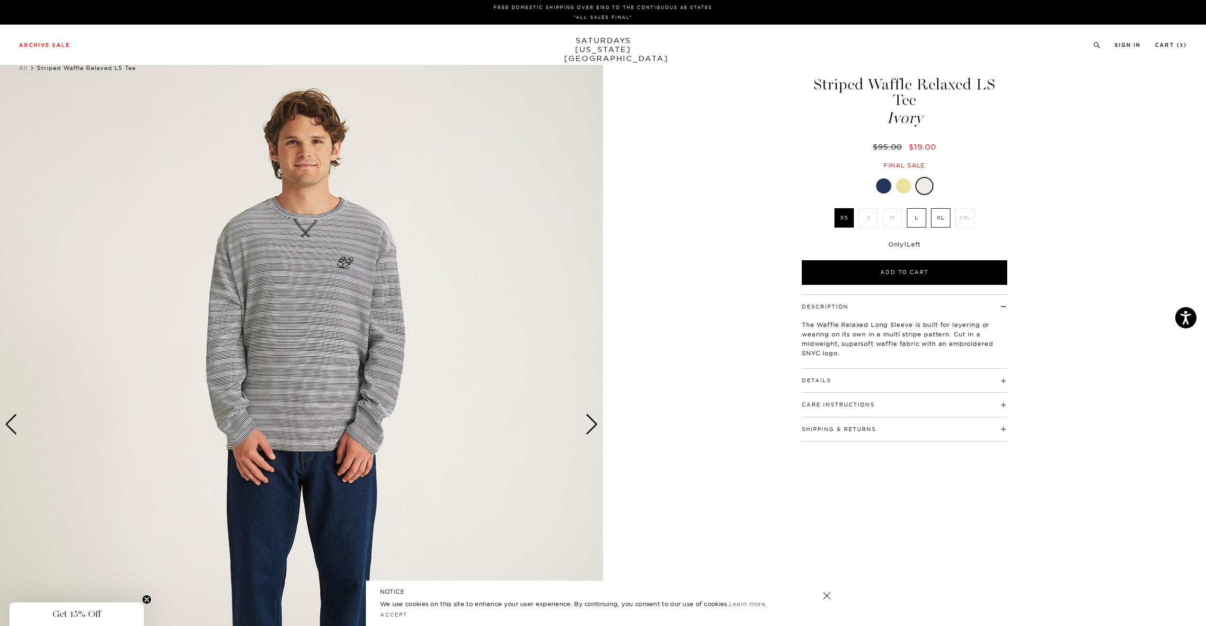
click at [587, 433] on div "Next slide" at bounding box center [592, 424] width 13 height 21
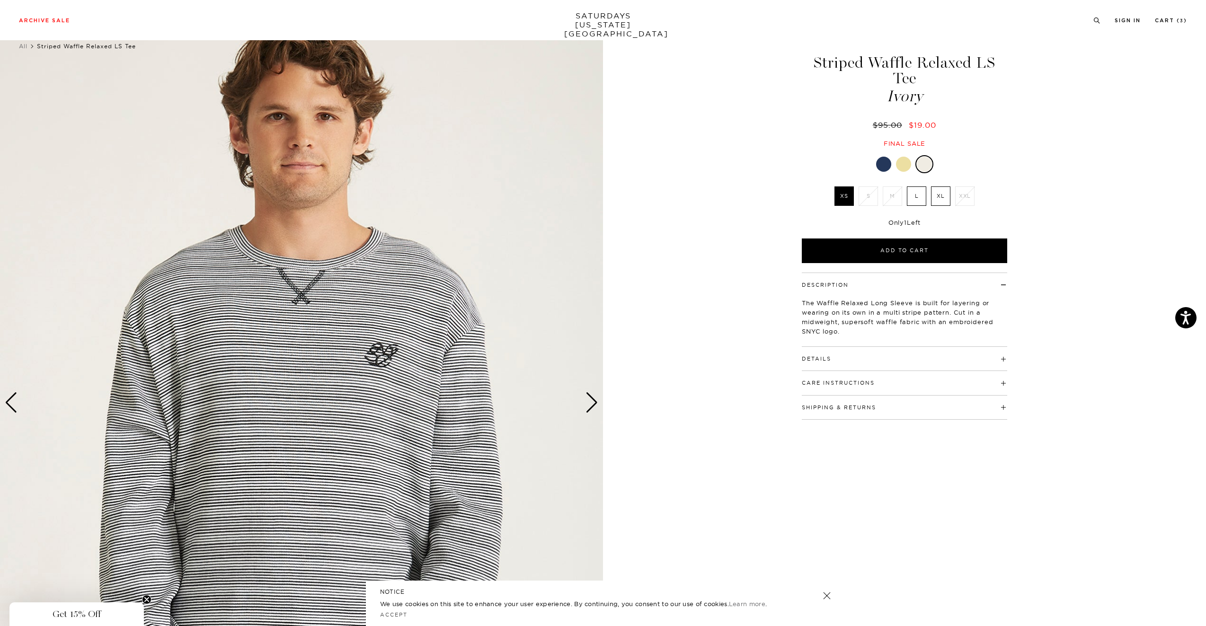
scroll to position [29, 0]
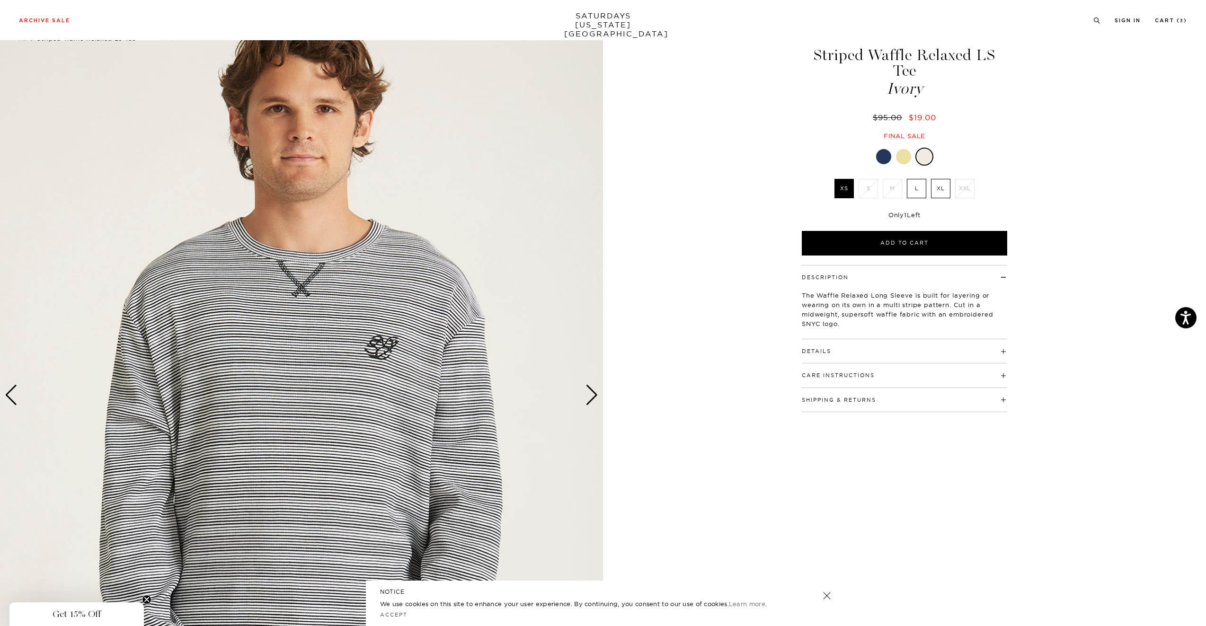
click at [883, 149] on div at bounding box center [883, 156] width 15 height 15
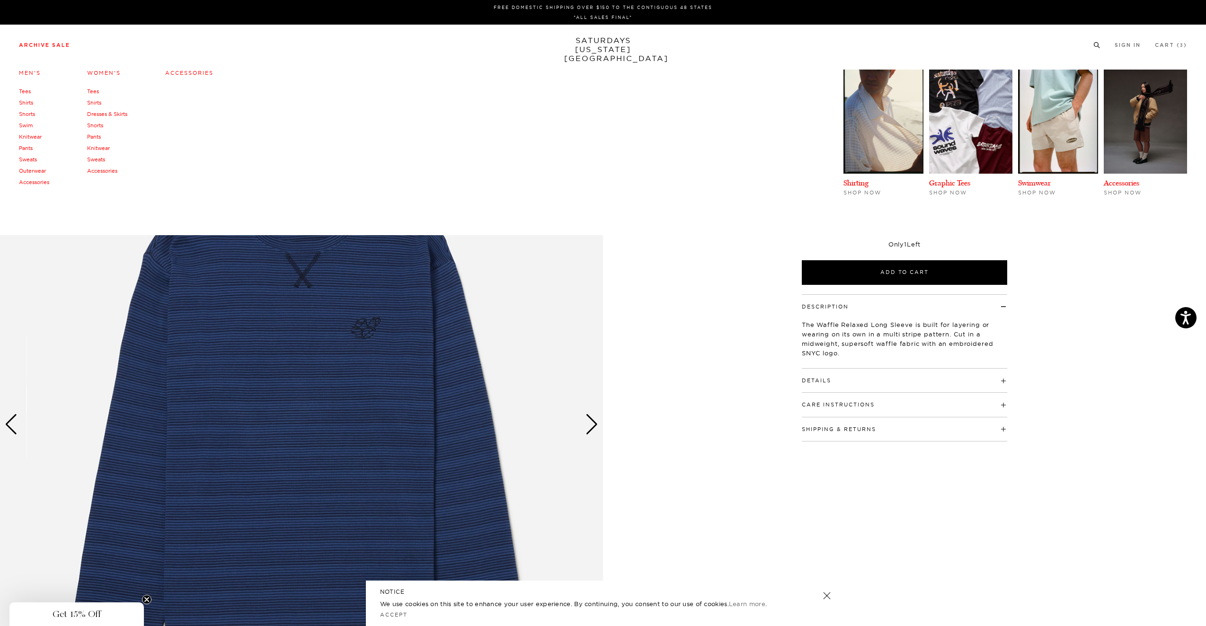
click at [29, 93] on link "Tees" at bounding box center [25, 91] width 12 height 7
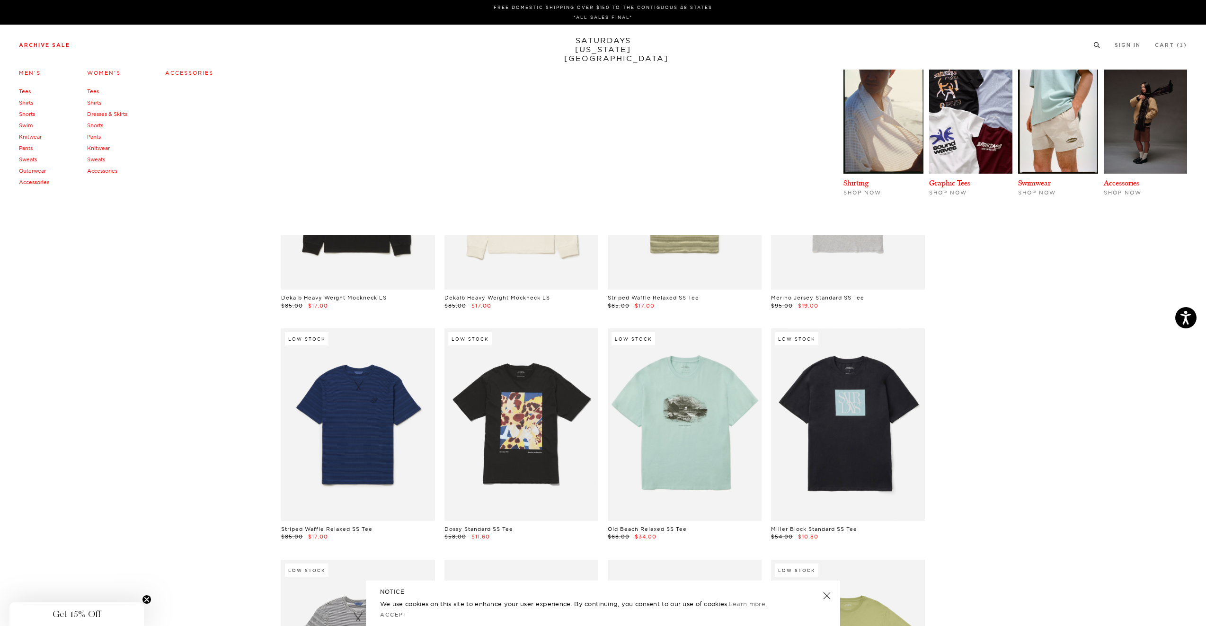
click at [27, 103] on link "Shirts" at bounding box center [26, 102] width 14 height 7
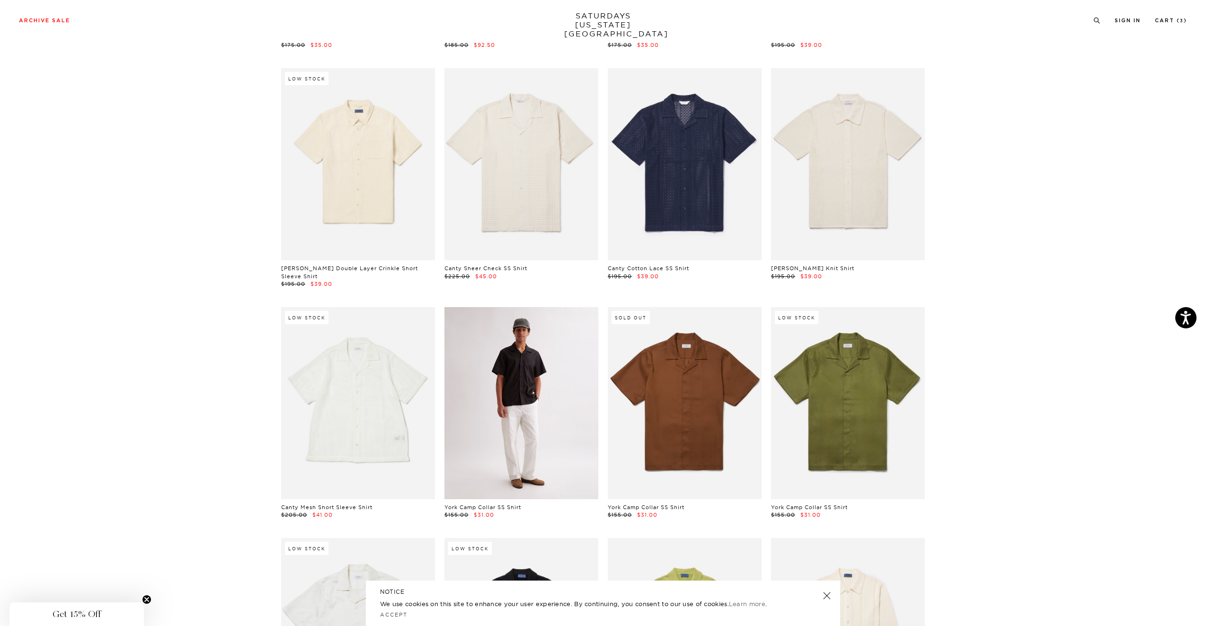
scroll to position [704, 0]
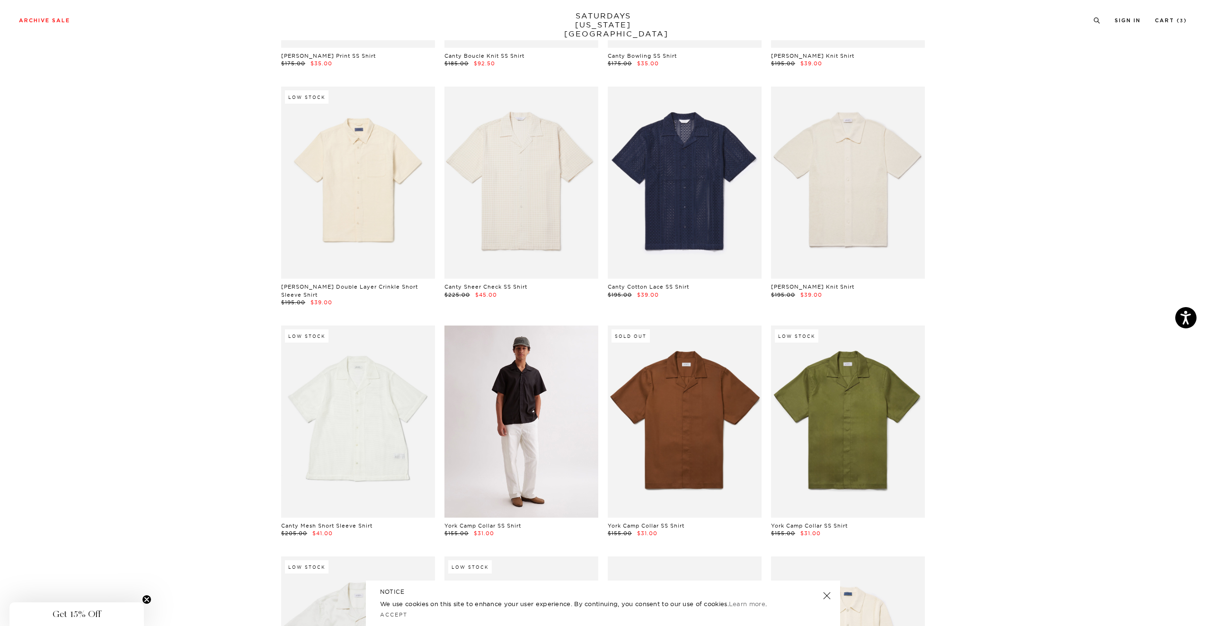
click at [539, 403] on link at bounding box center [522, 422] width 154 height 192
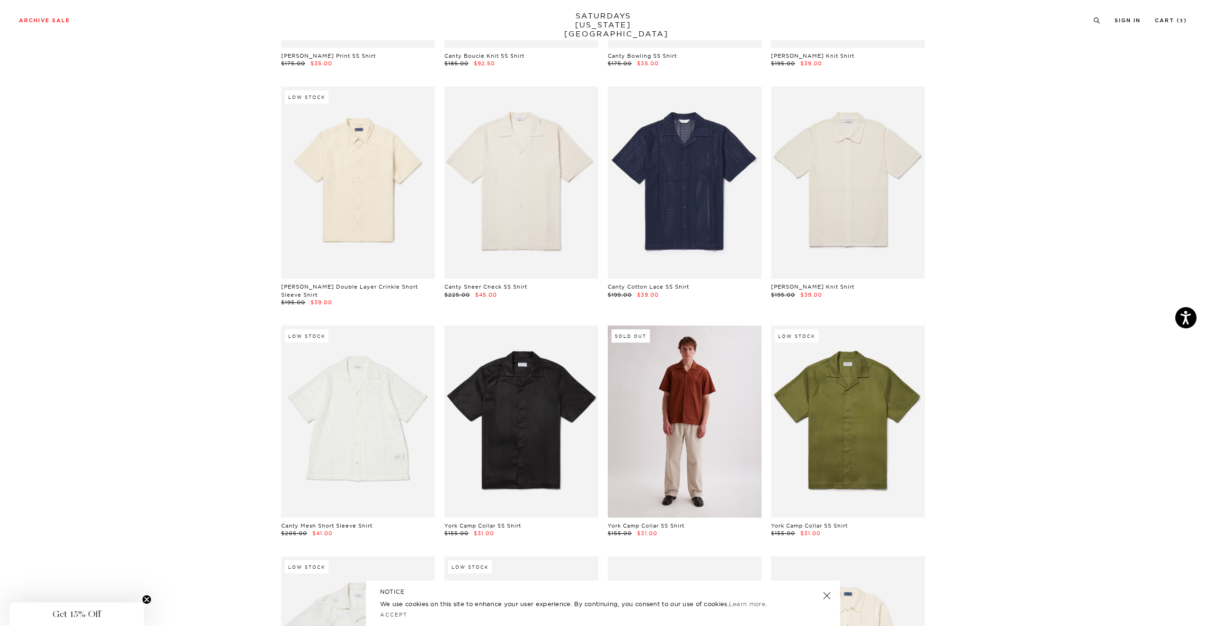
click at [694, 379] on link at bounding box center [685, 422] width 154 height 192
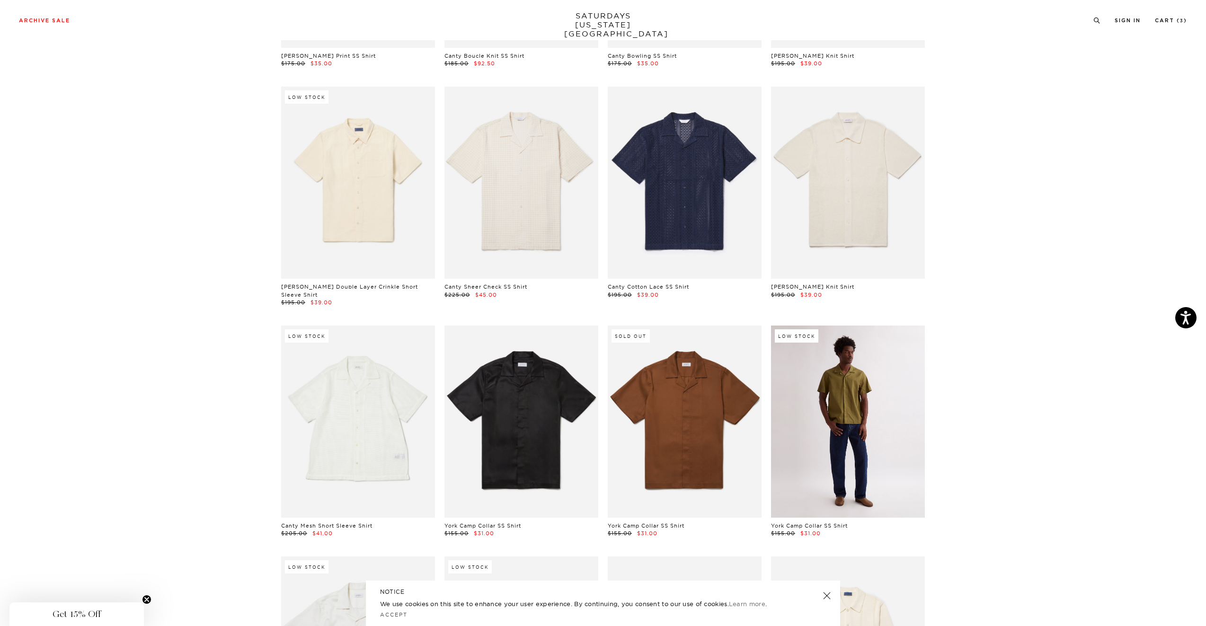
click at [883, 418] on link at bounding box center [848, 422] width 154 height 192
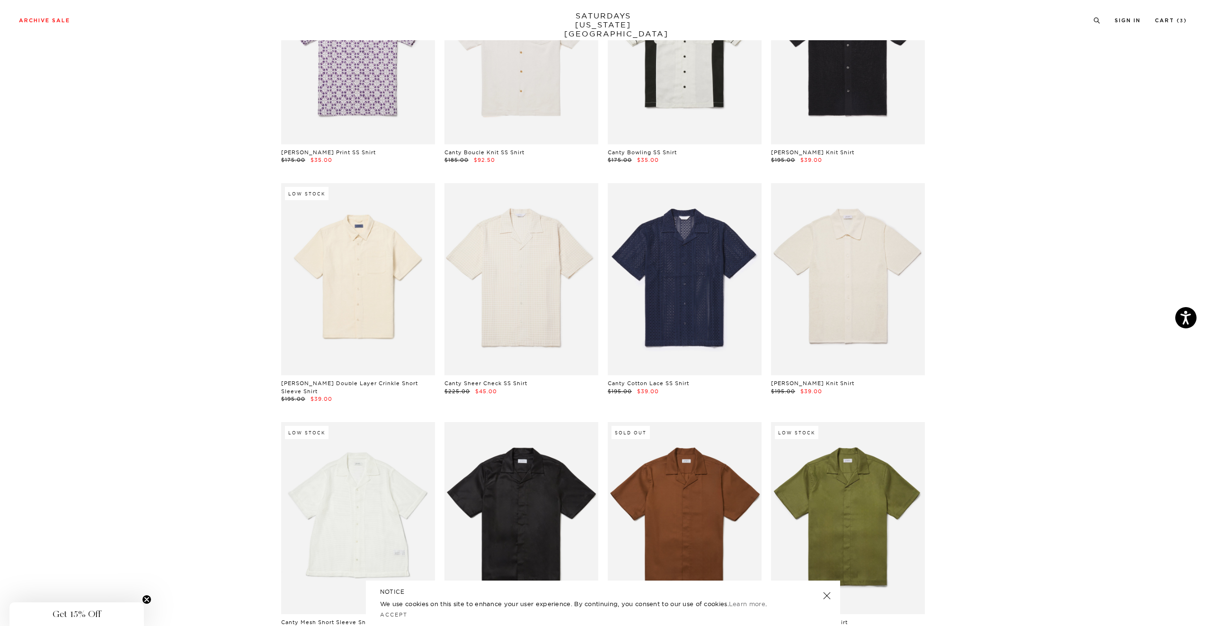
scroll to position [616, 0]
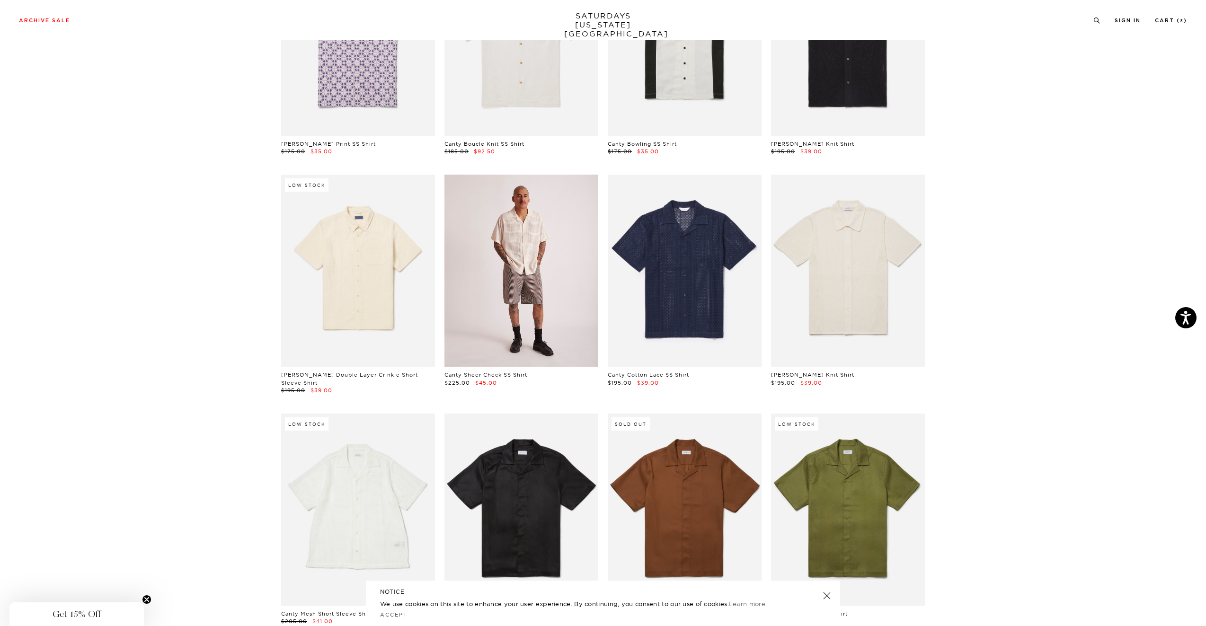
click at [569, 273] on link at bounding box center [522, 271] width 154 height 192
click at [529, 278] on link at bounding box center [522, 271] width 154 height 192
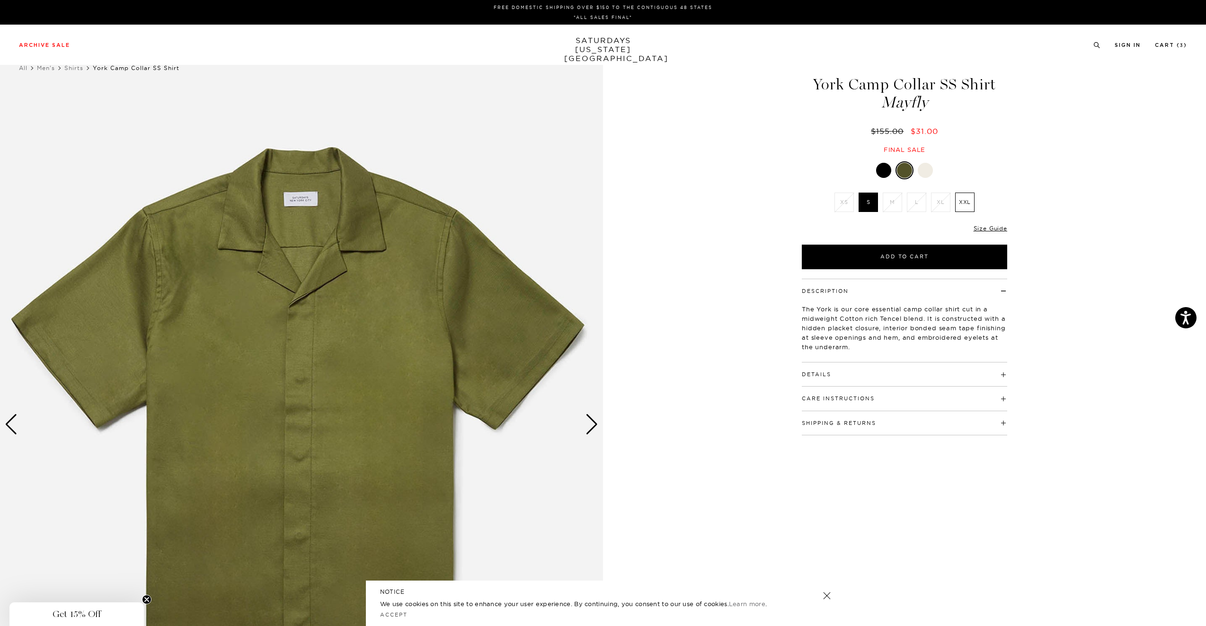
scroll to position [0, 0]
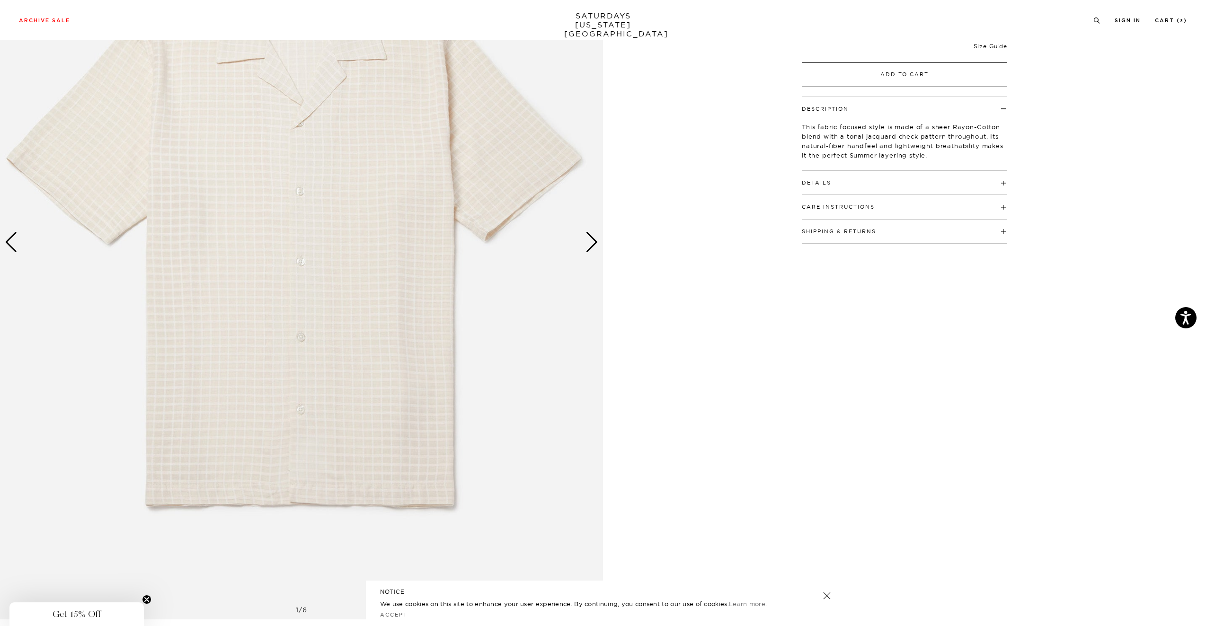
scroll to position [58, 0]
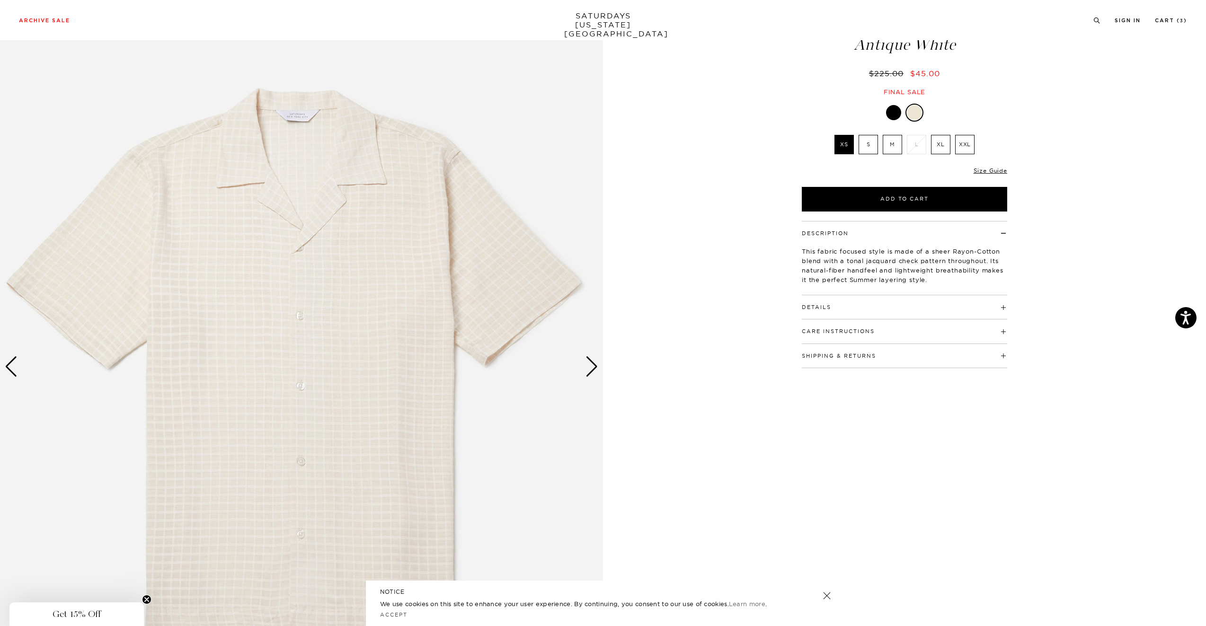
click at [967, 313] on div "Details 82% Rayon / 18% Cotton Relaxed Fit Open camp collar Button closure Side…" at bounding box center [904, 307] width 205 height 24
click at [981, 303] on h4 "Details" at bounding box center [904, 303] width 205 height 16
click at [898, 151] on label "M" at bounding box center [892, 144] width 19 height 19
click at [0, 0] on input "M" at bounding box center [0, 0] width 0 height 0
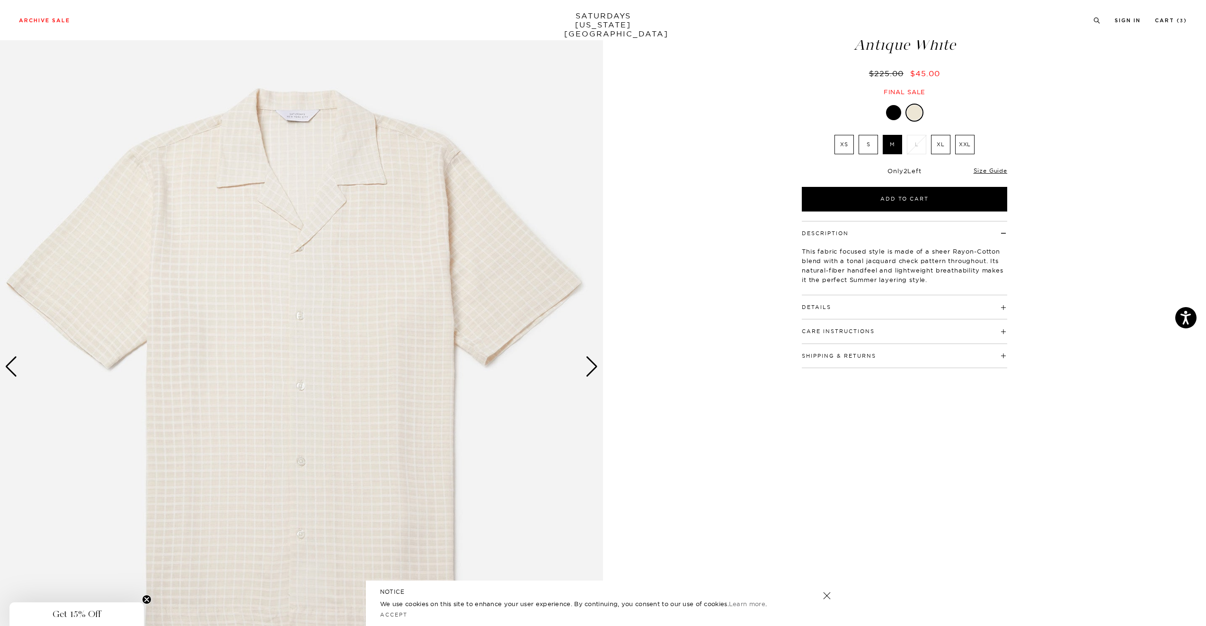
click at [590, 370] on div "Next slide" at bounding box center [592, 366] width 13 height 21
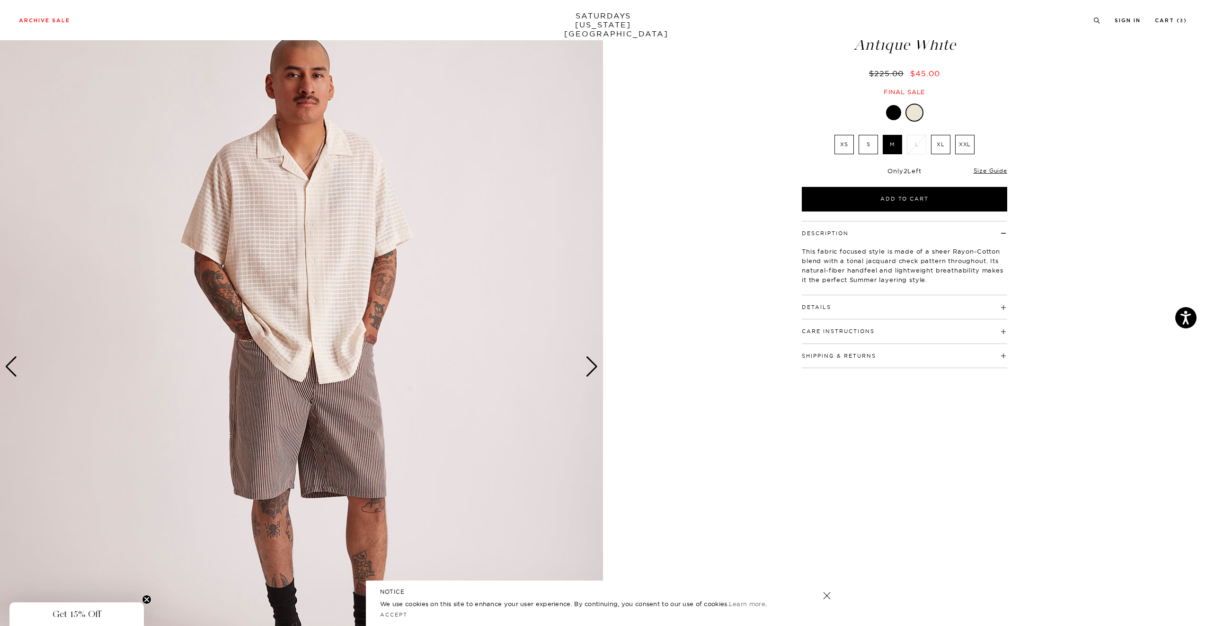
click at [590, 370] on div "Next slide" at bounding box center [592, 366] width 13 height 21
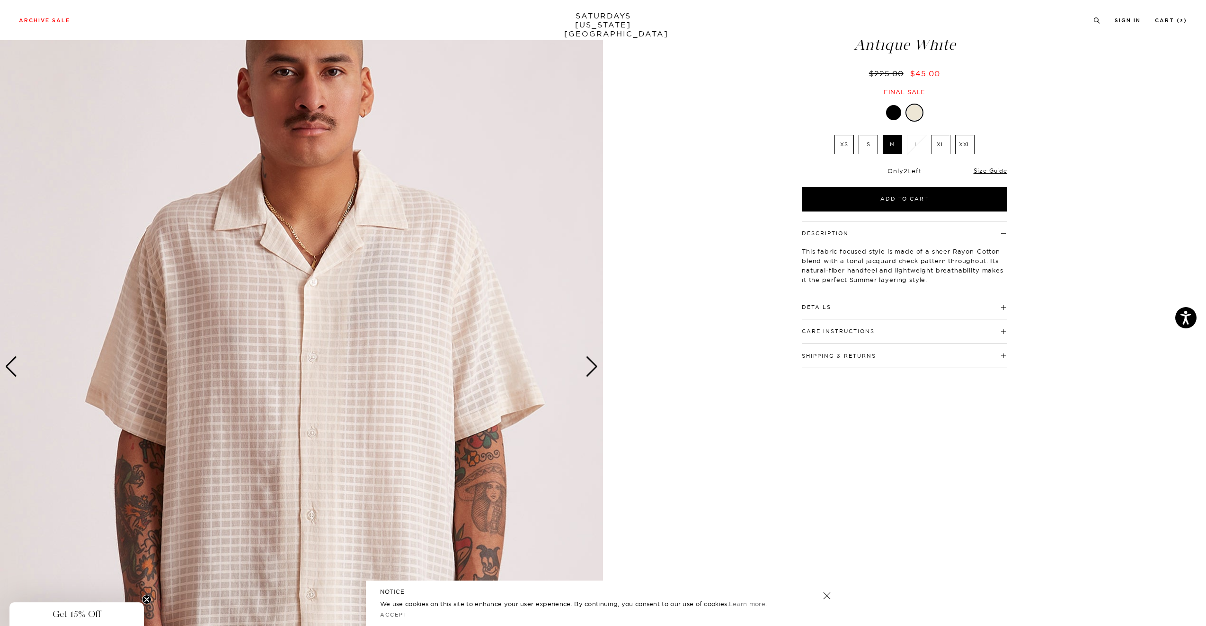
click at [590, 370] on div "Next slide" at bounding box center [592, 366] width 13 height 21
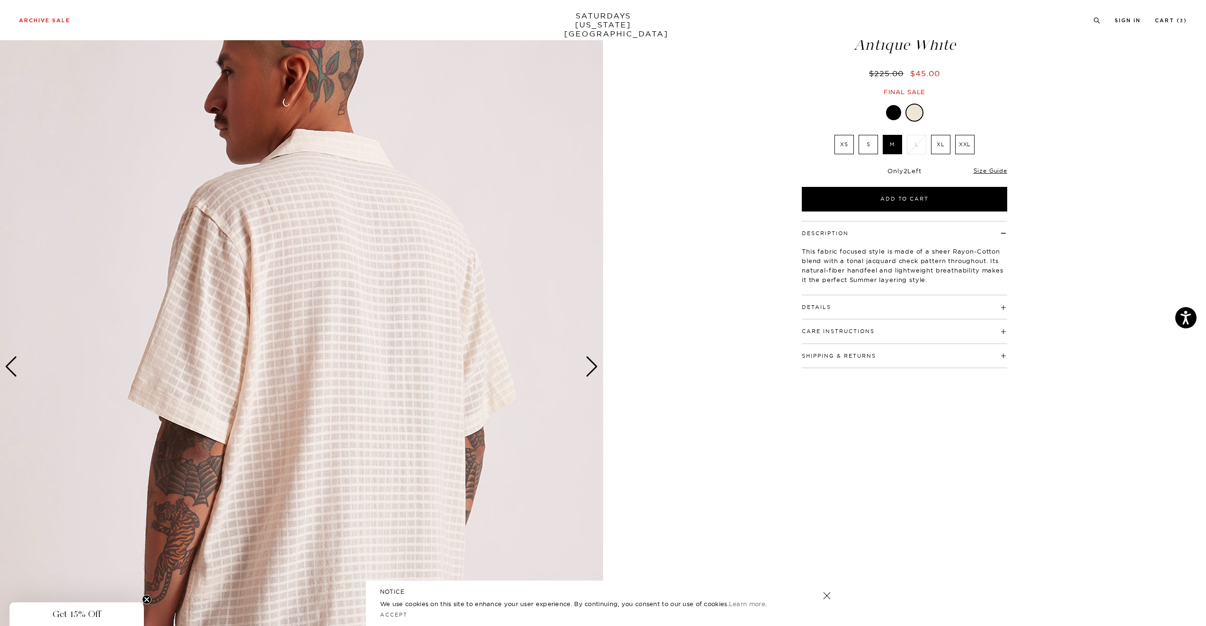
click at [11, 370] on div "Previous slide" at bounding box center [11, 366] width 13 height 21
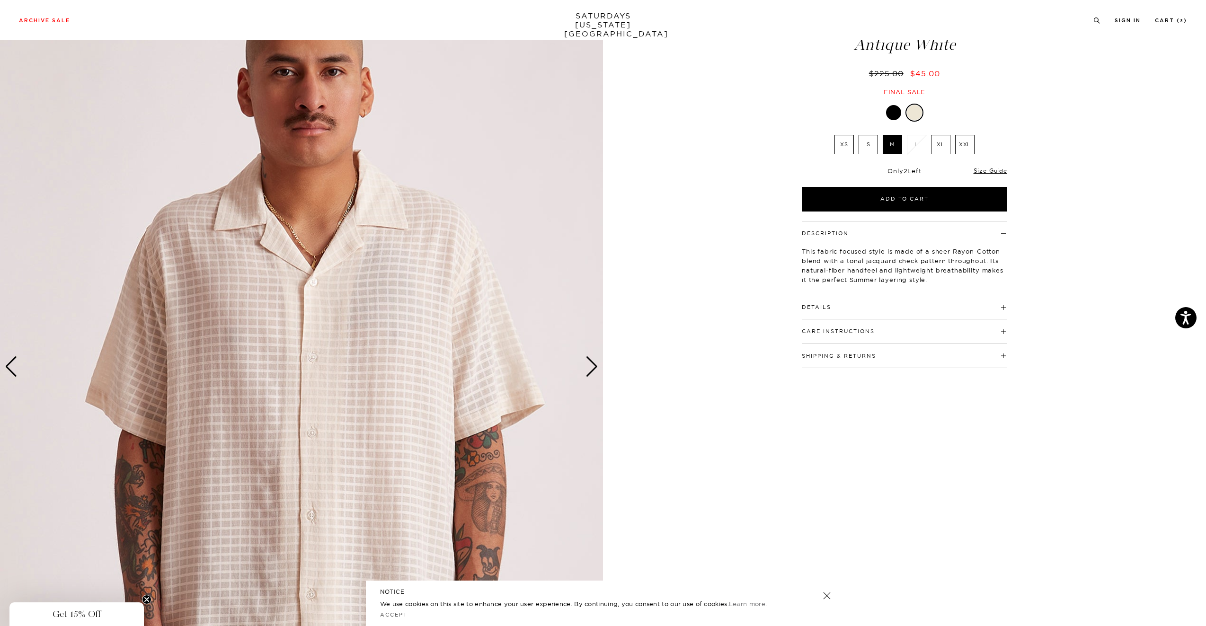
click at [11, 370] on div "Previous slide" at bounding box center [11, 366] width 13 height 21
click at [810, 298] on h4 "Details" at bounding box center [904, 303] width 205 height 16
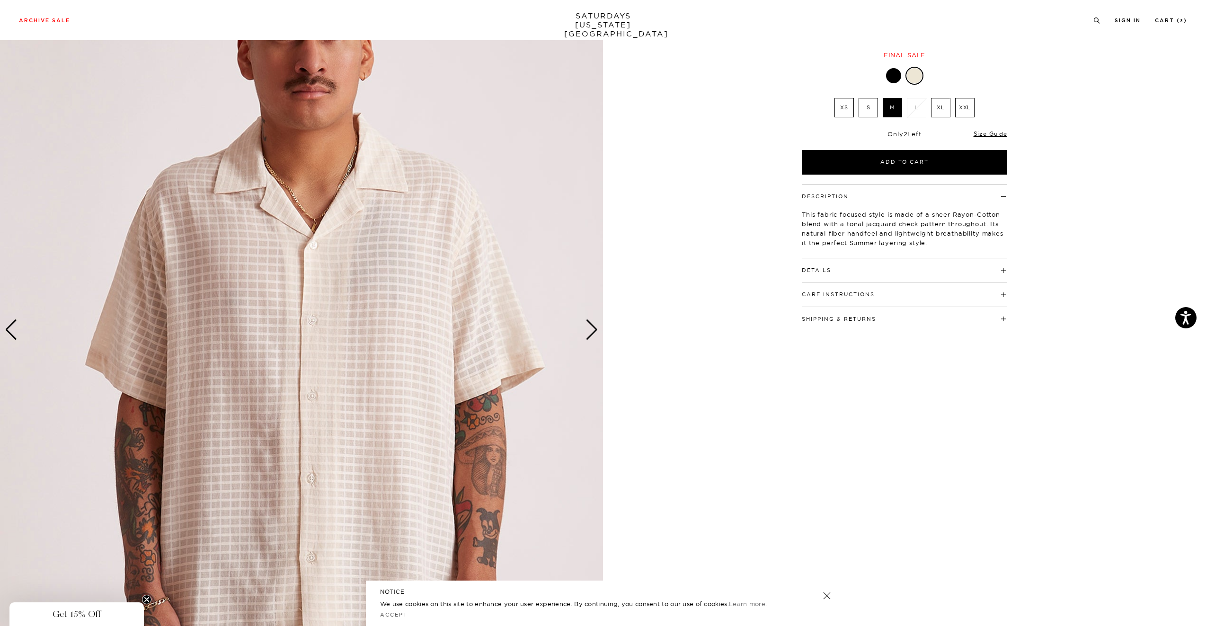
scroll to position [139, 0]
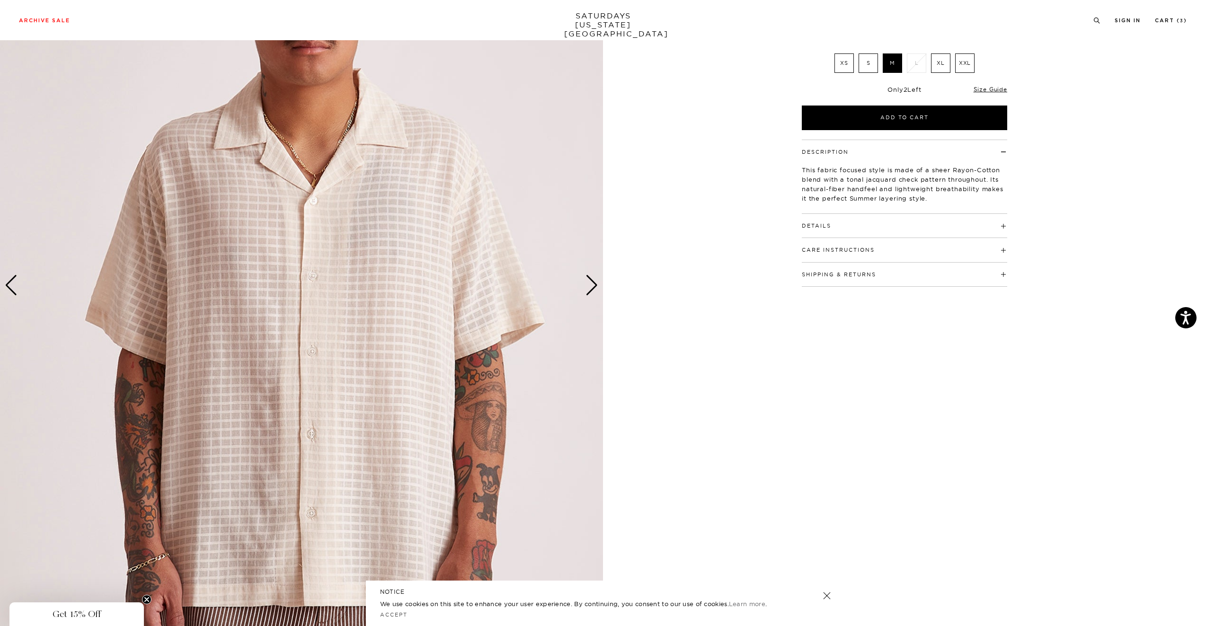
click at [588, 284] on div "Next slide" at bounding box center [592, 285] width 13 height 21
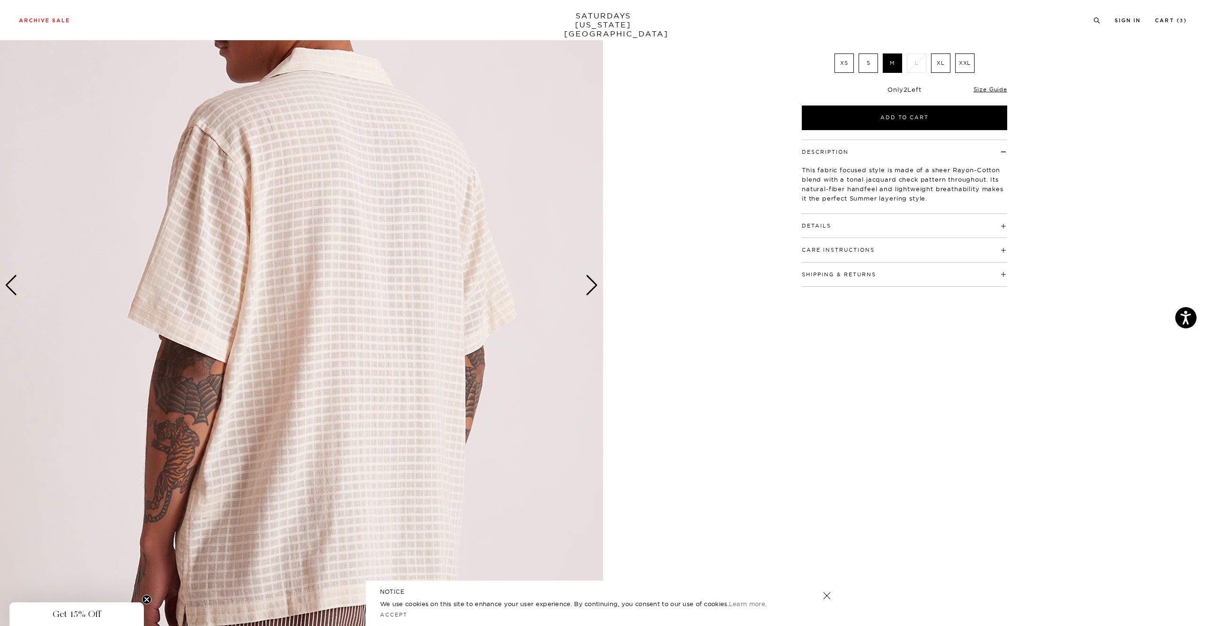
click at [588, 284] on div "Next slide" at bounding box center [592, 285] width 13 height 21
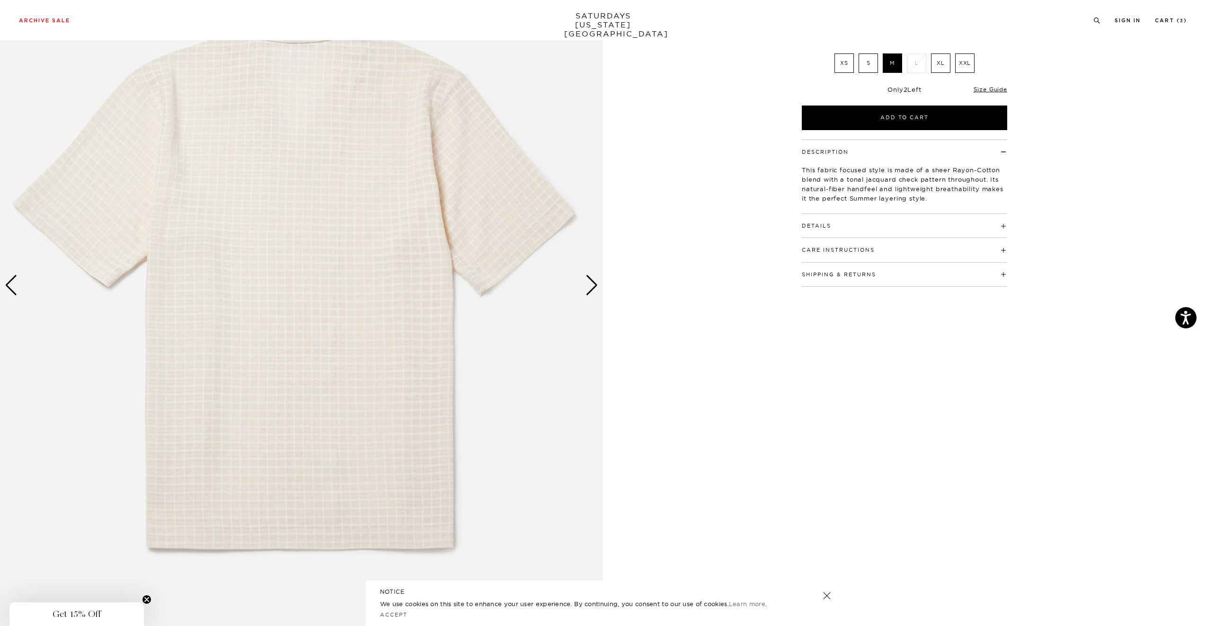
click at [588, 284] on div "Next slide" at bounding box center [592, 285] width 13 height 21
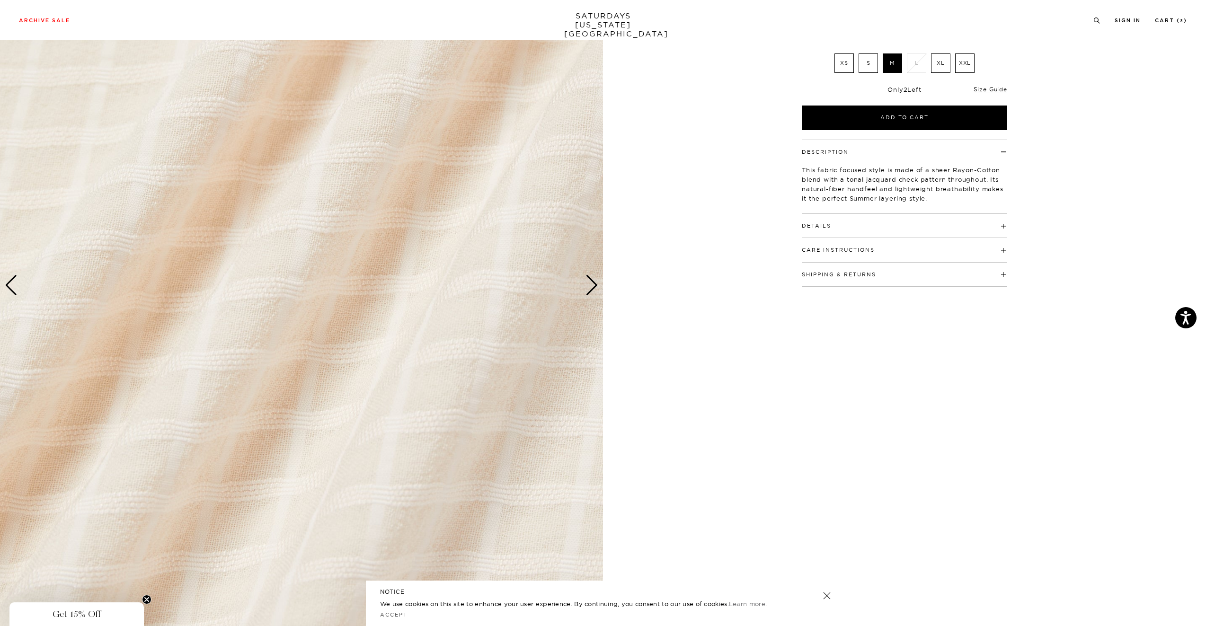
click at [588, 284] on div "Next slide" at bounding box center [592, 285] width 13 height 21
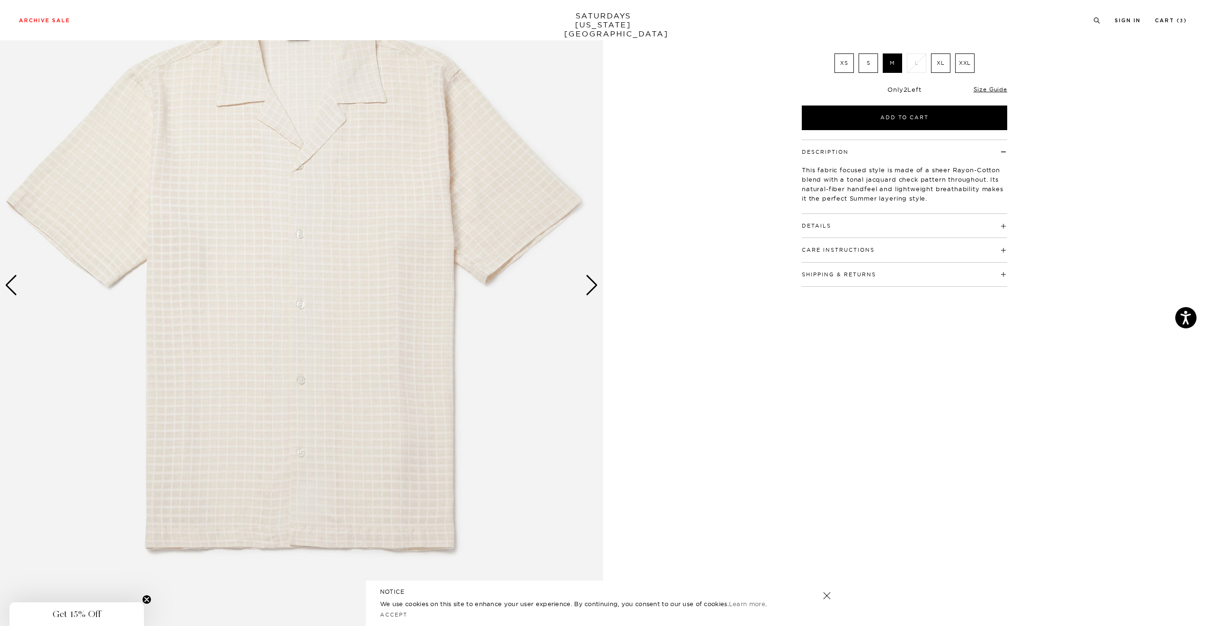
click at [588, 284] on div "Next slide" at bounding box center [592, 285] width 13 height 21
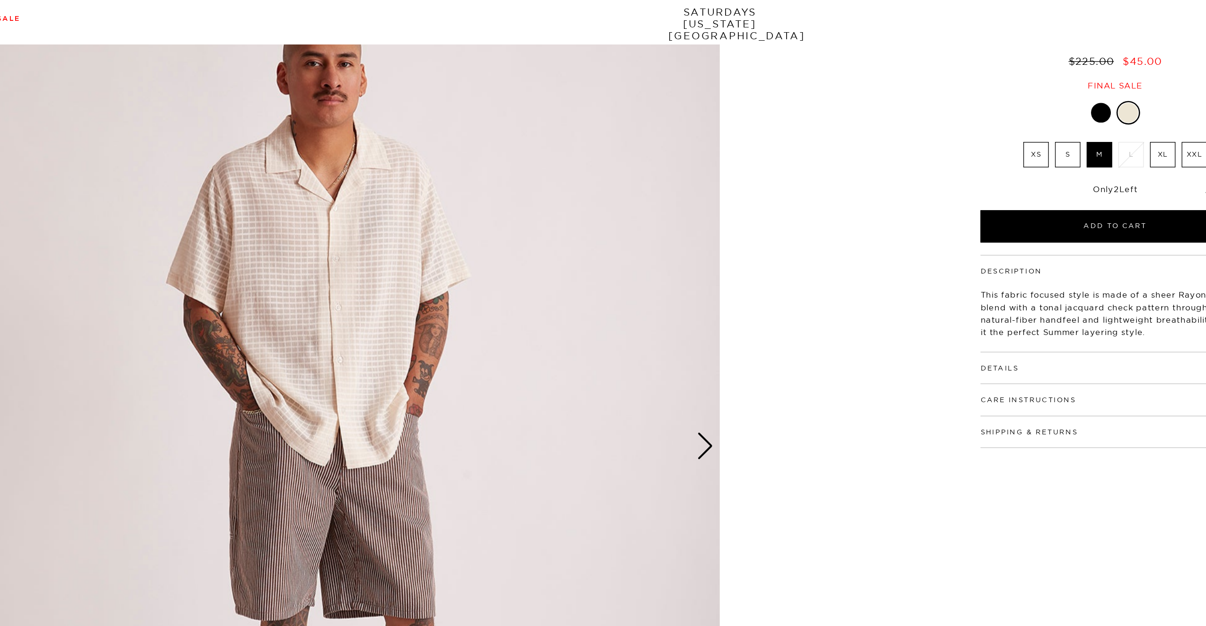
scroll to position [27, 0]
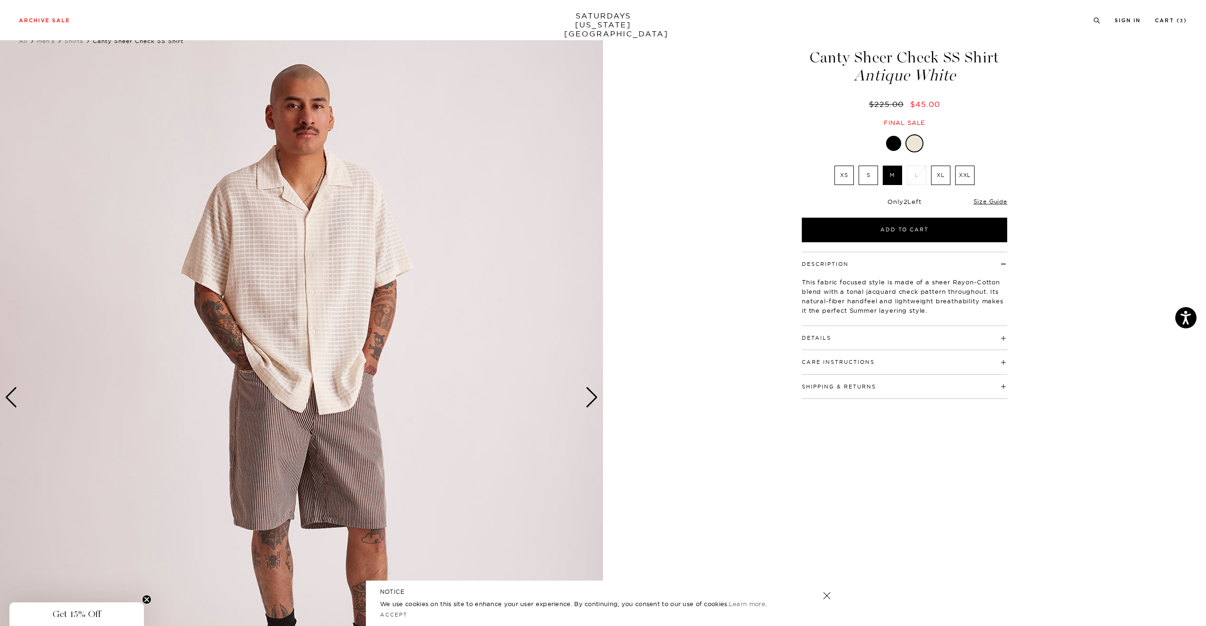
click at [585, 401] on img at bounding box center [301, 398] width 603 height 754
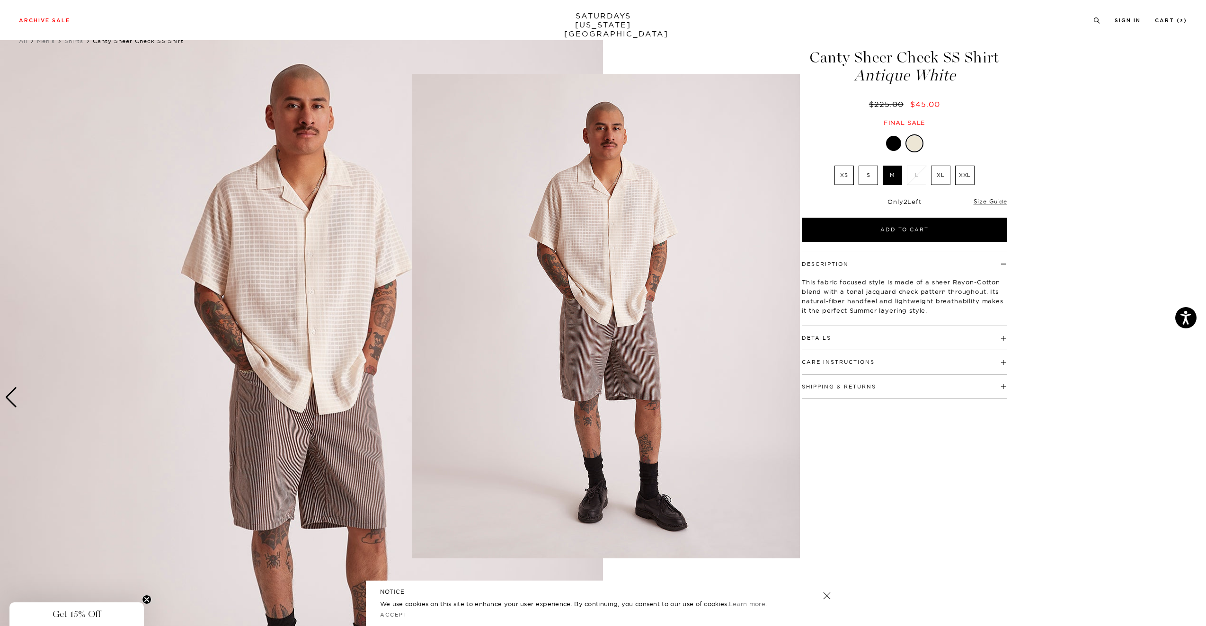
click at [751, 61] on figure at bounding box center [603, 313] width 1206 height 626
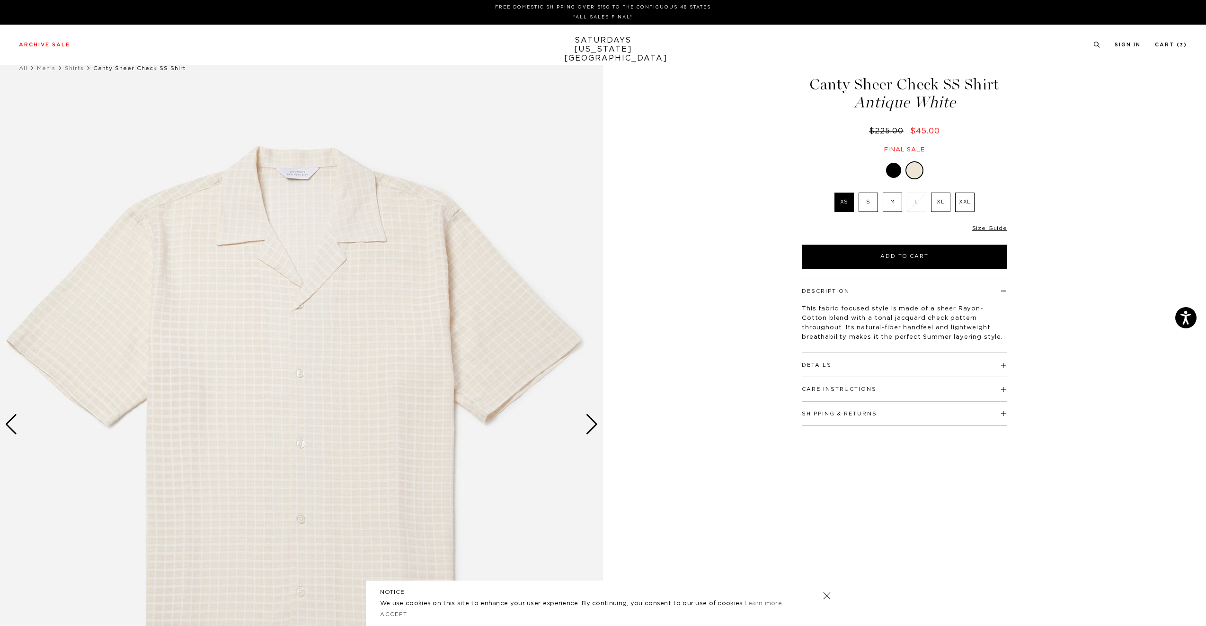
click at [898, 176] on div at bounding box center [893, 170] width 15 height 15
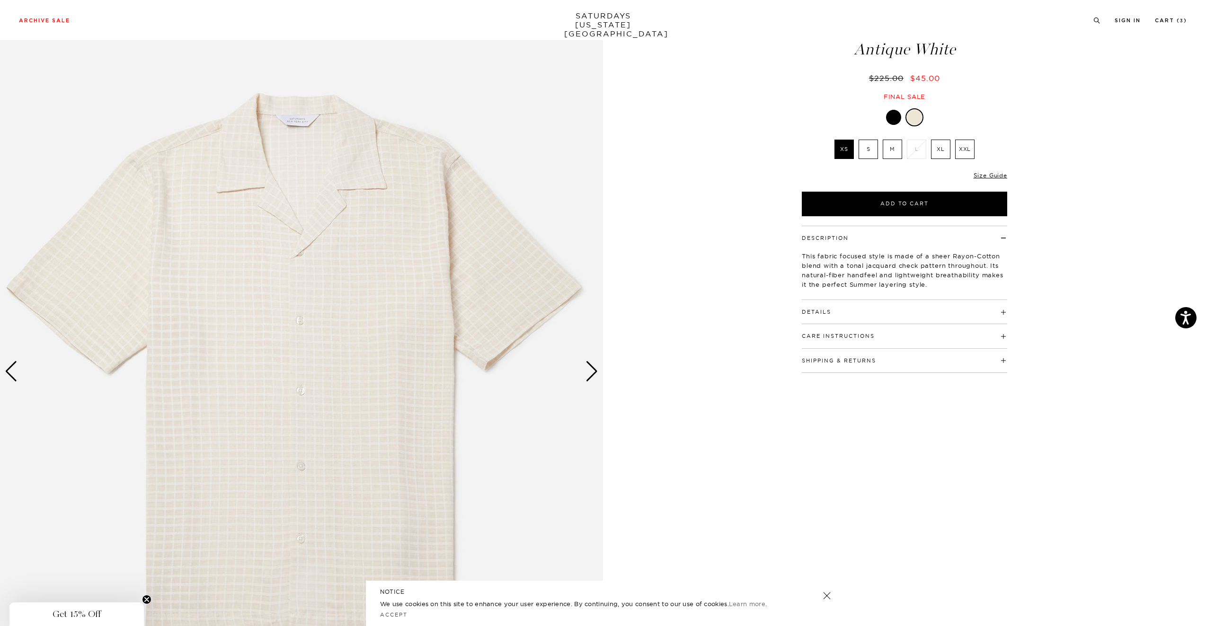
scroll to position [55, 0]
click at [941, 140] on label "XL" at bounding box center [940, 147] width 19 height 19
click at [0, 0] on input "XL" at bounding box center [0, 0] width 0 height 0
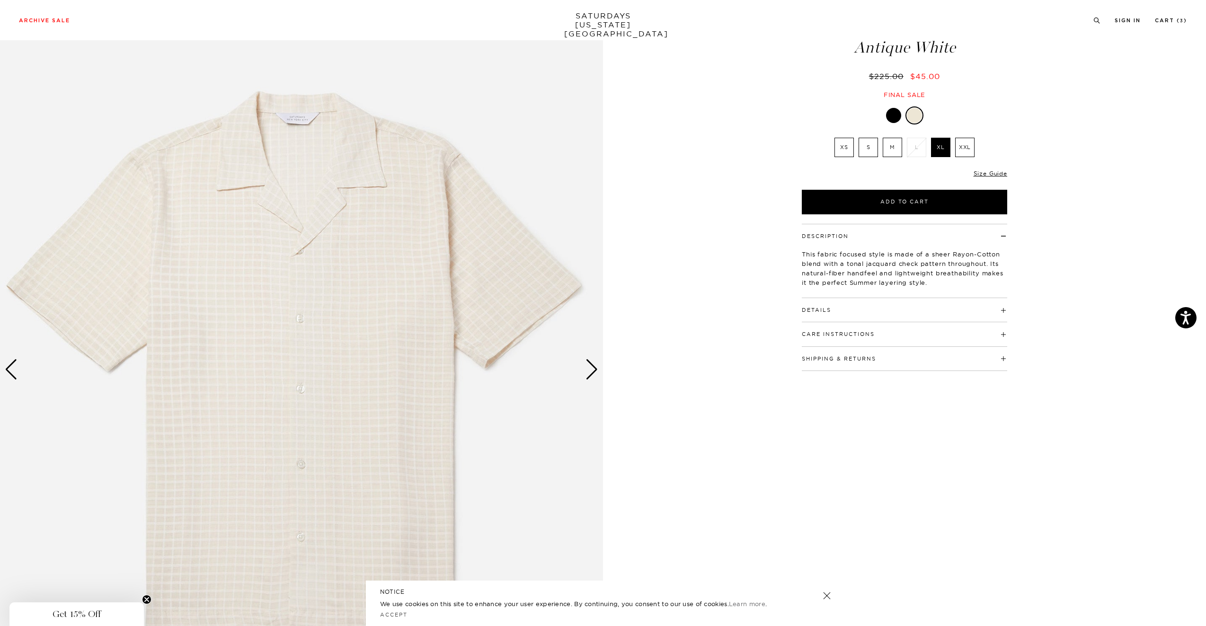
click at [895, 152] on label "M" at bounding box center [892, 147] width 19 height 19
click at [0, 0] on input "M" at bounding box center [0, 0] width 0 height 0
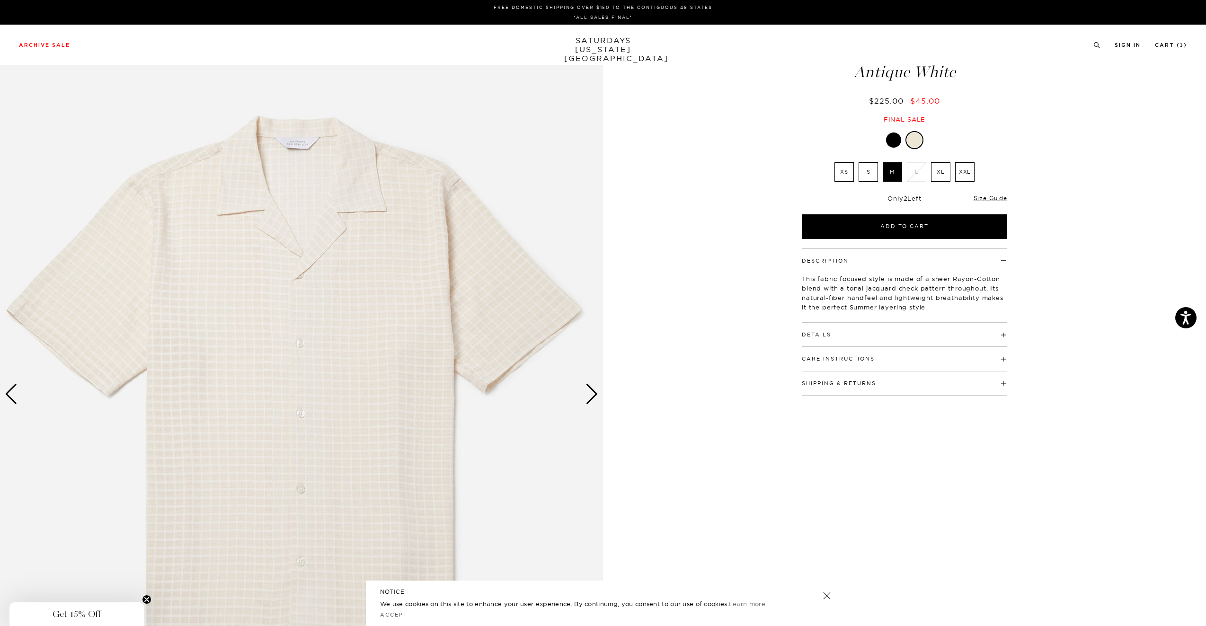
scroll to position [0, 0]
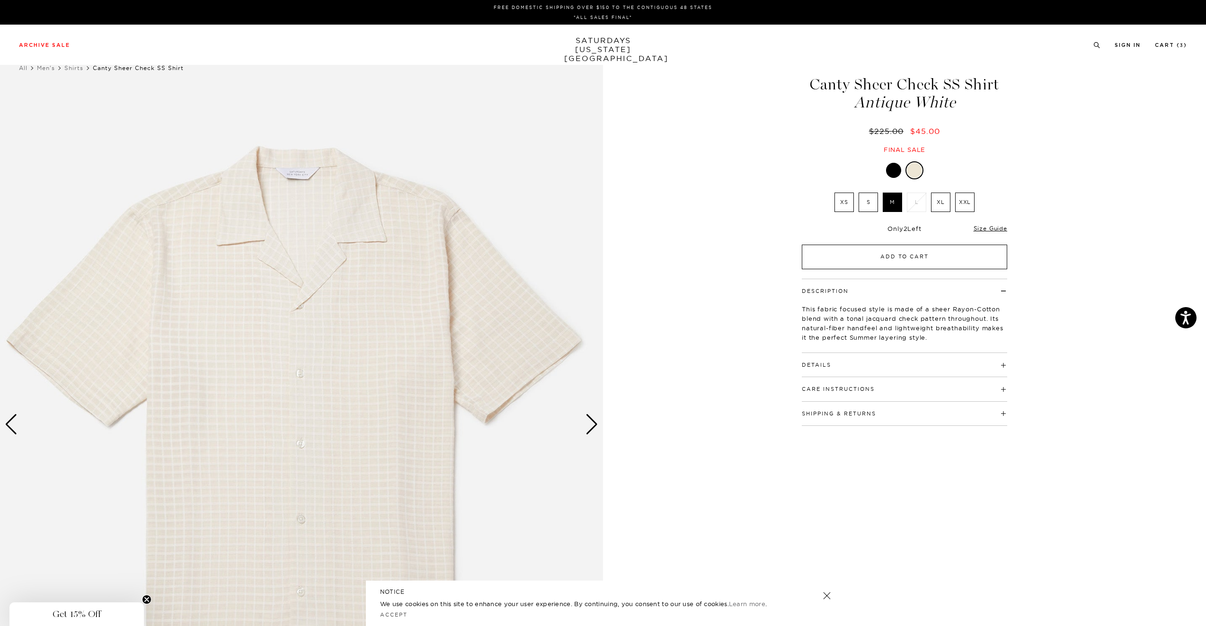
click at [894, 253] on button "Add to Cart" at bounding box center [904, 257] width 205 height 25
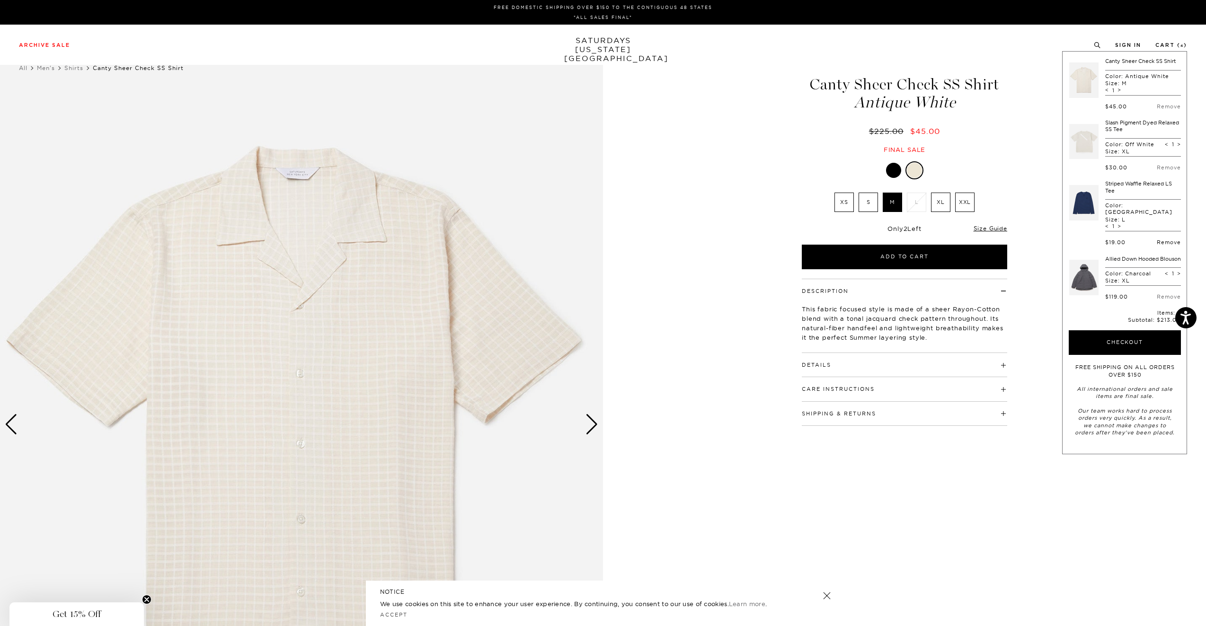
click at [1163, 239] on link "Remove" at bounding box center [1169, 242] width 24 height 7
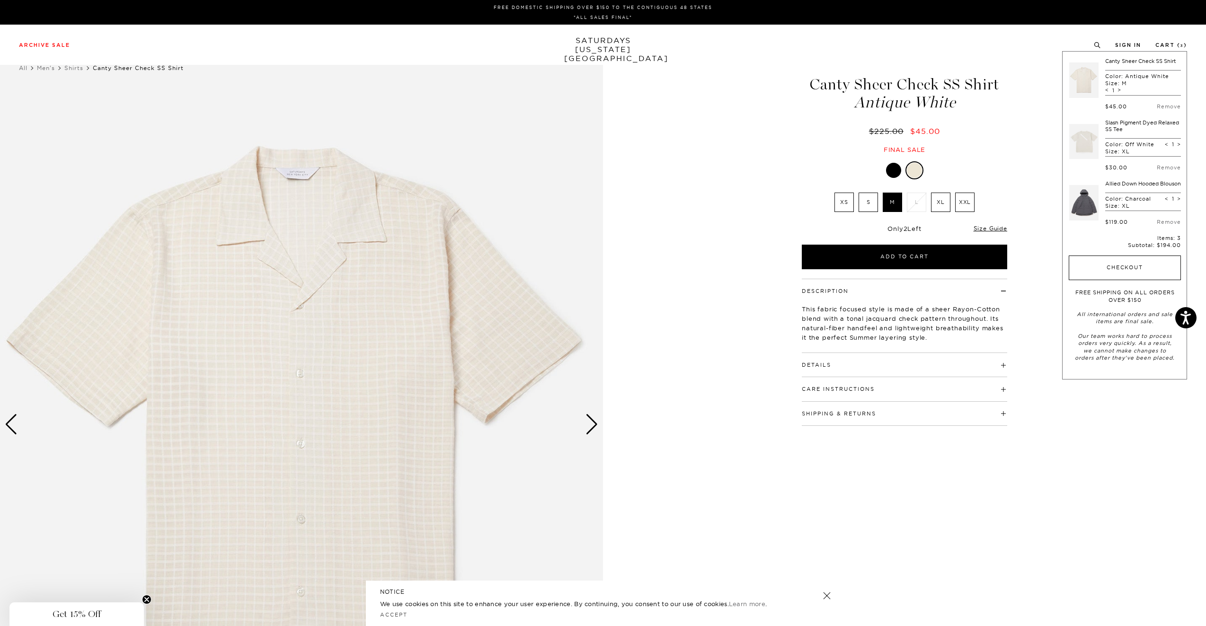
click at [1111, 267] on button "Checkout" at bounding box center [1125, 268] width 112 height 25
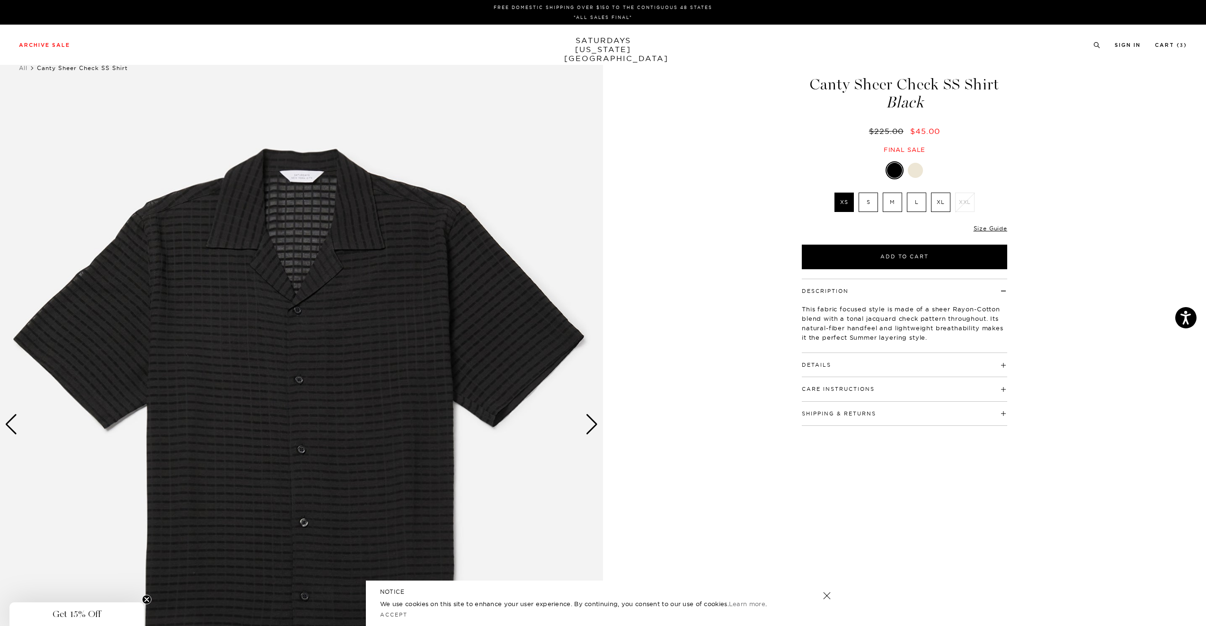
click at [911, 206] on label "L" at bounding box center [916, 202] width 19 height 19
click at [0, 0] on input "L" at bounding box center [0, 0] width 0 height 0
click at [592, 429] on div "Next slide" at bounding box center [592, 424] width 13 height 21
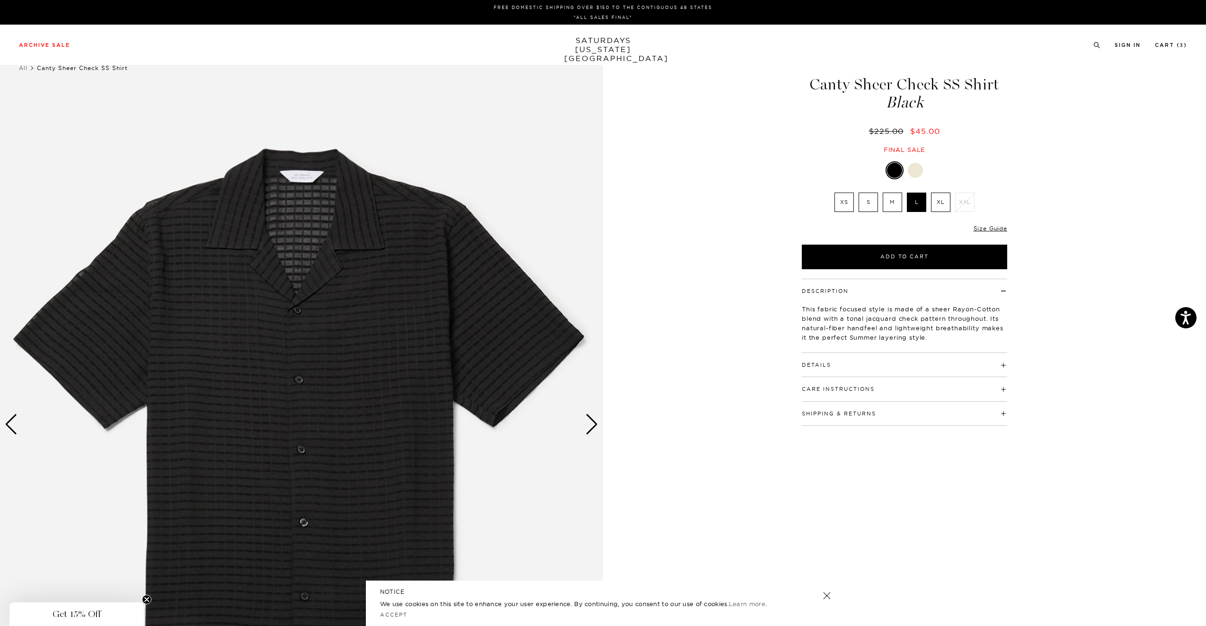
click at [592, 429] on div "Next slide" at bounding box center [592, 424] width 13 height 21
click at [844, 368] on div "Details 82% Rayon / 18% Cotton Relaxed Fit Open camp collar Button closure Side…" at bounding box center [904, 365] width 205 height 24
click at [828, 365] on button "Details" at bounding box center [816, 365] width 29 height 5
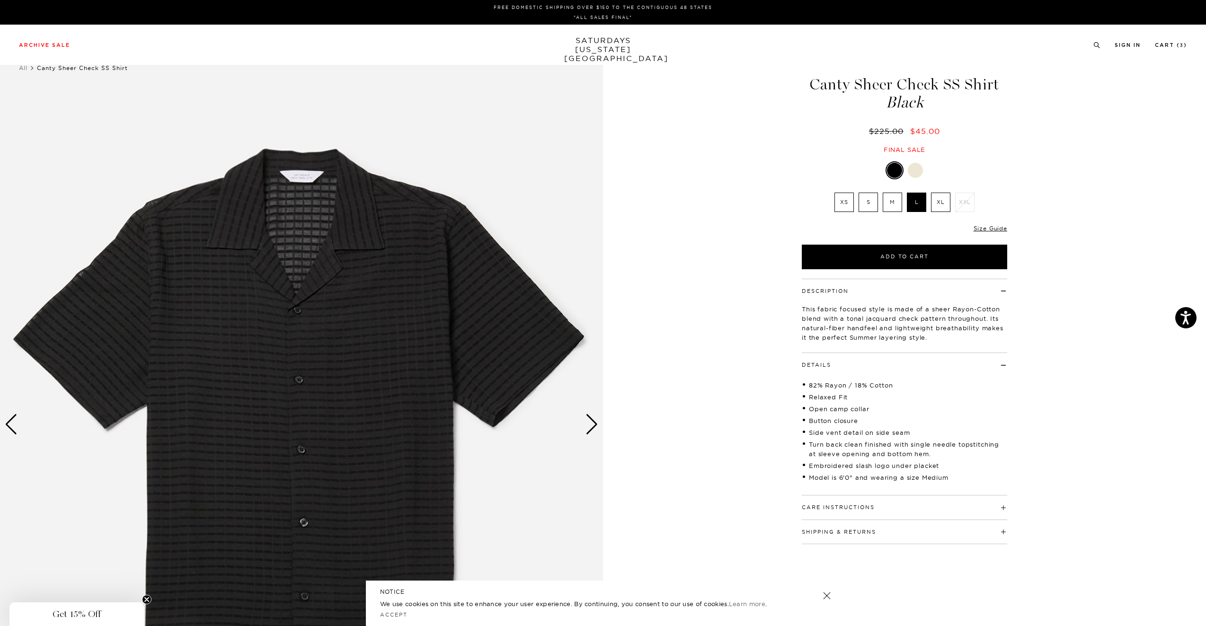
click at [828, 365] on button "Details" at bounding box center [816, 365] width 29 height 5
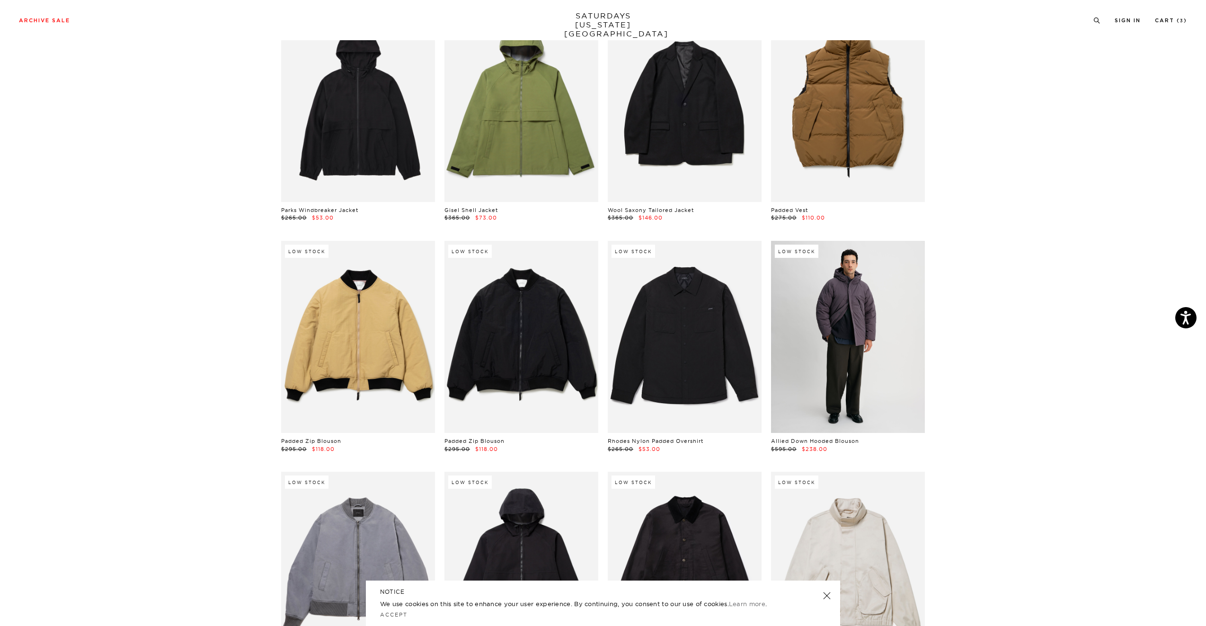
scroll to position [618, 0]
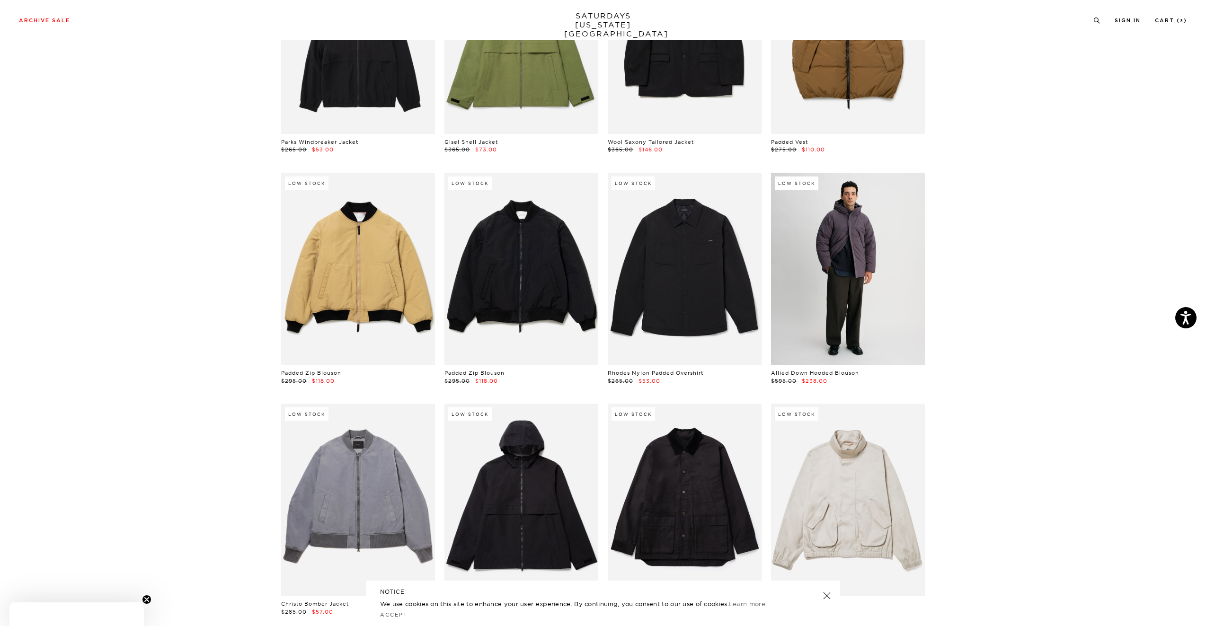
click at [861, 254] on link at bounding box center [848, 269] width 154 height 192
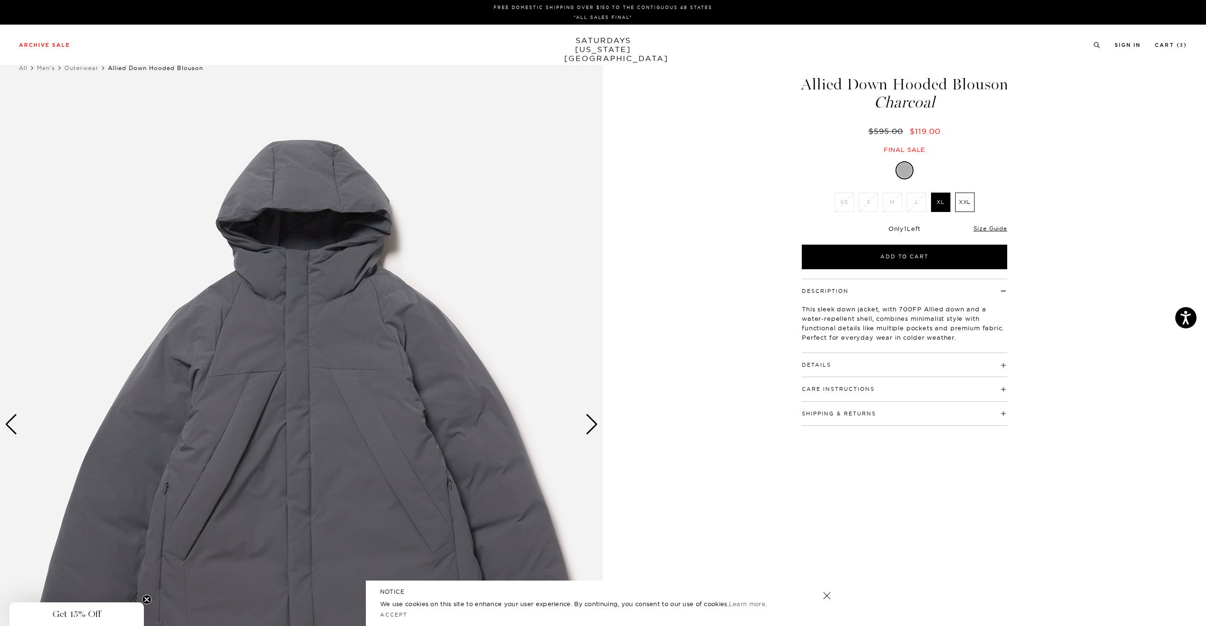
click at [1004, 385] on h4 "Care Instructions" at bounding box center [904, 385] width 205 height 16
click at [1005, 385] on h4 "Care Instructions" at bounding box center [904, 385] width 205 height 16
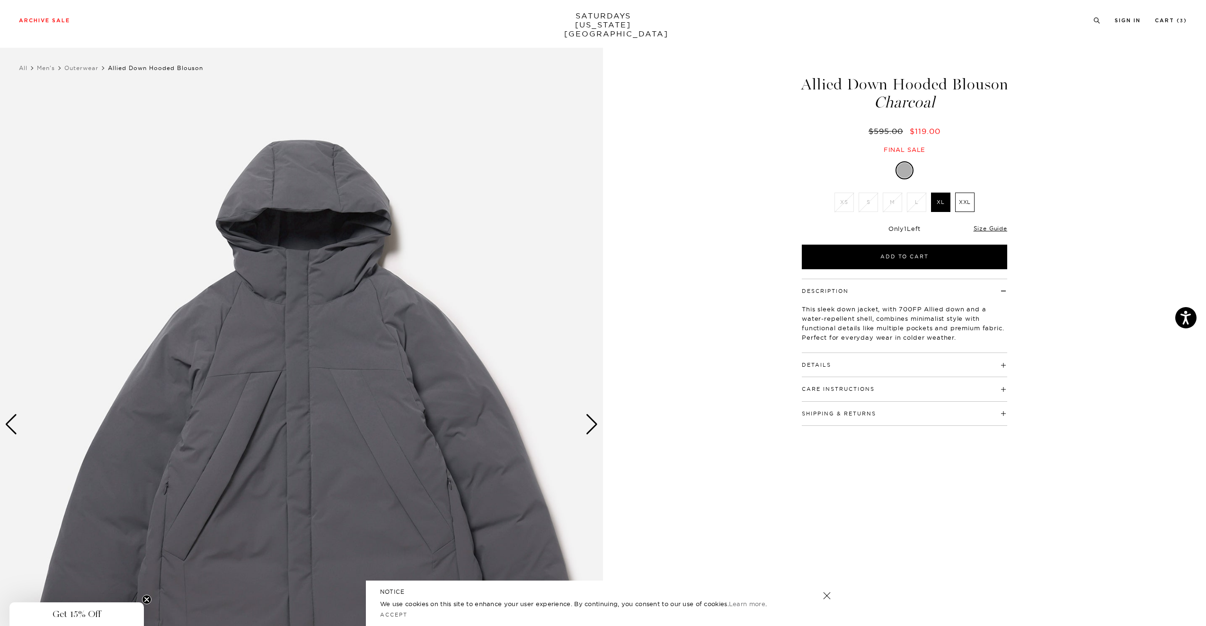
scroll to position [235, 0]
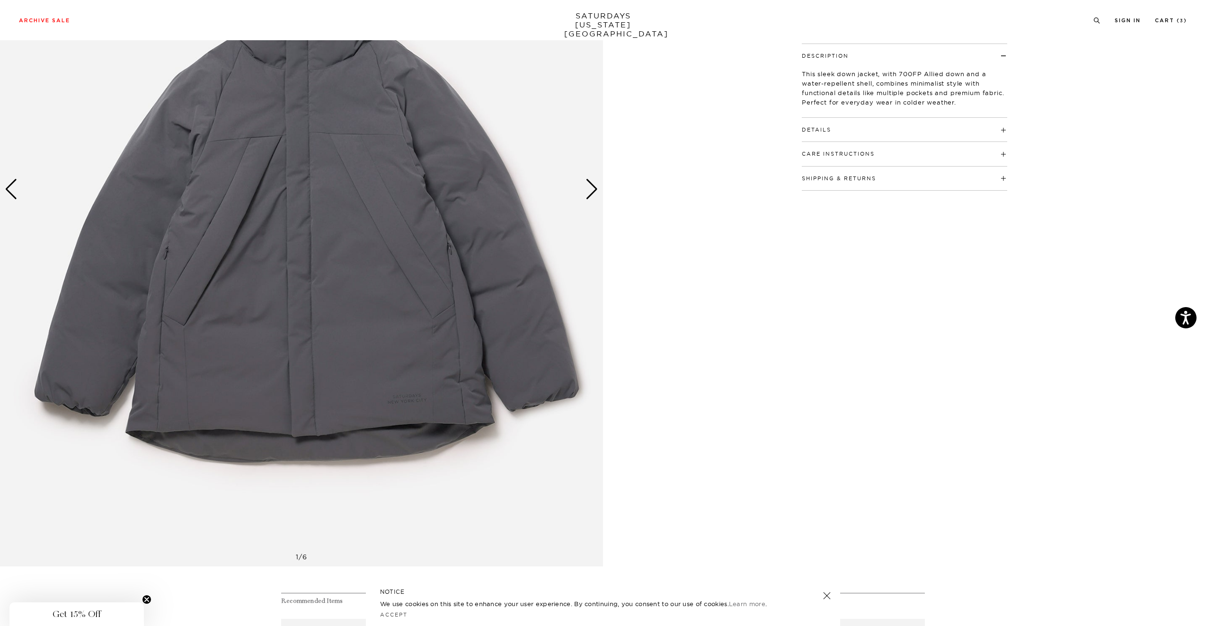
click at [593, 189] on div "Next slide" at bounding box center [592, 189] width 13 height 21
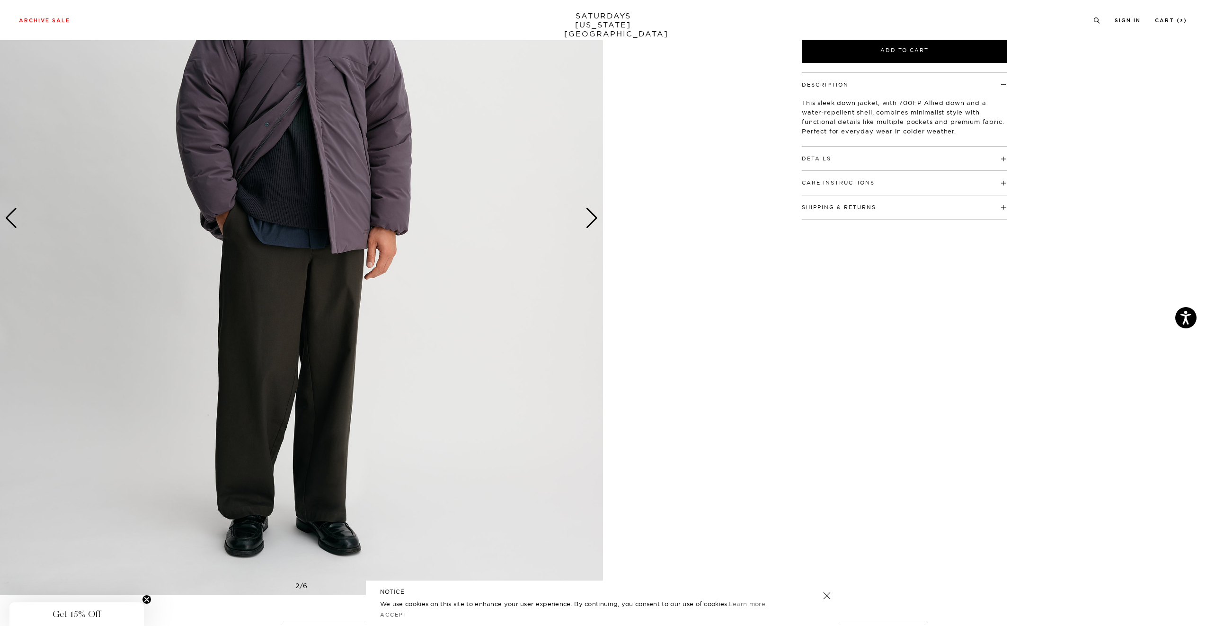
scroll to position [0, 0]
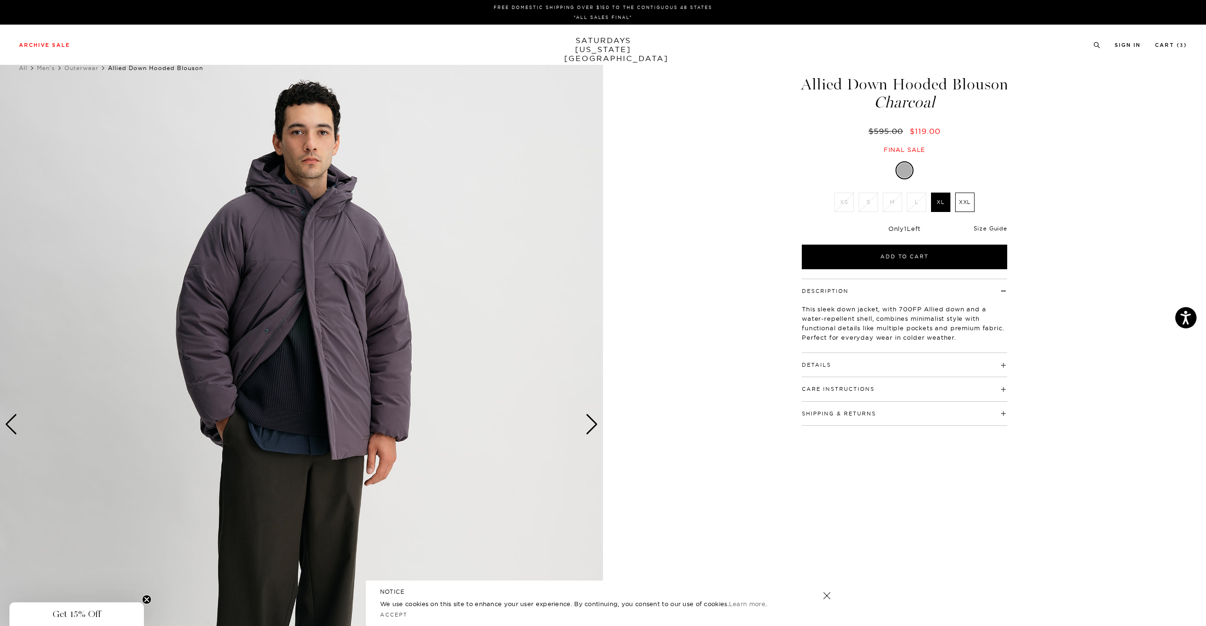
click at [992, 228] on link "Size Guide" at bounding box center [991, 228] width 34 height 7
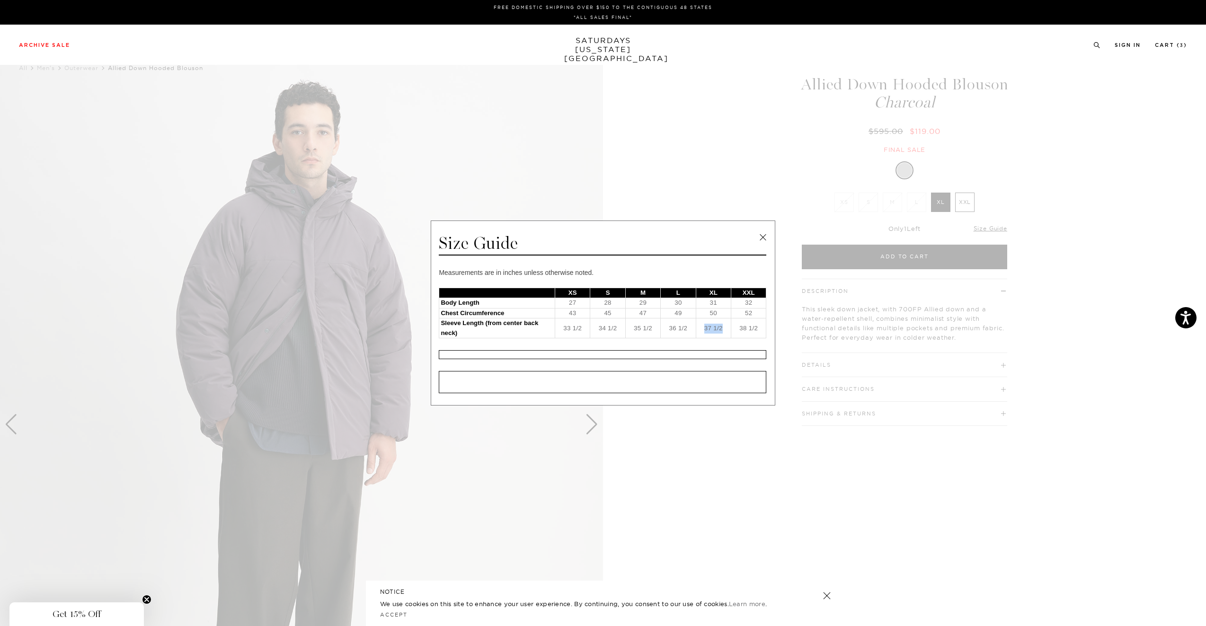
drag, startPoint x: 717, startPoint y: 327, endPoint x: 739, endPoint y: 325, distance: 22.4
click at [731, 325] on td "37 1/2" at bounding box center [713, 329] width 35 height 20
click at [768, 245] on link at bounding box center [763, 238] width 14 height 14
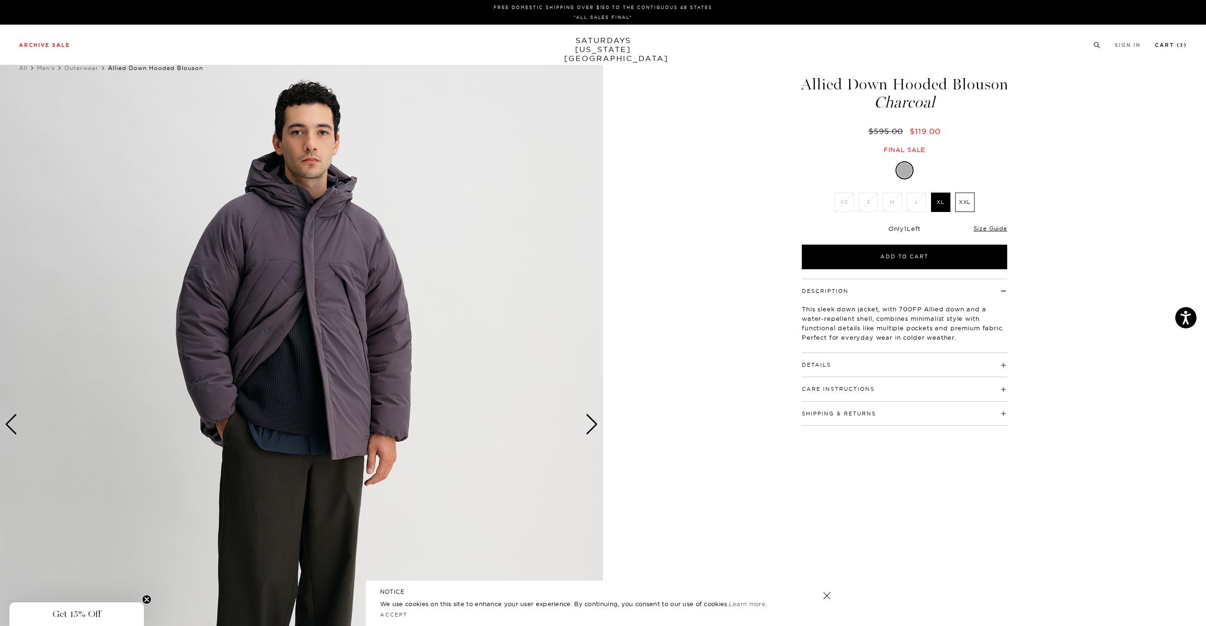
click at [1166, 46] on link "Cart ( 3 )" at bounding box center [1171, 45] width 32 height 5
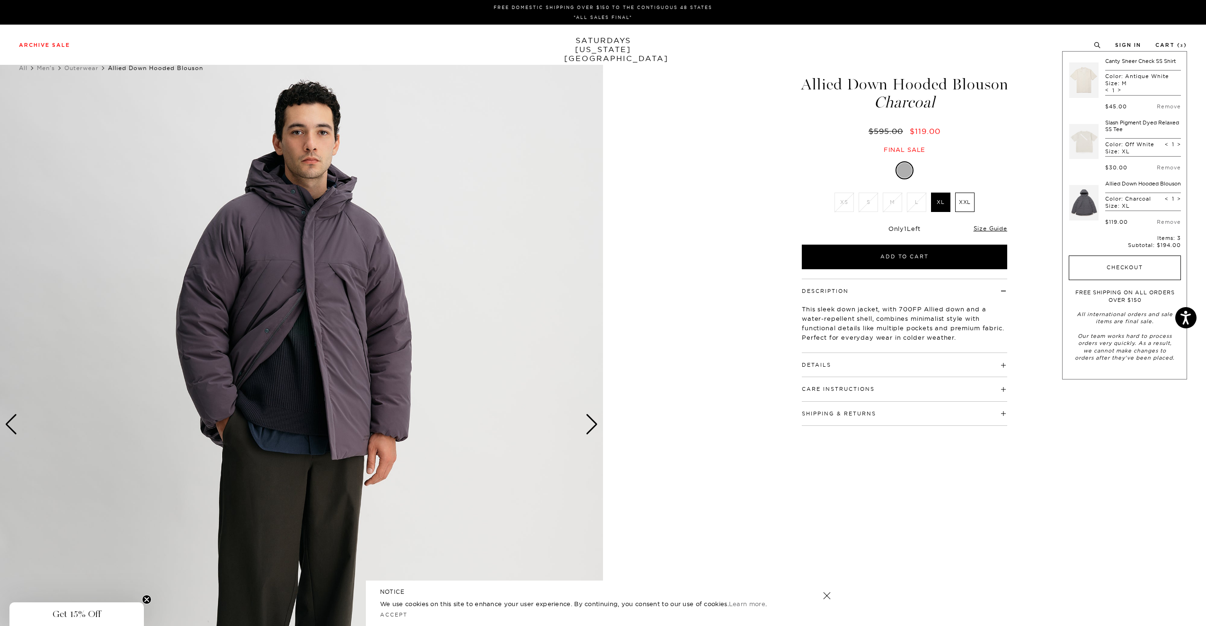
click at [1126, 278] on button "Checkout" at bounding box center [1125, 268] width 112 height 25
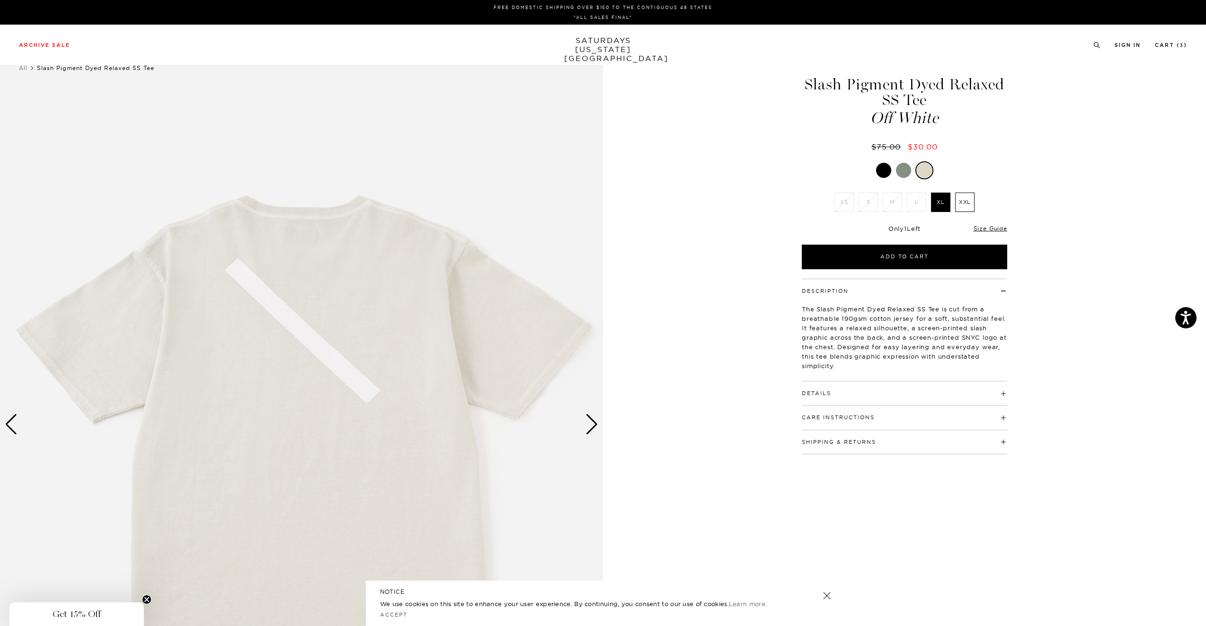
click at [590, 423] on div "Next slide" at bounding box center [592, 424] width 13 height 21
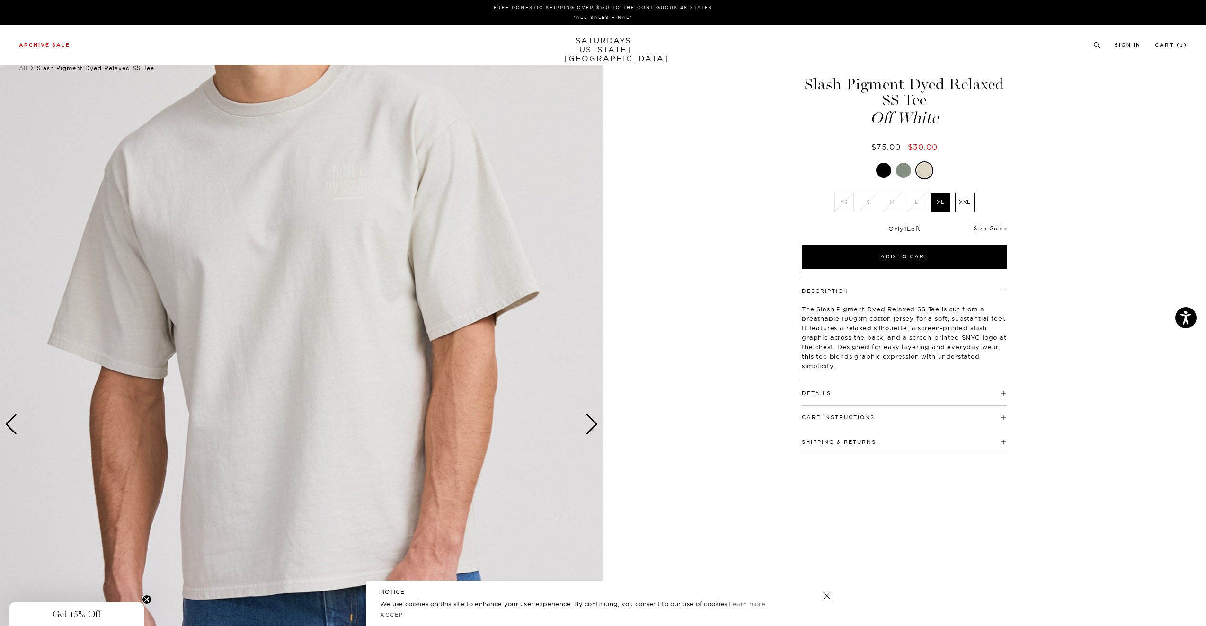
click at [591, 421] on div "Next slide" at bounding box center [592, 424] width 13 height 21
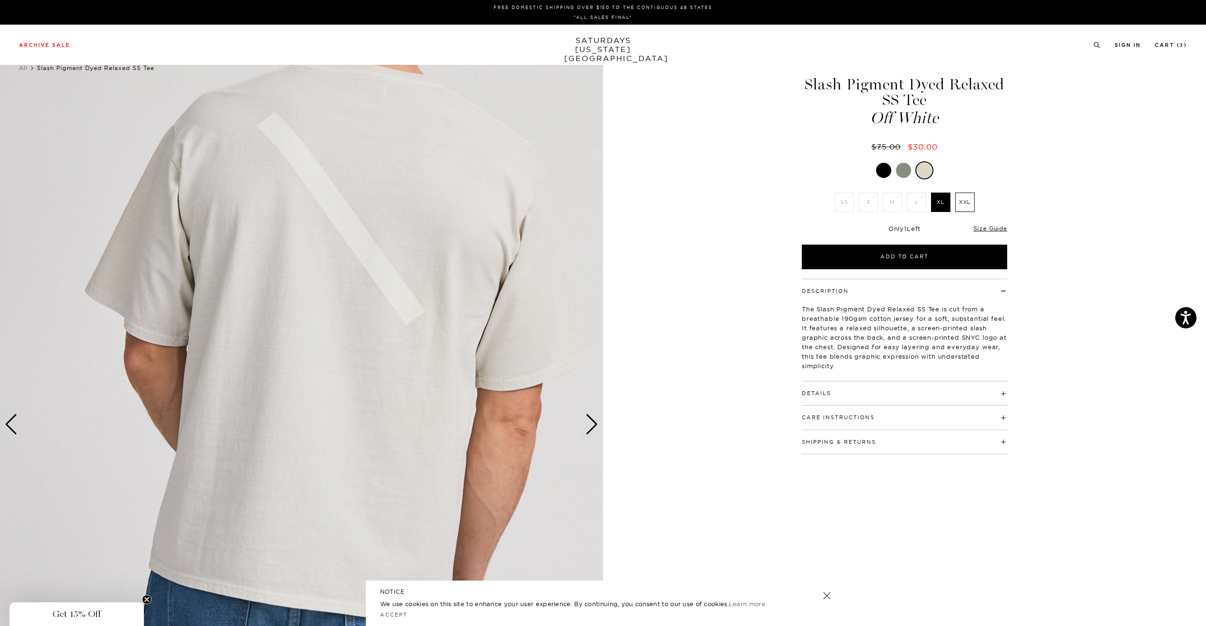
click at [592, 421] on div "Next slide" at bounding box center [592, 424] width 13 height 21
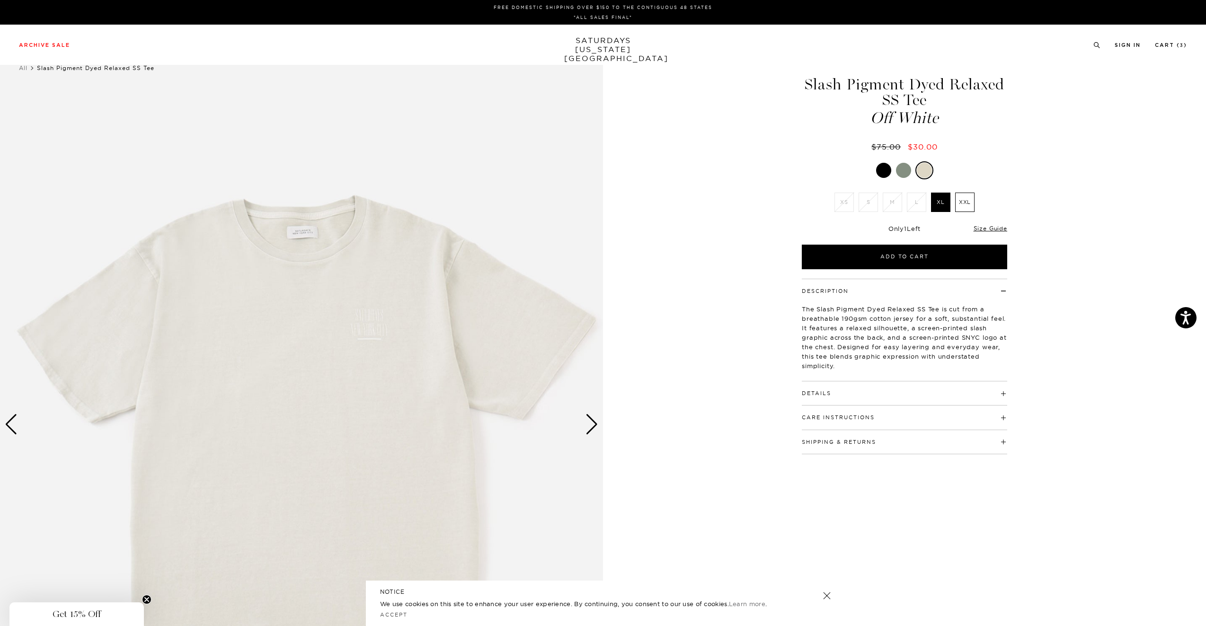
click at [592, 420] on div "Next slide" at bounding box center [592, 424] width 13 height 21
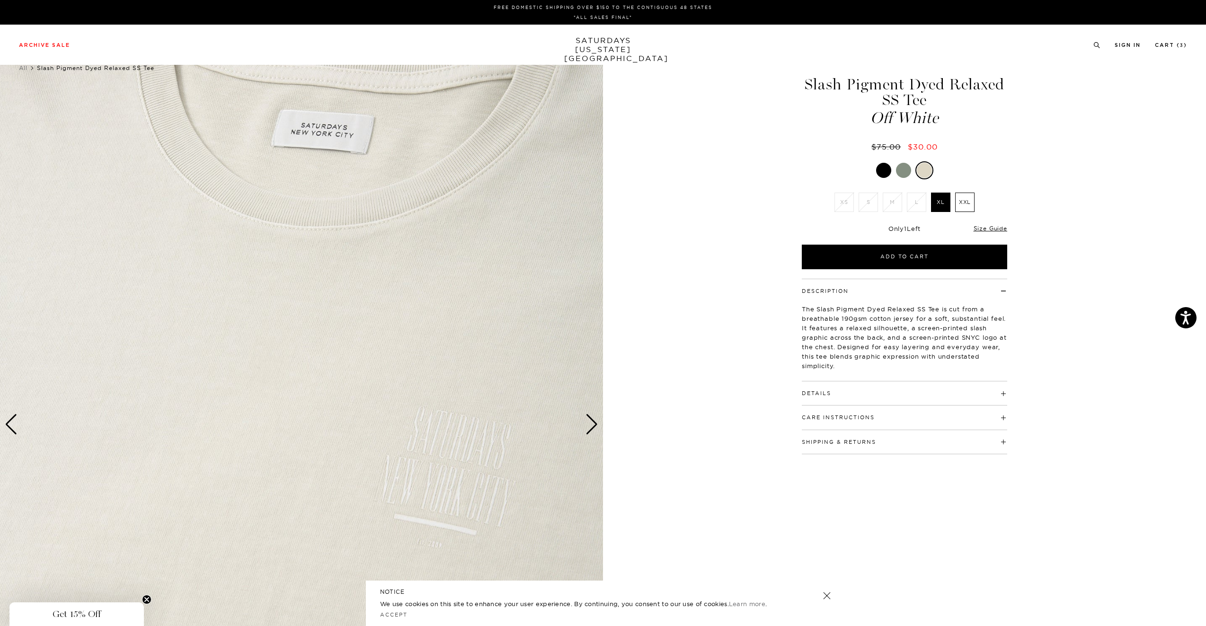
click at [592, 420] on div "Next slide" at bounding box center [592, 424] width 13 height 21
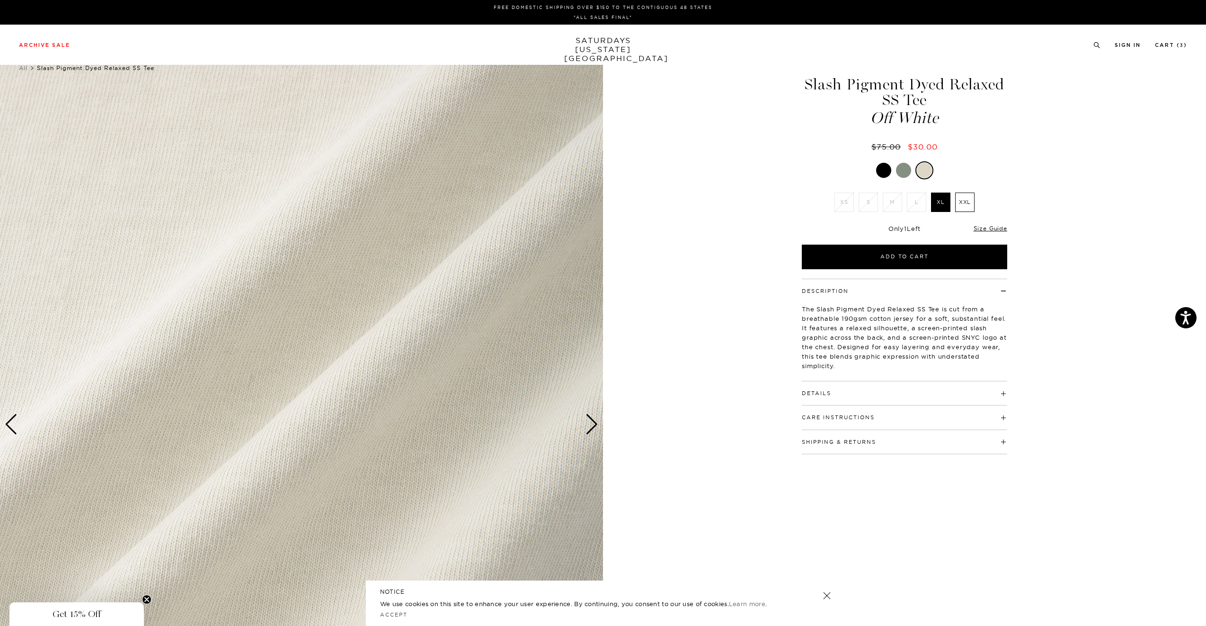
click at [592, 420] on div "Next slide" at bounding box center [592, 424] width 13 height 21
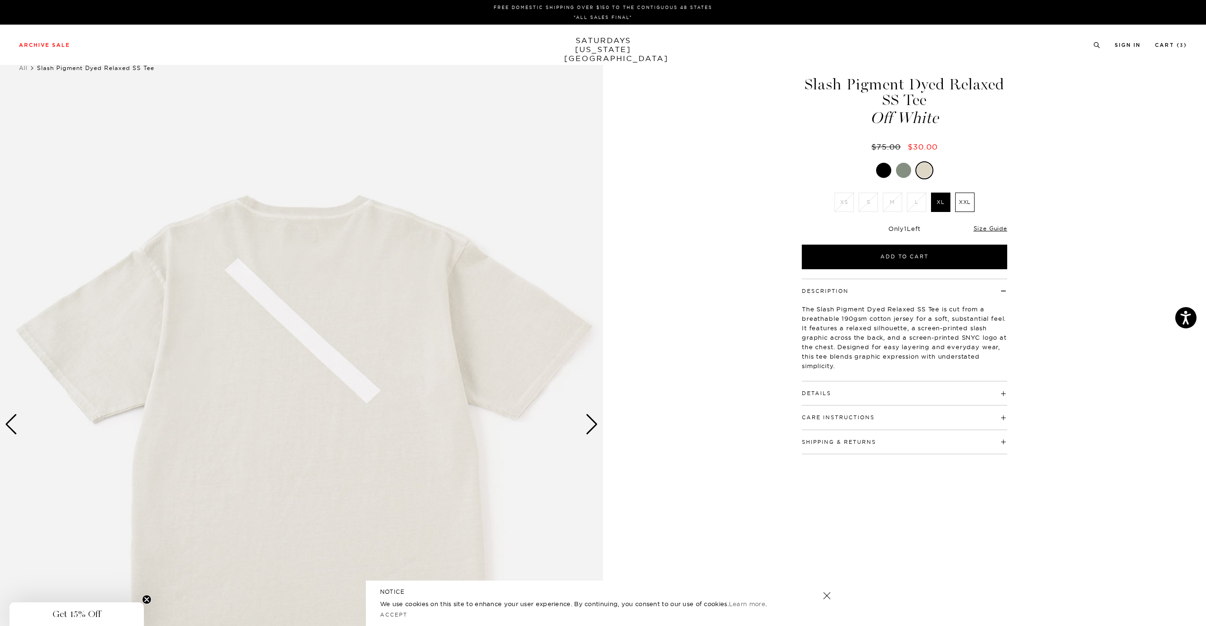
click at [592, 420] on div "Next slide" at bounding box center [592, 424] width 13 height 21
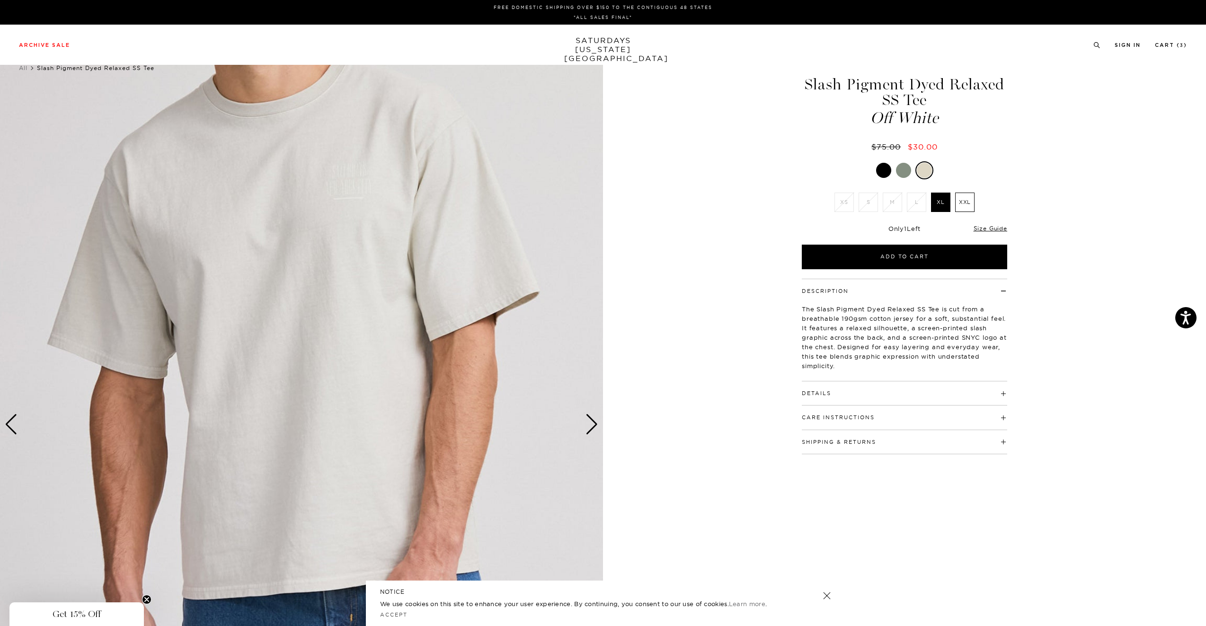
click at [983, 389] on h4 "Details" at bounding box center [904, 390] width 205 height 16
click at [984, 389] on h4 "Details" at bounding box center [904, 390] width 205 height 16
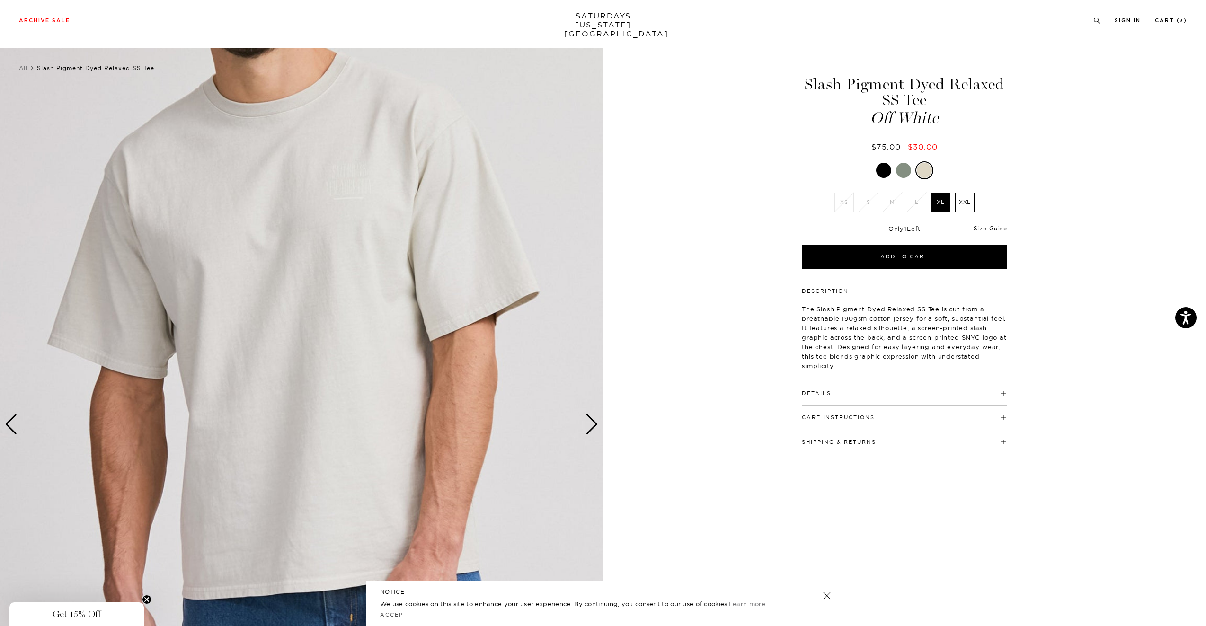
scroll to position [111, 0]
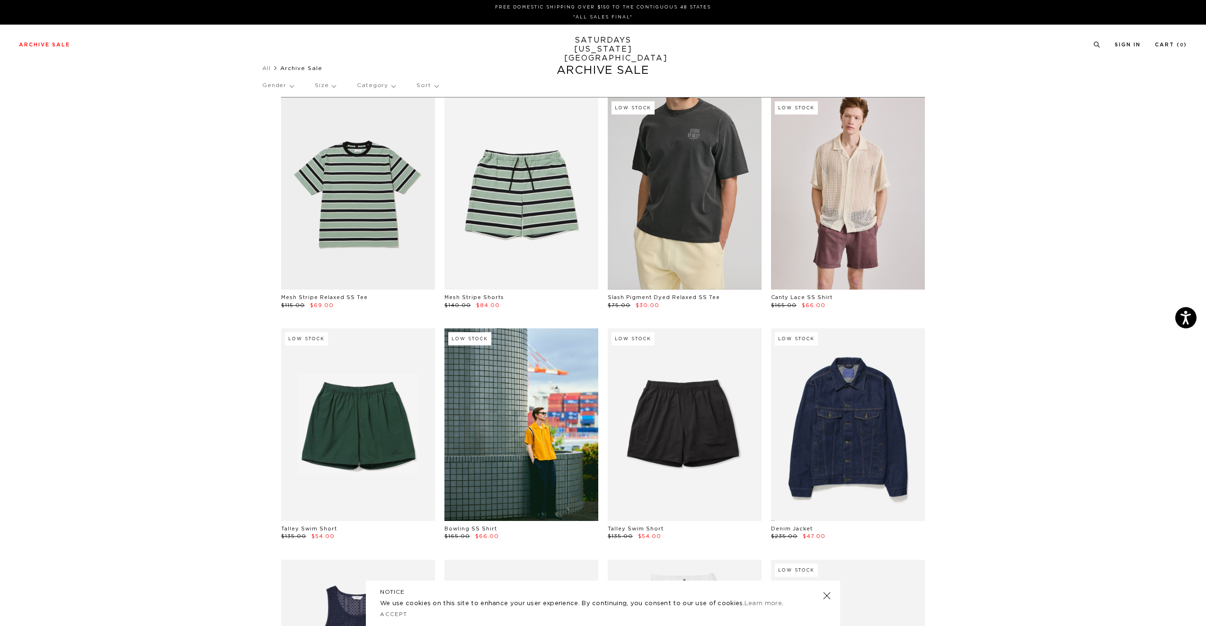
click at [704, 184] on link at bounding box center [685, 194] width 154 height 192
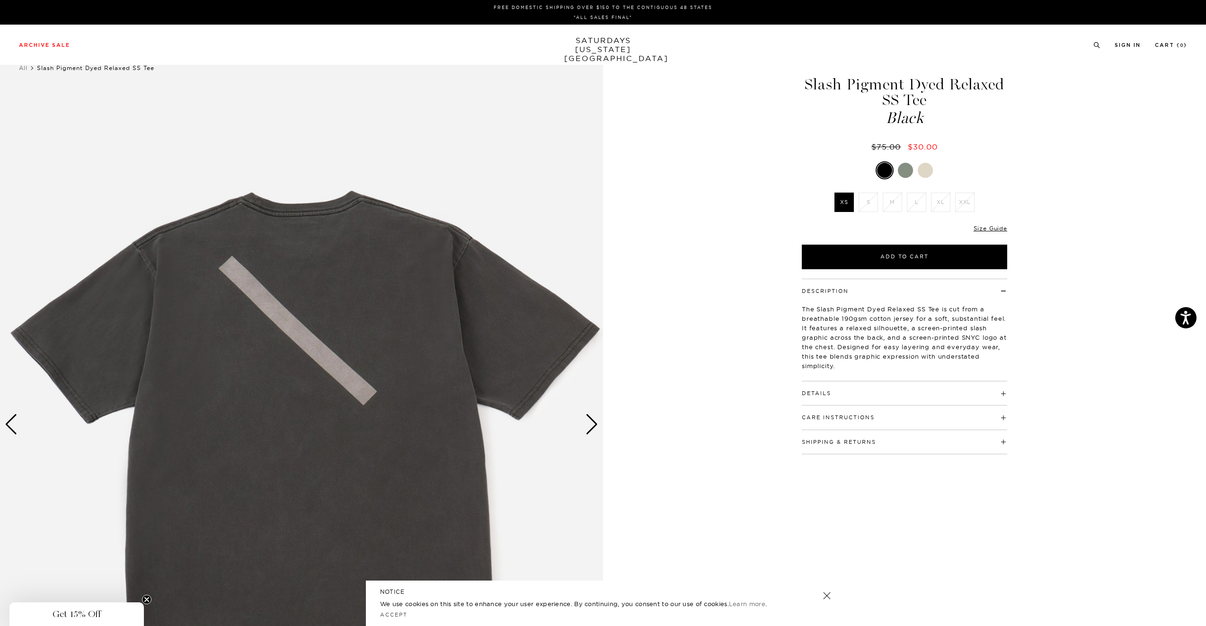
click at [903, 168] on div at bounding box center [905, 170] width 15 height 15
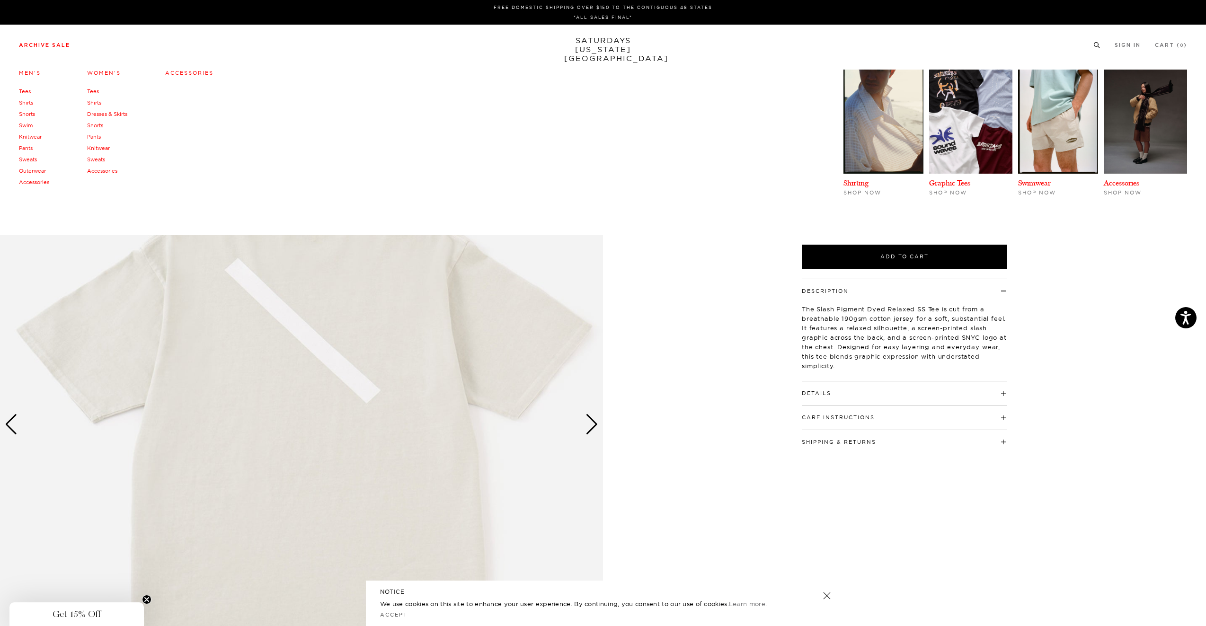
click at [31, 170] on link "Outerwear" at bounding box center [32, 171] width 27 height 7
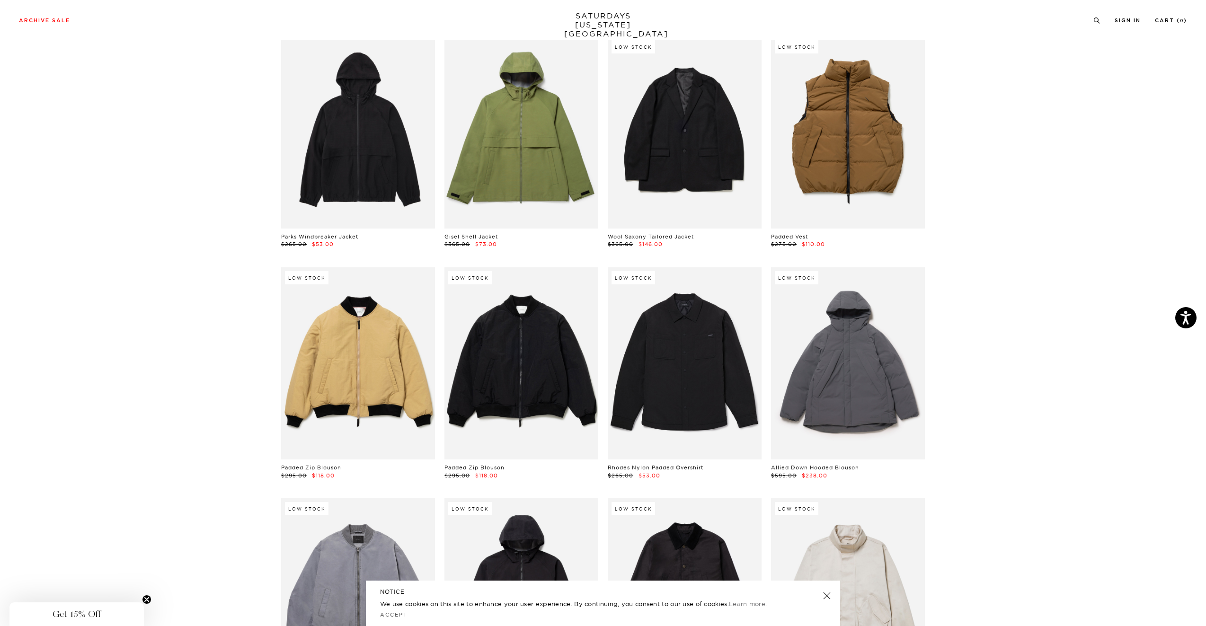
scroll to position [604, 0]
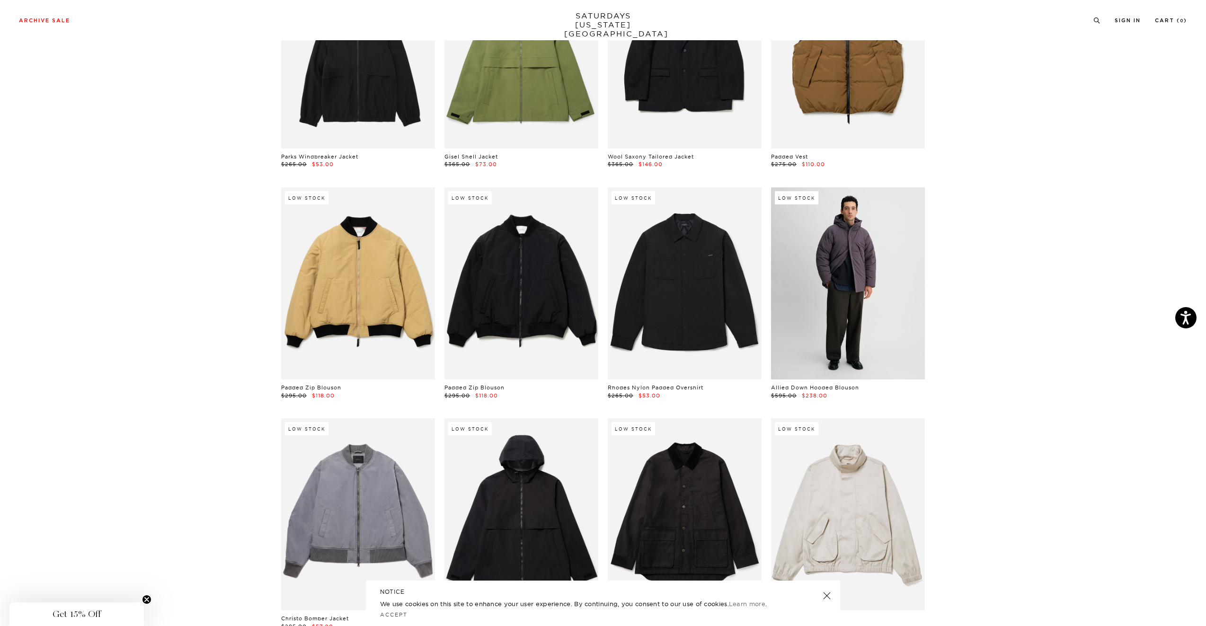
click at [877, 271] on link at bounding box center [848, 283] width 154 height 192
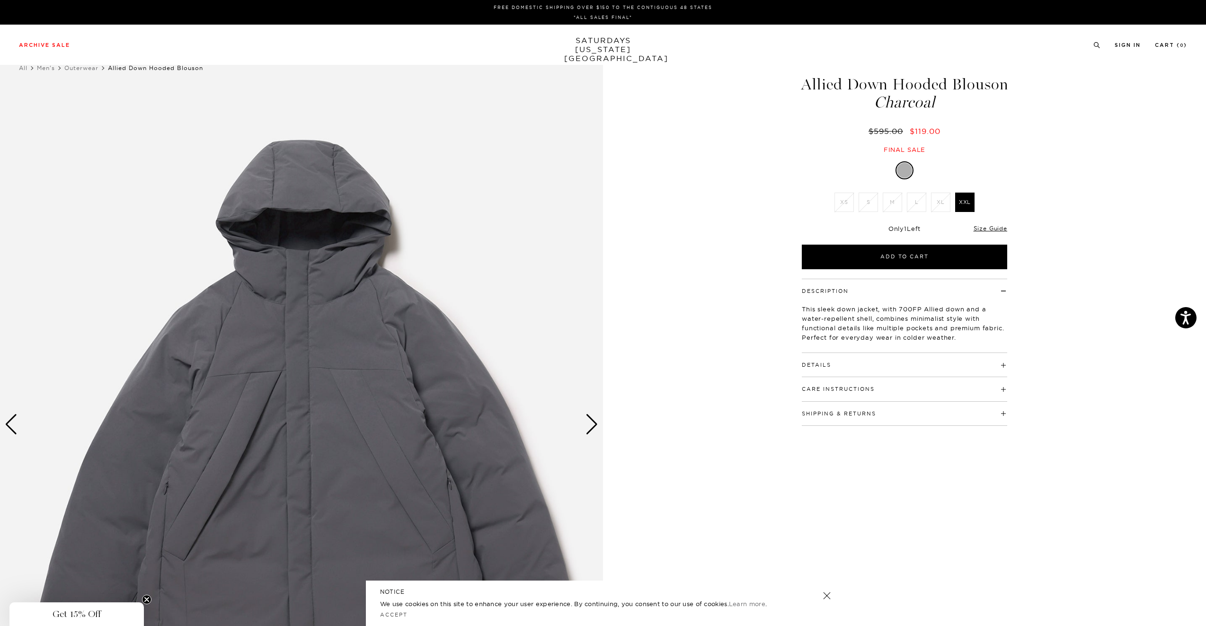
click at [939, 204] on li "XL" at bounding box center [941, 202] width 24 height 19
click at [597, 418] on div "Next slide" at bounding box center [592, 424] width 13 height 21
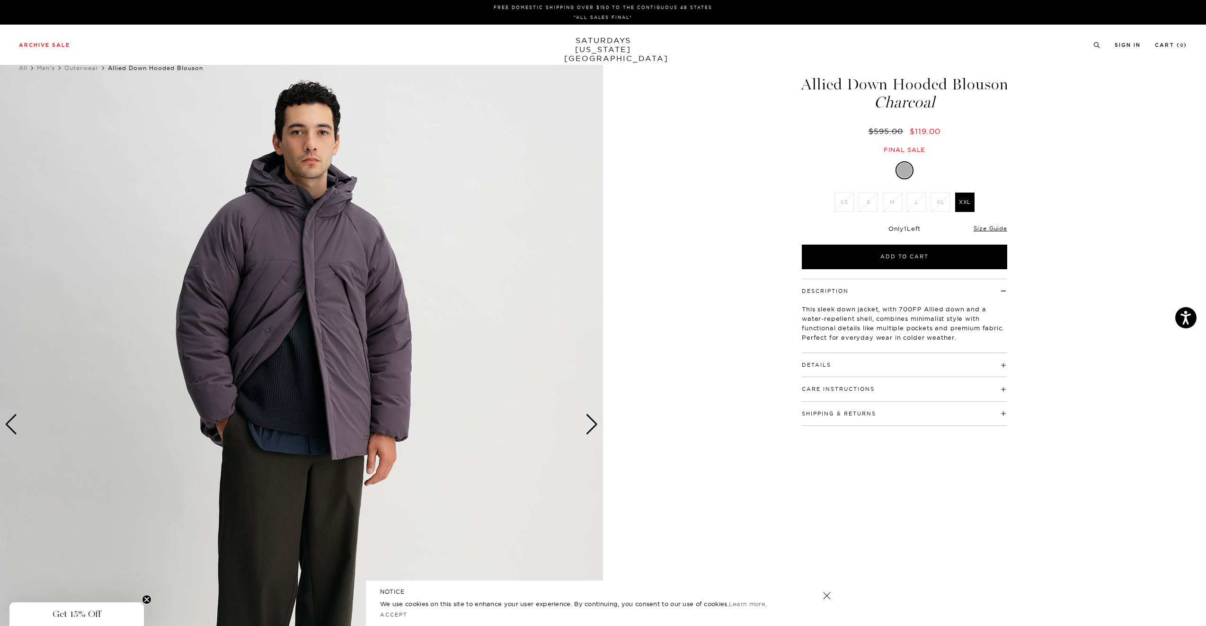
click at [590, 433] on div "Next slide" at bounding box center [592, 424] width 13 height 21
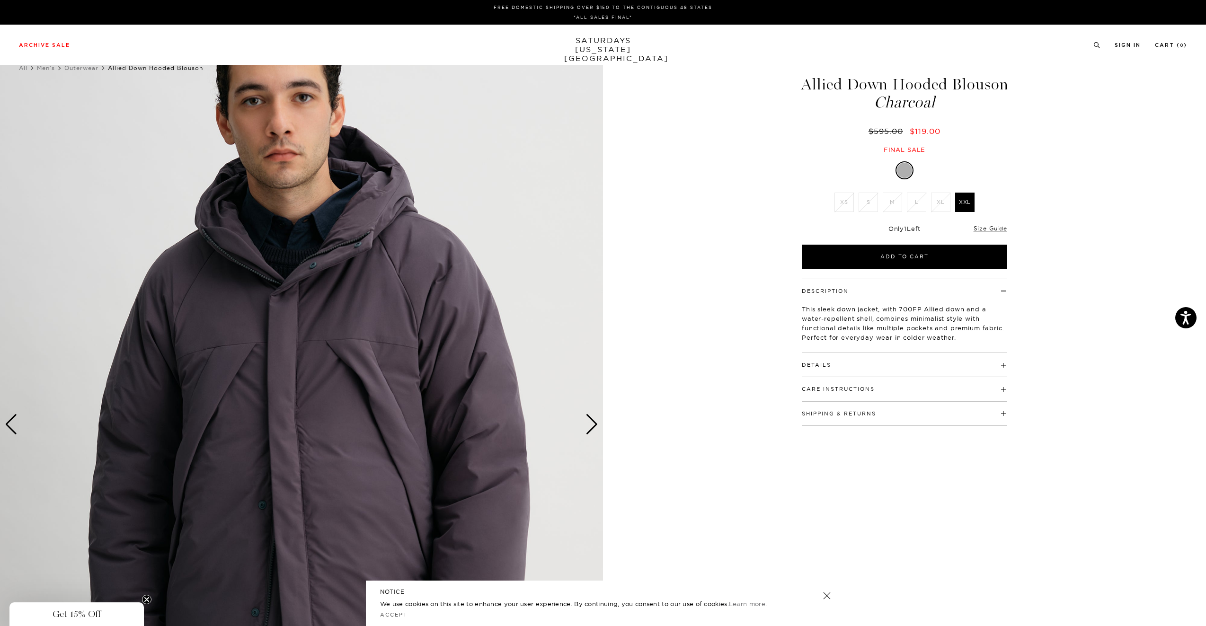
click at [591, 419] on div "Next slide" at bounding box center [592, 424] width 13 height 21
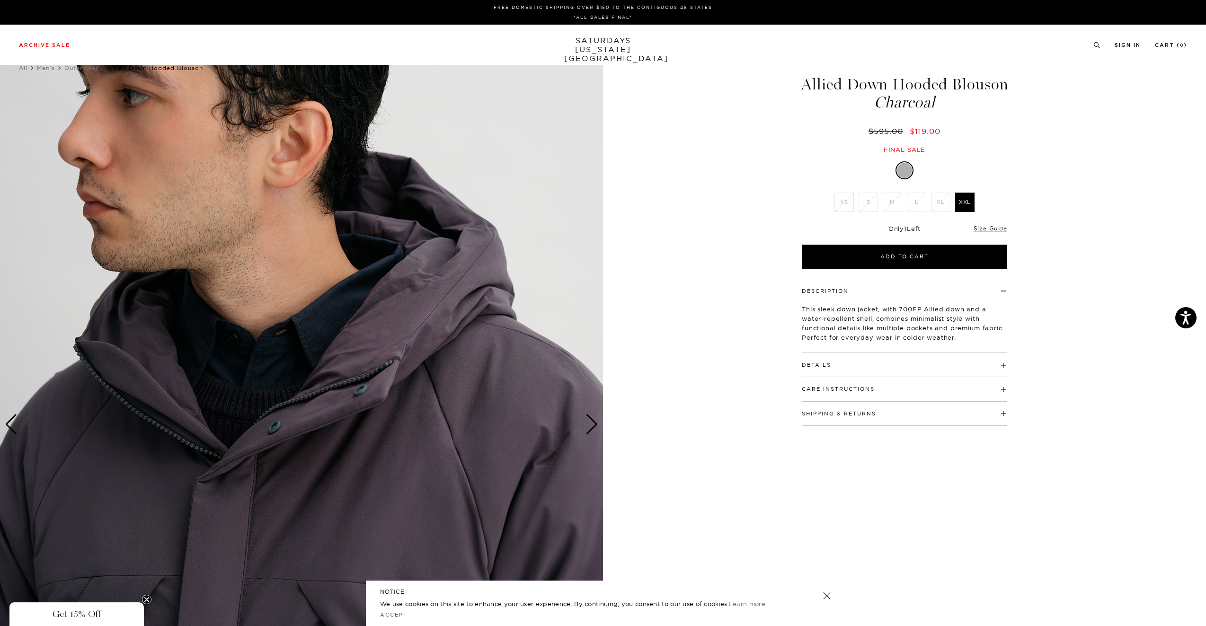
click at [591, 419] on div "Next slide" at bounding box center [592, 424] width 13 height 21
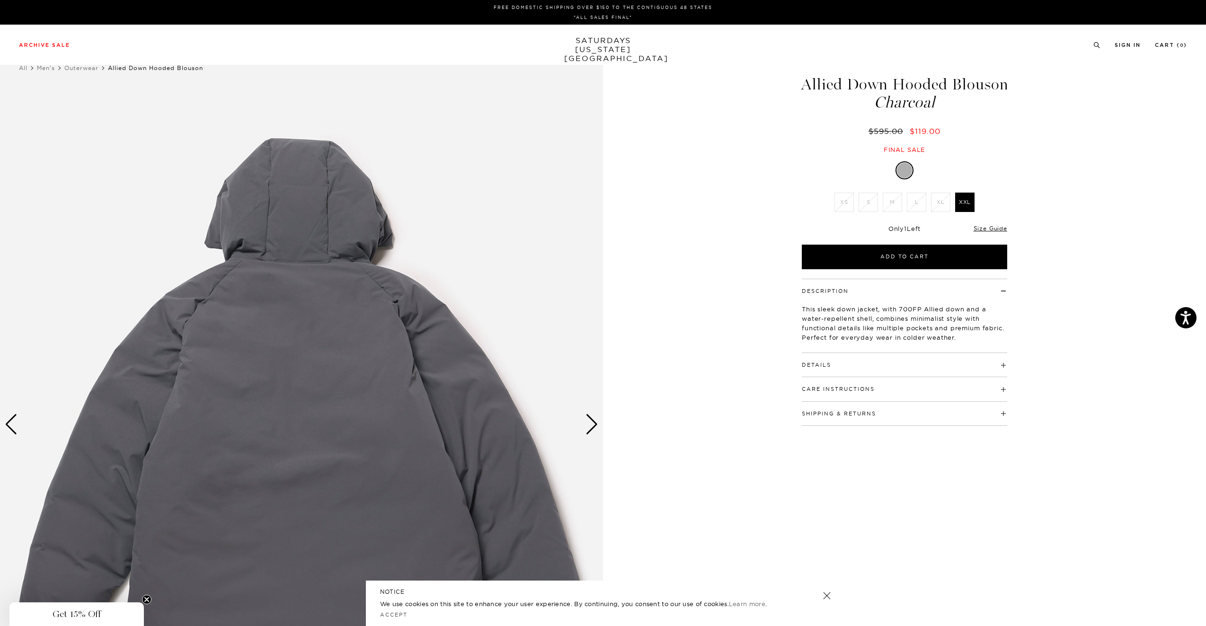
click at [591, 419] on div "Next slide" at bounding box center [592, 424] width 13 height 21
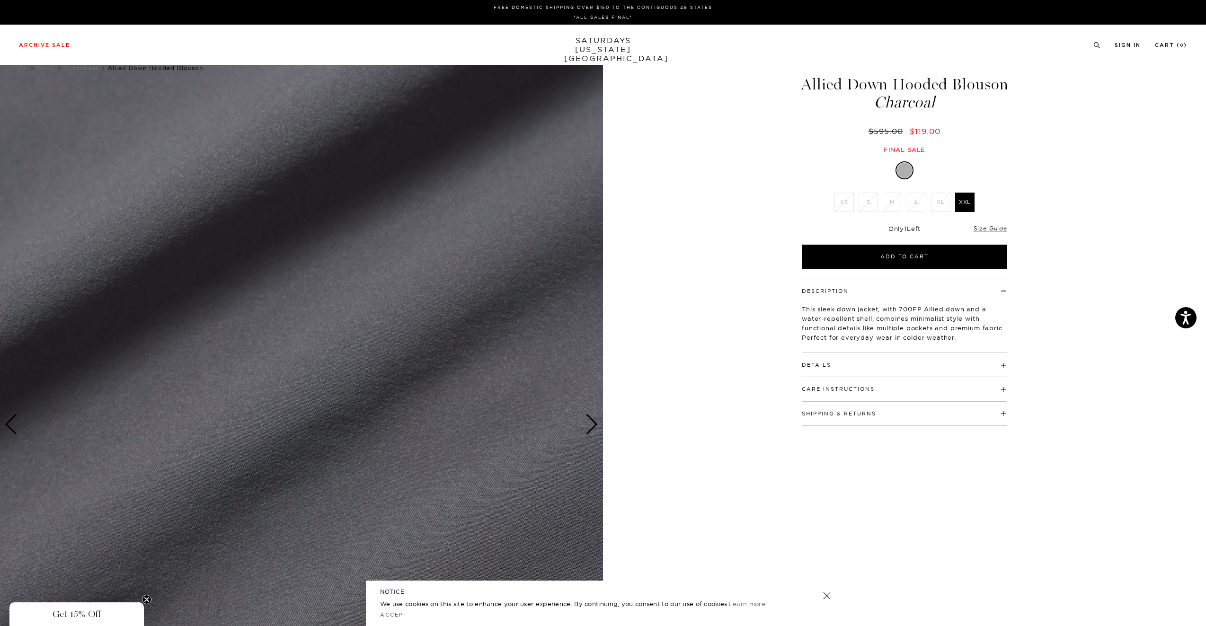
click at [591, 419] on div "Next slide" at bounding box center [592, 424] width 13 height 21
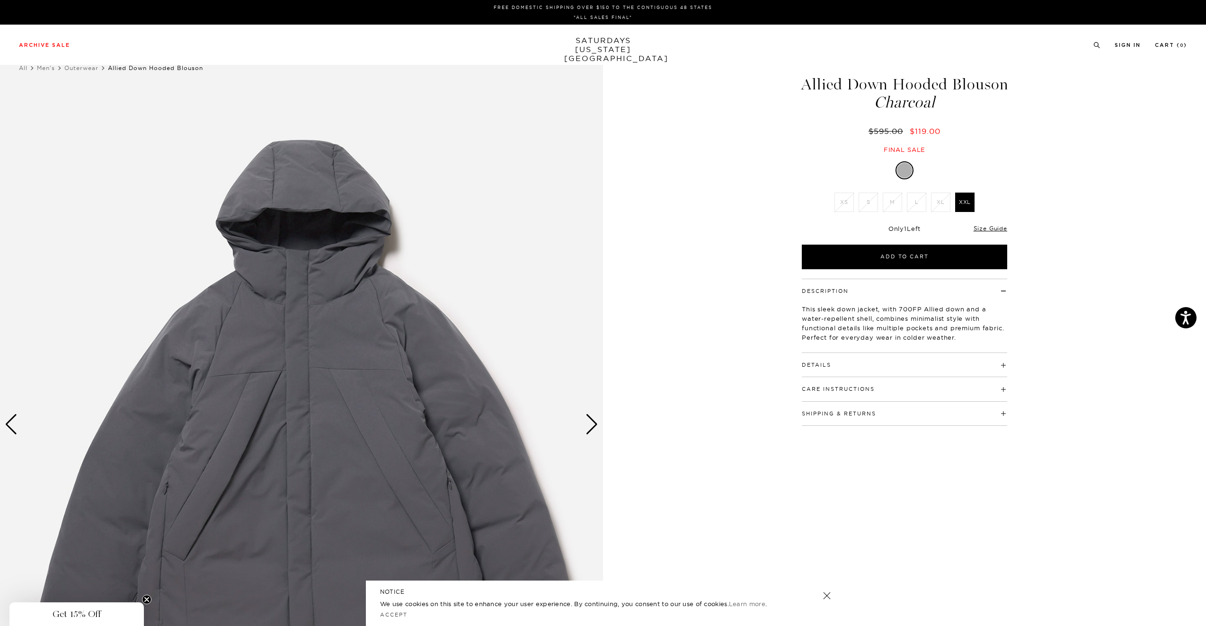
click at [591, 419] on div "Next slide" at bounding box center [592, 424] width 13 height 21
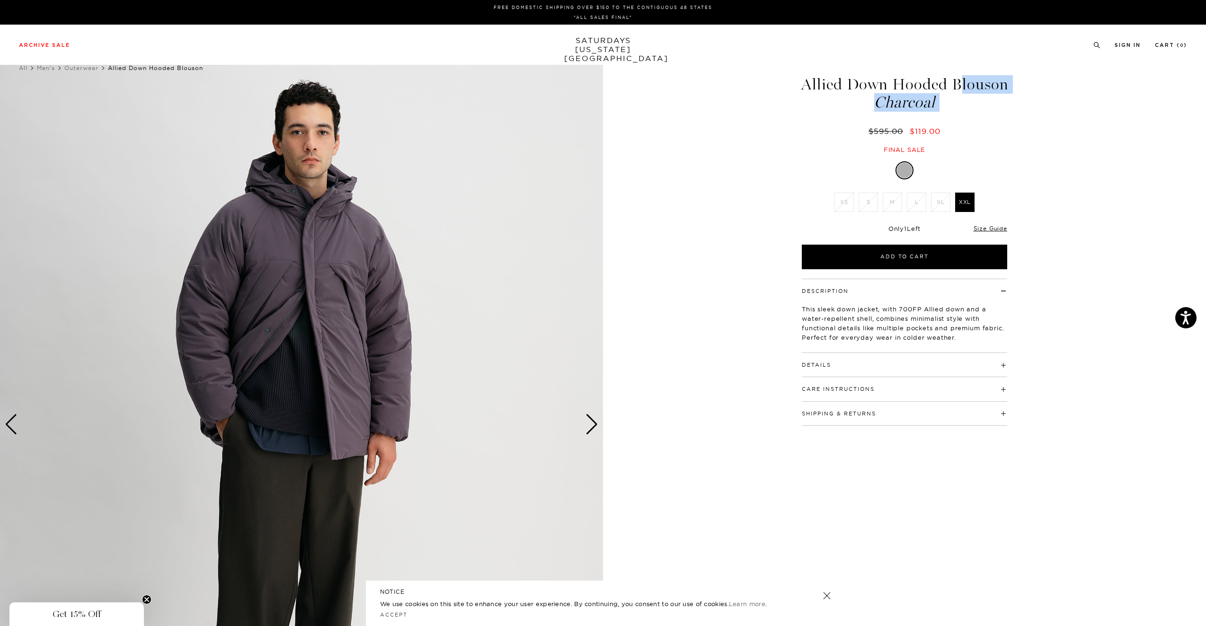
drag, startPoint x: 808, startPoint y: 85, endPoint x: 940, endPoint y: 110, distance: 134.4
click at [940, 110] on div "Allied Down Hooded Blouson Charcoal $595.00 $119.00 Final sale" at bounding box center [904, 105] width 208 height 97
click at [885, 371] on div "Details 100% Polyester lining and outer shell 90% Down / 10% Feathers 700FP All…" at bounding box center [904, 365] width 205 height 24
click at [886, 366] on h4 "Details" at bounding box center [904, 361] width 205 height 16
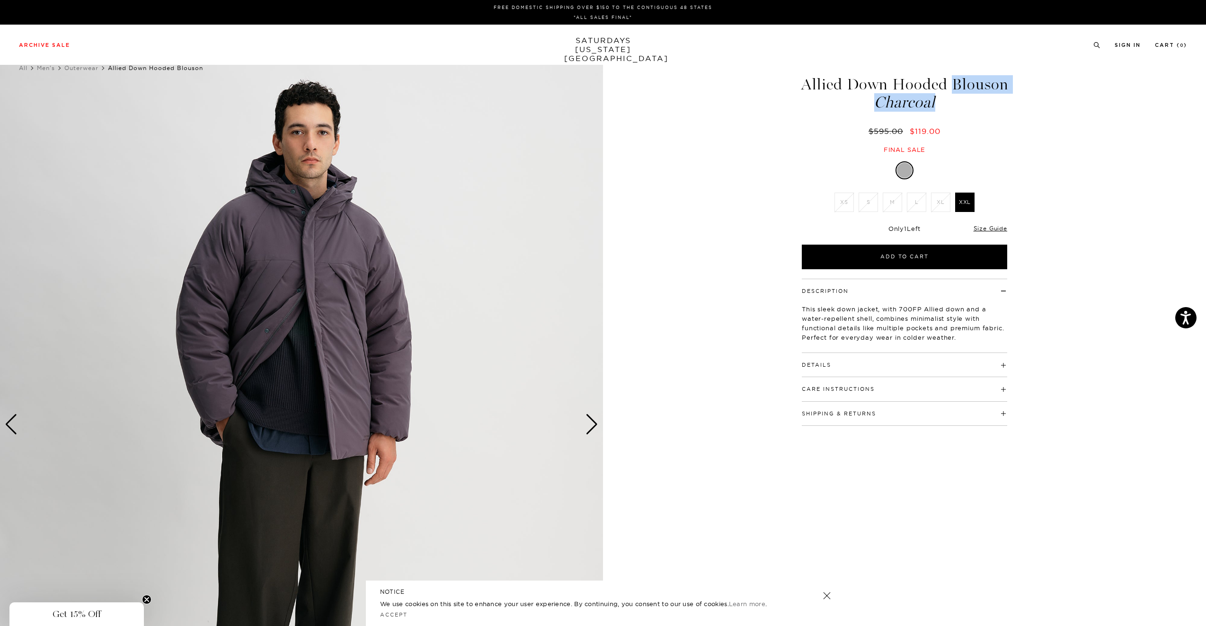
drag, startPoint x: 806, startPoint y: 86, endPoint x: 1005, endPoint y: 107, distance: 200.3
click at [1005, 107] on h1 "Allied Down Hooded Blouson Charcoal" at bounding box center [904, 94] width 208 height 34
